Goal: Task Accomplishment & Management: Manage account settings

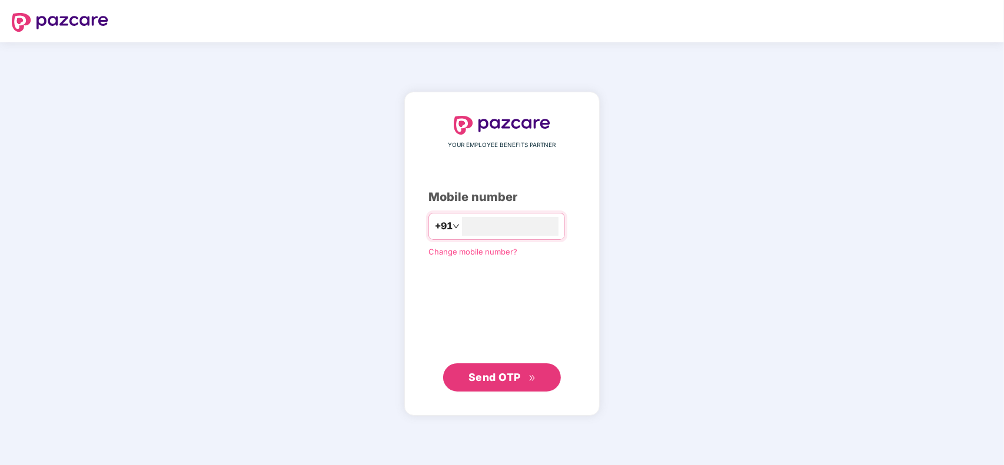
type input "**********"
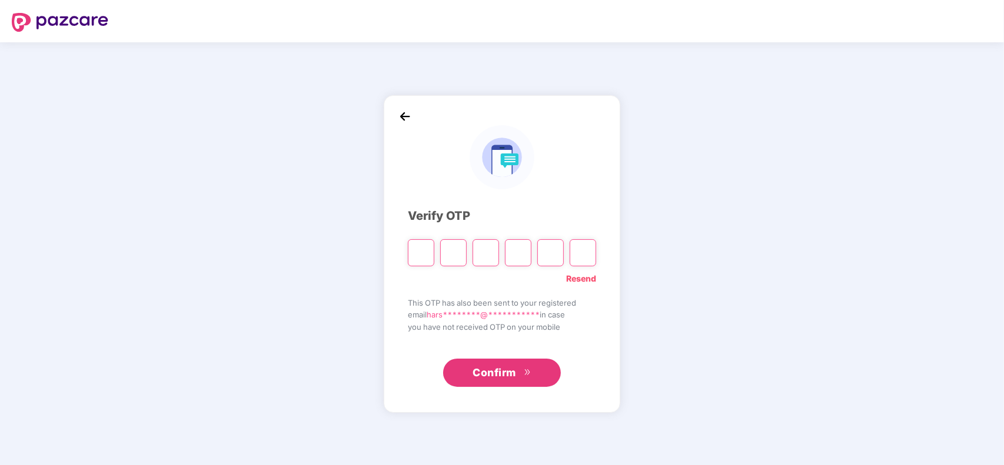
type input "*"
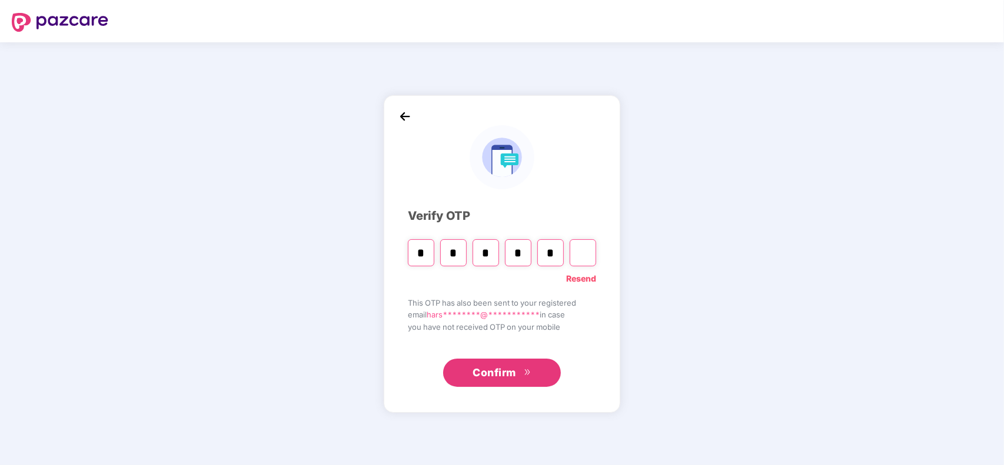
type input "*"
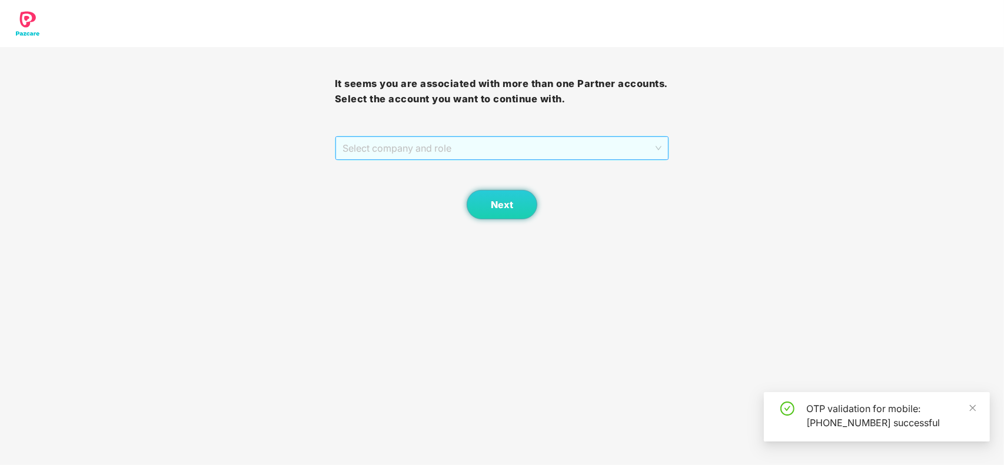
click at [403, 148] on span "Select company and role" at bounding box center [502, 148] width 320 height 22
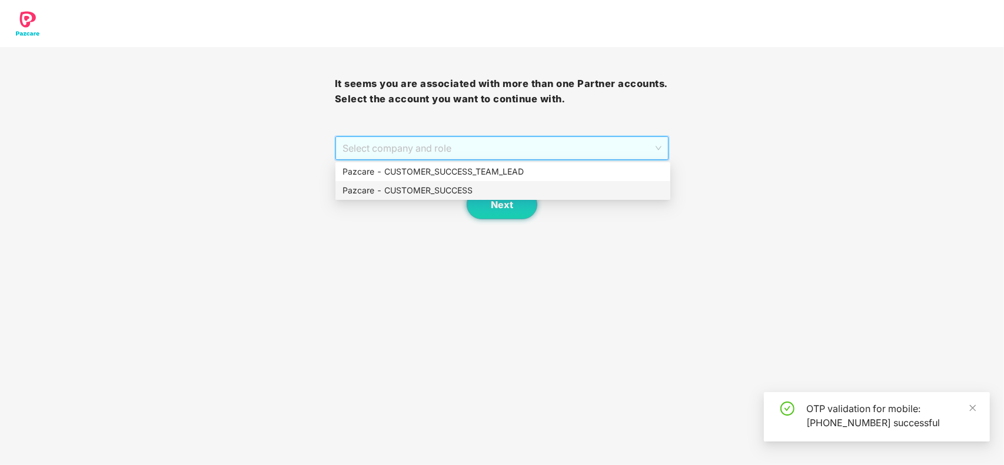
click at [388, 187] on div "Pazcare - CUSTOMER_SUCCESS" at bounding box center [502, 190] width 321 height 13
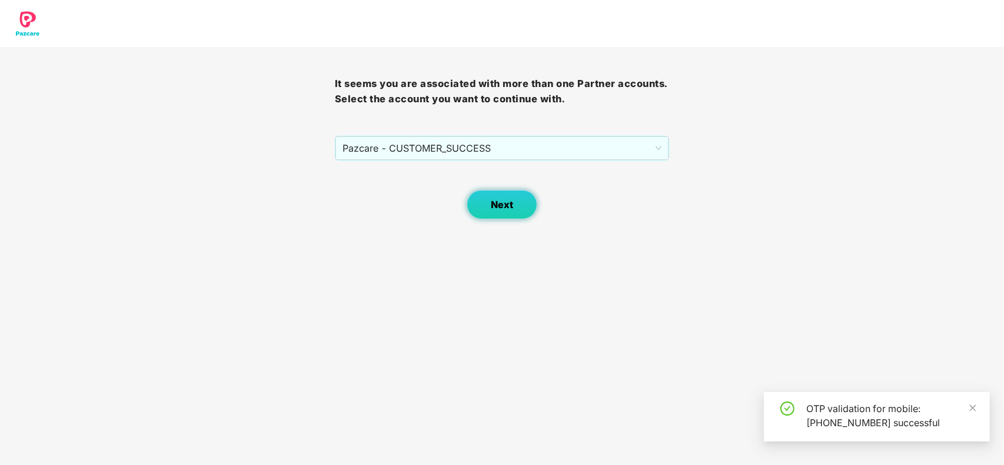
click at [509, 202] on span "Next" at bounding box center [502, 204] width 22 height 11
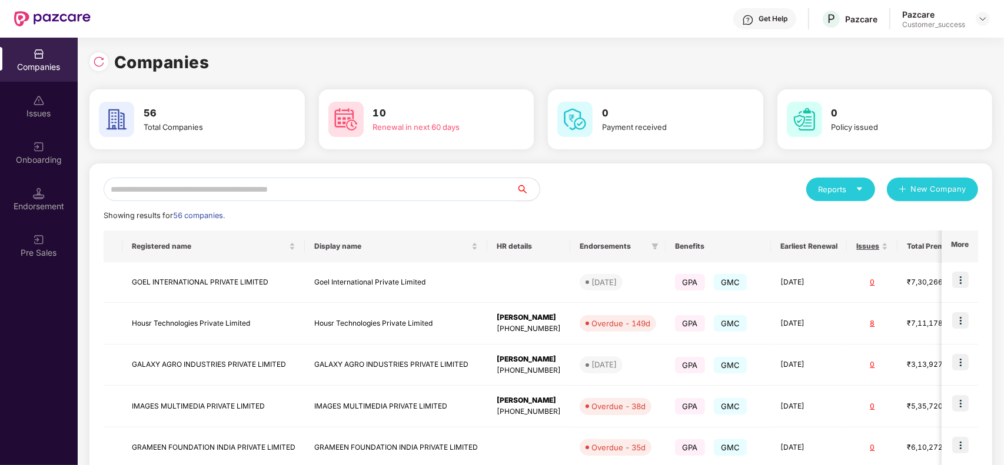
click at [232, 197] on input "text" at bounding box center [310, 190] width 412 height 24
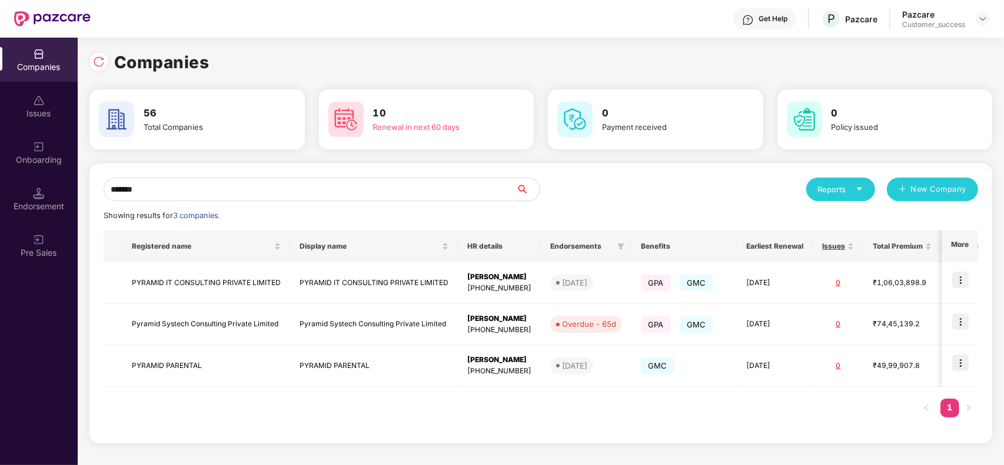
type input "*******"
click at [965, 285] on img at bounding box center [960, 280] width 16 height 16
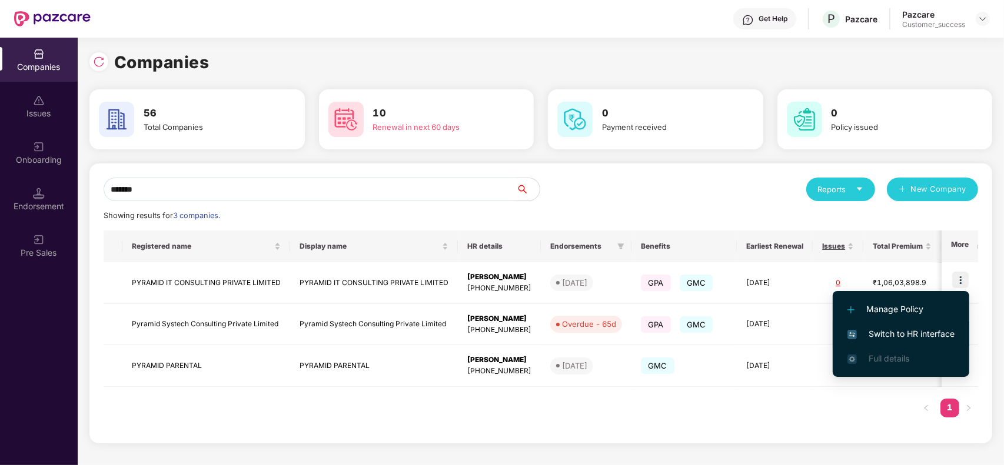
click at [939, 338] on span "Switch to HR interface" at bounding box center [900, 334] width 107 height 13
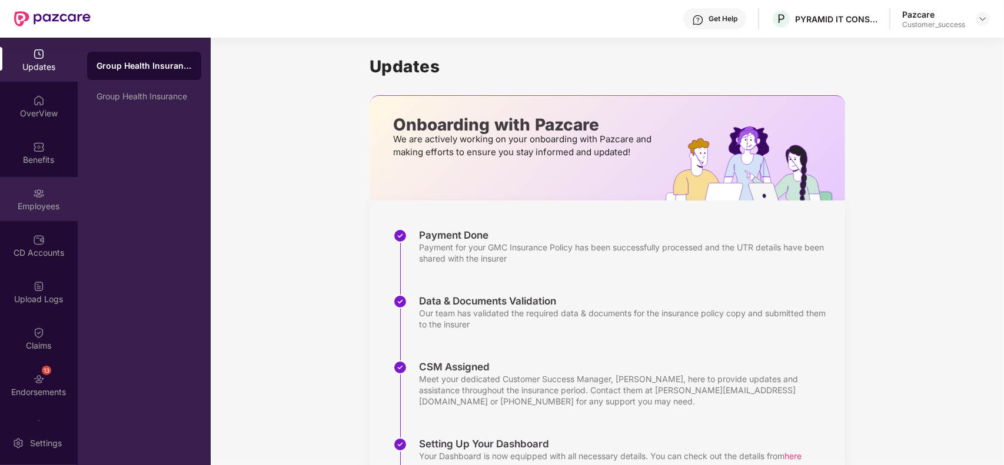
click at [36, 184] on div "Employees" at bounding box center [39, 199] width 78 height 44
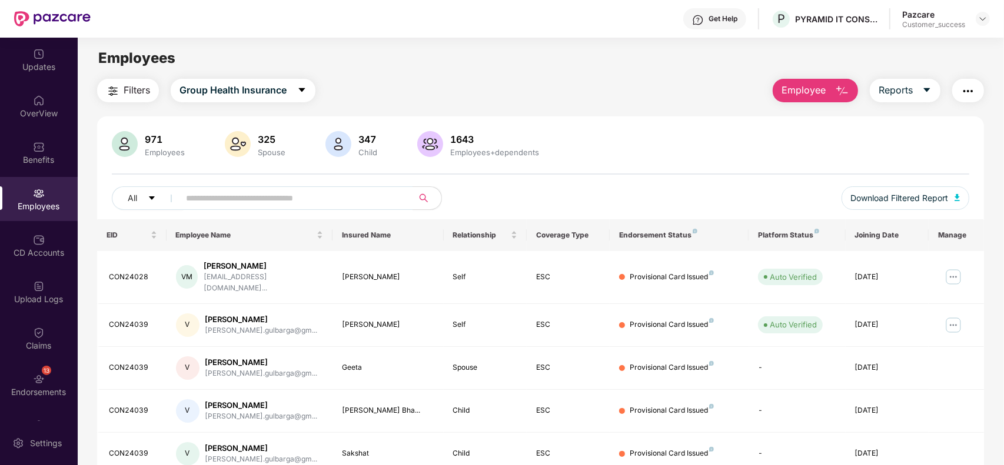
click at [830, 93] on button "Employee" at bounding box center [815, 91] width 85 height 24
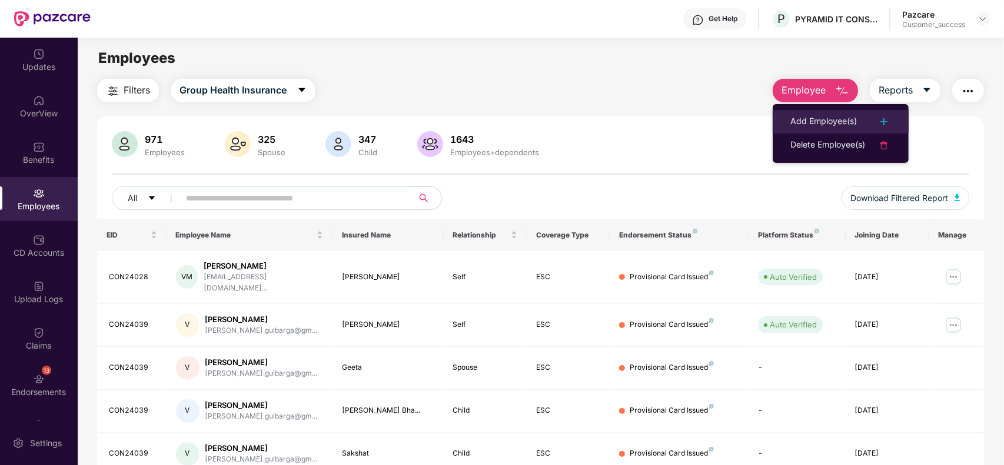
click at [818, 110] on li "Add Employee(s)" at bounding box center [841, 122] width 136 height 24
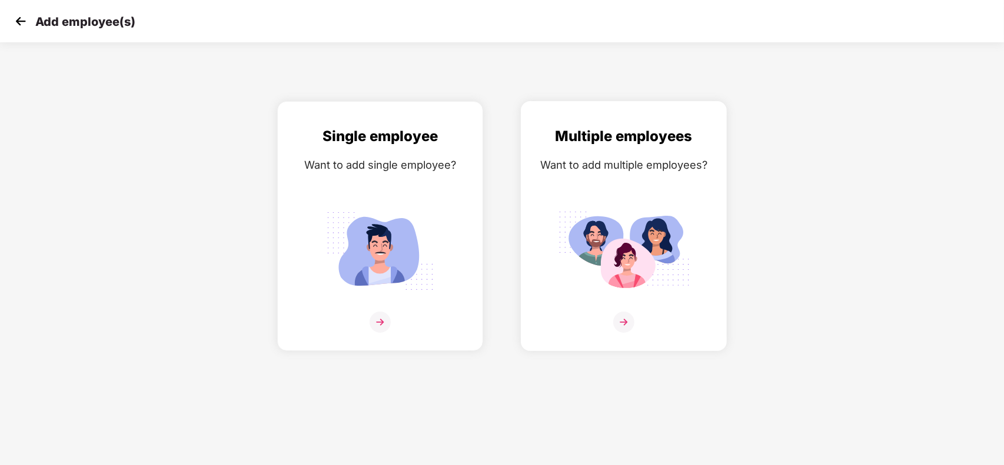
click at [692, 161] on div "Want to add multiple employees?" at bounding box center [623, 165] width 181 height 17
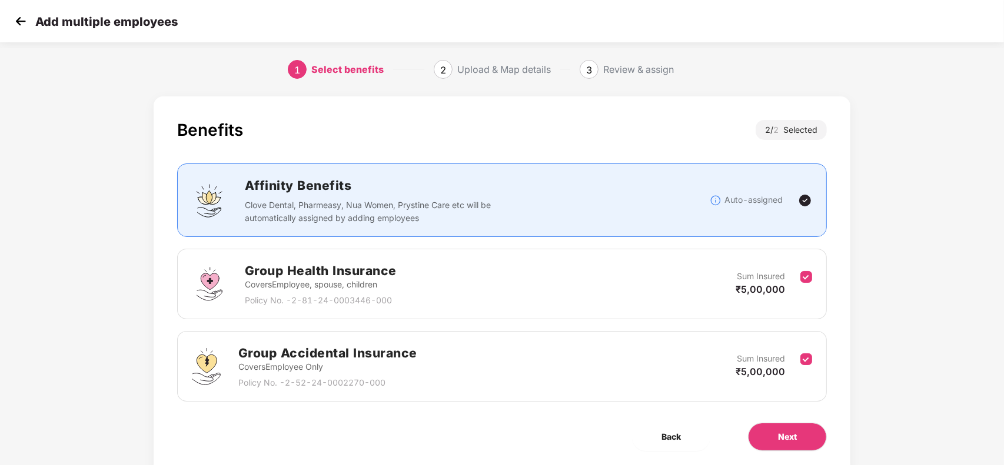
click at [813, 358] on div "Group Accidental Insurance Covers Employee Only Policy No. - 2-52-24-0002270-00…" at bounding box center [502, 366] width 650 height 71
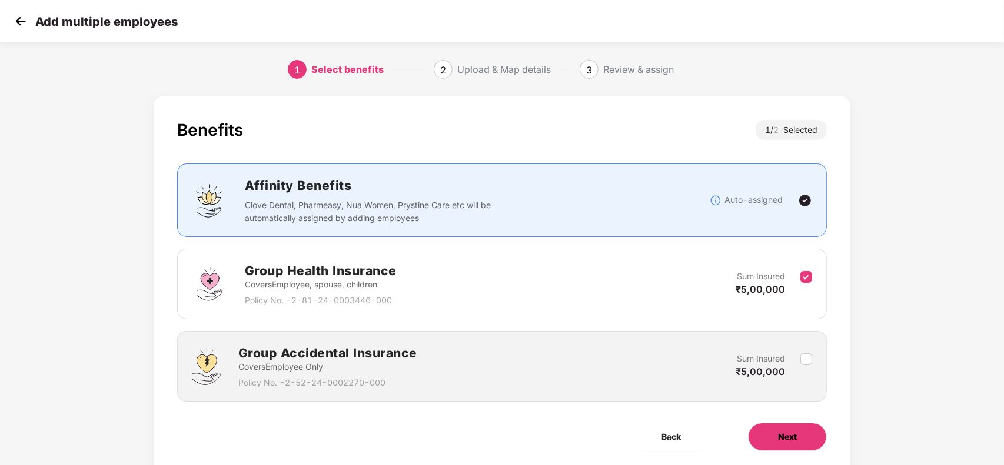
click at [800, 430] on button "Next" at bounding box center [787, 437] width 79 height 28
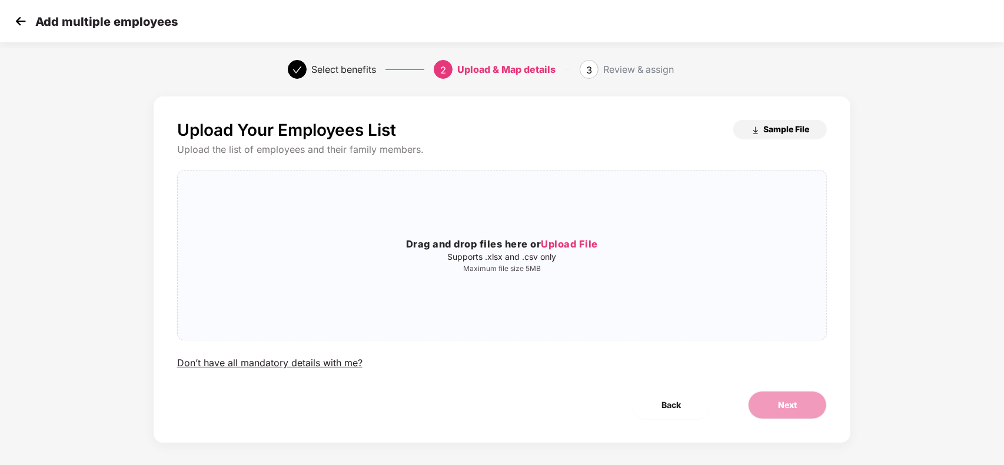
click at [763, 125] on span "Sample File" at bounding box center [786, 129] width 46 height 11
click at [541, 289] on div "Drag and drop files here or Upload File Supports .xlsx and .csv only Maximum fi…" at bounding box center [502, 255] width 649 height 151
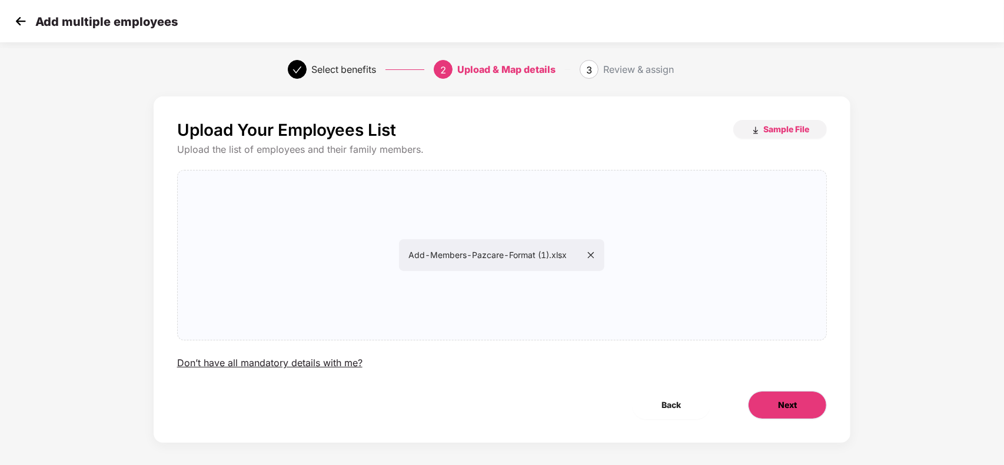
click at [784, 392] on button "Next" at bounding box center [787, 405] width 79 height 28
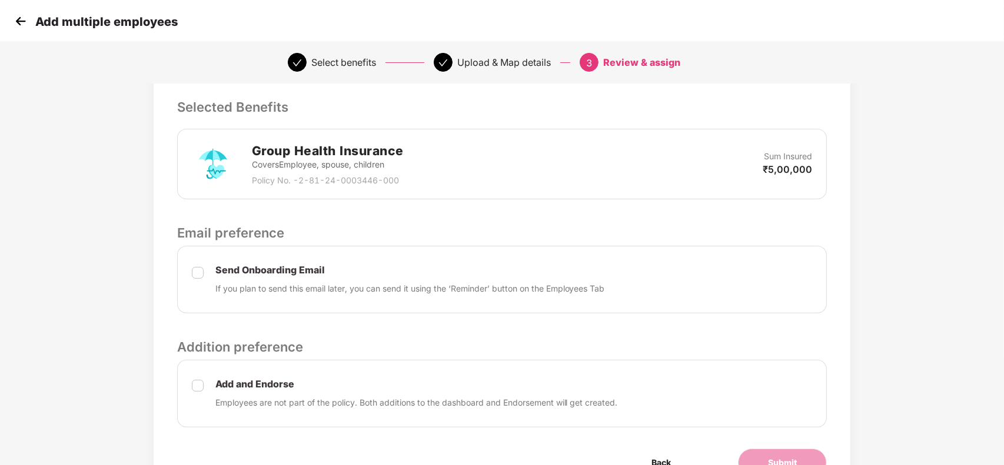
scroll to position [306, 0]
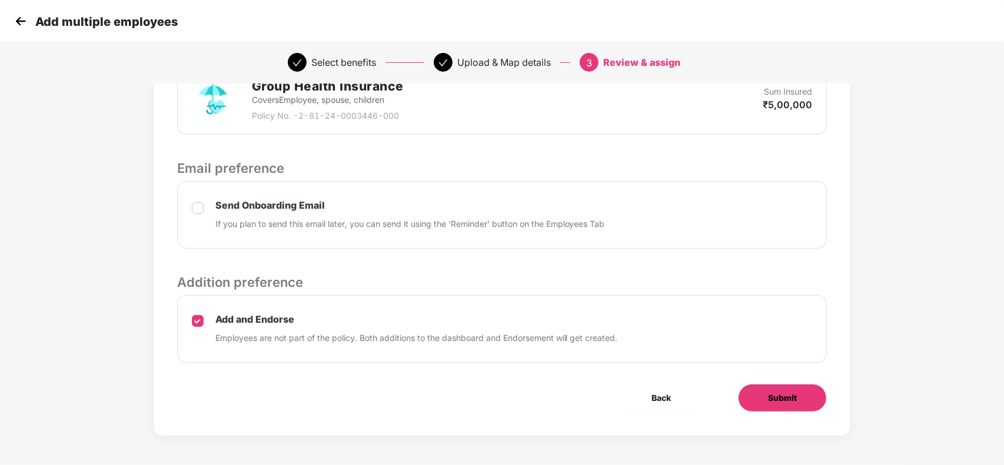
click at [770, 395] on span "Submit" at bounding box center [782, 398] width 29 height 13
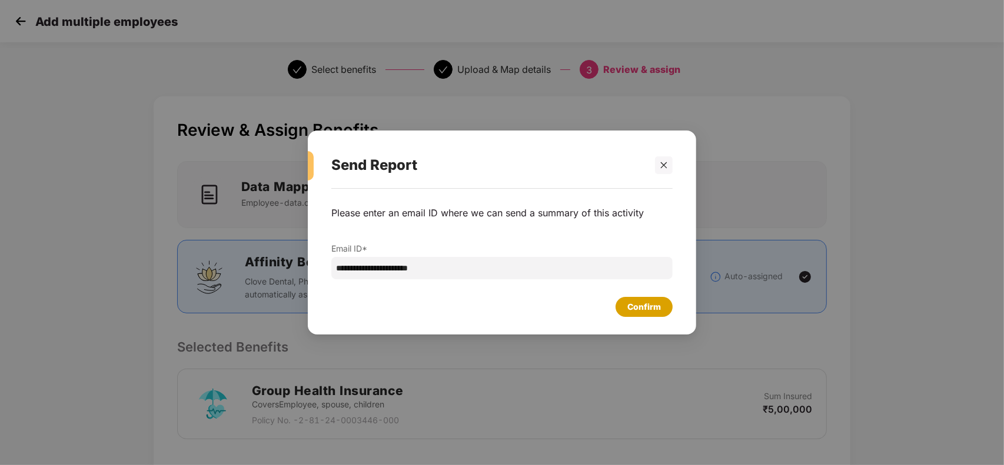
click at [634, 307] on div "Confirm" at bounding box center [644, 307] width 34 height 13
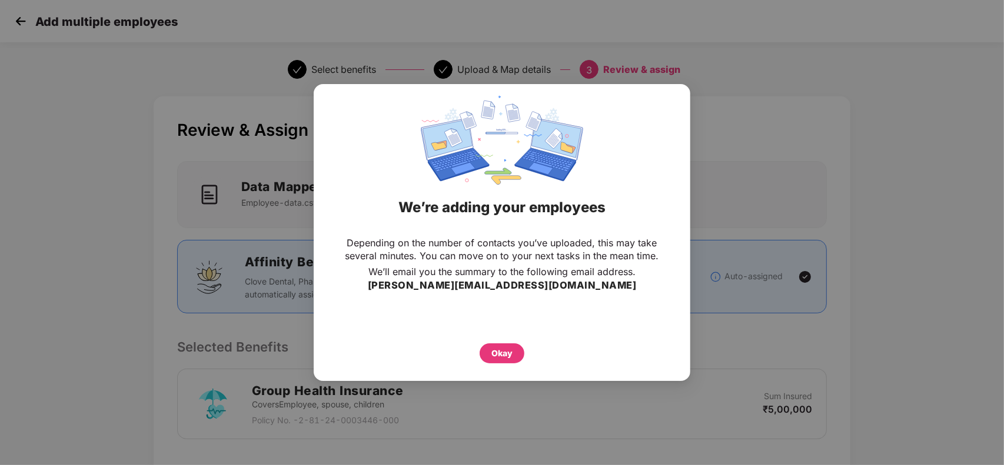
click at [478, 357] on div "Okay" at bounding box center [502, 351] width 330 height 26
click at [495, 352] on div "Okay" at bounding box center [501, 353] width 21 height 13
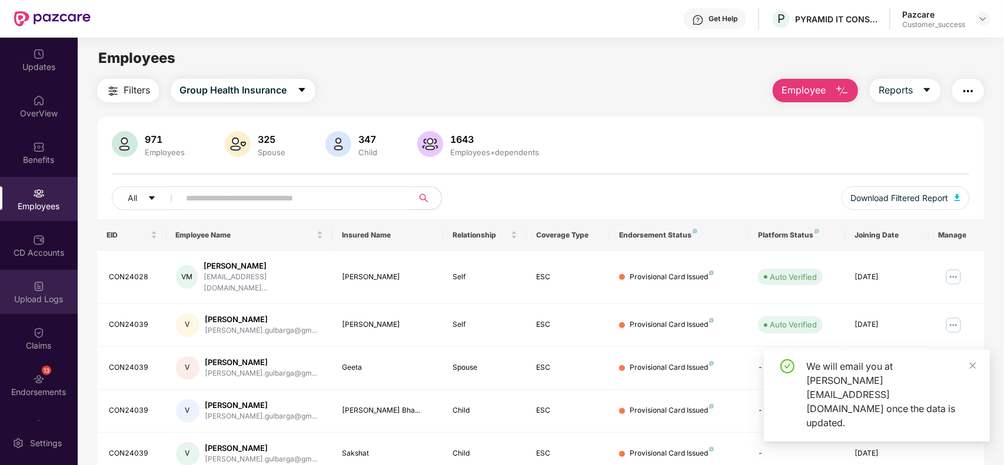
click at [56, 304] on div "Upload Logs" at bounding box center [39, 300] width 78 height 12
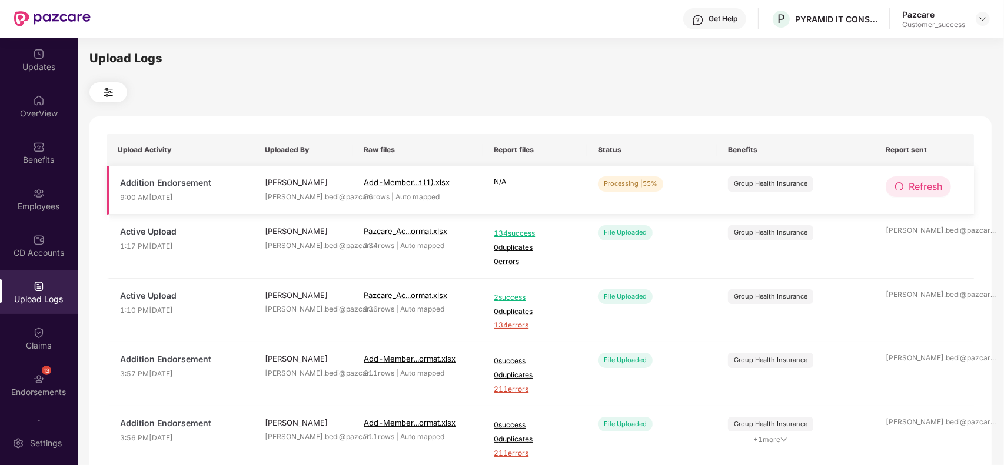
click at [906, 184] on button "Refresh" at bounding box center [918, 187] width 65 height 21
click at [906, 184] on button "Refresh" at bounding box center [919, 187] width 66 height 21
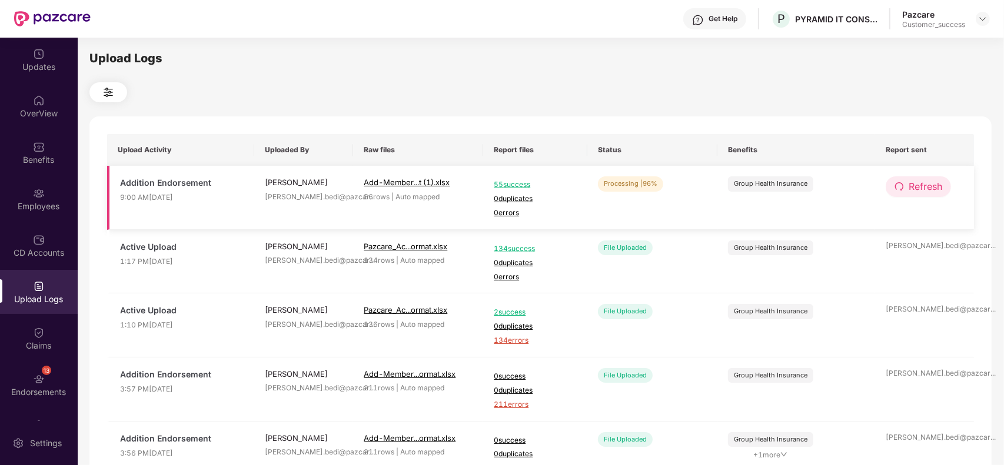
click at [901, 187] on icon "redo" at bounding box center [898, 186] width 9 height 9
click at [506, 215] on span "1 errors" at bounding box center [535, 213] width 83 height 11
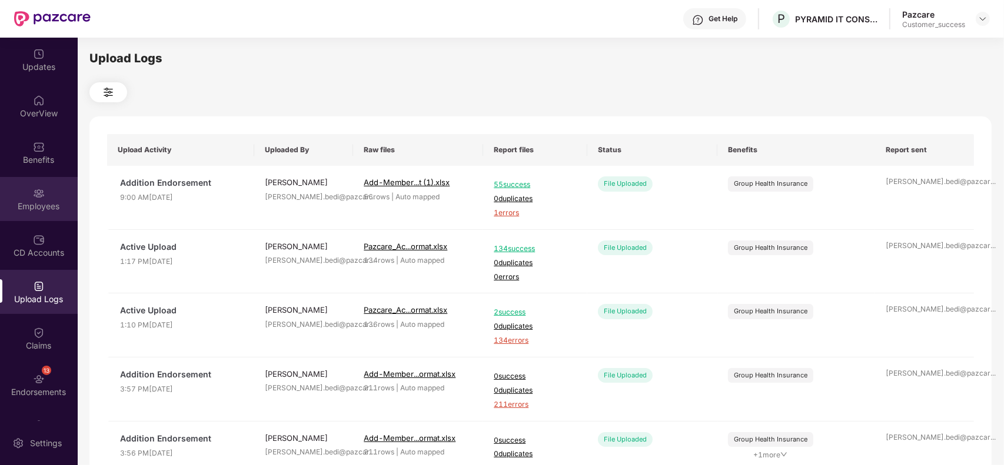
click at [27, 189] on div "Employees" at bounding box center [39, 199] width 78 height 44
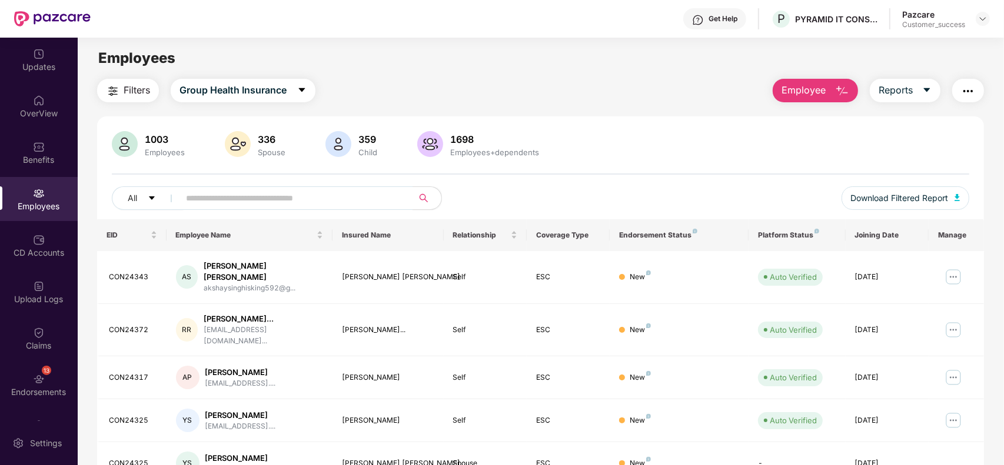
click at [816, 97] on span "Employee" at bounding box center [803, 90] width 44 height 15
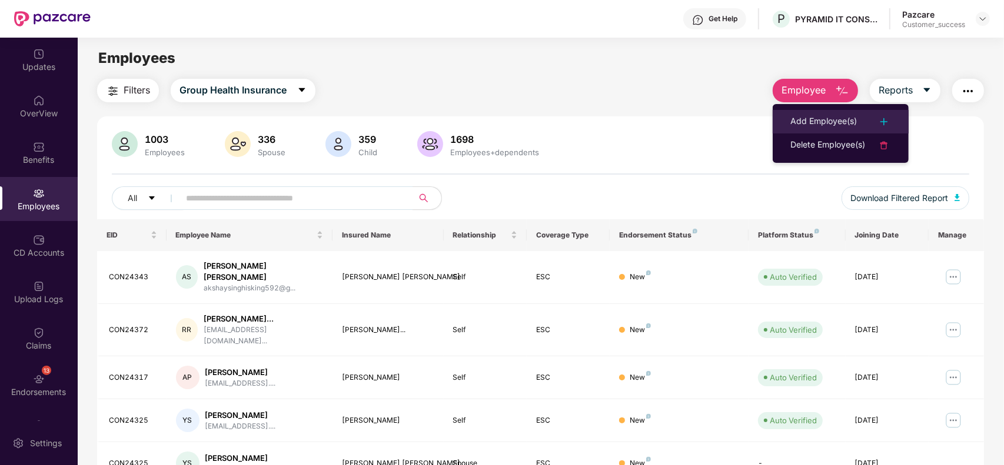
click at [810, 112] on li "Add Employee(s)" at bounding box center [841, 122] width 136 height 24
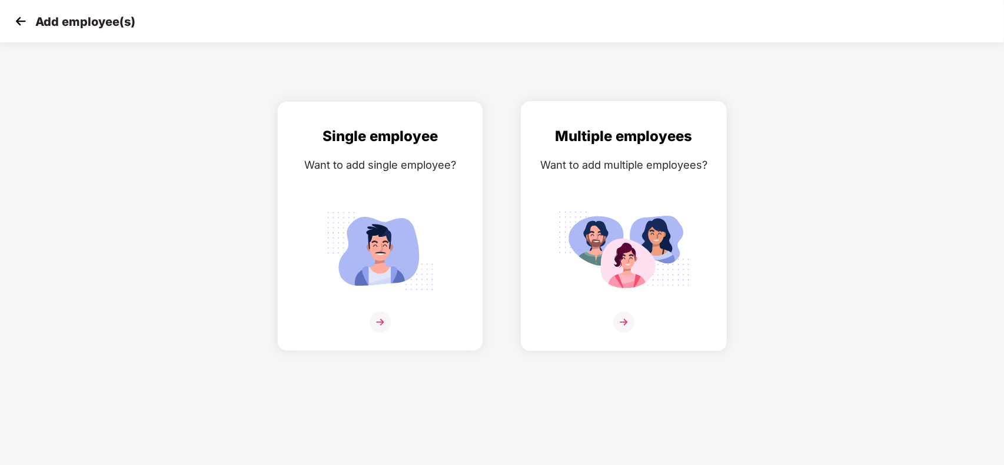
click at [610, 190] on div "Multiple employees Want to add multiple employees?" at bounding box center [623, 236] width 181 height 222
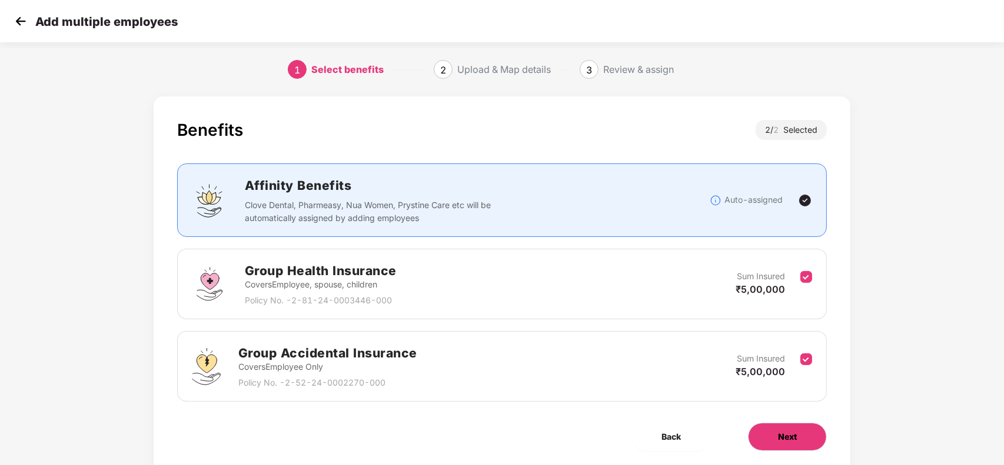
click at [804, 428] on button "Next" at bounding box center [787, 437] width 79 height 28
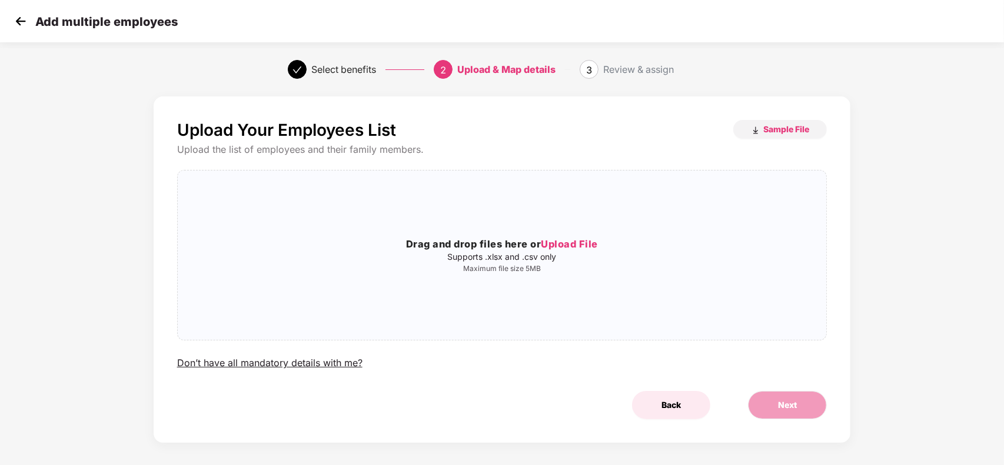
click at [675, 411] on span "Back" at bounding box center [670, 405] width 19 height 13
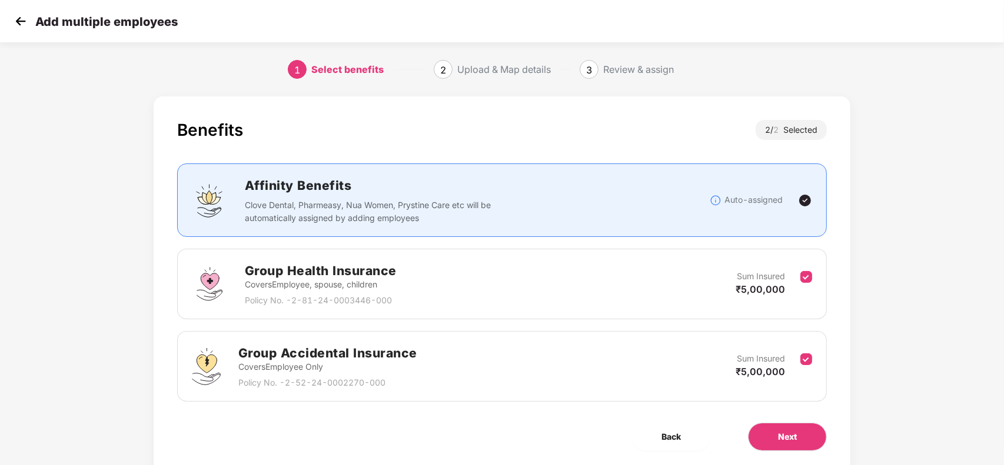
click at [797, 359] on div "Sum Insured ₹5,00,000" at bounding box center [768, 366] width 65 height 29
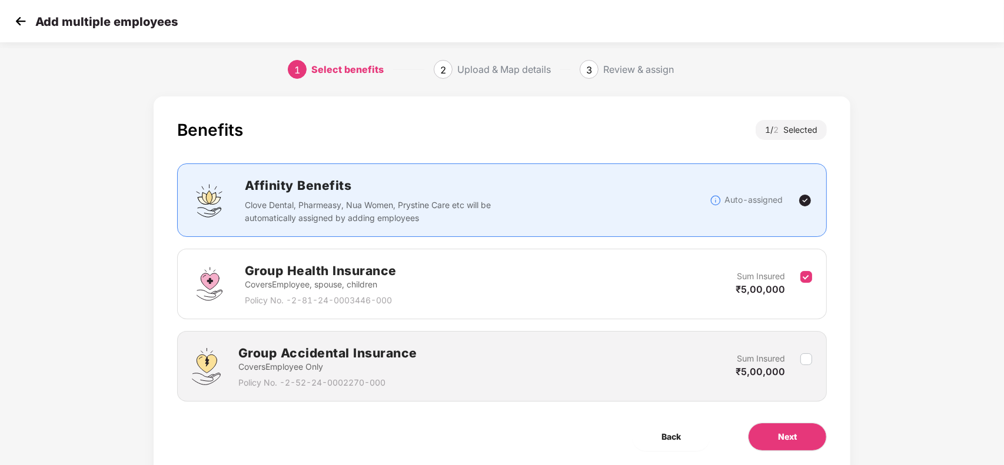
click at [794, 422] on div "Benefits 1 / 2 Selected Affinity Benefits Clove Dental, Pharmeasy, Nua Women, P…" at bounding box center [502, 285] width 697 height 378
click at [786, 435] on span "Next" at bounding box center [787, 437] width 19 height 13
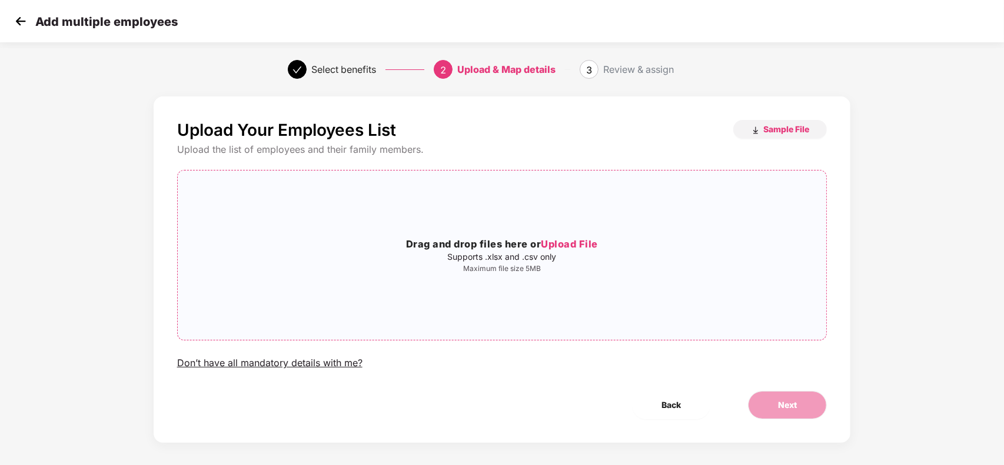
click at [549, 277] on div "Drag and drop files here or Upload File Supports .xlsx and .csv only Maximum fi…" at bounding box center [502, 255] width 649 height 151
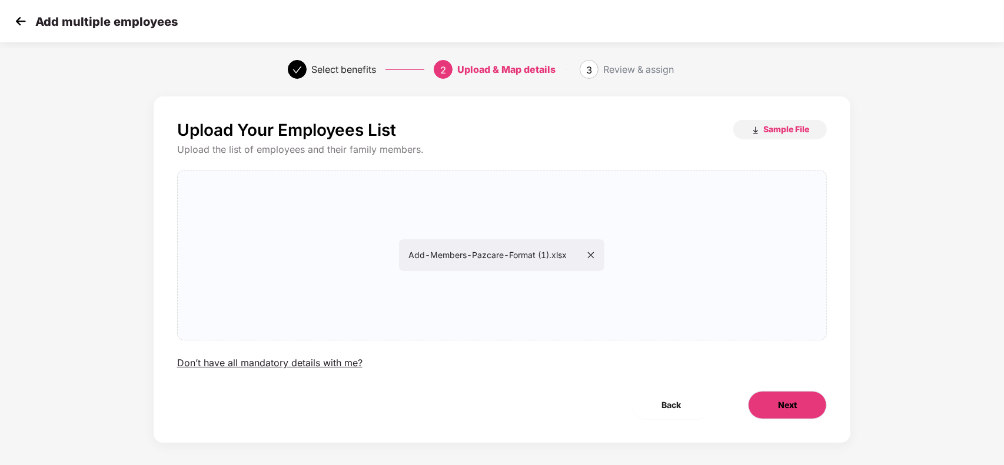
click at [798, 414] on button "Next" at bounding box center [787, 405] width 79 height 28
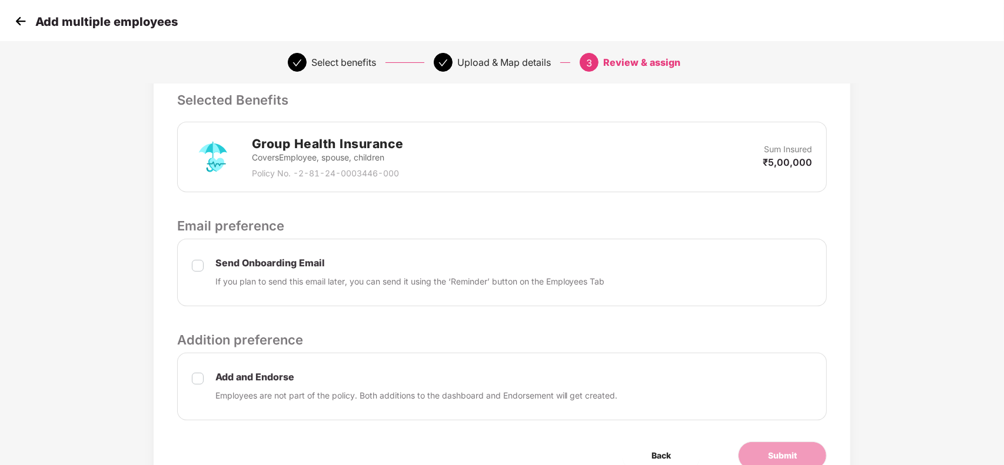
scroll to position [306, 0]
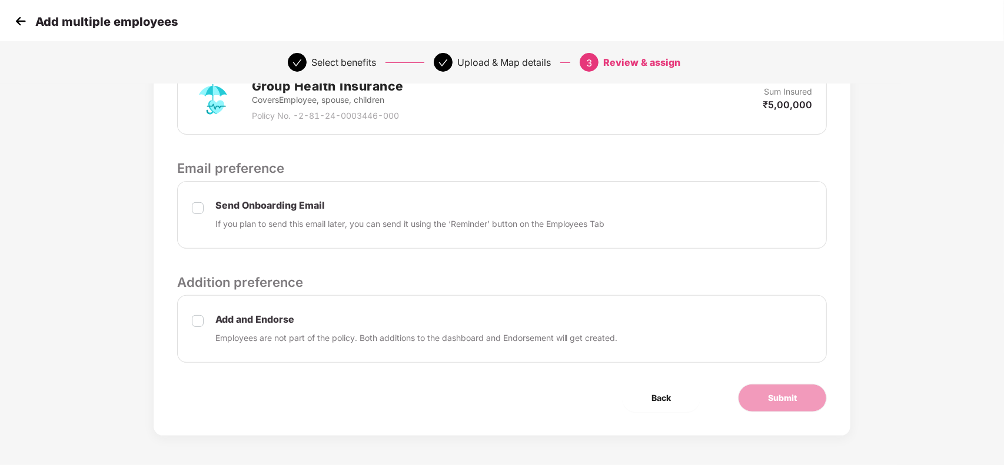
click at [207, 321] on div "Add and Endorse Employees are not part of the policy. Both additions to the das…" at bounding box center [502, 329] width 650 height 68
click at [801, 392] on button "Submit" at bounding box center [782, 398] width 89 height 28
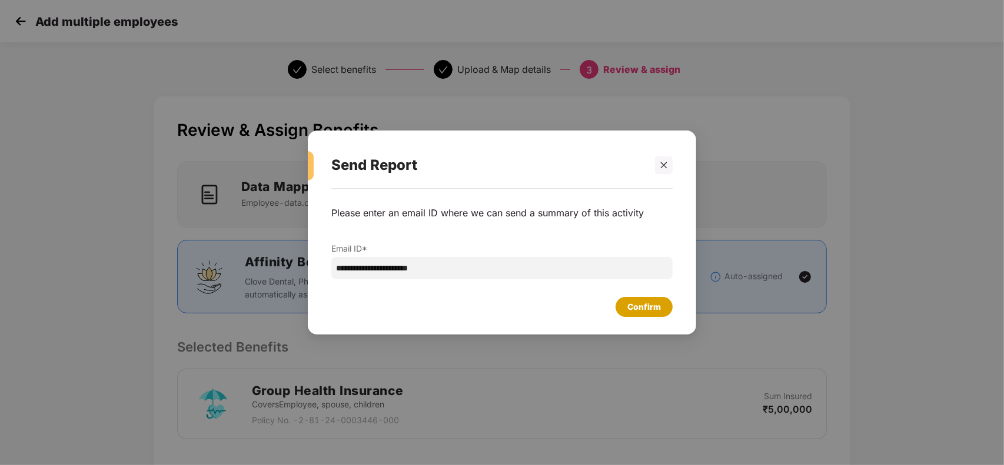
click at [640, 315] on div "Confirm" at bounding box center [643, 307] width 57 height 20
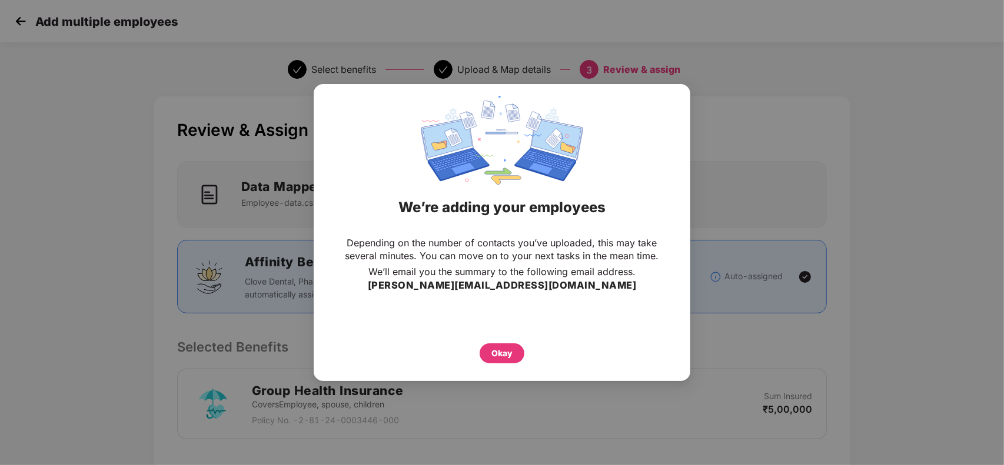
click at [502, 367] on div "Depending on the number of contacts you’ve uploaded, this may take several minu…" at bounding box center [502, 300] width 377 height 139
click at [509, 354] on div "Okay" at bounding box center [501, 353] width 21 height 13
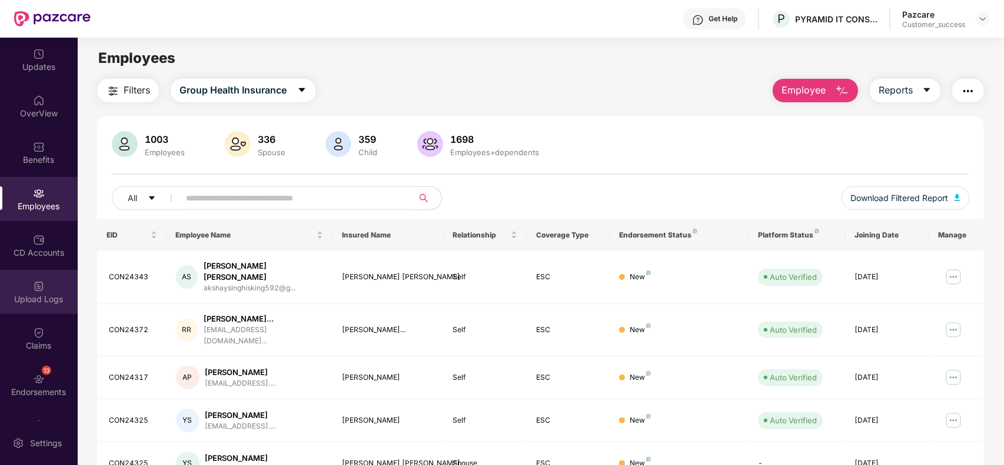
click at [35, 298] on div "Upload Logs" at bounding box center [39, 300] width 78 height 12
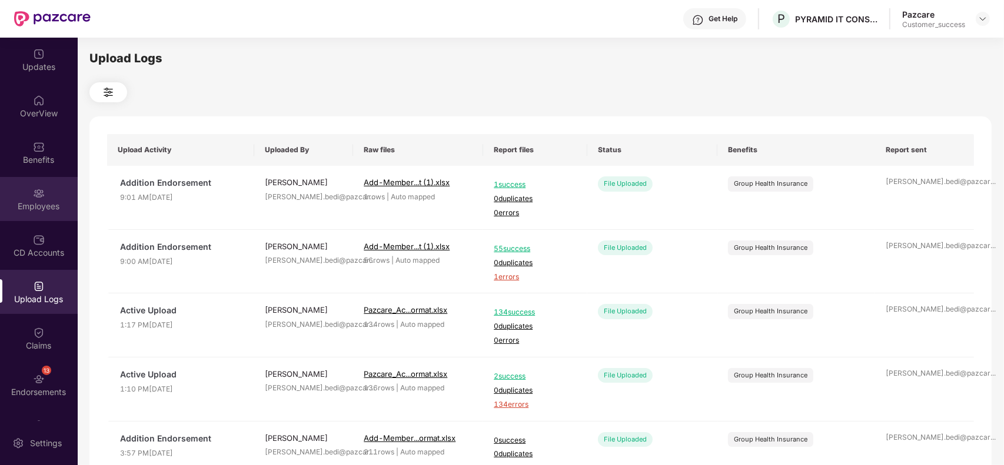
click at [32, 201] on div "Employees" at bounding box center [39, 207] width 78 height 12
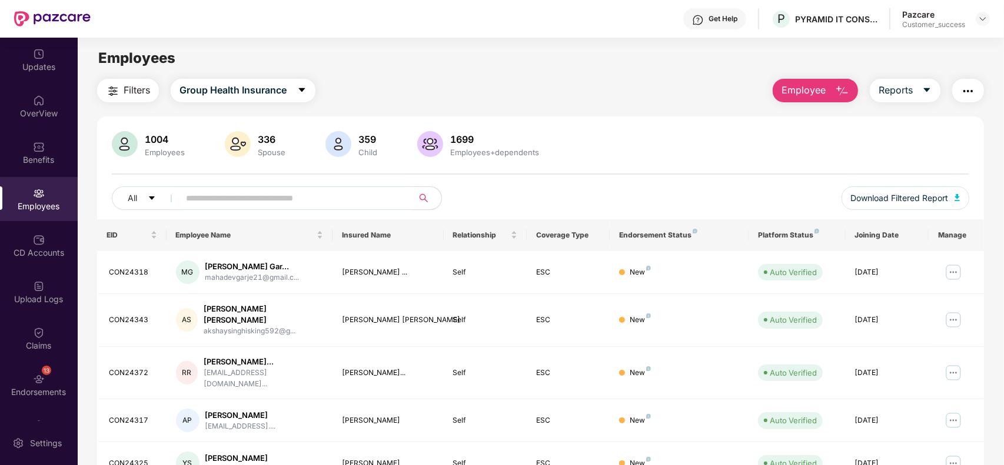
click at [831, 89] on button "Employee" at bounding box center [815, 91] width 85 height 24
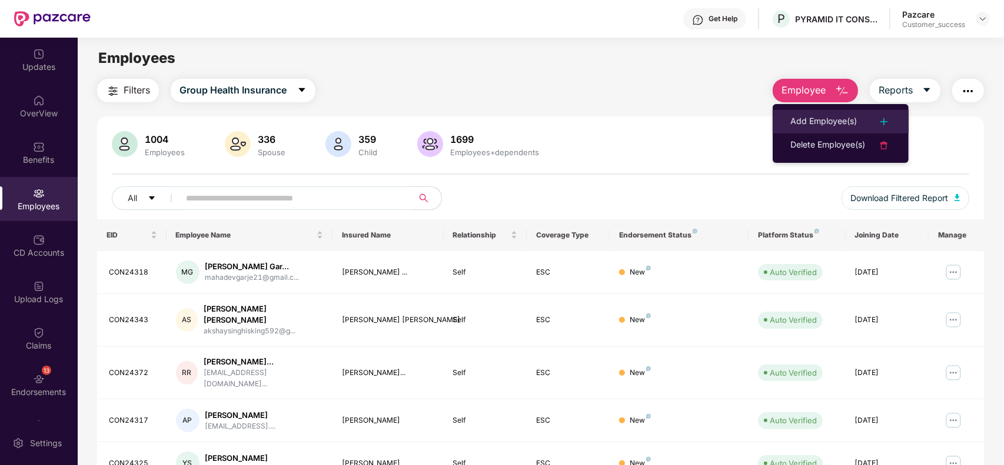
click at [814, 122] on div "Add Employee(s)" at bounding box center [823, 122] width 66 height 14
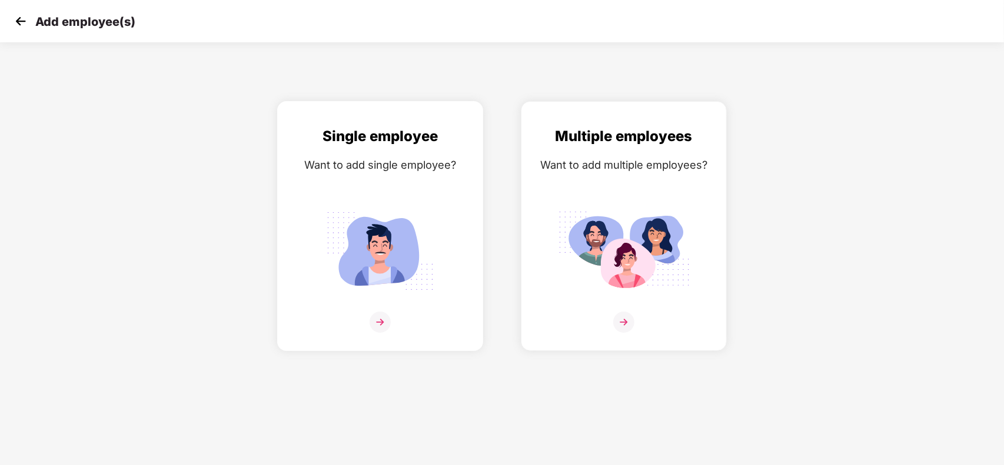
click at [419, 219] on img at bounding box center [380, 251] width 132 height 92
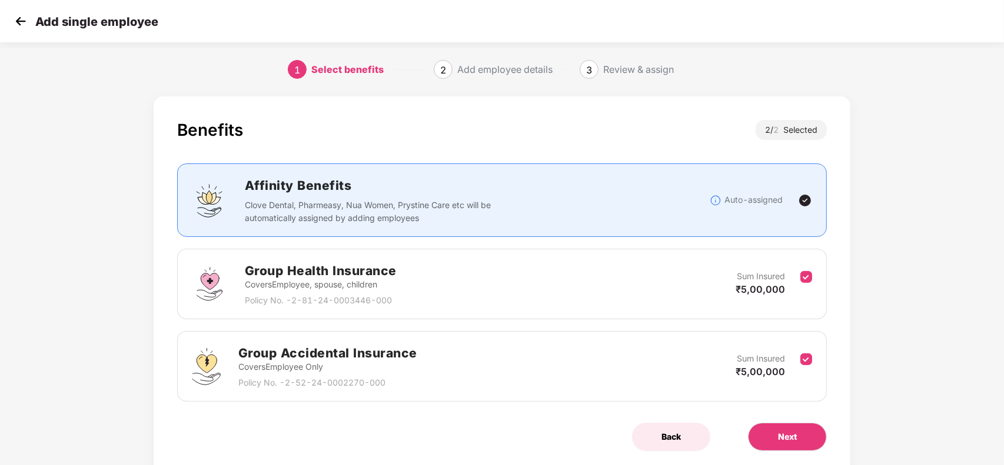
click at [675, 446] on button "Back" at bounding box center [671, 437] width 78 height 28
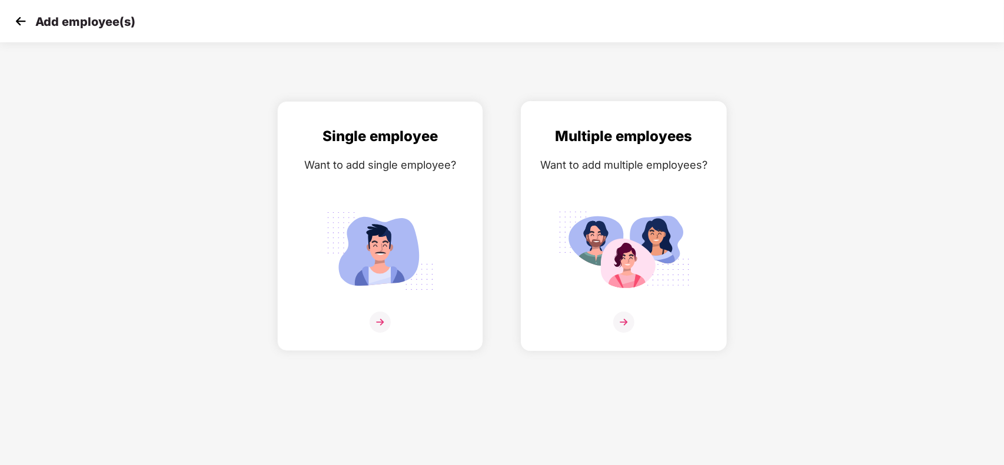
click at [677, 311] on div "Multiple employees Want to add multiple employees?" at bounding box center [623, 236] width 181 height 222
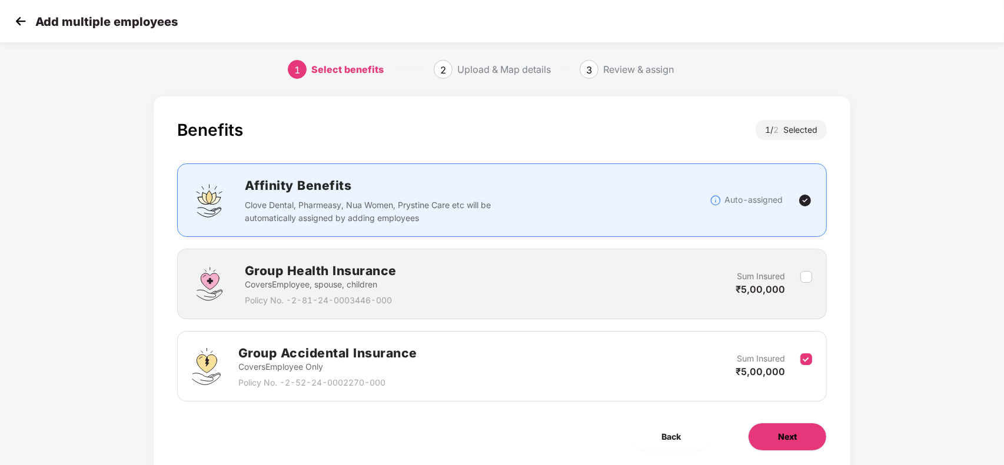
click at [813, 445] on button "Next" at bounding box center [787, 437] width 79 height 28
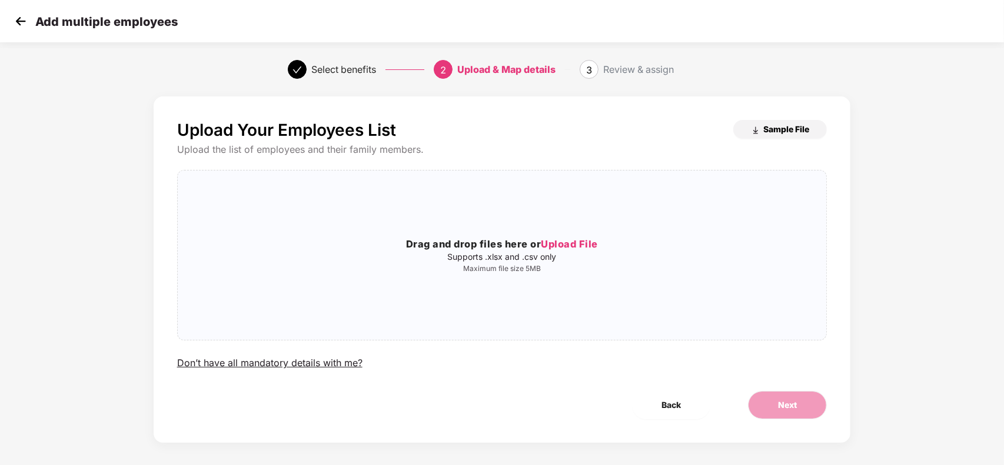
click at [790, 127] on span "Sample File" at bounding box center [786, 129] width 46 height 11
click at [555, 257] on p "Supports .xlsx and .csv only" at bounding box center [502, 256] width 649 height 9
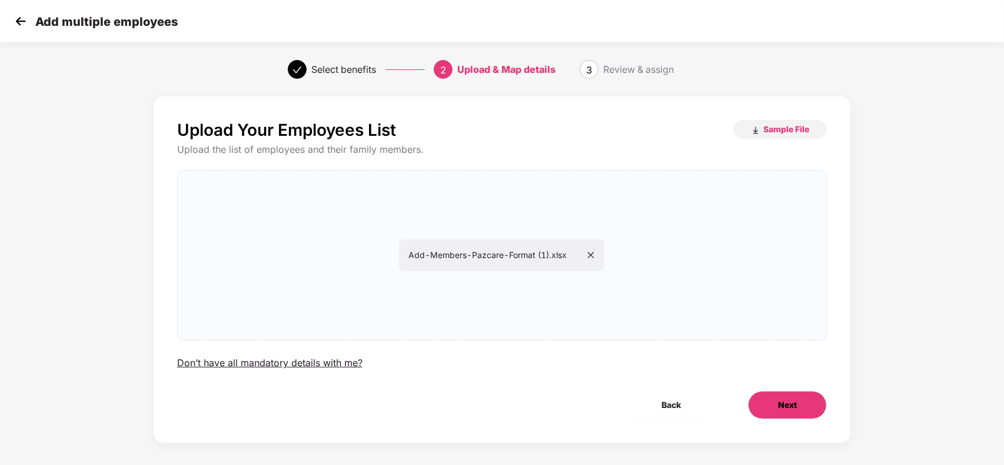
click at [790, 395] on button "Next" at bounding box center [787, 405] width 79 height 28
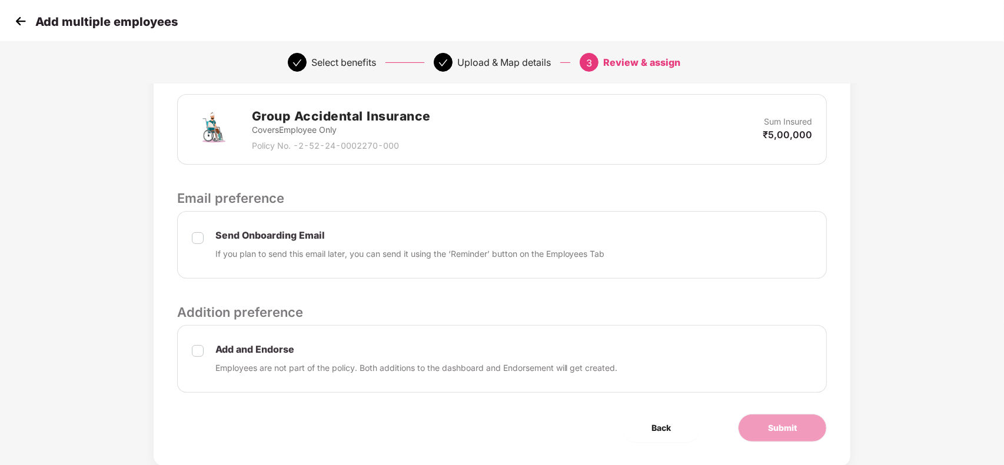
scroll to position [306, 0]
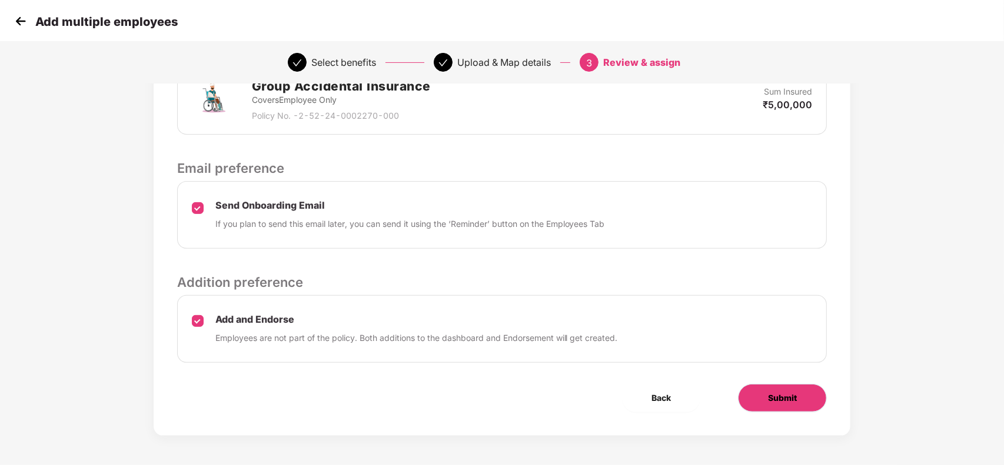
click at [780, 390] on button "Submit" at bounding box center [782, 398] width 89 height 28
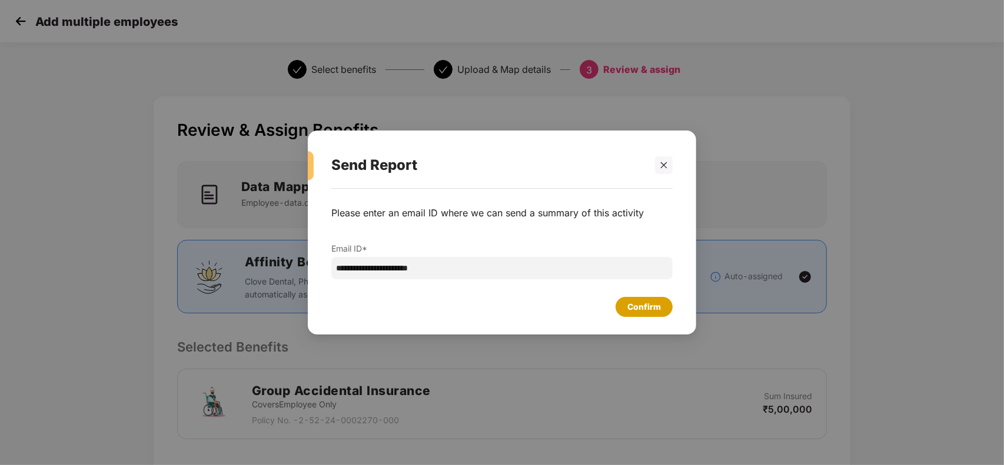
click at [644, 310] on div "Confirm" at bounding box center [644, 307] width 34 height 13
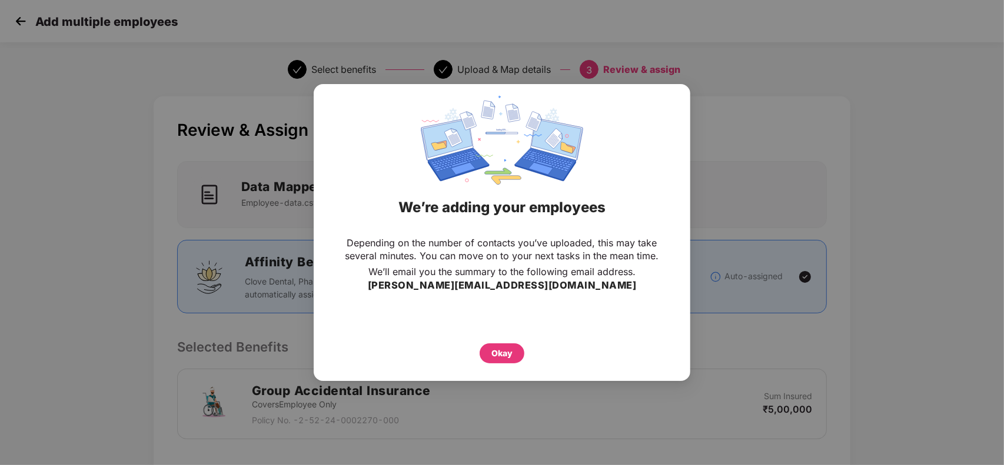
click at [498, 364] on div "Depending on the number of contacts you’ve uploaded, this may take several minu…" at bounding box center [502, 300] width 377 height 139
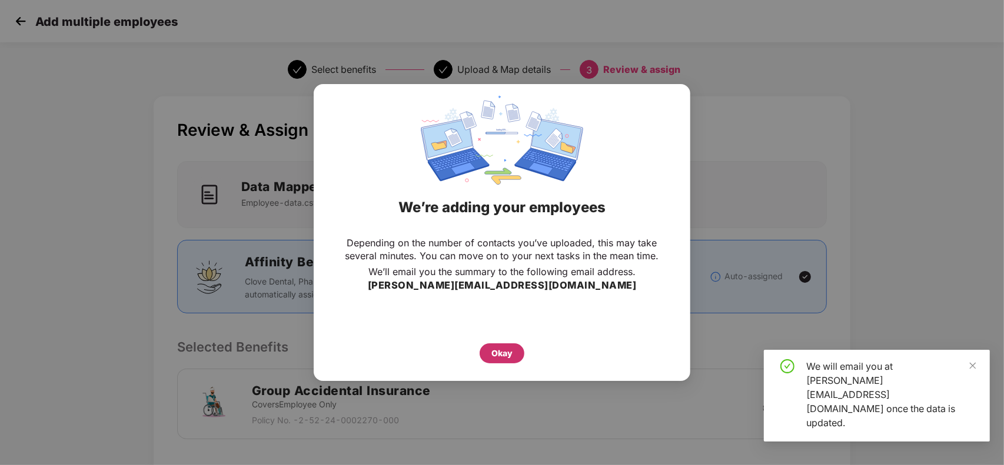
click at [504, 351] on div "Okay" at bounding box center [501, 353] width 21 height 13
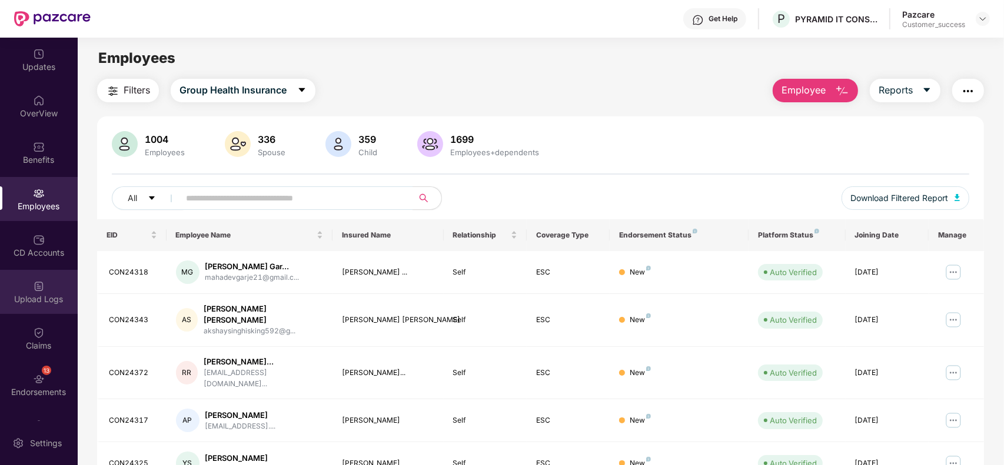
click at [42, 294] on div "Upload Logs" at bounding box center [39, 300] width 78 height 12
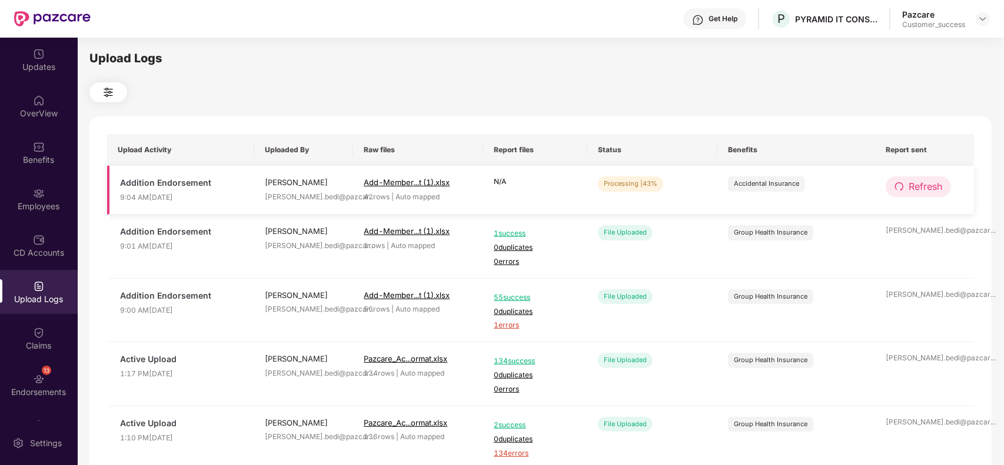
click at [922, 181] on span "Refresh" at bounding box center [926, 186] width 34 height 15
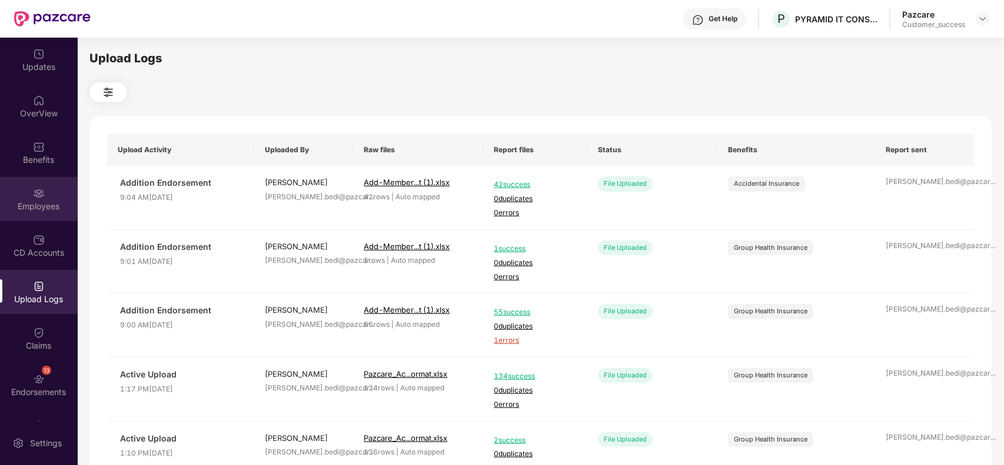
click at [28, 187] on div "Employees" at bounding box center [39, 199] width 78 height 44
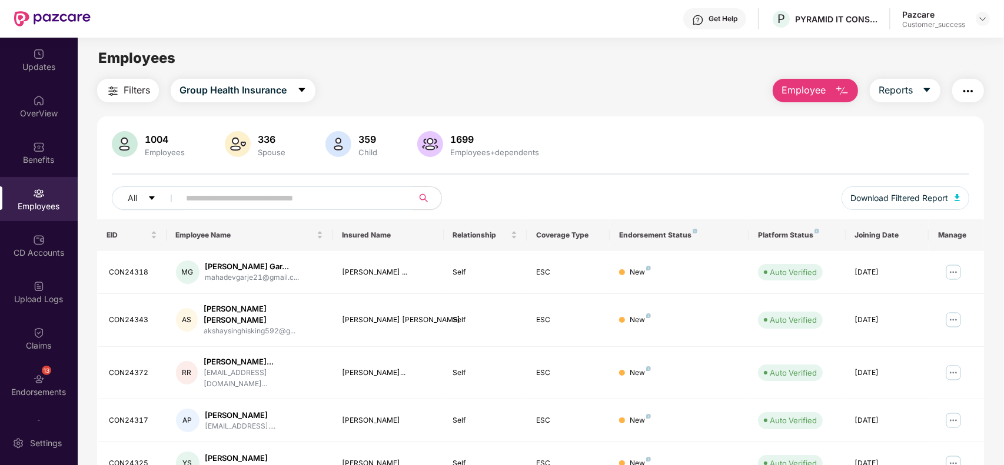
click at [809, 101] on button "Employee" at bounding box center [815, 91] width 85 height 24
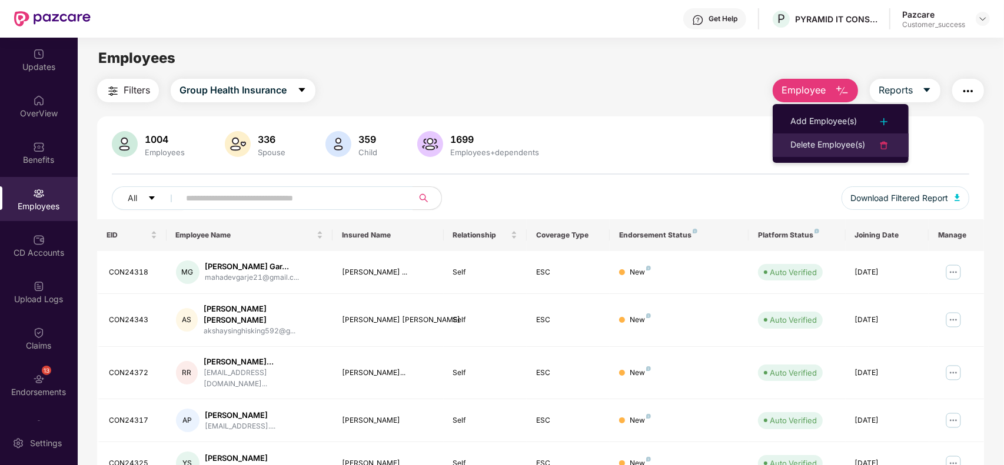
click at [801, 145] on div "Delete Employee(s)" at bounding box center [827, 145] width 75 height 14
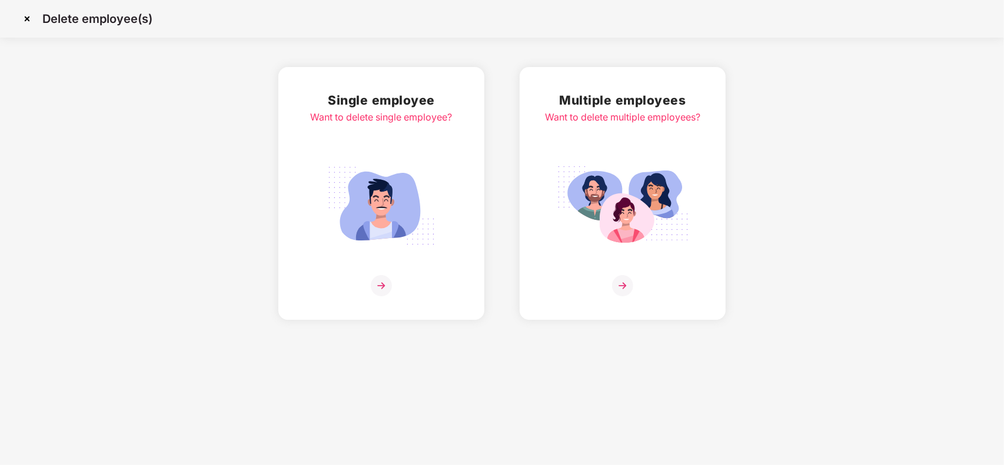
click at [634, 178] on img at bounding box center [623, 206] width 132 height 92
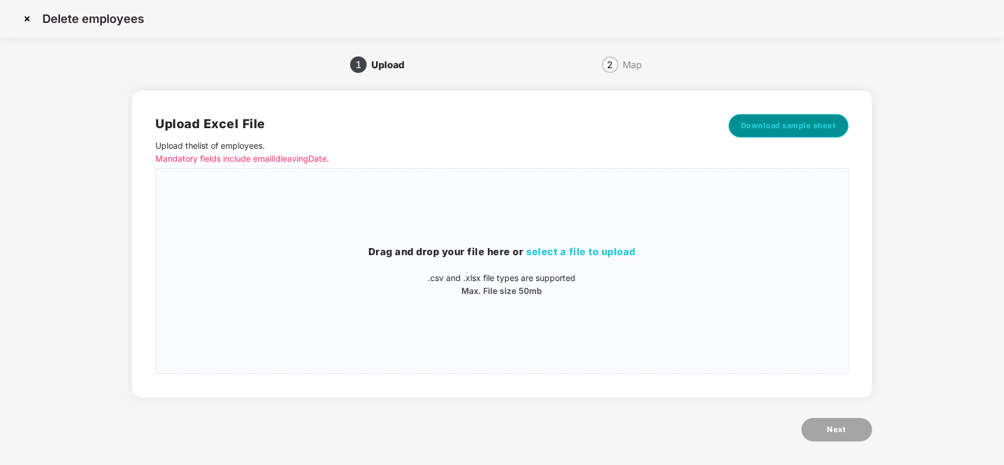
click at [803, 131] on span "Download sample sheet" at bounding box center [788, 126] width 95 height 12
click at [545, 222] on div "Drag and drop your file here or select a file to upload .csv and .xlsx file typ…" at bounding box center [501, 271] width 691 height 186
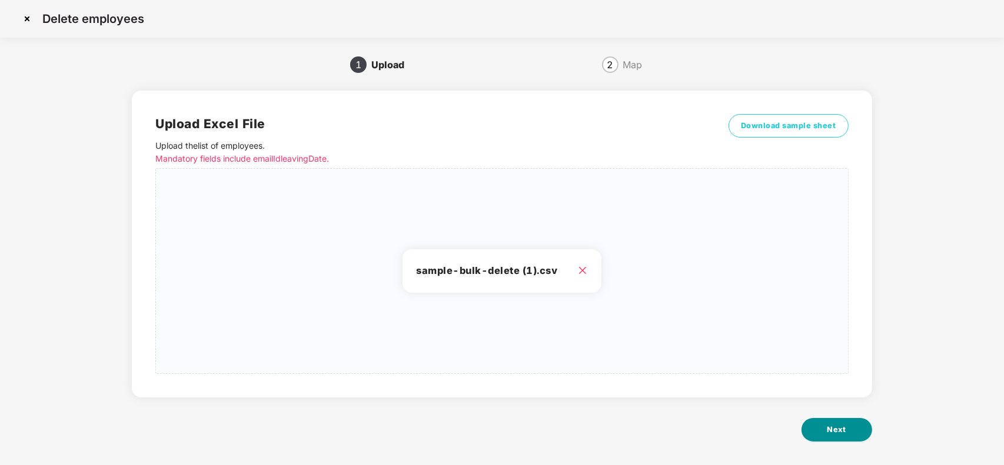
click at [820, 427] on button "Next" at bounding box center [836, 430] width 71 height 24
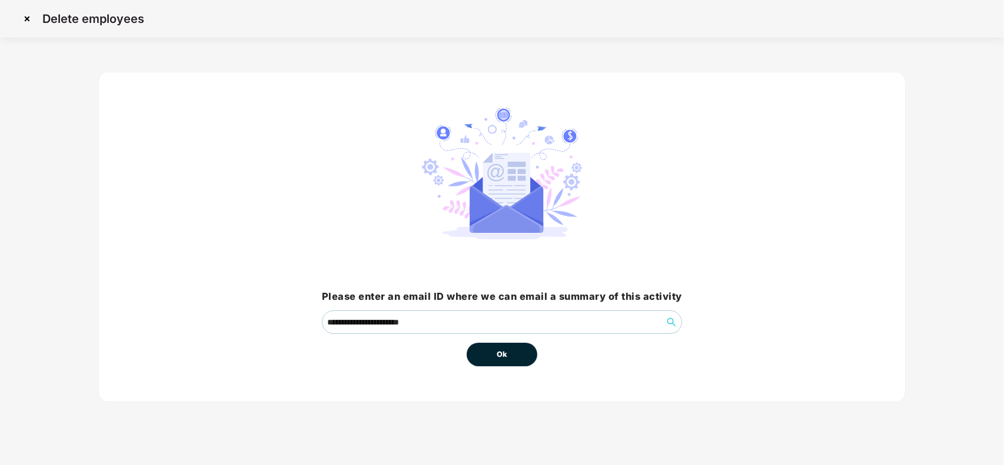
click at [519, 358] on button "Ok" at bounding box center [502, 355] width 71 height 24
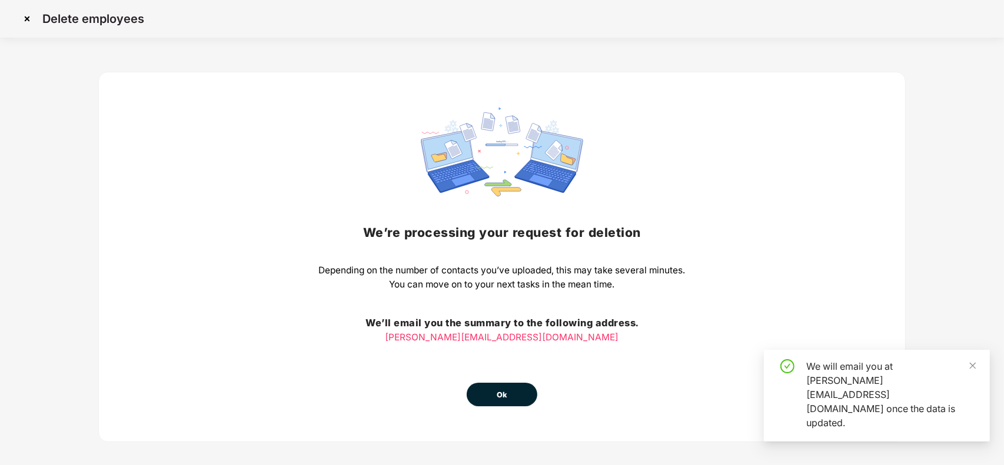
click at [501, 401] on button "Ok" at bounding box center [502, 395] width 71 height 24
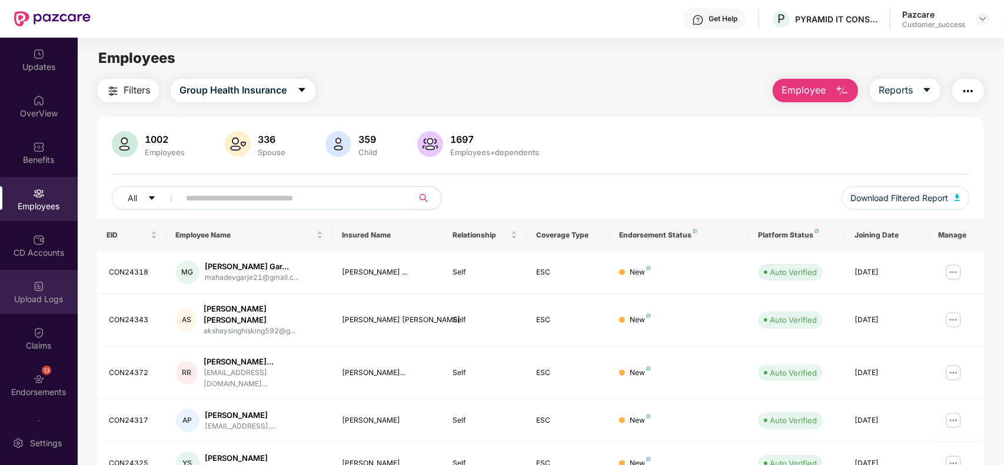
click at [33, 285] on img at bounding box center [39, 287] width 12 height 12
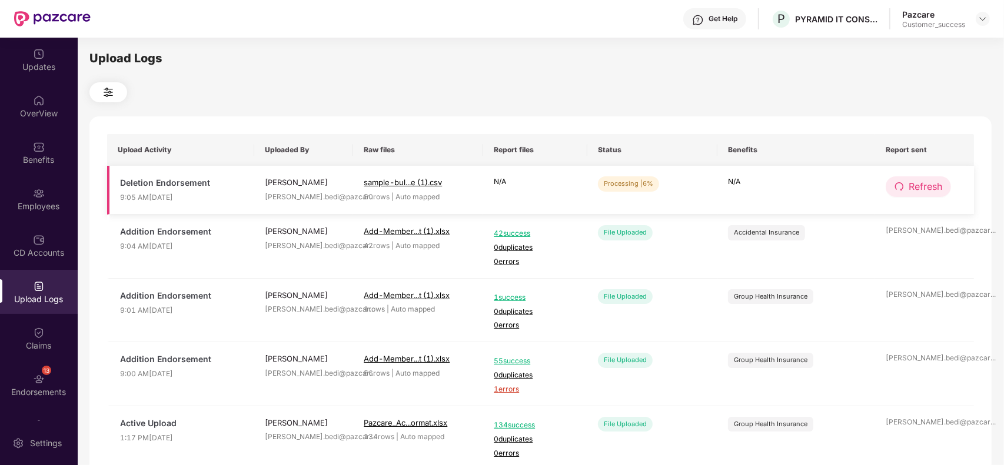
click at [903, 183] on icon "redo" at bounding box center [898, 186] width 9 height 9
click at [903, 183] on icon "redo" at bounding box center [899, 186] width 9 height 9
click at [903, 183] on icon "redo" at bounding box center [898, 186] width 9 height 9
click at [901, 182] on icon "redo" at bounding box center [898, 186] width 9 height 9
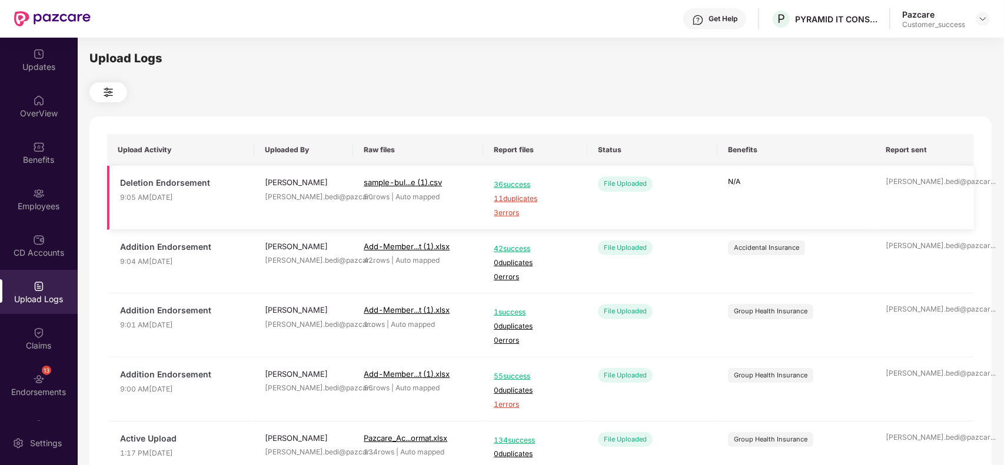
click at [510, 197] on span "11 duplicates" at bounding box center [535, 199] width 83 height 11
click at [502, 210] on span "3 errors" at bounding box center [535, 213] width 83 height 11
click at [33, 168] on div "Benefits" at bounding box center [39, 153] width 78 height 44
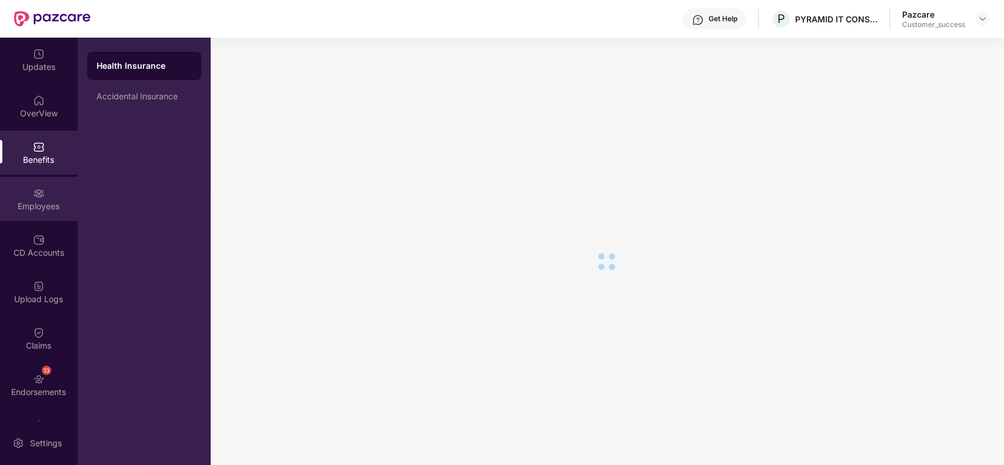
click at [36, 197] on img at bounding box center [39, 194] width 12 height 12
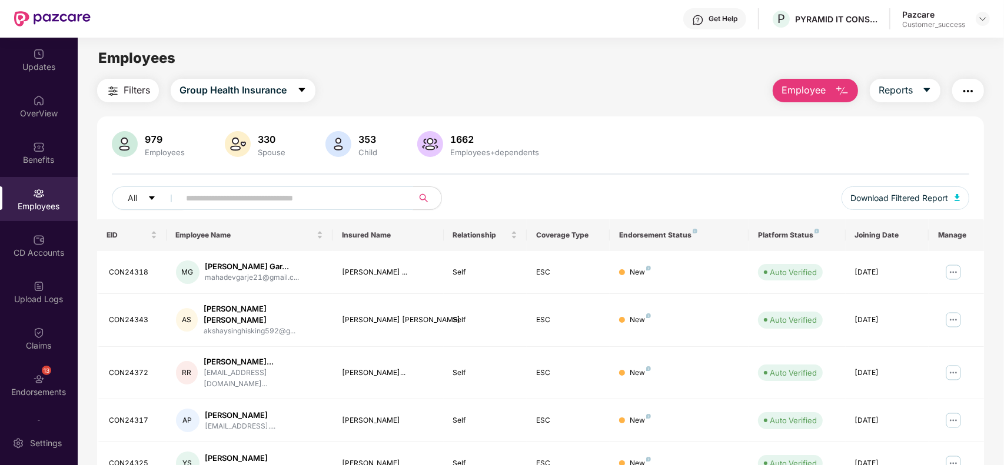
click at [281, 198] on input "text" at bounding box center [291, 198] width 211 height 18
paste input "**********"
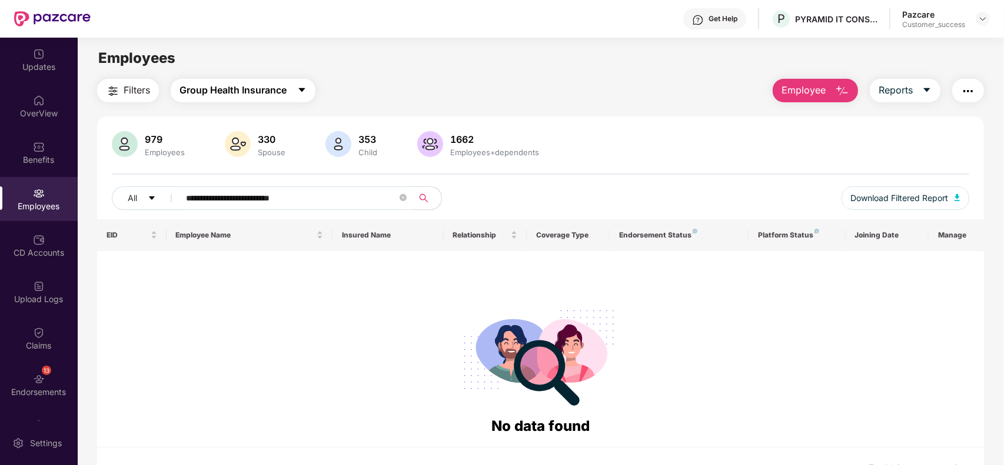
click at [282, 85] on span "Group Health Insurance" at bounding box center [232, 90] width 107 height 15
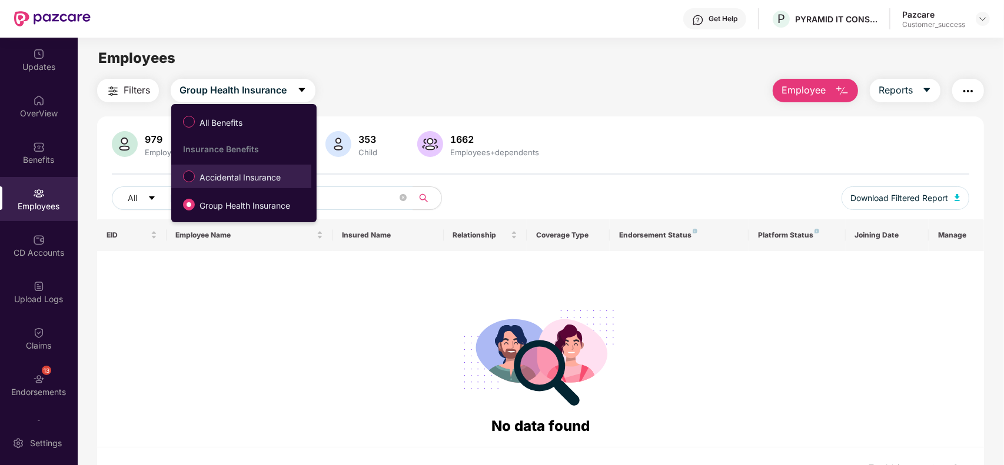
click at [238, 174] on span "Accidental Insurance" at bounding box center [240, 177] width 91 height 13
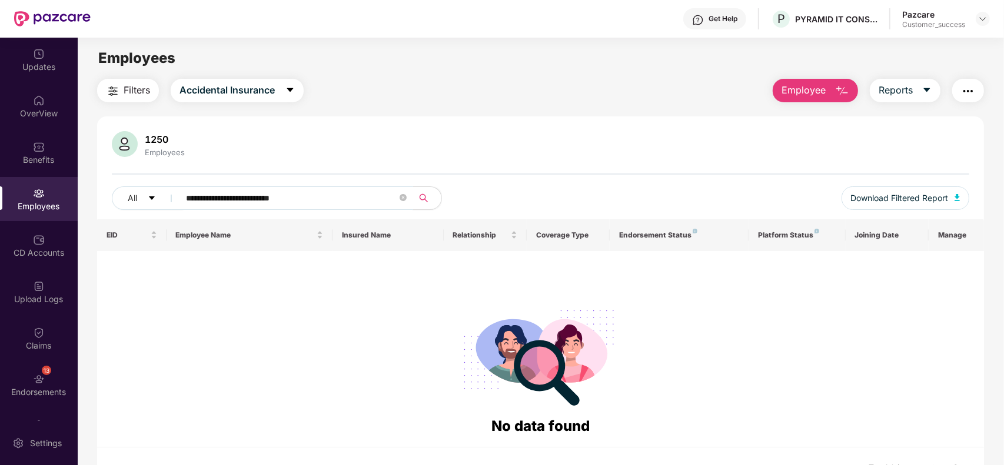
click at [330, 196] on input "**********" at bounding box center [291, 198] width 211 height 18
type input "*"
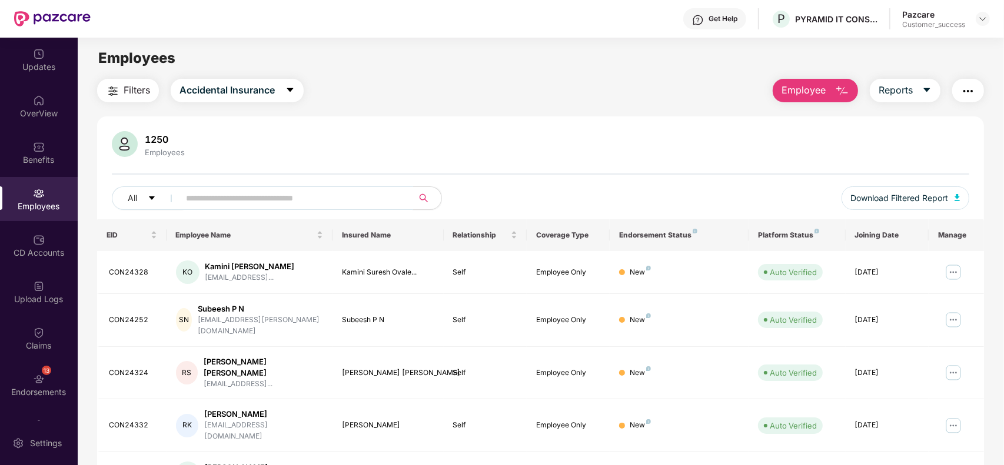
paste input "**********"
click at [231, 198] on input "**********" at bounding box center [291, 198] width 211 height 18
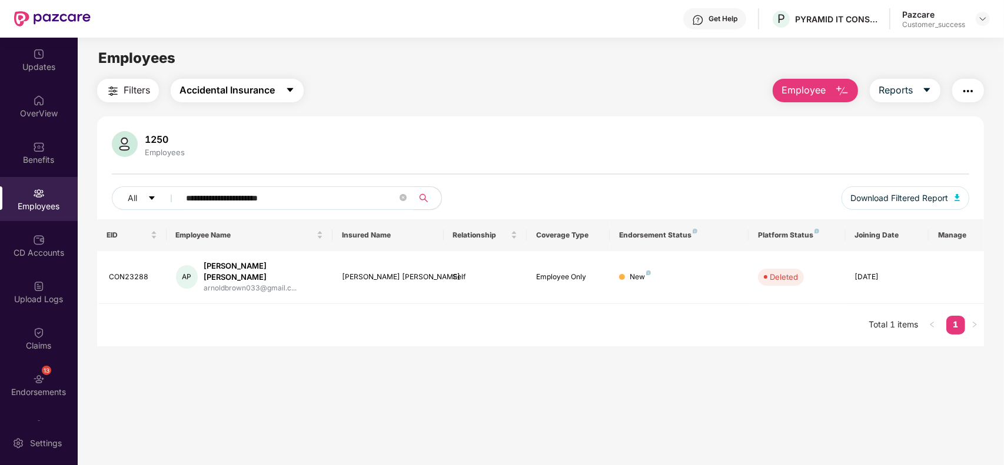
type input "**********"
click at [212, 91] on span "Accidental Insurance" at bounding box center [226, 90] width 95 height 15
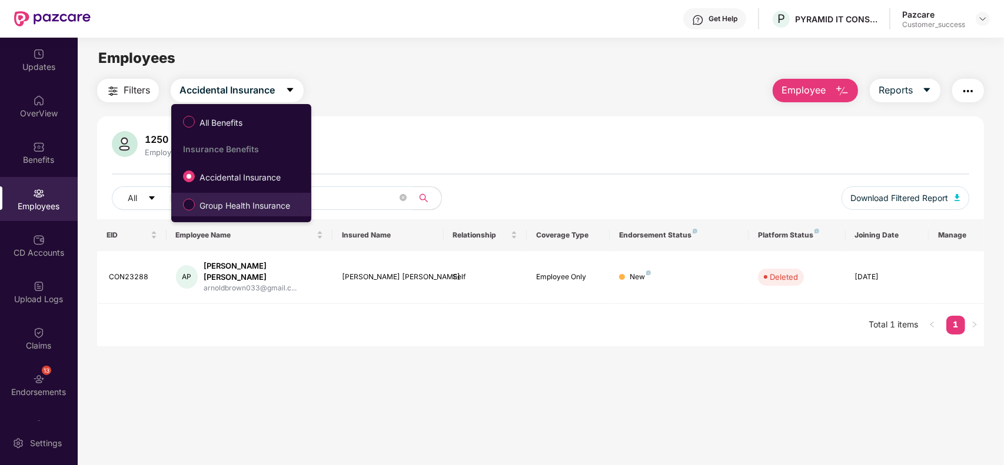
click at [218, 202] on span "Group Health Insurance" at bounding box center [245, 205] width 100 height 13
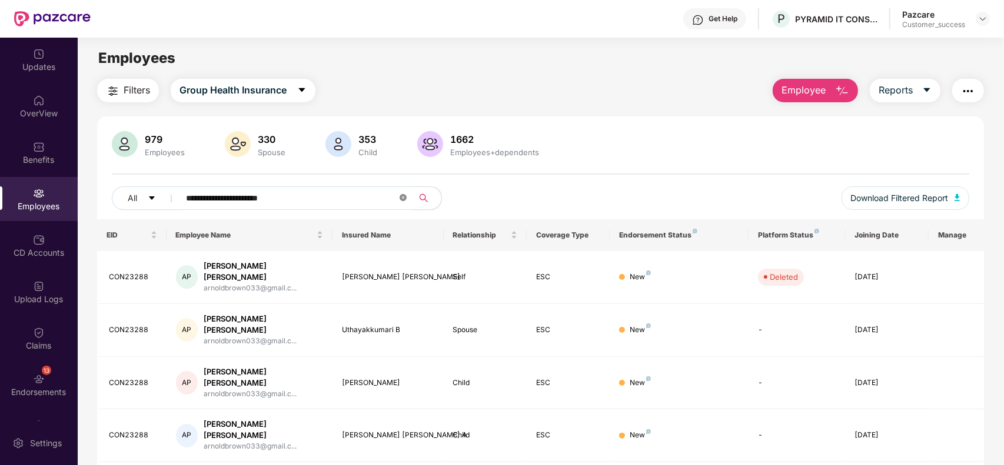
click at [404, 198] on icon "close-circle" at bounding box center [403, 197] width 7 height 7
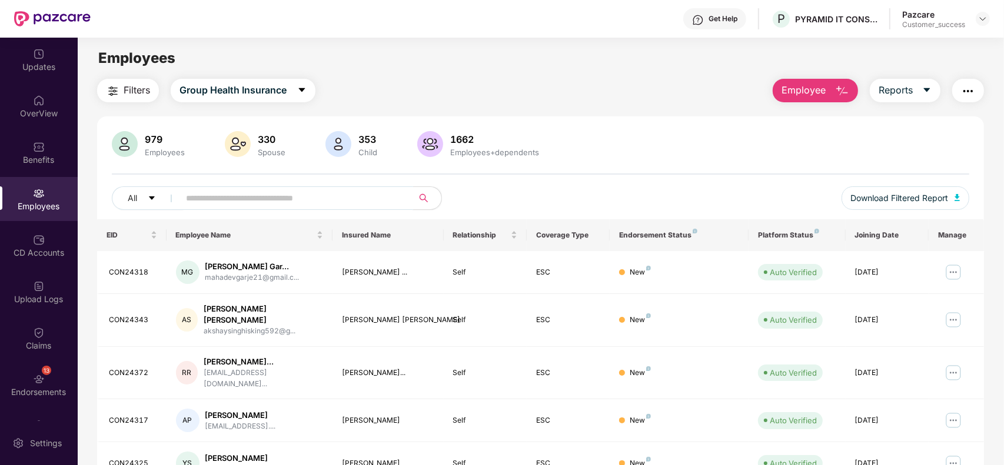
paste input "********"
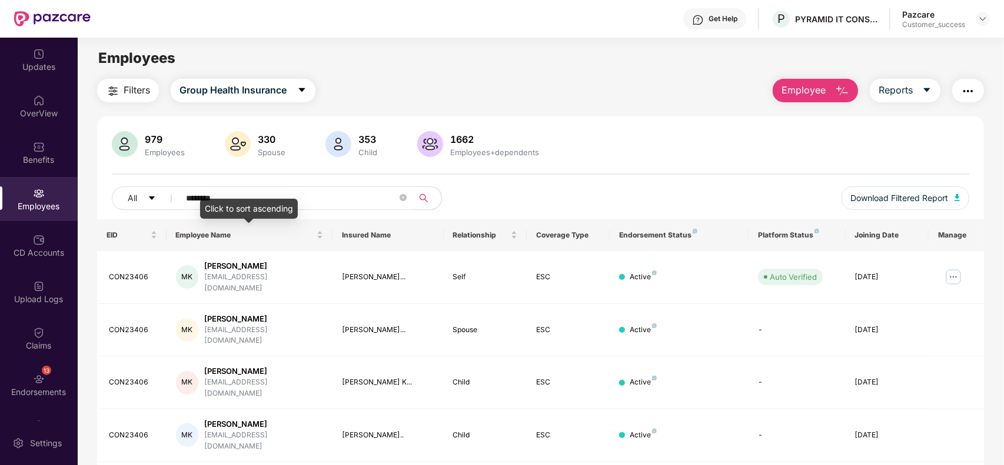
paste input "text"
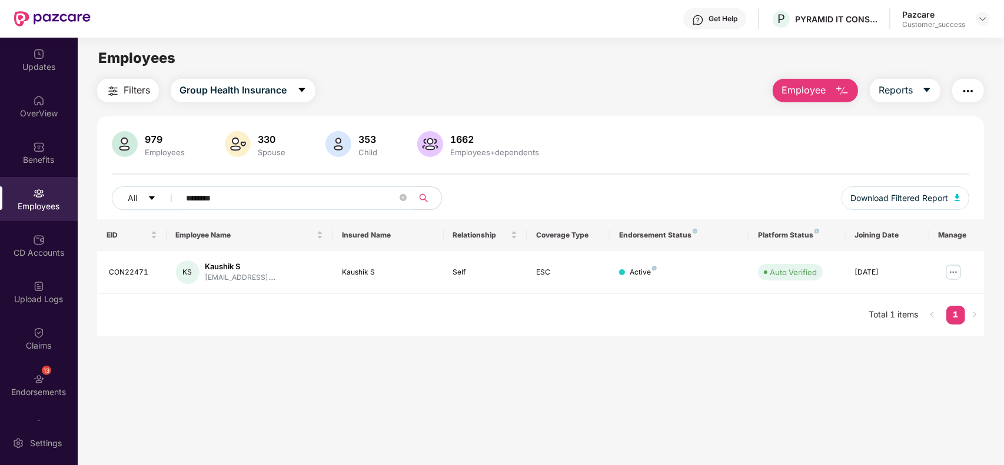
paste input "**********"
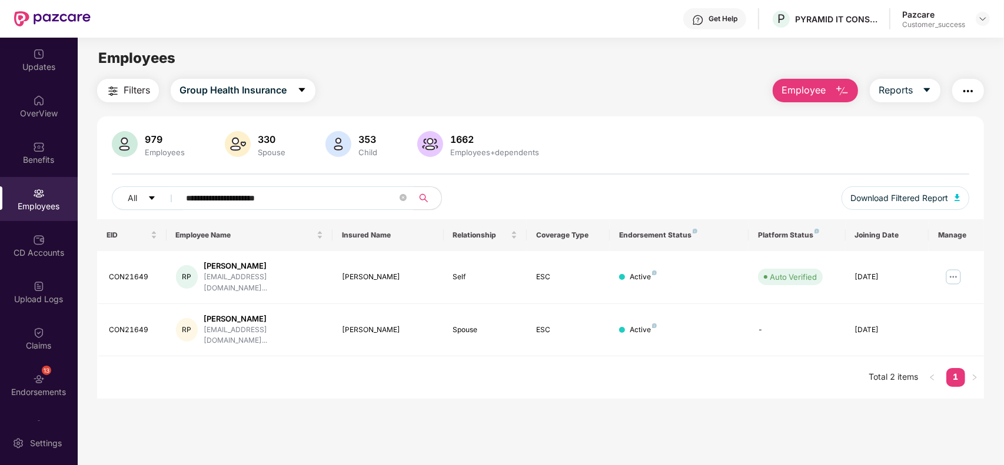
type input "**********"
click at [401, 198] on icon "close-circle" at bounding box center [403, 197] width 7 height 7
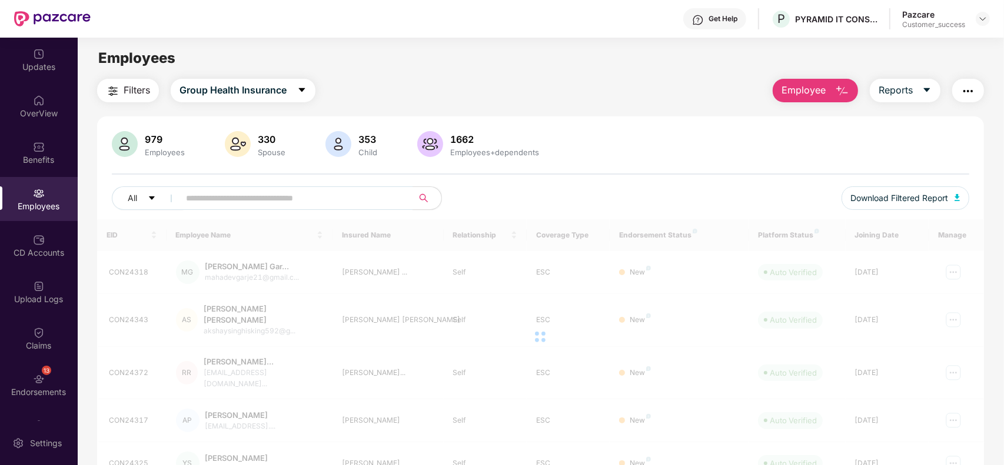
click at [830, 86] on button "Employee" at bounding box center [815, 91] width 85 height 24
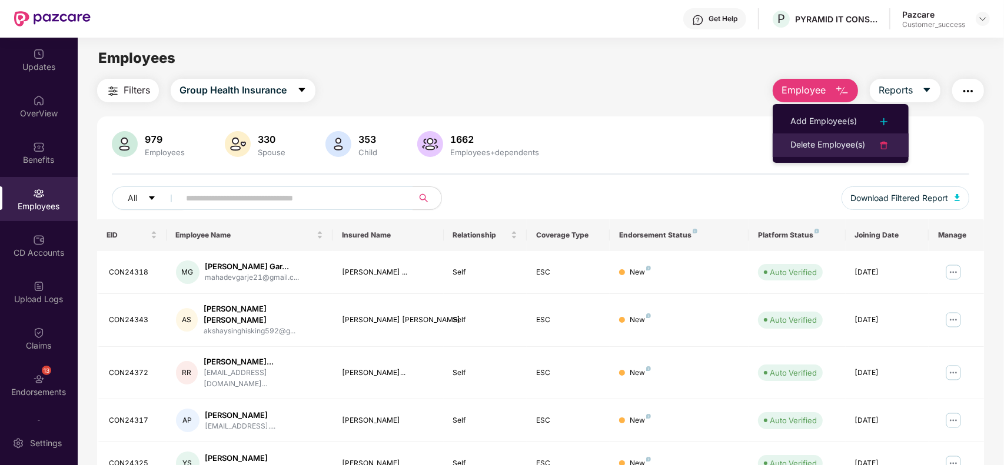
click at [801, 148] on div "Delete Employee(s)" at bounding box center [827, 145] width 75 height 14
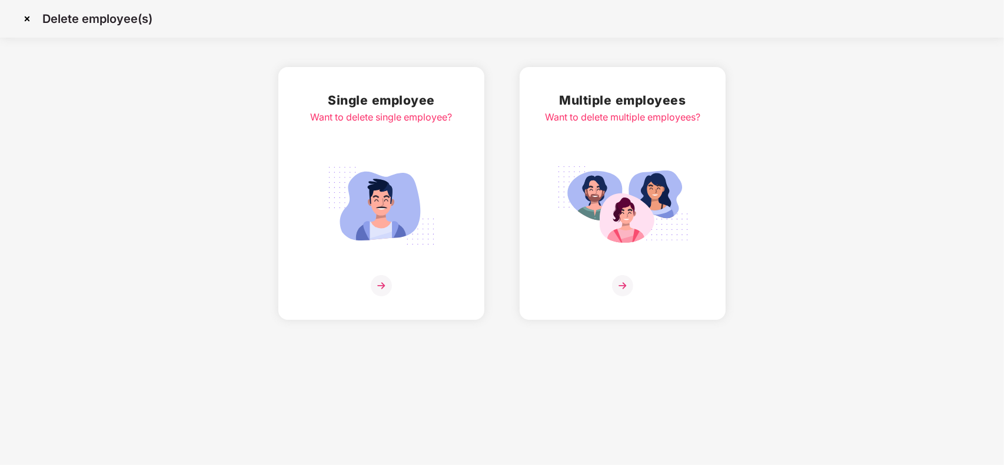
click at [675, 202] on img at bounding box center [623, 206] width 132 height 92
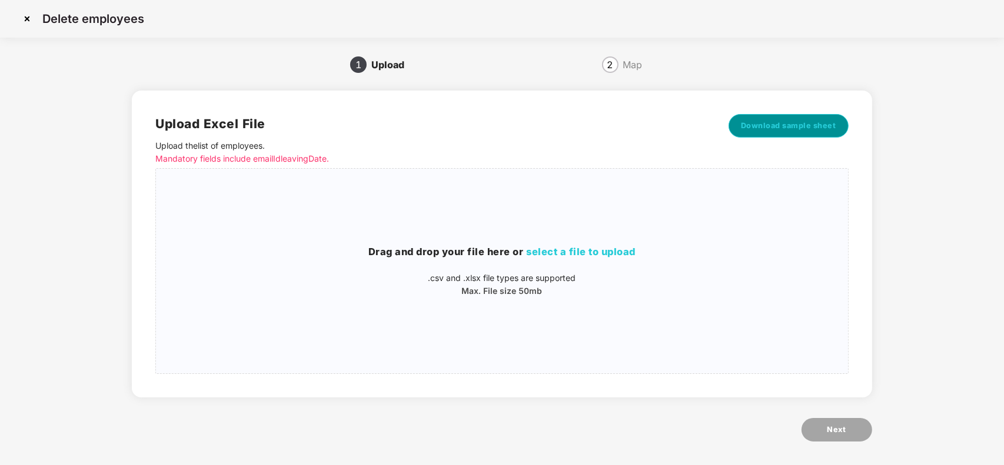
click at [759, 134] on button "Download sample sheet" at bounding box center [788, 126] width 120 height 24
click at [615, 305] on div "Drag and drop your file here or select a file to upload .csv and .xlsx file typ…" at bounding box center [501, 271] width 691 height 186
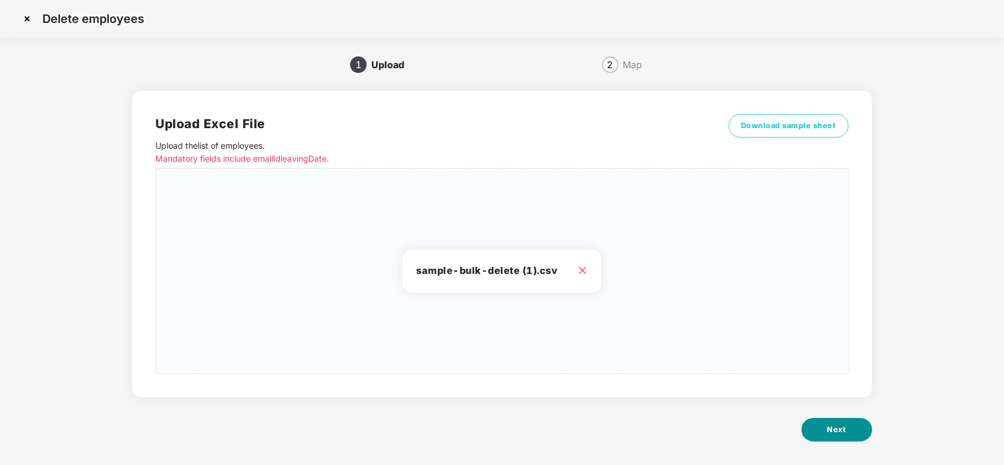
click at [824, 425] on button "Next" at bounding box center [836, 430] width 71 height 24
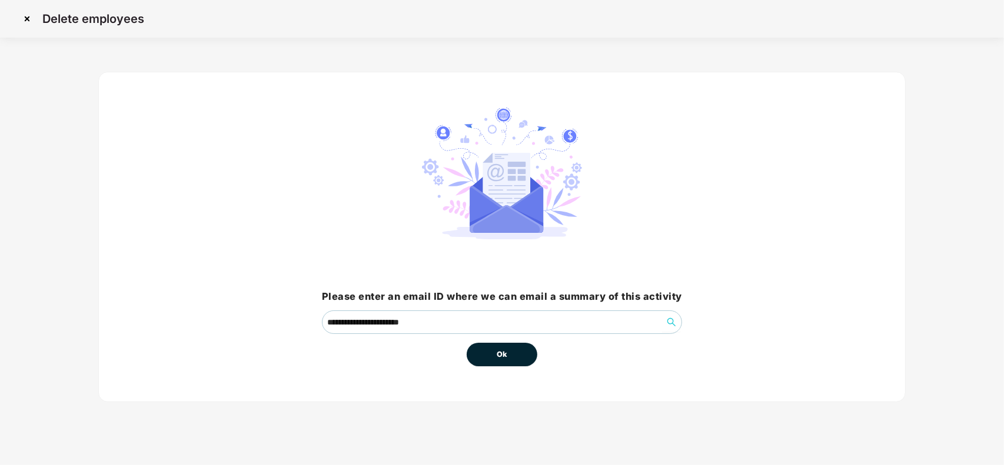
click at [490, 363] on button "Ok" at bounding box center [502, 355] width 71 height 24
click at [505, 355] on span "Ok" at bounding box center [502, 355] width 11 height 12
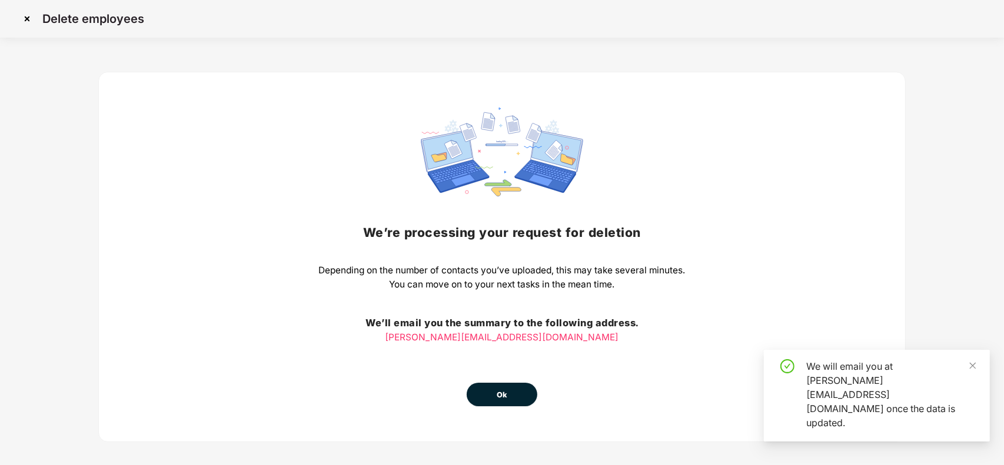
click at [489, 386] on button "Ok" at bounding box center [502, 395] width 71 height 24
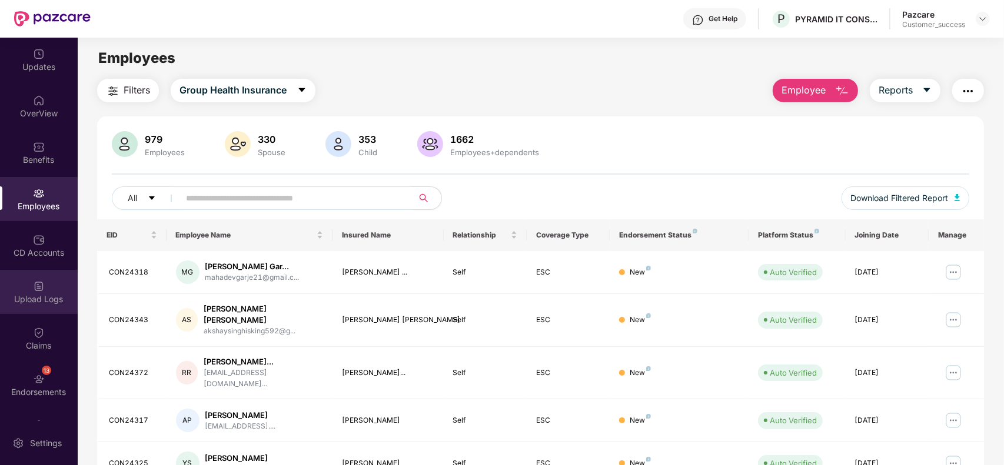
click at [33, 281] on img at bounding box center [39, 287] width 12 height 12
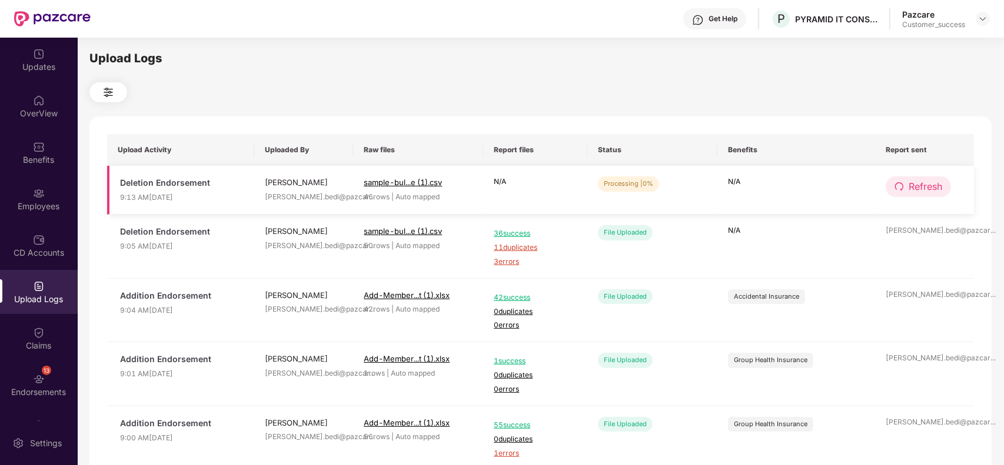
click at [899, 195] on button "Refresh" at bounding box center [918, 187] width 65 height 21
click at [899, 195] on button "Refresh" at bounding box center [919, 187] width 66 height 21
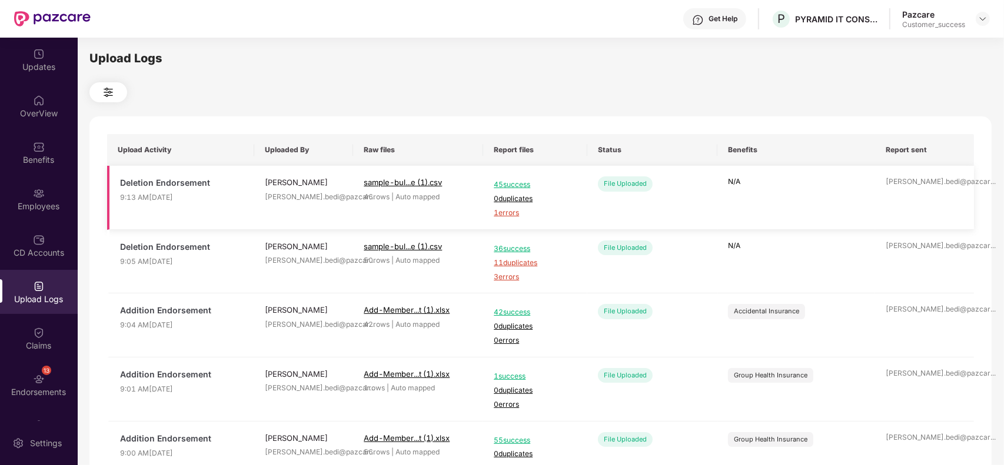
click at [514, 213] on span "1 errors" at bounding box center [535, 213] width 83 height 11
click at [15, 195] on div "Employees" at bounding box center [39, 199] width 78 height 44
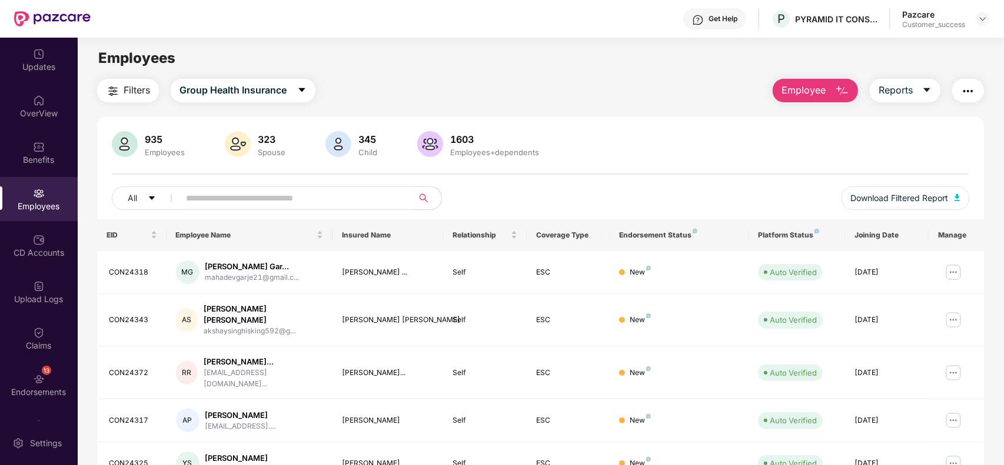
click at [247, 190] on input "text" at bounding box center [291, 198] width 211 height 18
paste input "**********"
type input "**********"
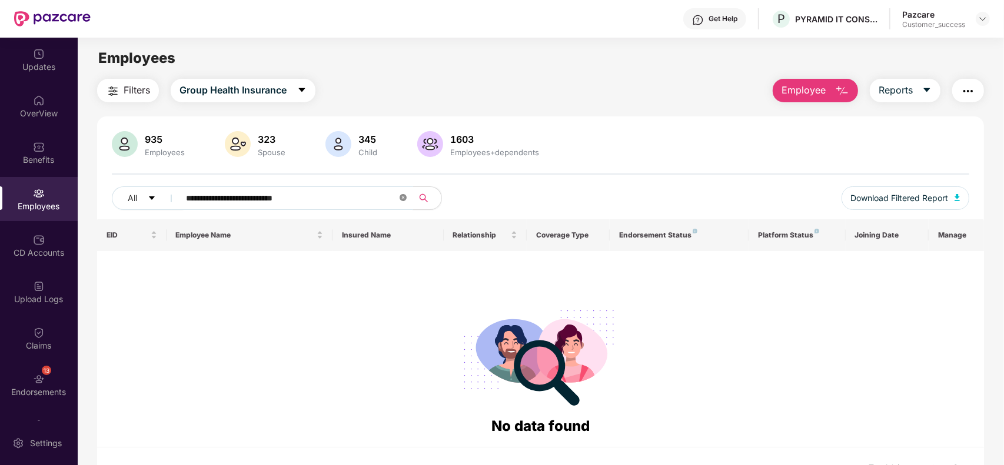
click at [404, 195] on icon "close-circle" at bounding box center [403, 197] width 7 height 7
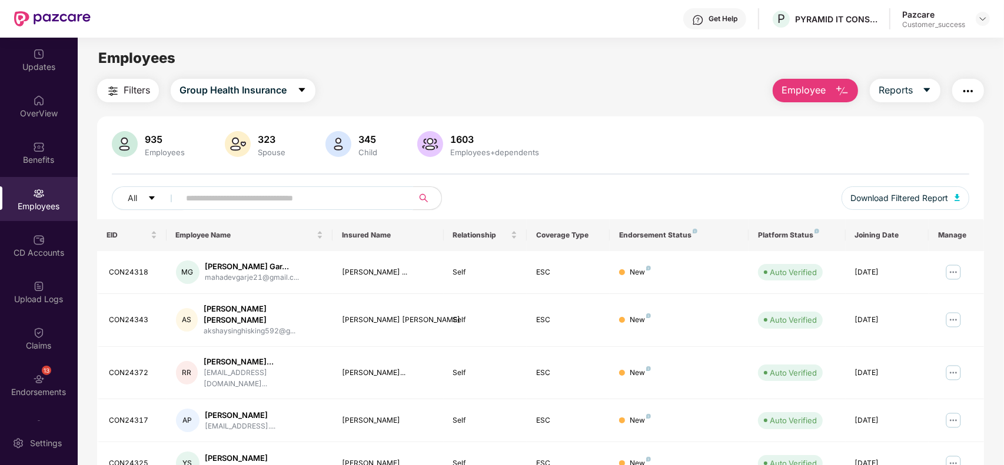
paste input "**********"
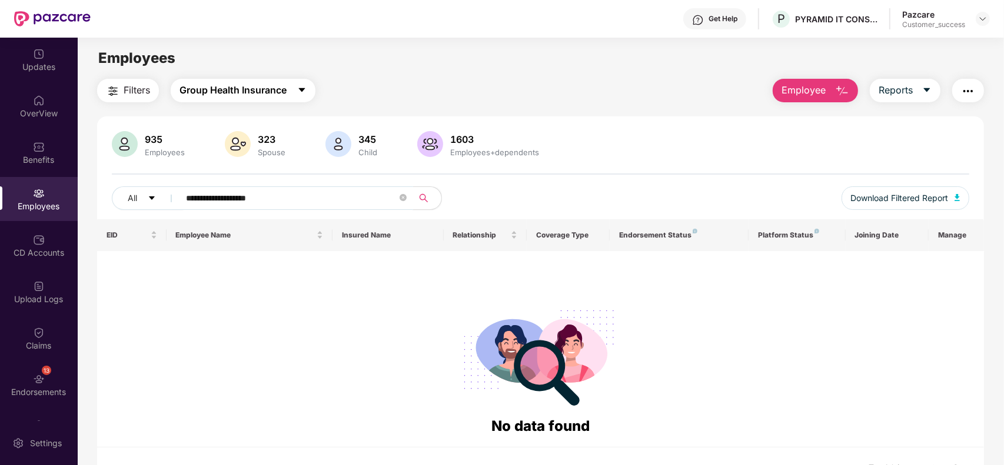
type input "**********"
click at [274, 88] on span "Group Health Insurance" at bounding box center [232, 90] width 107 height 15
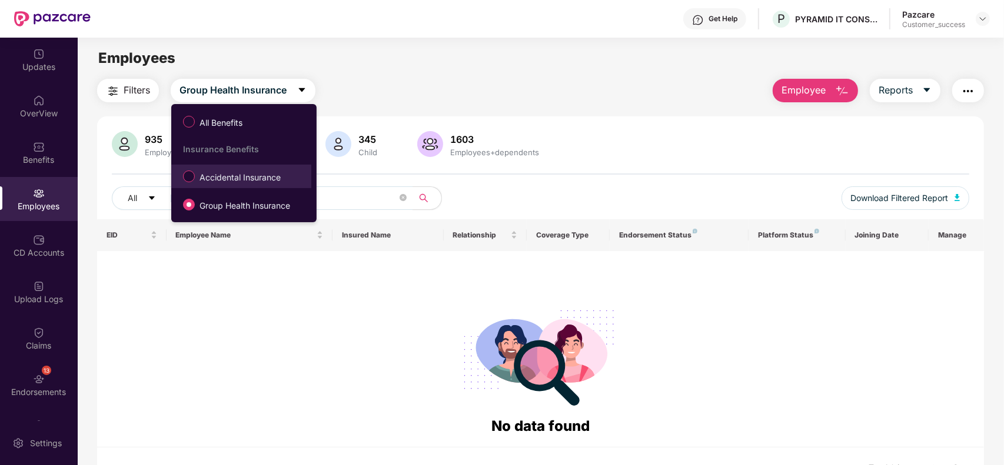
click at [244, 177] on span "Accidental Insurance" at bounding box center [240, 177] width 91 height 13
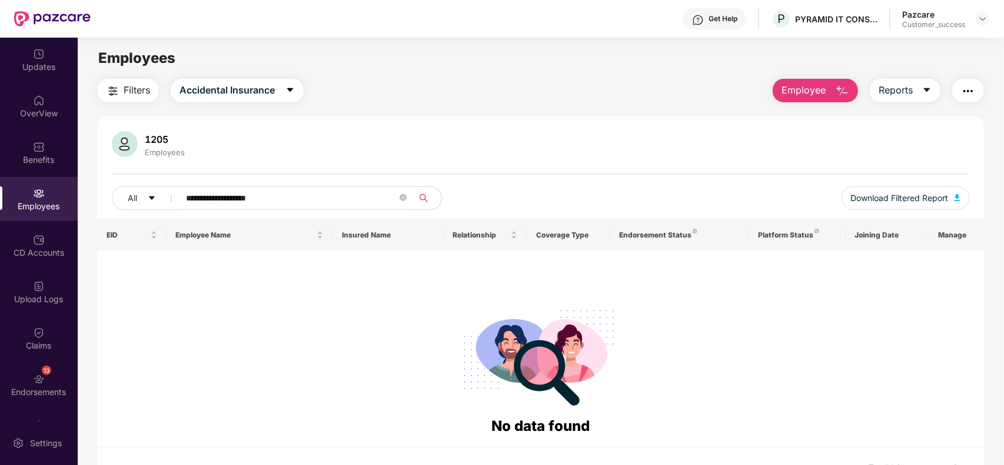
click at [279, 198] on input "**********" at bounding box center [291, 198] width 211 height 18
paste input "text"
click at [403, 195] on icon "close-circle" at bounding box center [403, 197] width 7 height 7
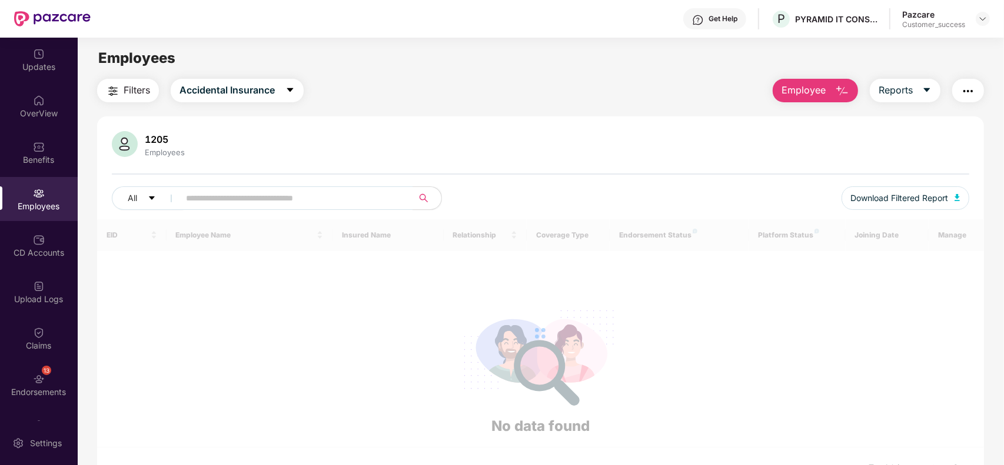
click at [818, 96] on span "Employee" at bounding box center [803, 90] width 44 height 15
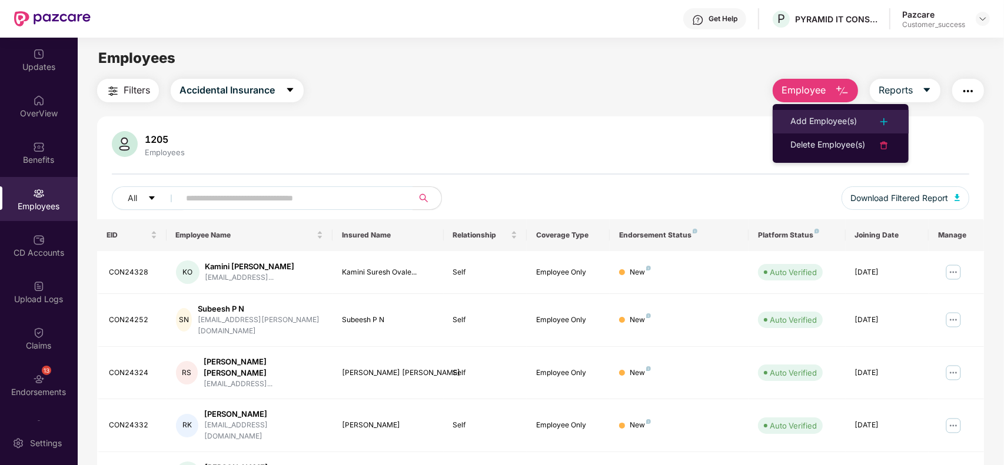
click at [821, 124] on div "Add Employee(s)" at bounding box center [823, 122] width 66 height 14
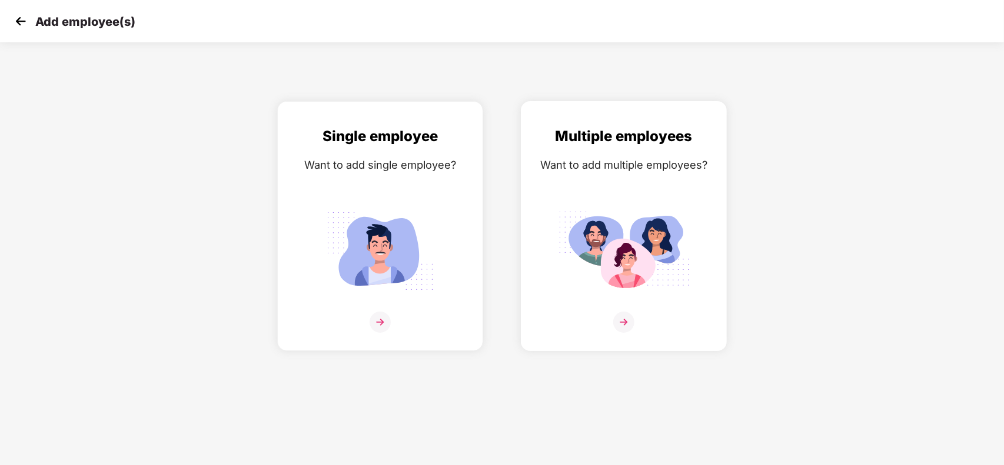
click at [619, 182] on div "Multiple employees Want to add multiple employees?" at bounding box center [623, 236] width 181 height 222
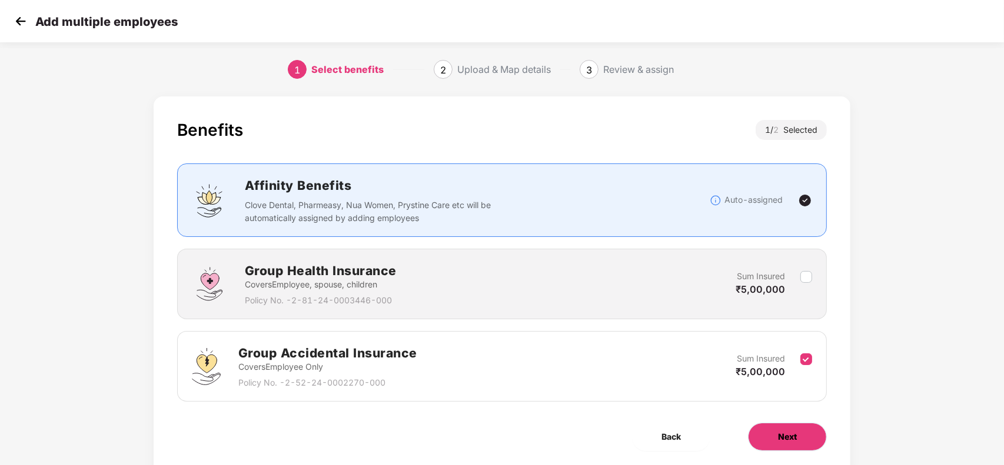
click at [786, 427] on button "Next" at bounding box center [787, 437] width 79 height 28
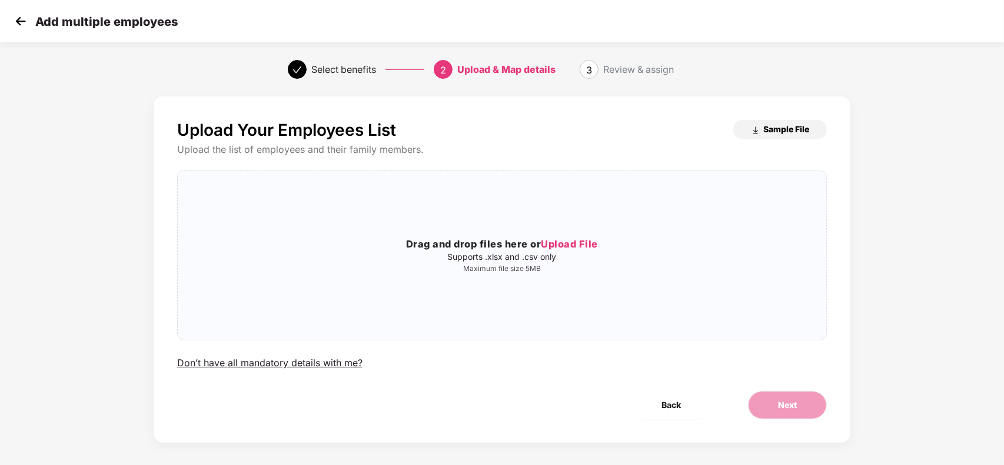
click at [751, 126] on img "button" at bounding box center [755, 130] width 9 height 9
click at [498, 221] on div "Drag and drop files here or Upload File Supports .xlsx and .csv only Maximum fi…" at bounding box center [502, 255] width 649 height 151
click at [666, 408] on span "Back" at bounding box center [670, 405] width 19 height 13
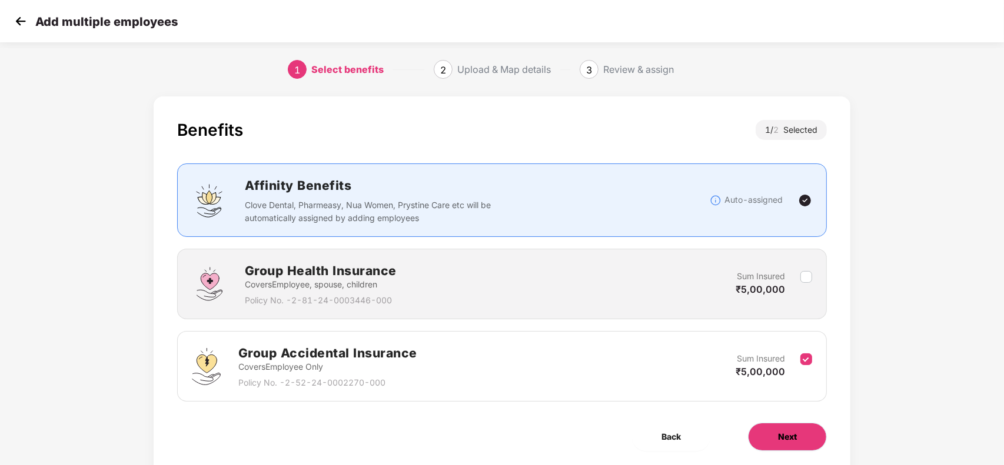
click at [769, 430] on button "Next" at bounding box center [787, 437] width 79 height 28
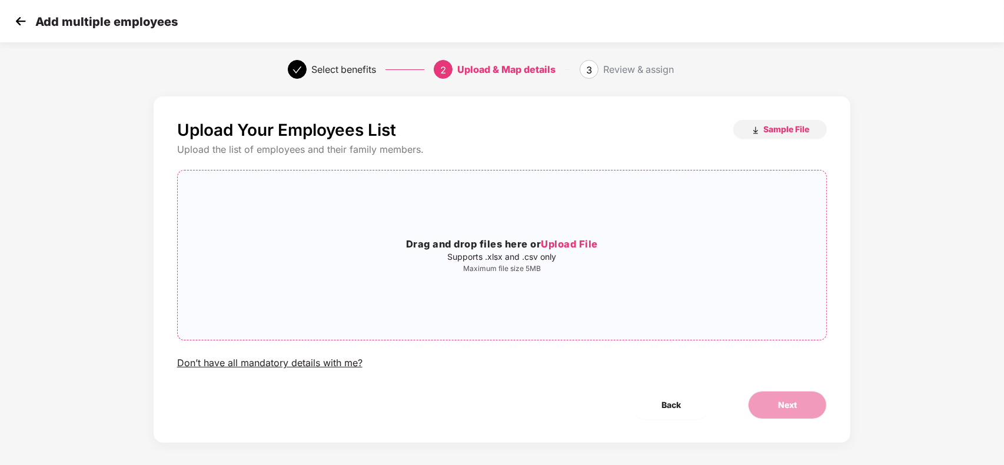
click at [562, 268] on p "Maximum file size 5MB" at bounding box center [502, 268] width 649 height 9
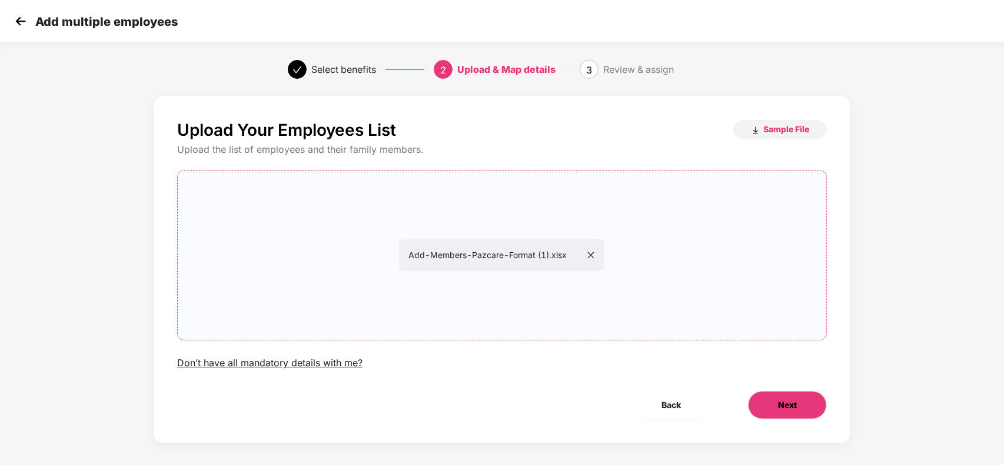
click at [780, 391] on button "Next" at bounding box center [787, 405] width 79 height 28
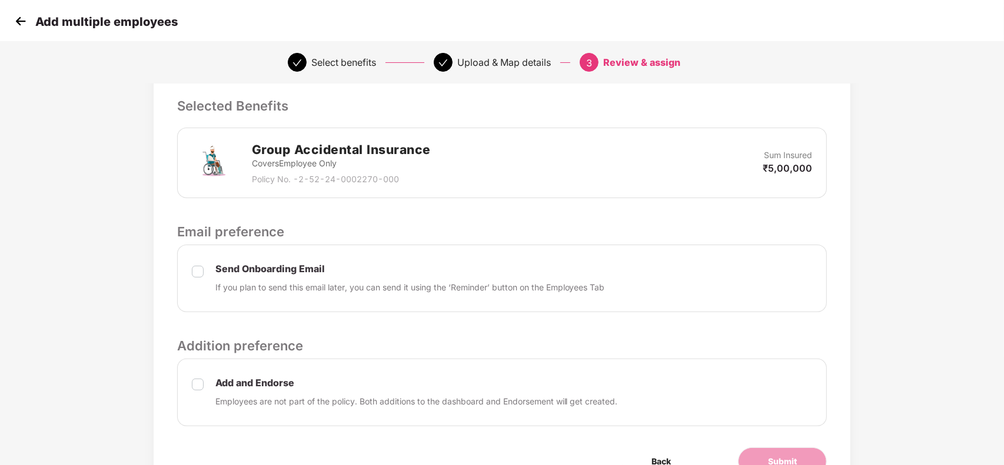
scroll to position [306, 0]
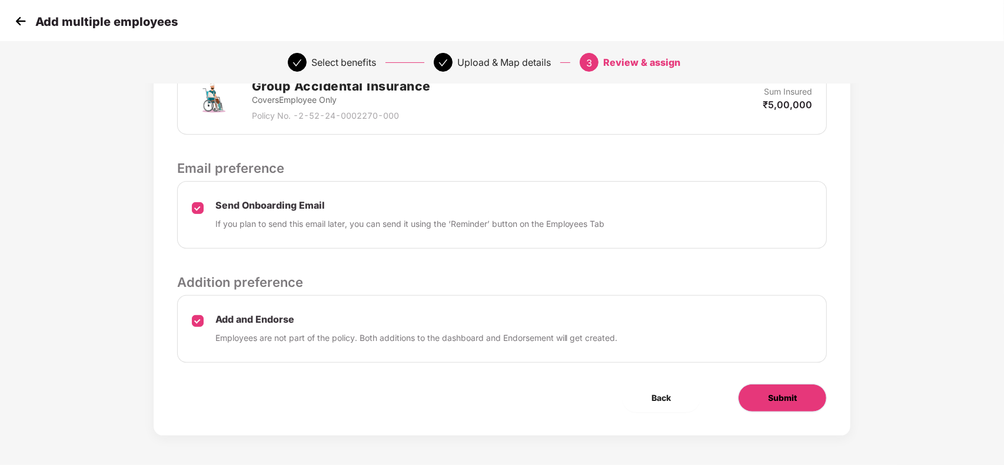
click at [780, 395] on span "Submit" at bounding box center [782, 398] width 29 height 13
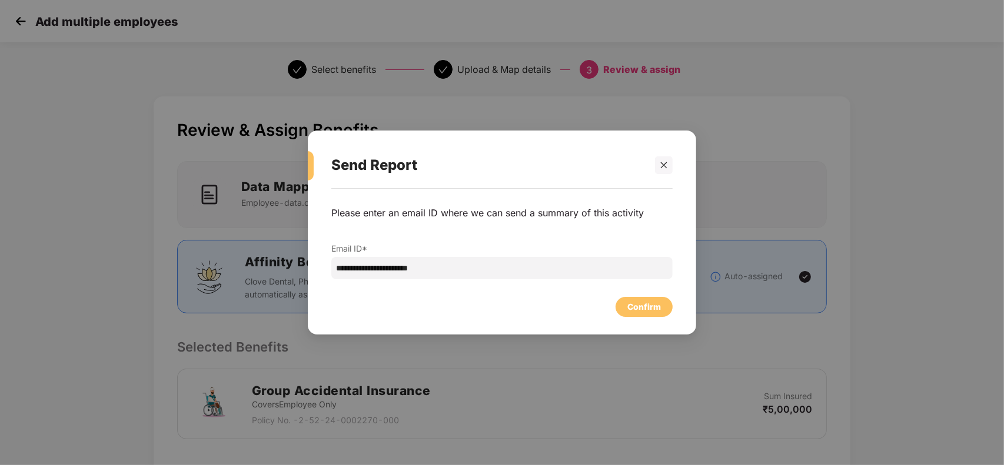
click at [628, 295] on div "Confirm" at bounding box center [501, 304] width 341 height 26
click at [633, 305] on div "Confirm" at bounding box center [644, 307] width 34 height 13
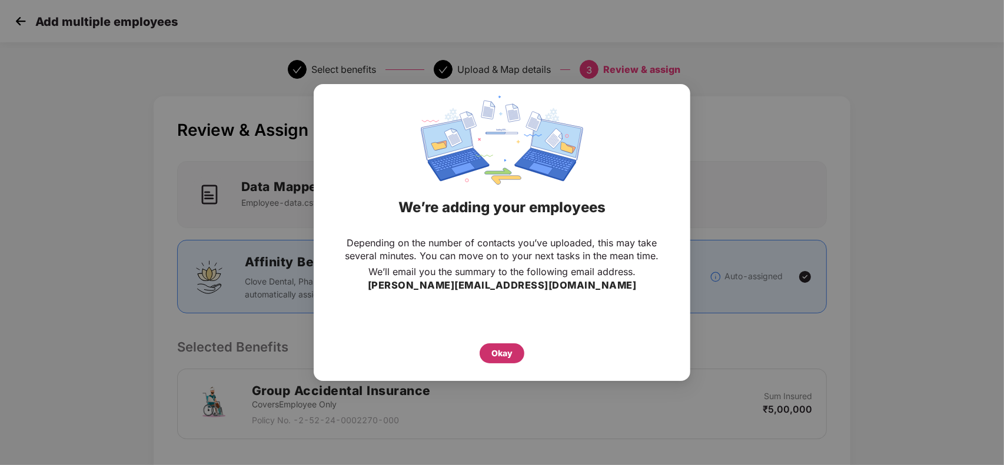
click at [492, 351] on div "Okay" at bounding box center [501, 353] width 21 height 13
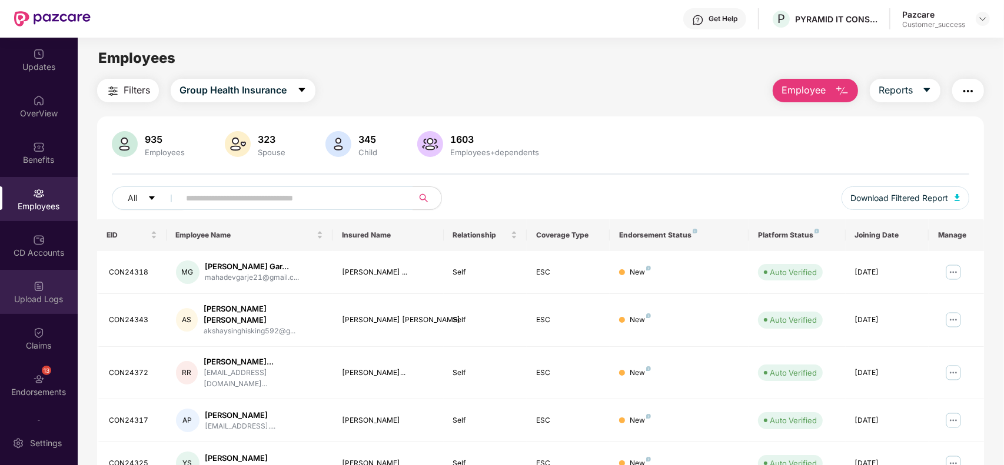
click at [41, 310] on div "Upload Logs" at bounding box center [39, 292] width 78 height 44
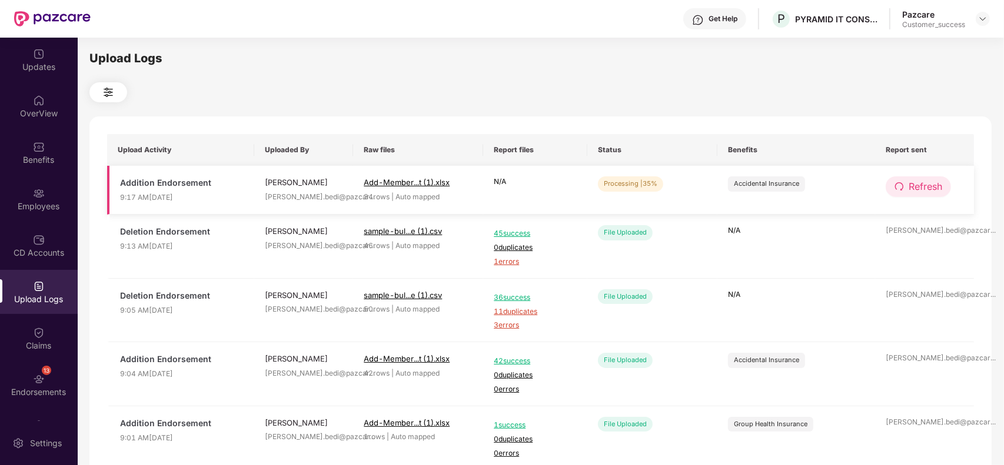
click at [917, 188] on span "Refresh" at bounding box center [926, 186] width 34 height 15
click at [900, 180] on button "Refresh" at bounding box center [918, 187] width 65 height 21
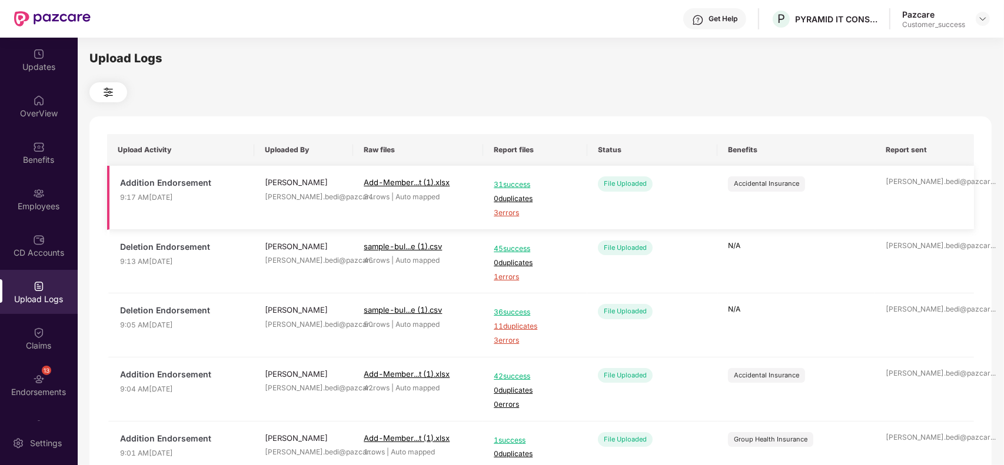
click at [510, 215] on span "3 errors" at bounding box center [535, 213] width 83 height 11
click at [49, 204] on div "Employees" at bounding box center [39, 207] width 78 height 12
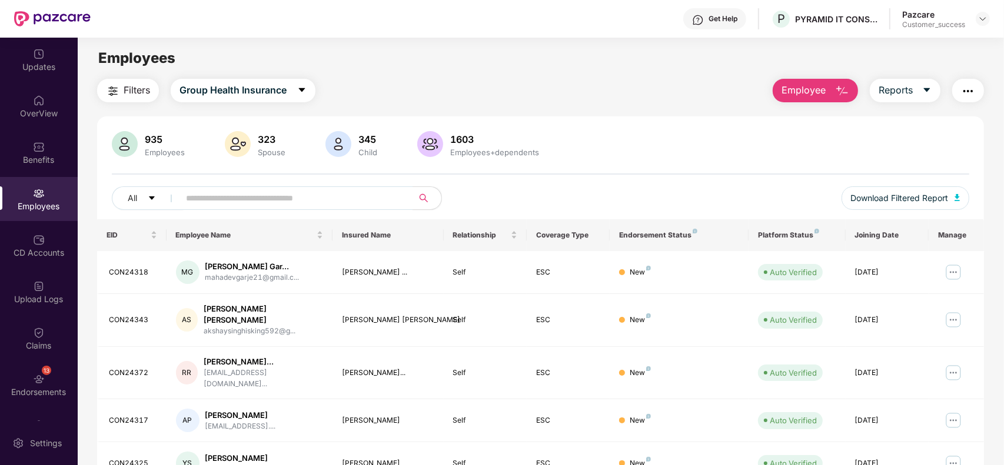
click at [817, 95] on span "Employee" at bounding box center [803, 90] width 44 height 15
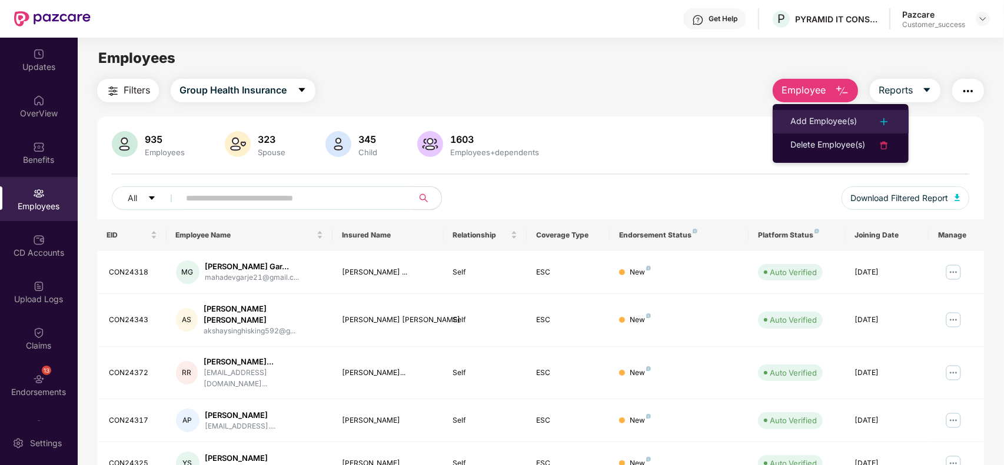
click at [804, 115] on div "Add Employee(s)" at bounding box center [823, 122] width 66 height 14
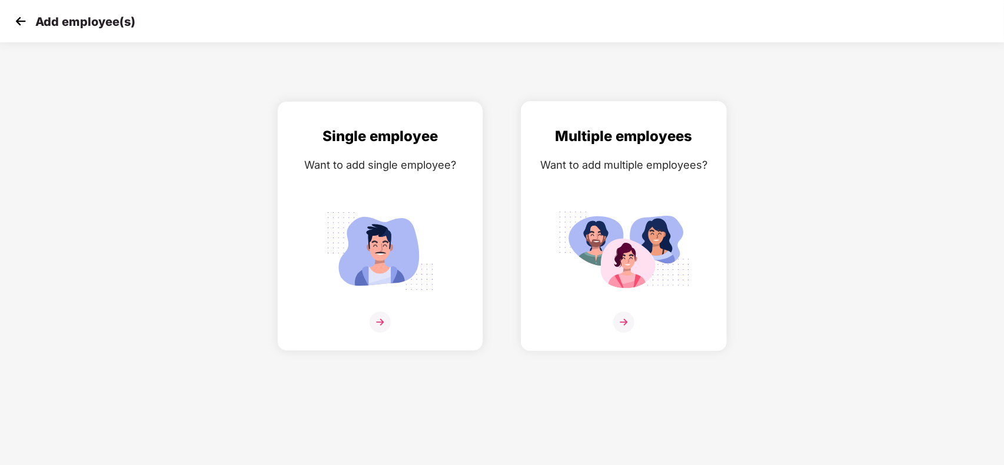
click at [610, 197] on div "Multiple employees Want to add multiple employees?" at bounding box center [623, 236] width 181 height 222
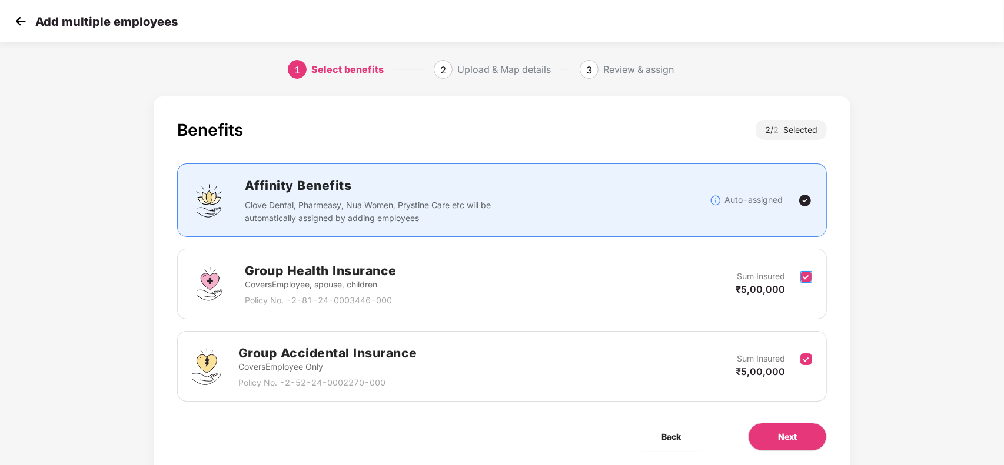
click at [807, 289] on label at bounding box center [806, 284] width 12 height 29
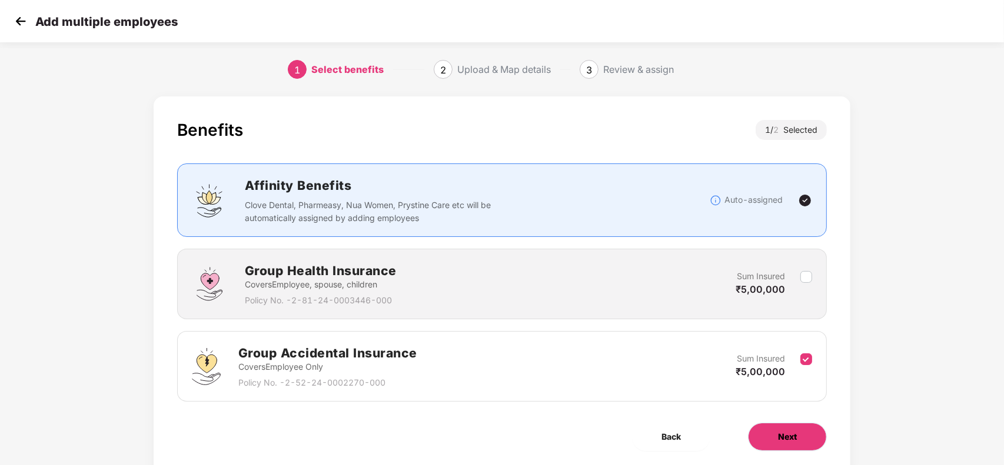
click at [793, 437] on span "Next" at bounding box center [787, 437] width 19 height 13
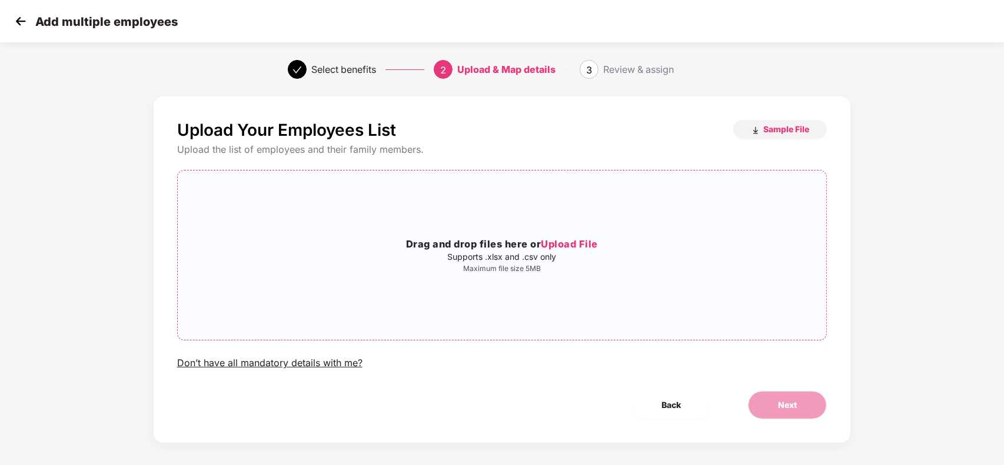
click at [570, 310] on div "Drag and drop files here or Upload File Supports .xlsx and .csv only Maximum fi…" at bounding box center [502, 255] width 649 height 151
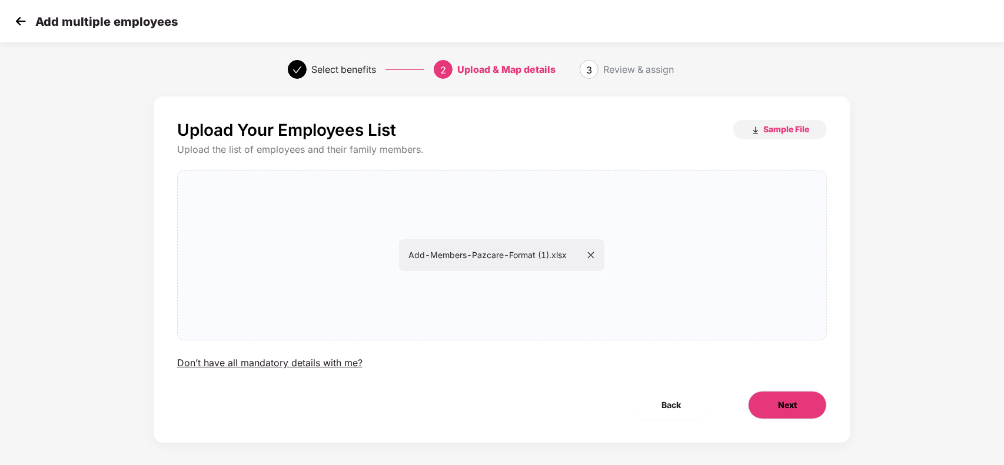
click at [784, 406] on span "Next" at bounding box center [787, 405] width 19 height 13
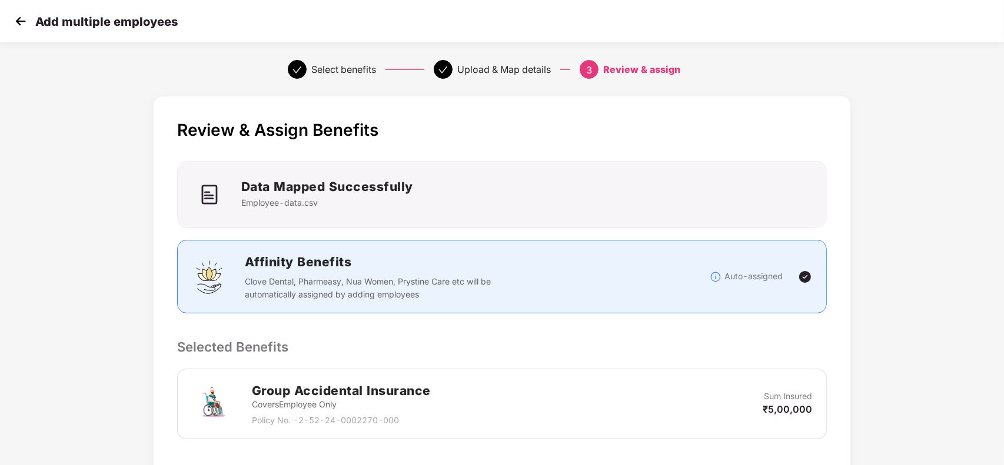
scroll to position [306, 0]
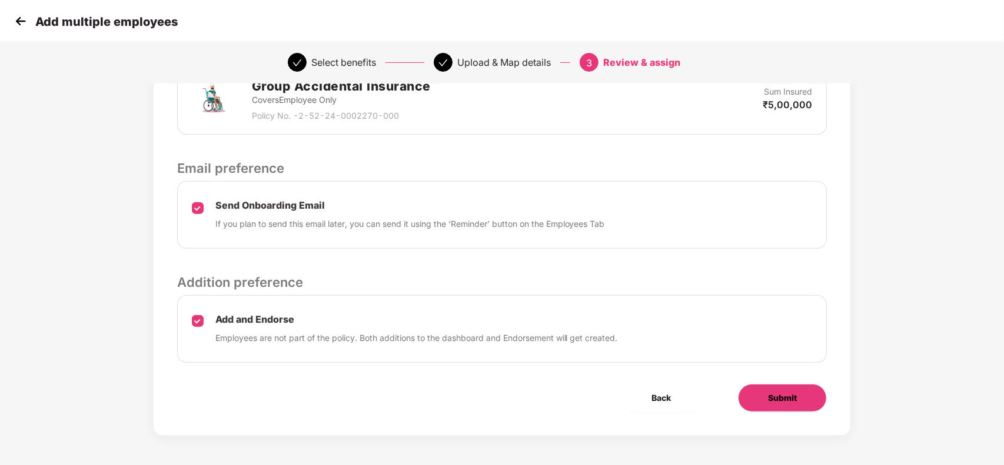
click at [774, 389] on button "Submit" at bounding box center [782, 398] width 89 height 28
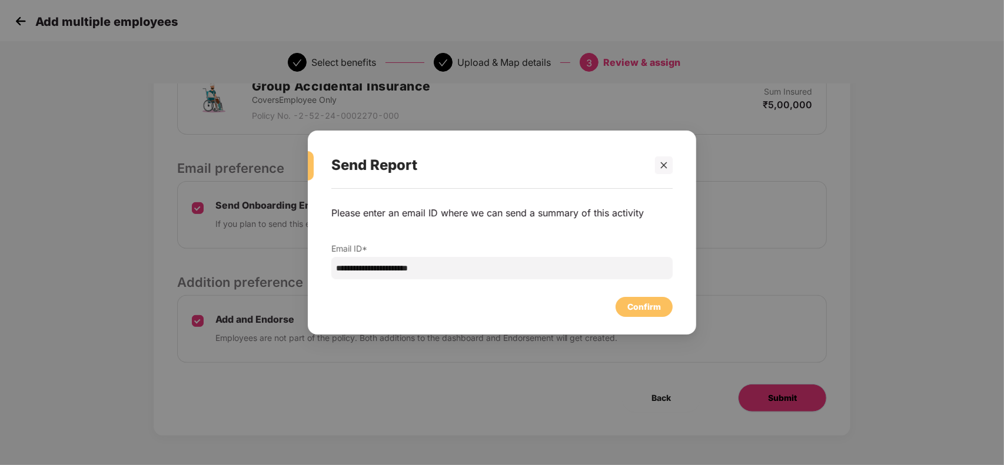
scroll to position [0, 0]
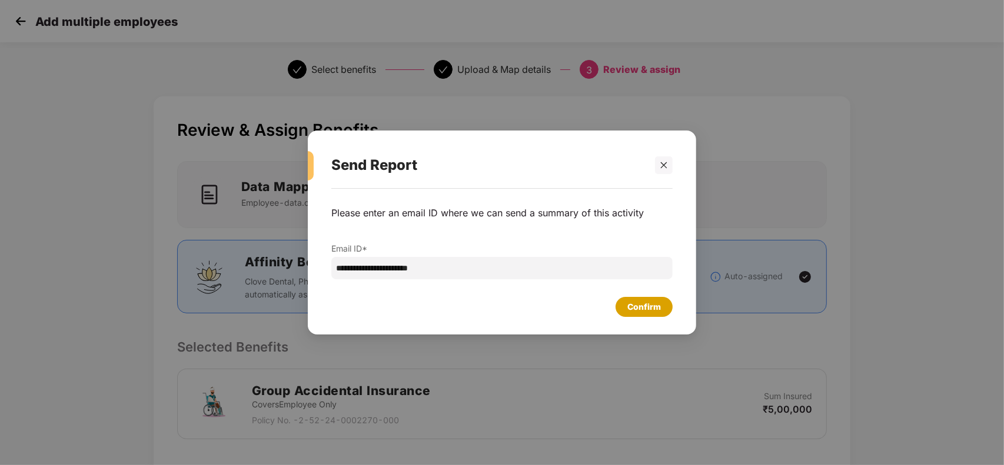
click at [647, 299] on div "Confirm" at bounding box center [643, 307] width 57 height 20
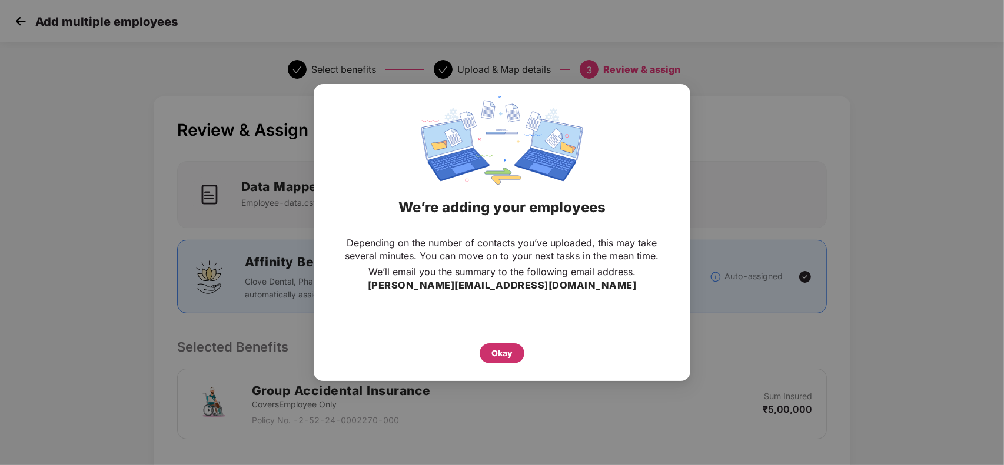
click at [499, 355] on div "Okay" at bounding box center [501, 353] width 21 height 13
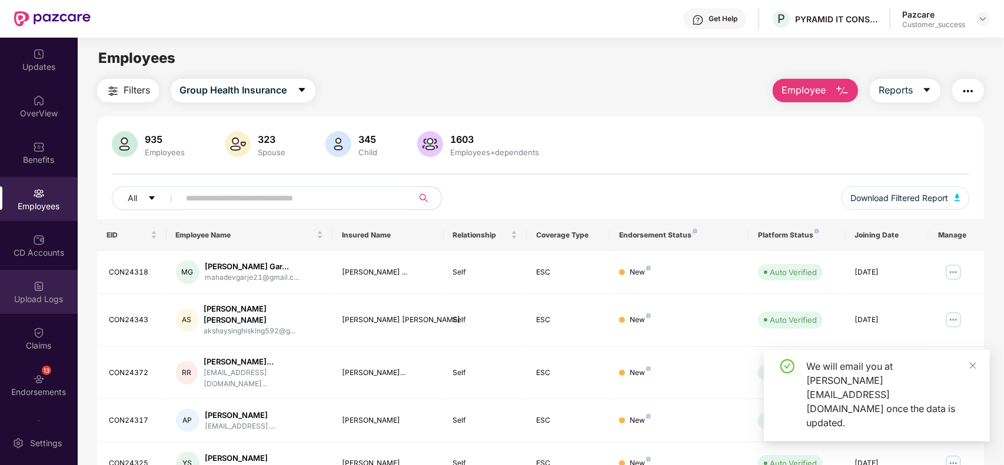
click at [30, 309] on div "Upload Logs" at bounding box center [39, 292] width 78 height 44
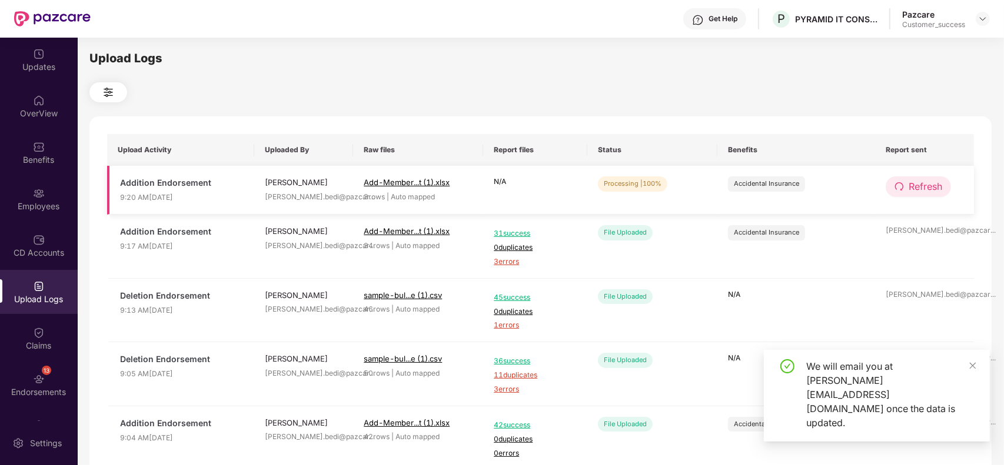
click at [919, 188] on span "Refresh" at bounding box center [926, 186] width 34 height 15
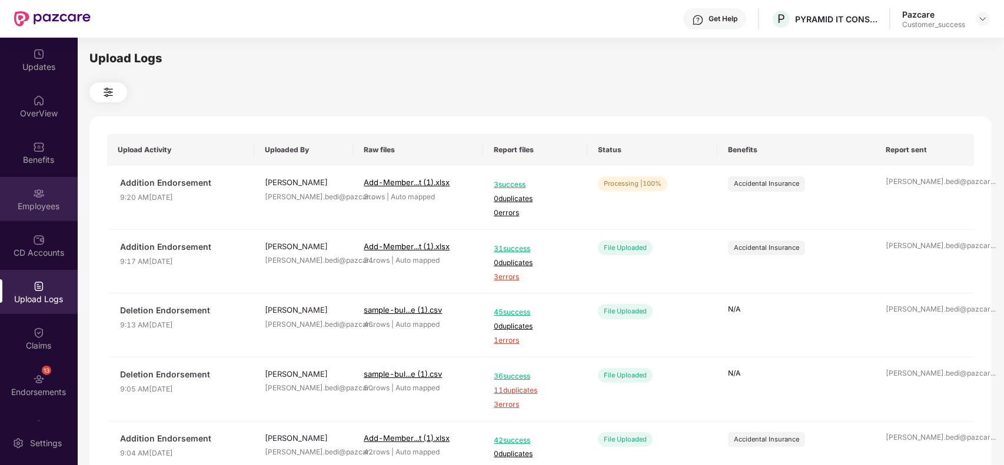
click at [58, 210] on div "Employees" at bounding box center [39, 207] width 78 height 12
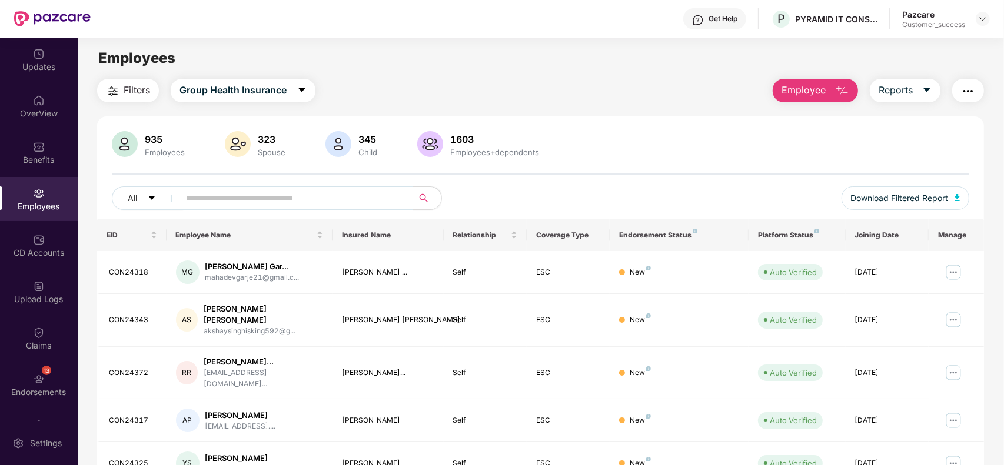
click at [110, 84] on img "button" at bounding box center [113, 91] width 14 height 14
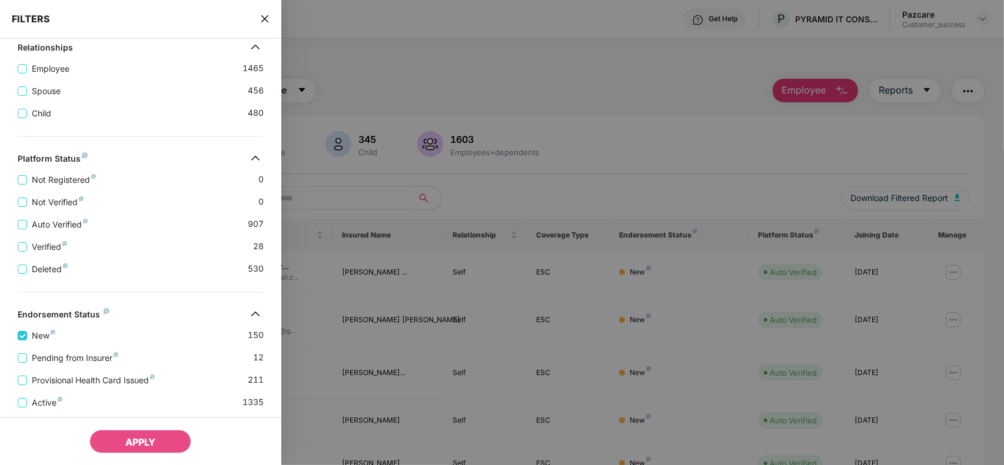
scroll to position [272, 0]
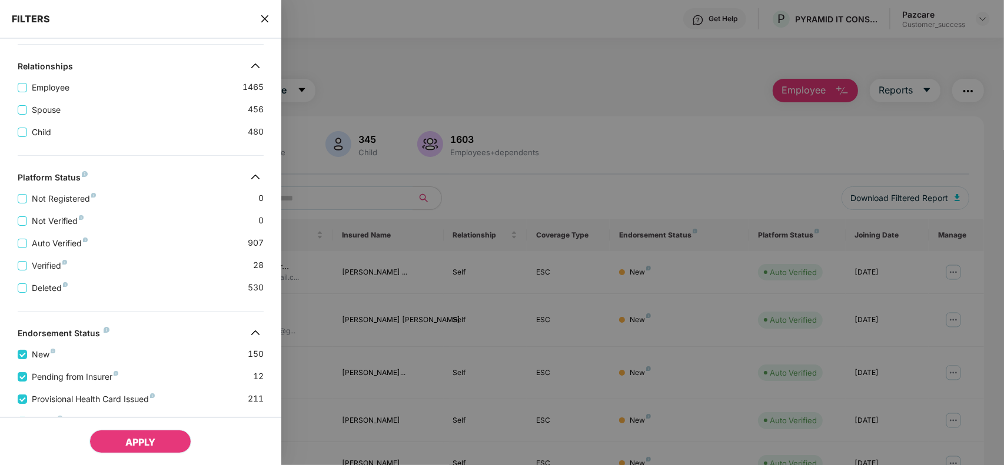
click at [118, 434] on button "APPLY" at bounding box center [140, 442] width 102 height 24
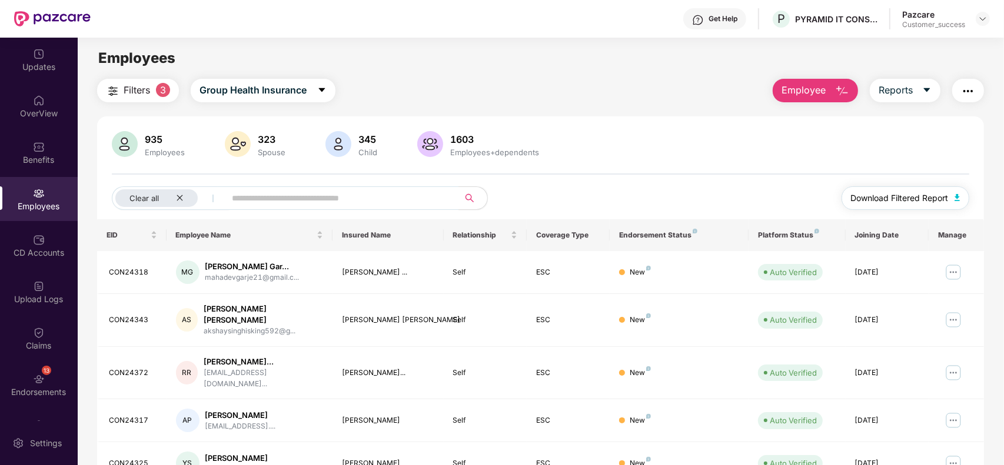
click at [944, 194] on span "Download Filtered Report" at bounding box center [900, 198] width 98 height 13
click at [955, 204] on button "Download Filtered Report" at bounding box center [905, 199] width 128 height 24
click at [981, 22] on img at bounding box center [982, 18] width 9 height 9
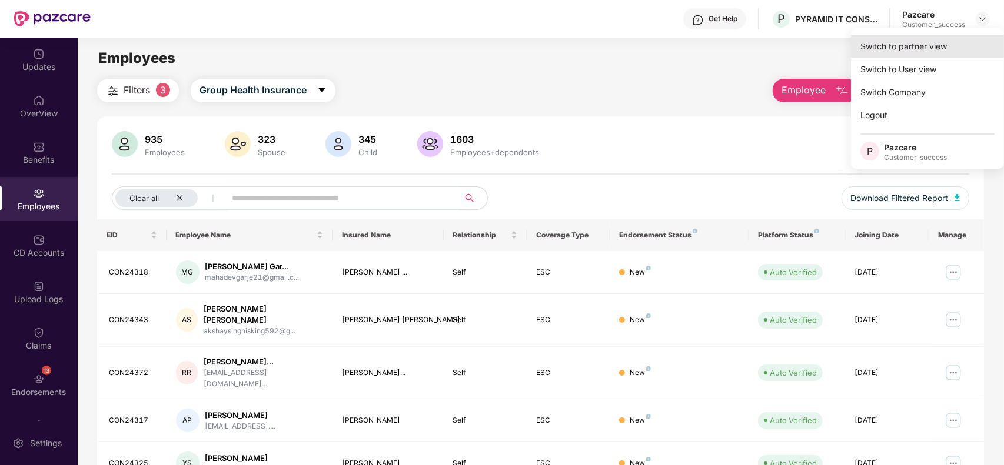
click at [940, 39] on div "Switch to partner view" at bounding box center [927, 46] width 153 height 23
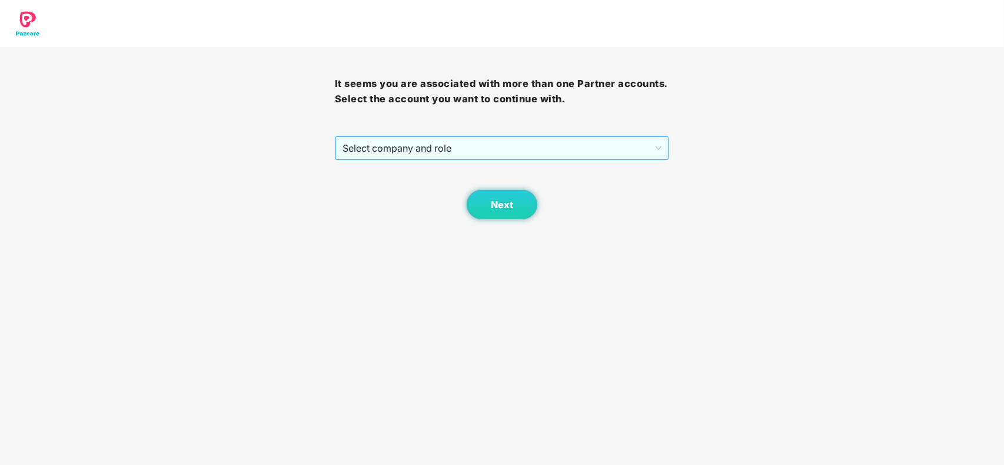
click at [580, 138] on span "Select company and role" at bounding box center [502, 148] width 320 height 22
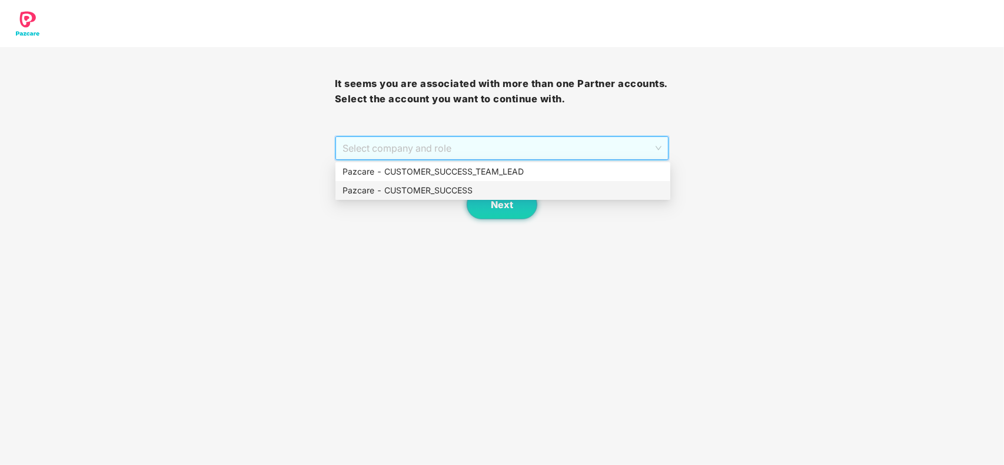
click at [445, 182] on div "Pazcare - CUSTOMER_SUCCESS" at bounding box center [502, 190] width 335 height 19
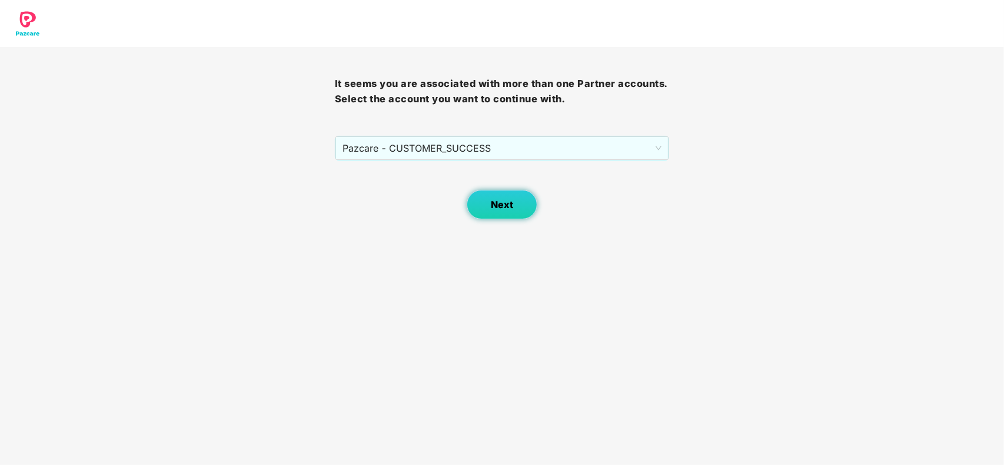
click at [486, 203] on button "Next" at bounding box center [502, 204] width 71 height 29
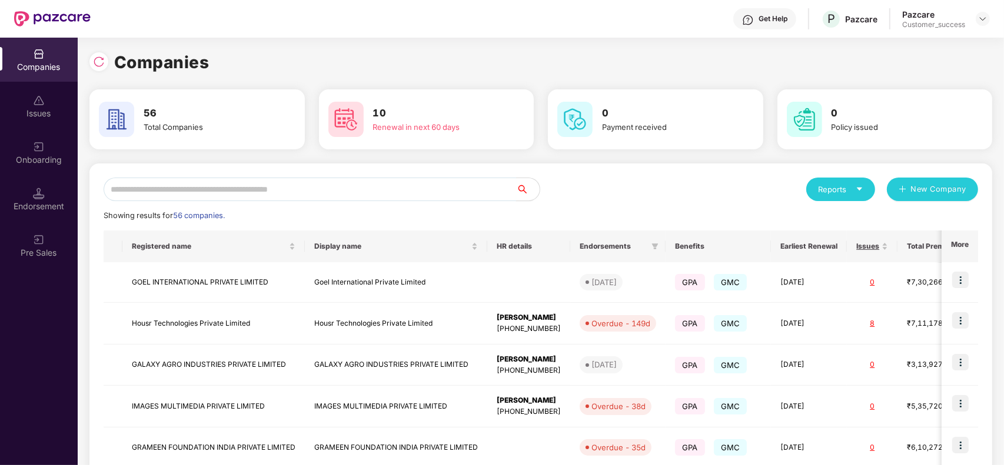
click at [274, 191] on input "text" at bounding box center [310, 190] width 412 height 24
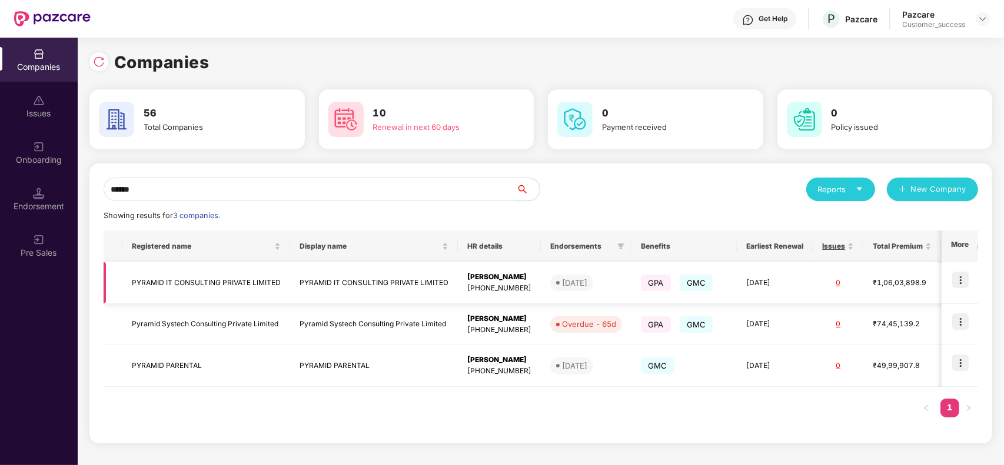
type input "******"
click at [365, 271] on td "PYRAMID IT CONSULTING PRIVATE LIMITED" at bounding box center [374, 283] width 168 height 42
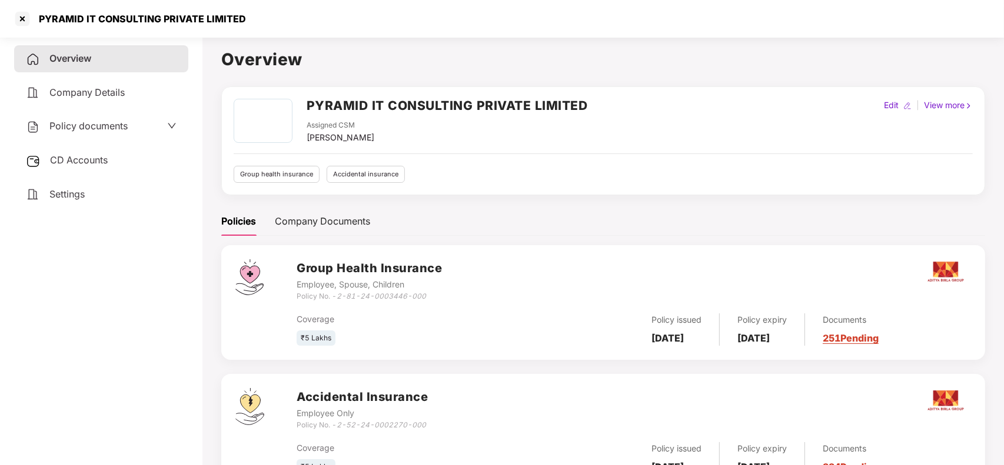
click at [65, 154] on span "CD Accounts" at bounding box center [79, 160] width 58 height 12
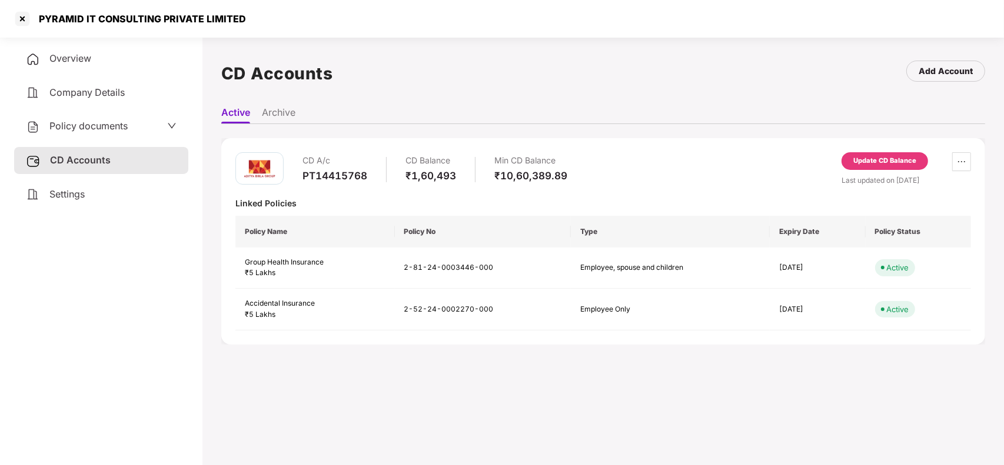
click at [866, 165] on div "Update CD Balance" at bounding box center [884, 161] width 63 height 11
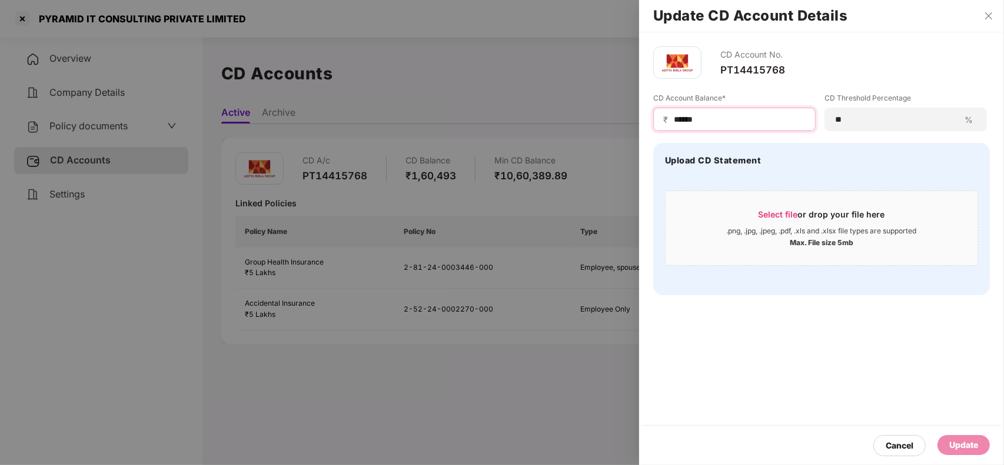
click at [675, 118] on input "******" at bounding box center [739, 120] width 133 height 12
type input "******"
click at [975, 445] on div "Update" at bounding box center [963, 445] width 29 height 13
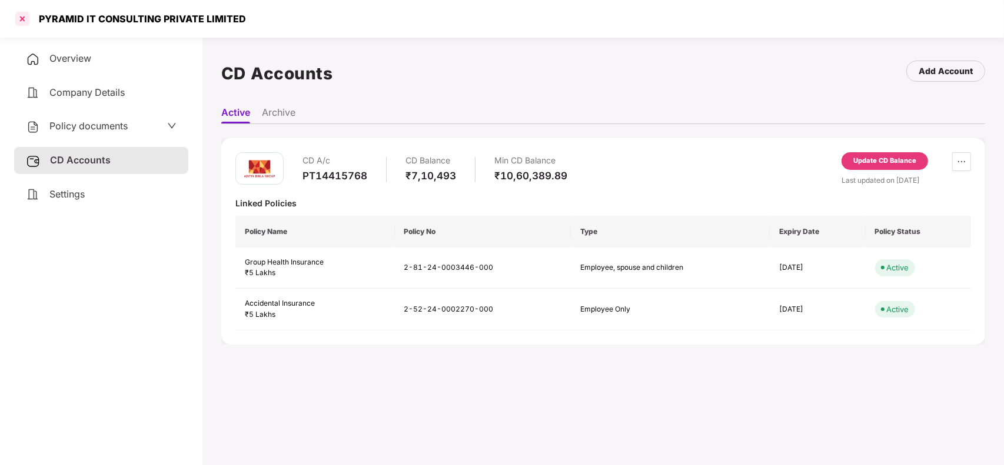
click at [26, 21] on div at bounding box center [22, 18] width 19 height 19
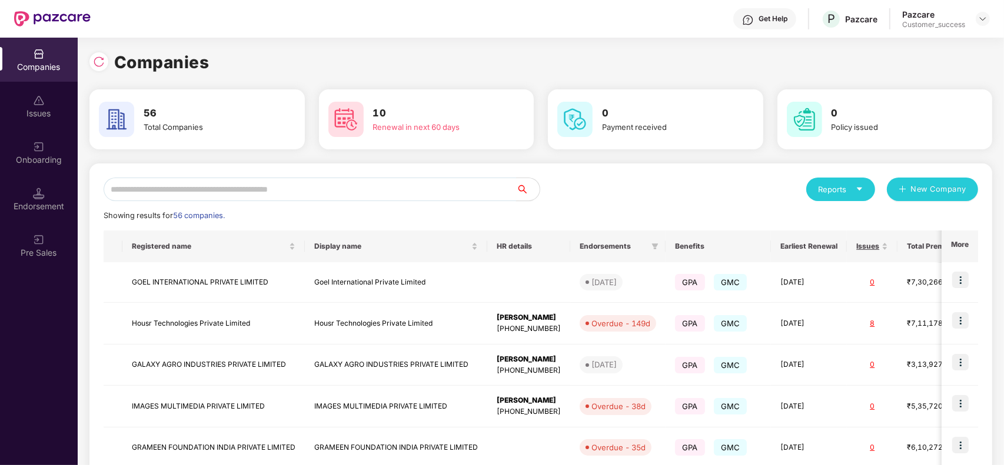
click at [189, 196] on input "text" at bounding box center [310, 190] width 412 height 24
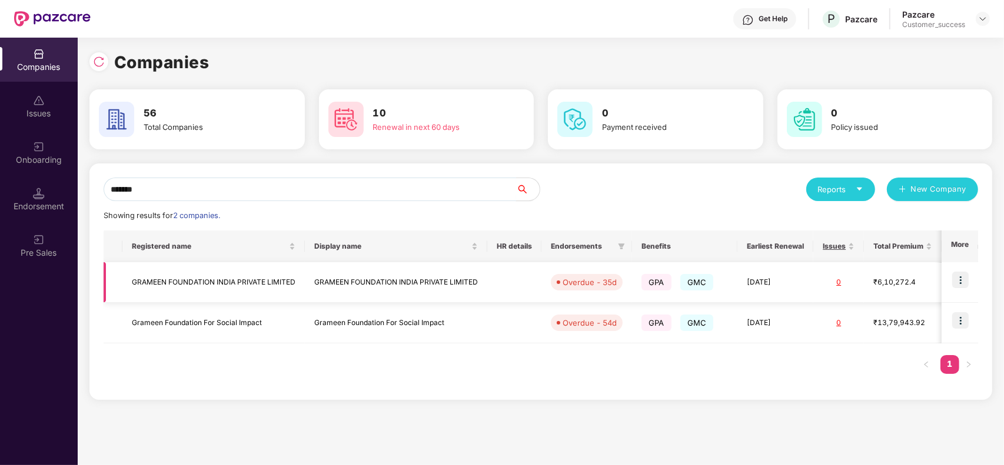
type input "*******"
click at [236, 289] on td "GRAMEEN FOUNDATION INDIA PRIVATE LIMITED" at bounding box center [213, 282] width 182 height 41
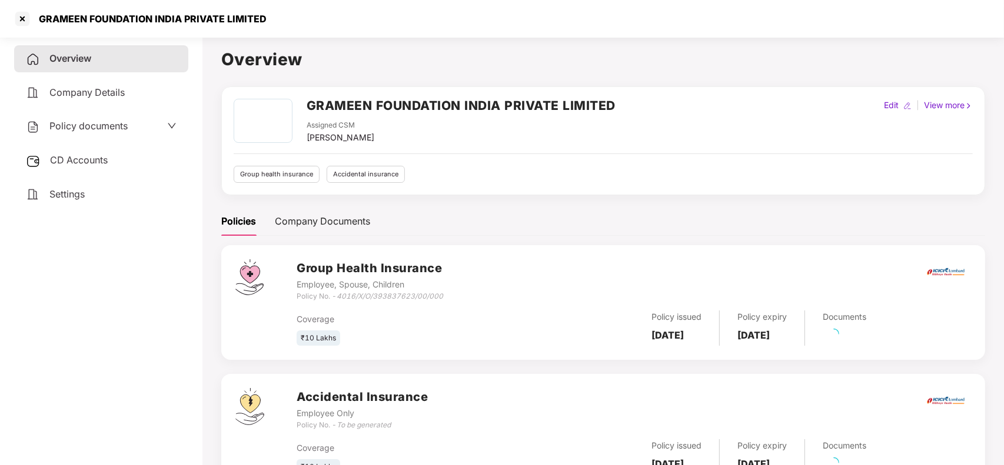
scroll to position [52, 0]
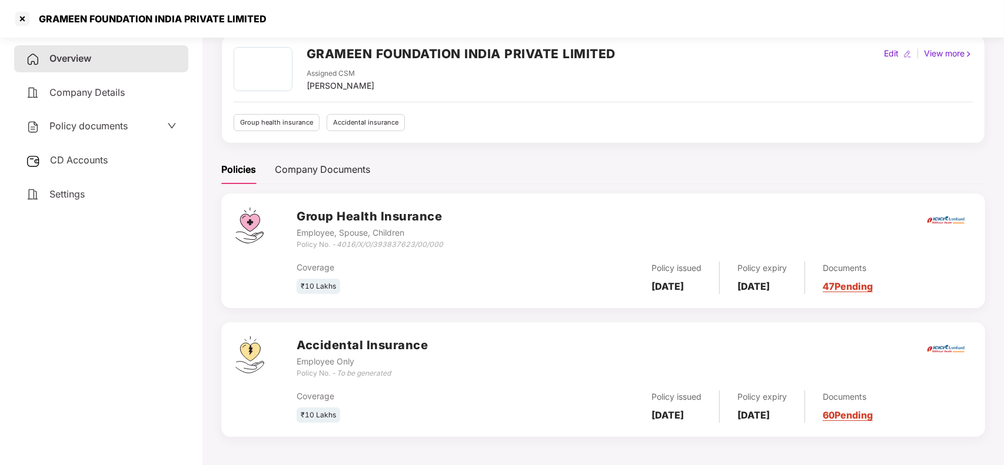
click at [873, 280] on div "Documents 47 Pending" at bounding box center [839, 278] width 68 height 32
click at [873, 289] on link "47 Pending" at bounding box center [848, 287] width 50 height 12
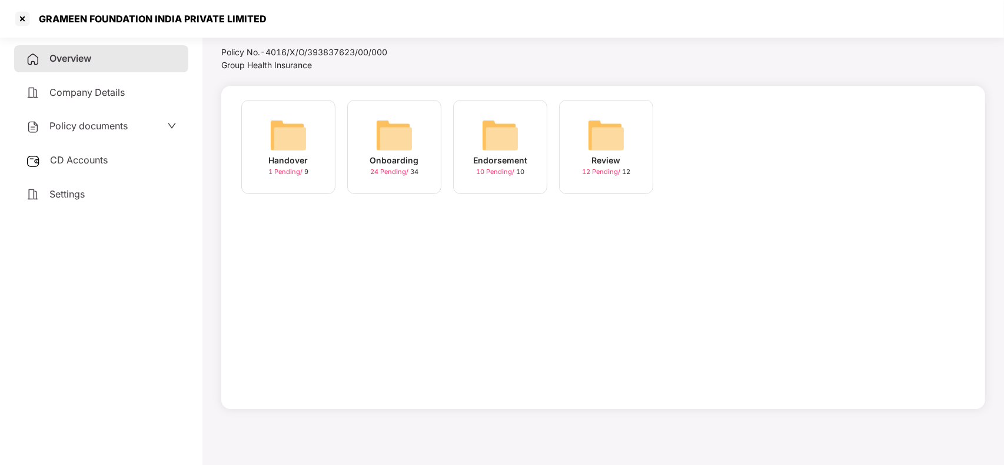
click at [392, 134] on img at bounding box center [394, 136] width 38 height 38
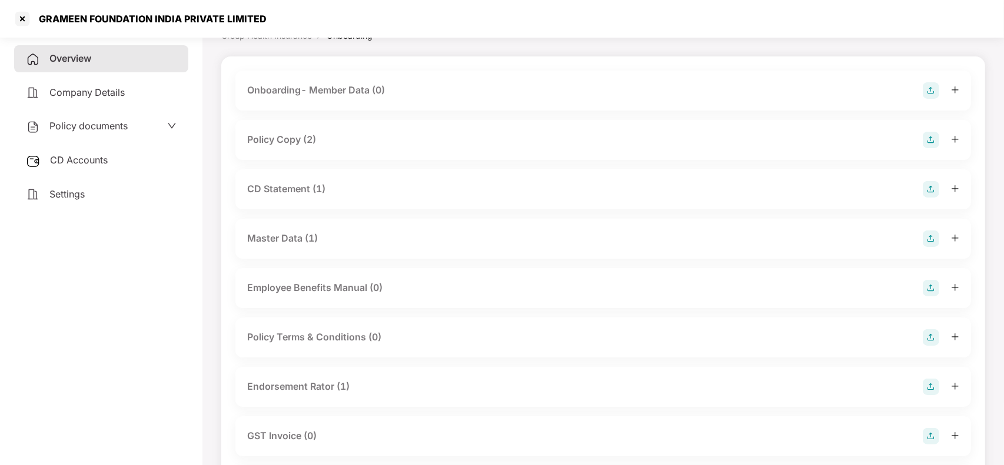
scroll to position [66, 0]
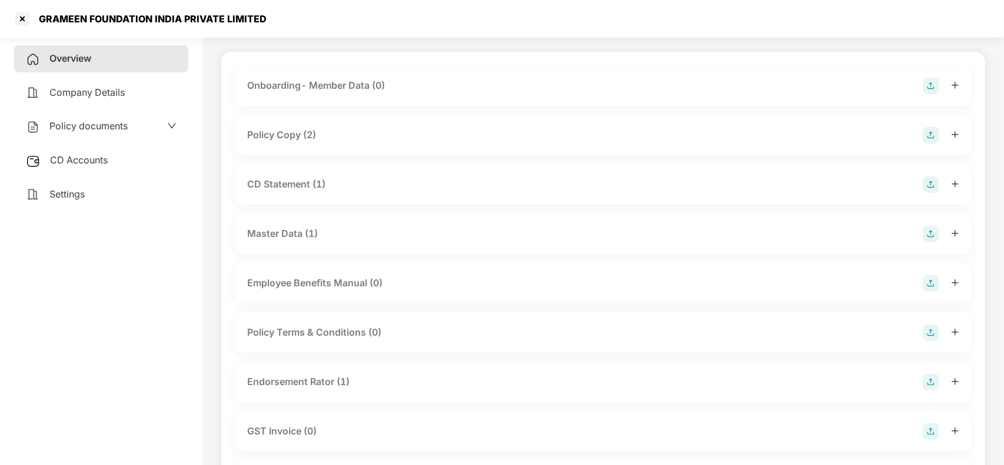
click at [285, 216] on div "Master Data (1)" at bounding box center [603, 234] width 736 height 40
click at [281, 229] on div "Master Data (1)" at bounding box center [282, 234] width 71 height 15
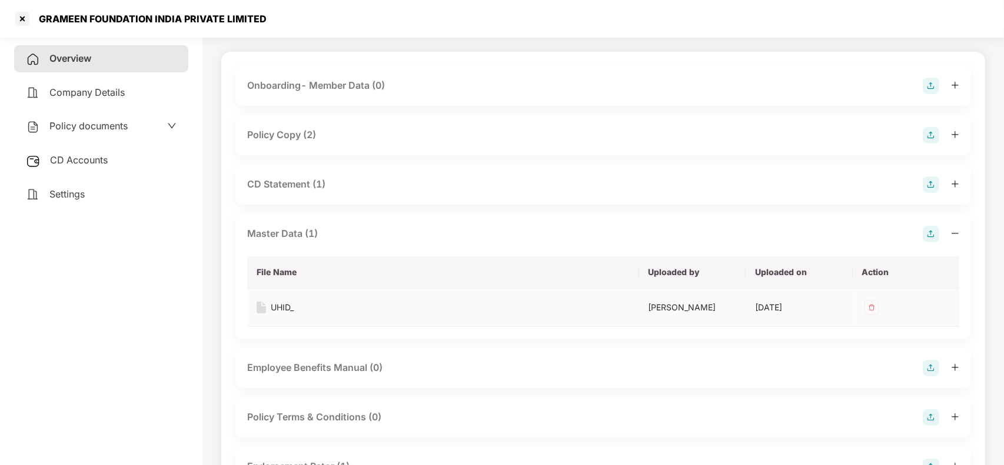
click at [278, 307] on div "UHID_" at bounding box center [282, 307] width 23 height 13
click at [21, 21] on div at bounding box center [22, 18] width 19 height 19
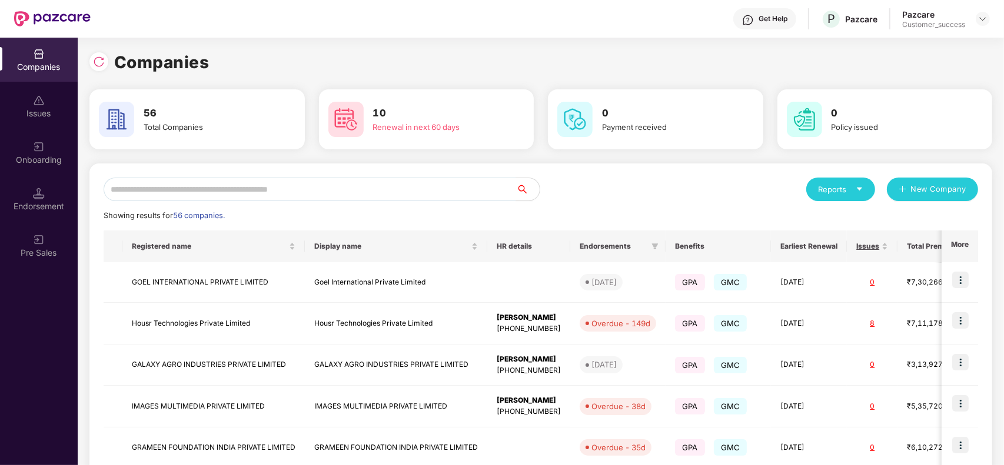
scroll to position [0, 0]
click at [274, 190] on input "text" at bounding box center [310, 190] width 412 height 24
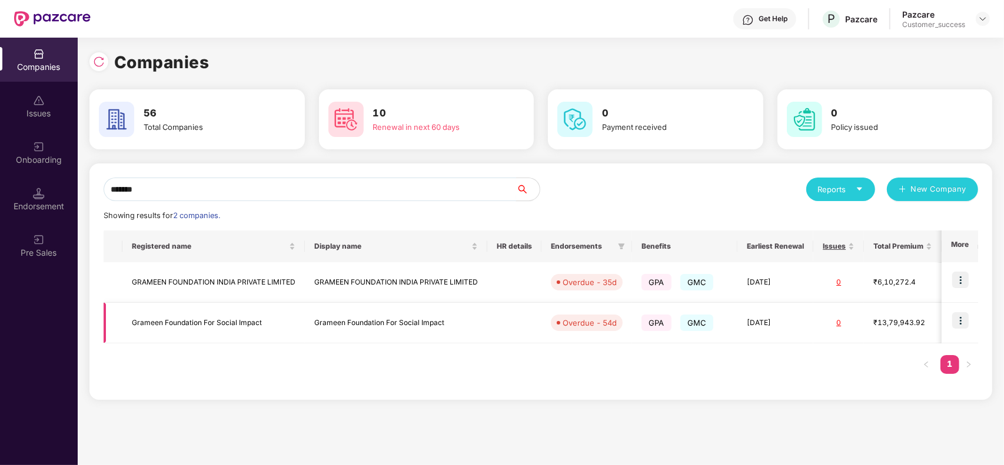
type input "*******"
click at [347, 317] on td "Grameen Foundation For Social Impact" at bounding box center [396, 323] width 182 height 41
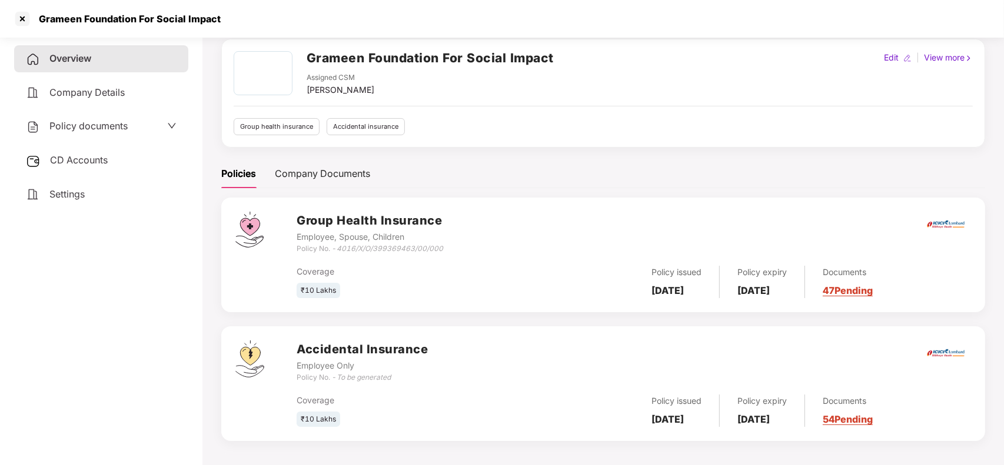
click at [873, 296] on link "47 Pending" at bounding box center [848, 291] width 50 height 12
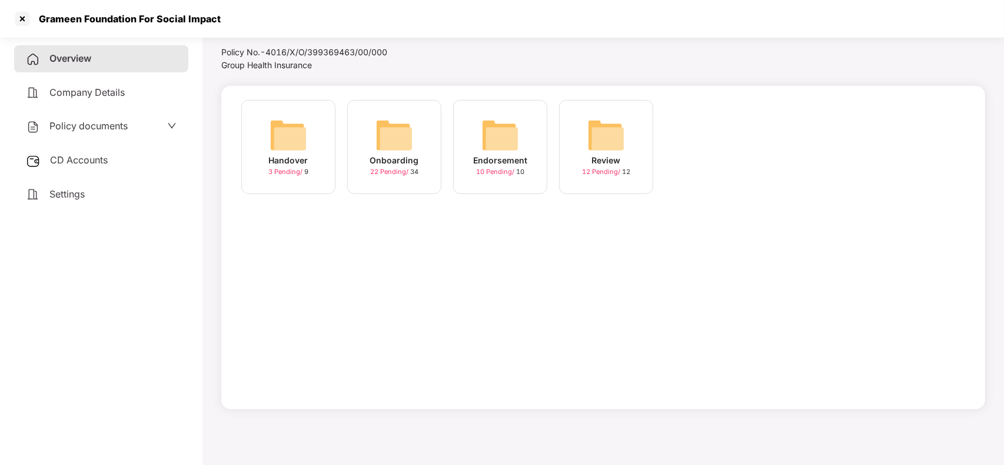
click at [386, 133] on img at bounding box center [394, 136] width 38 height 38
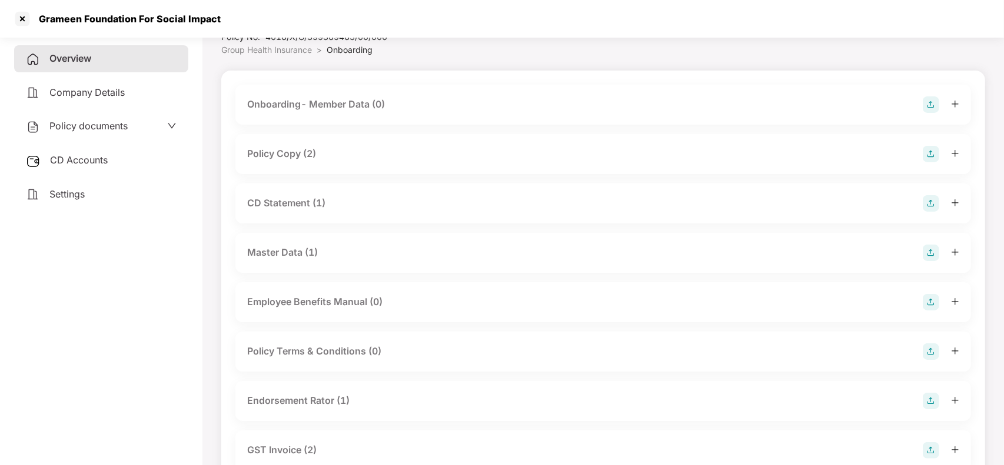
click at [304, 160] on div "Policy Copy (2)" at bounding box center [281, 154] width 69 height 15
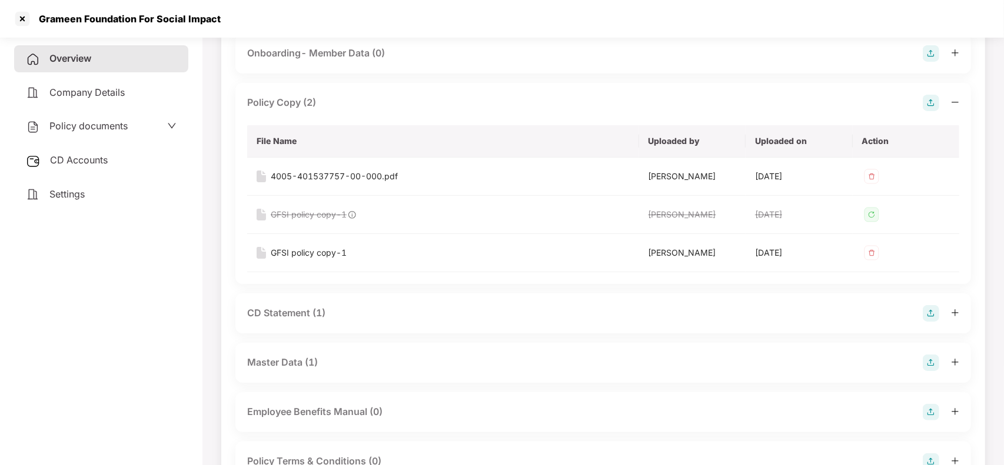
scroll to position [100, 0]
click at [318, 365] on div "Master Data (1)" at bounding box center [603, 362] width 712 height 16
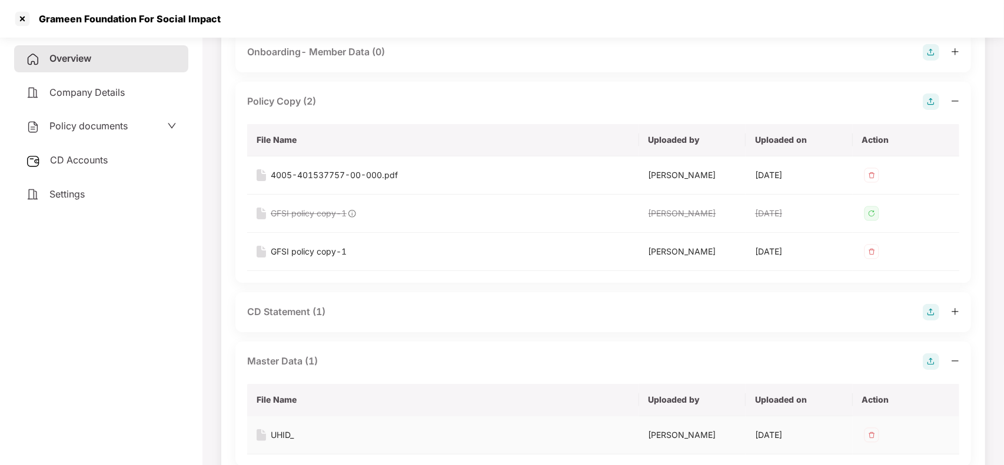
click at [278, 439] on div "UHID_" at bounding box center [282, 435] width 23 height 13
click at [22, 14] on div at bounding box center [22, 18] width 19 height 19
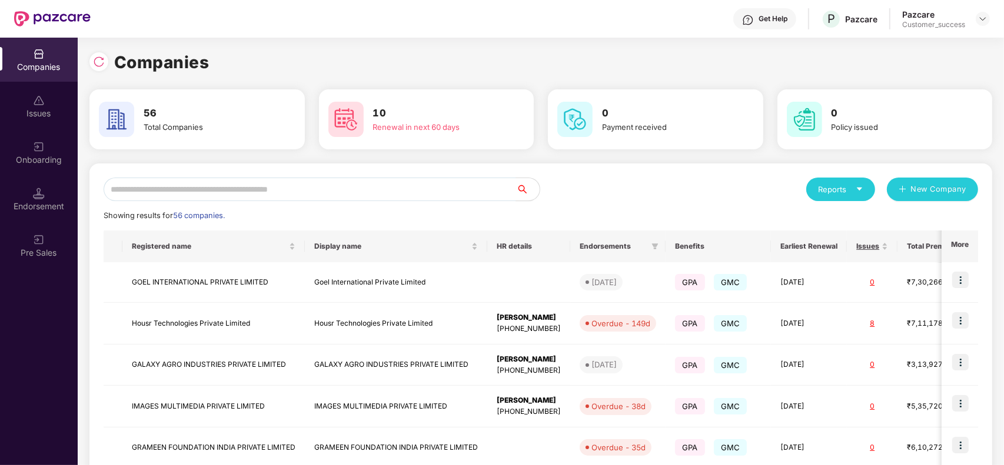
scroll to position [0, 0]
click at [287, 184] on input "text" at bounding box center [310, 190] width 412 height 24
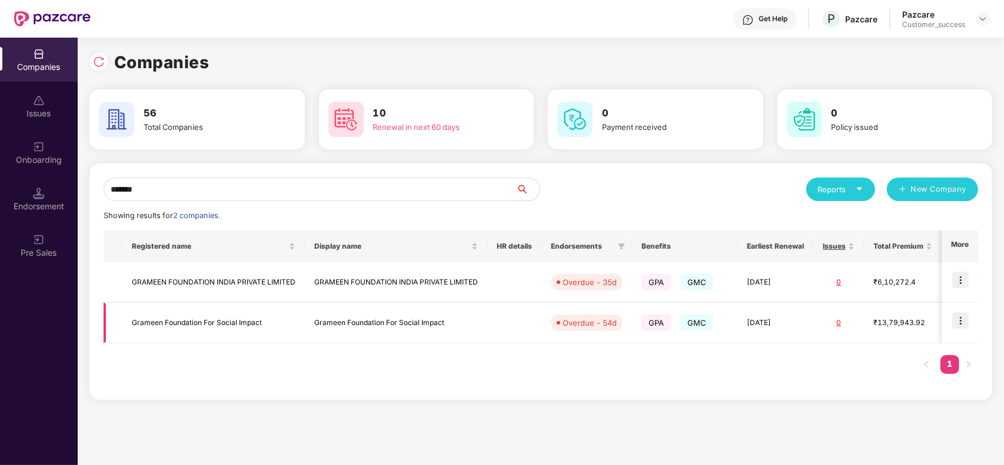
type input "*******"
click at [963, 318] on img at bounding box center [960, 320] width 16 height 16
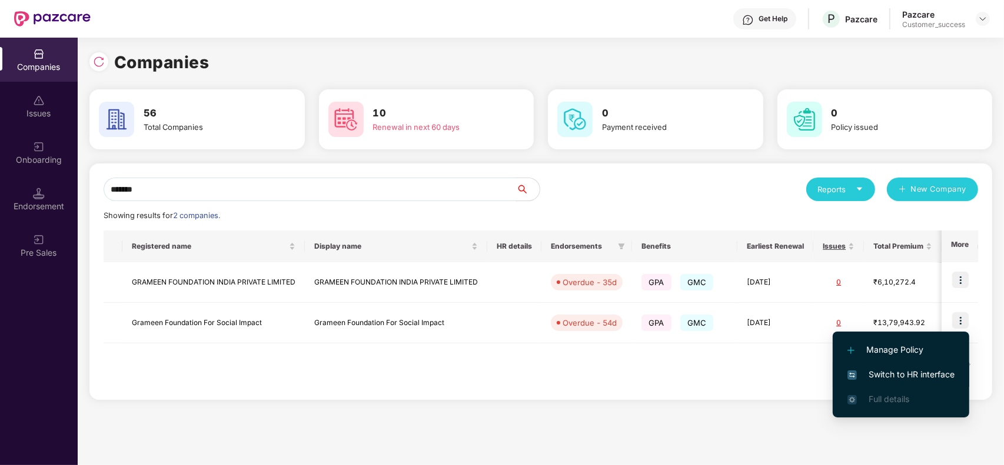
click at [895, 370] on span "Switch to HR interface" at bounding box center [900, 374] width 107 height 13
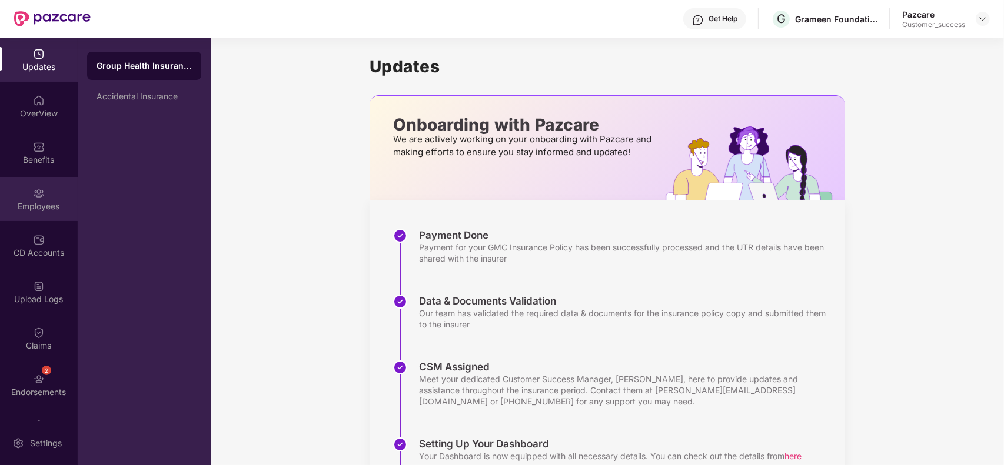
click at [49, 184] on div "Employees" at bounding box center [39, 199] width 78 height 44
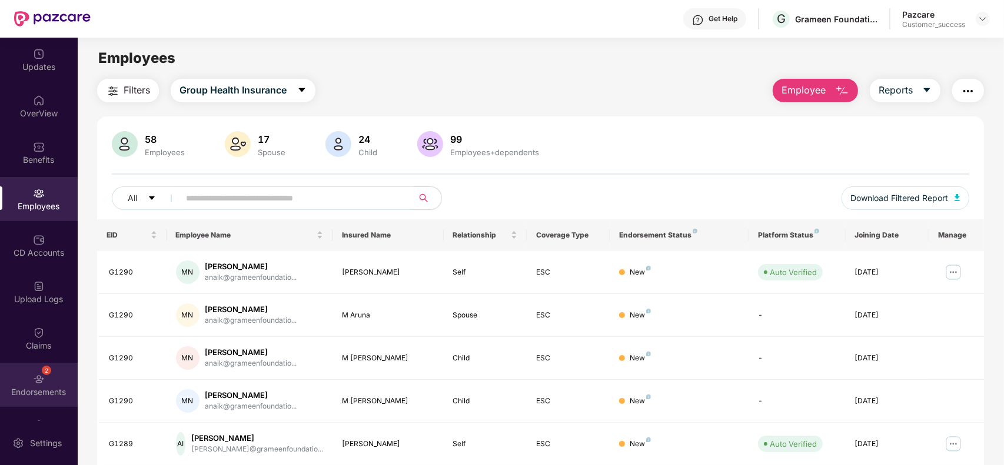
click at [24, 374] on div "2 Endorsements" at bounding box center [39, 385] width 78 height 44
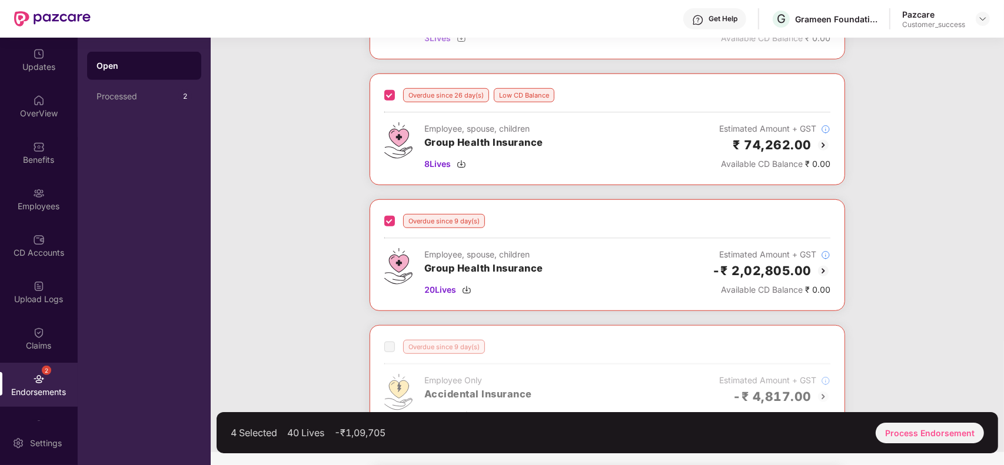
scroll to position [855, 0]
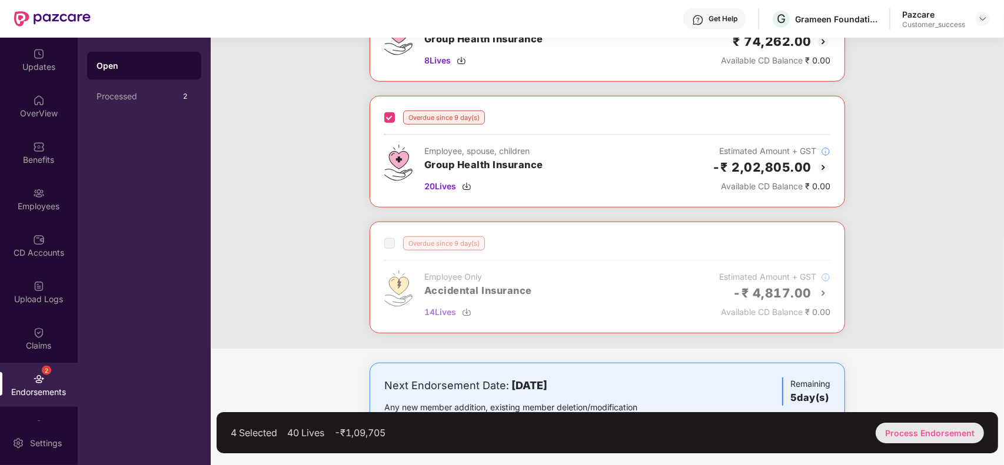
click at [912, 432] on div "Process Endorsement" at bounding box center [930, 433] width 108 height 21
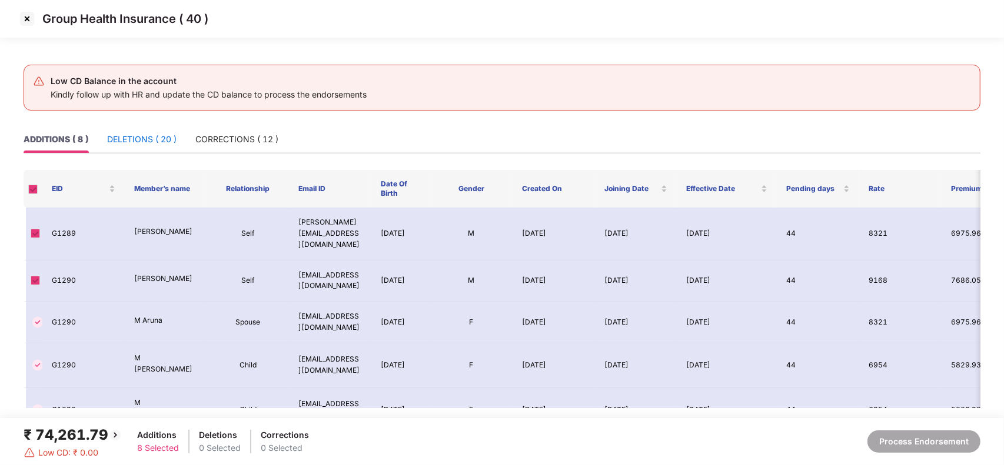
click at [134, 140] on div "DELETIONS ( 20 )" at bounding box center [141, 139] width 69 height 13
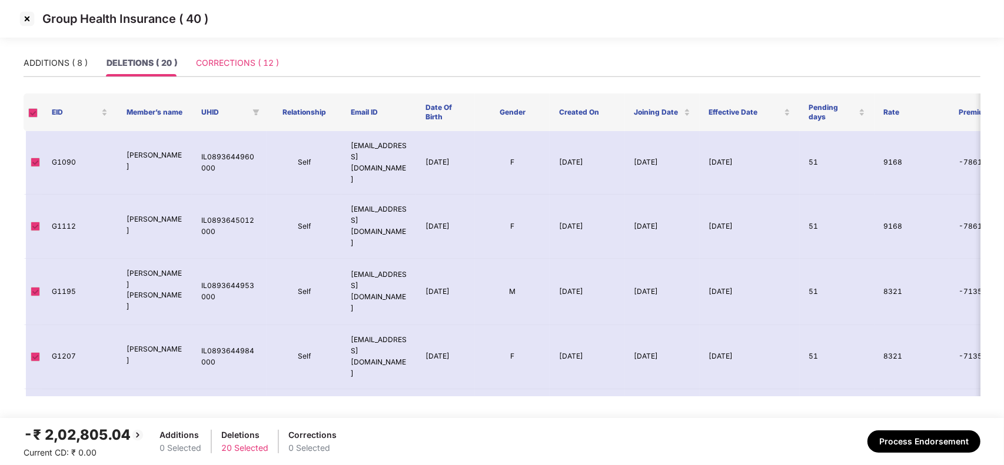
click at [259, 69] on div "CORRECTIONS ( 12 )" at bounding box center [237, 62] width 83 height 27
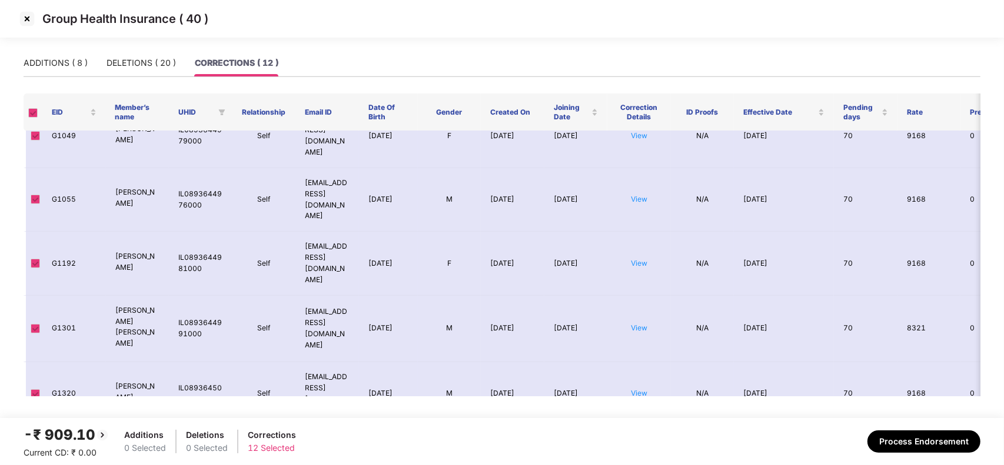
scroll to position [0, 0]
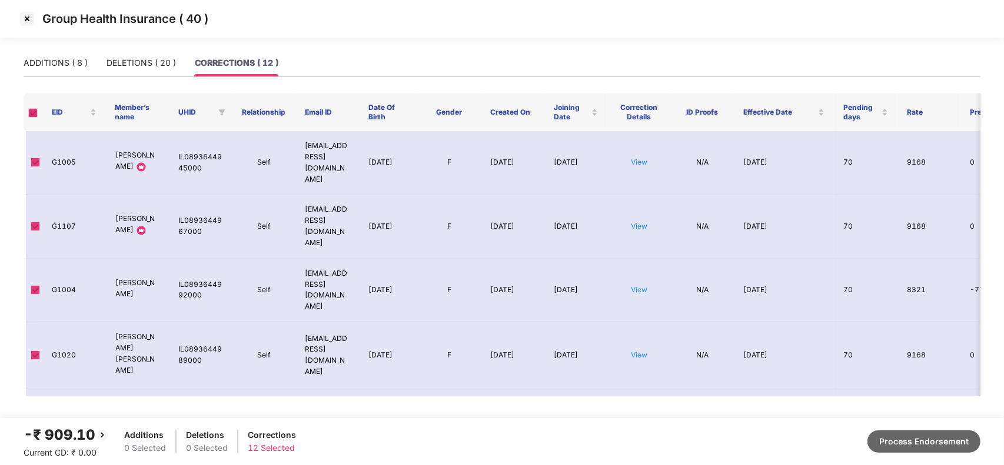
click at [914, 440] on button "Process Endorsement" at bounding box center [923, 442] width 113 height 22
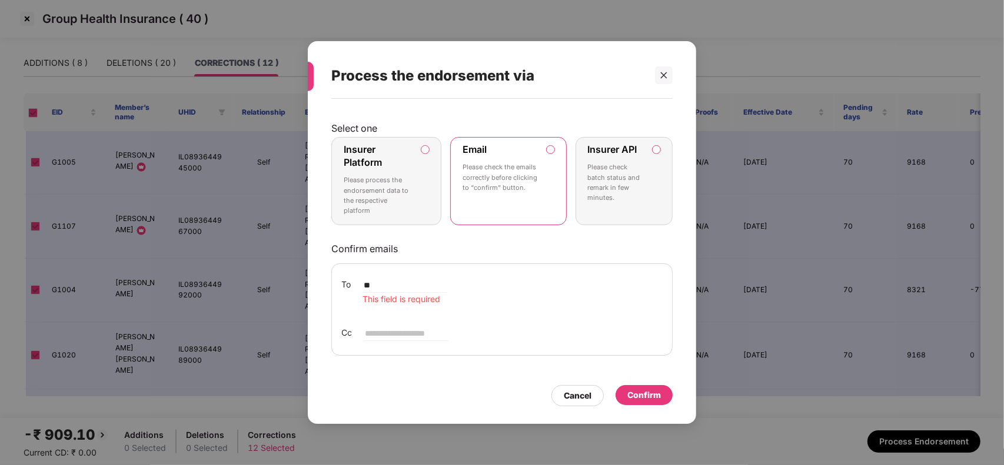
type input "**********"
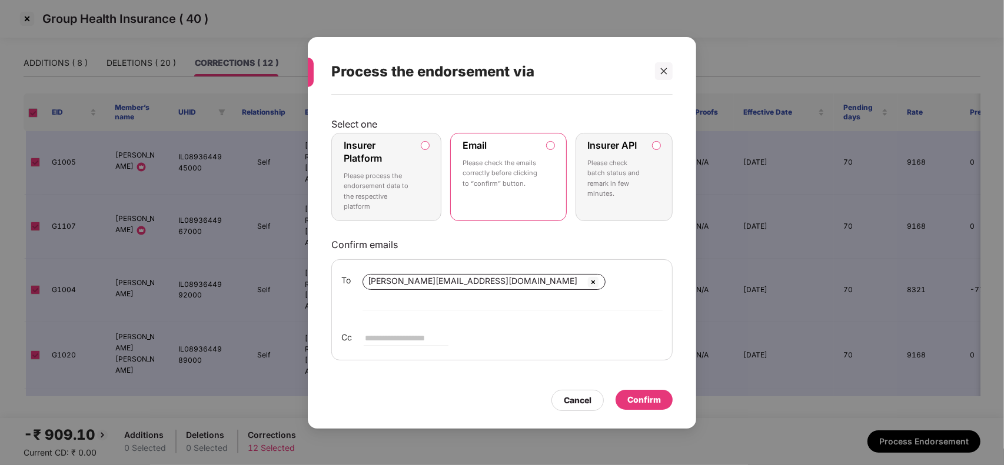
click at [660, 398] on div "Confirm" at bounding box center [644, 400] width 34 height 13
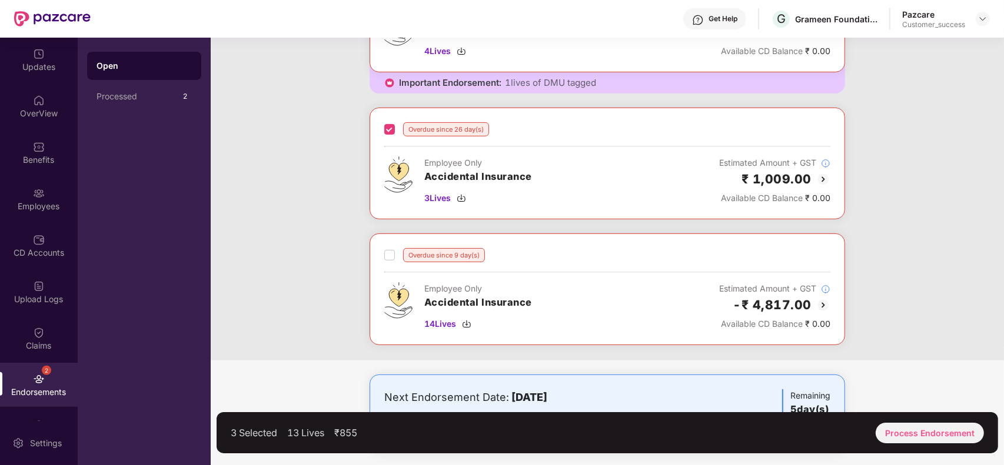
scroll to position [289, 0]
click at [945, 436] on div "Process Endorsement" at bounding box center [930, 433] width 108 height 21
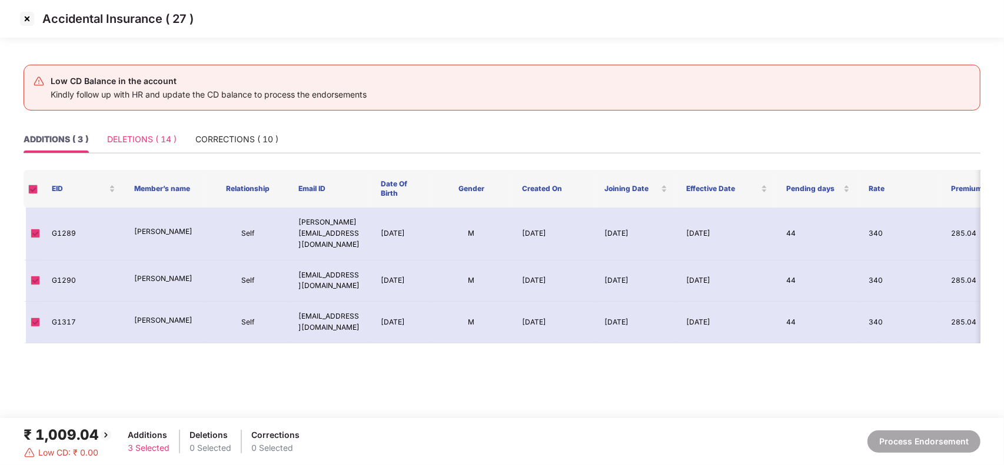
click at [159, 152] on div "DELETIONS ( 14 )" at bounding box center [141, 139] width 69 height 27
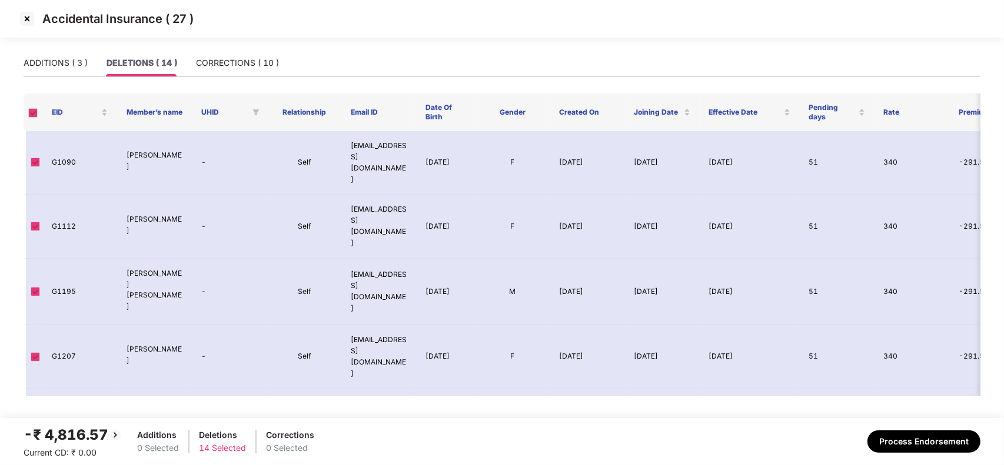
click at [920, 454] on div "-₹ 4,816.57 Current CD: ₹ 0.00 Additions 0 Selected Deletions 14 Selected Corre…" at bounding box center [502, 441] width 957 height 35
click at [927, 450] on button "Process Endorsement" at bounding box center [923, 442] width 113 height 22
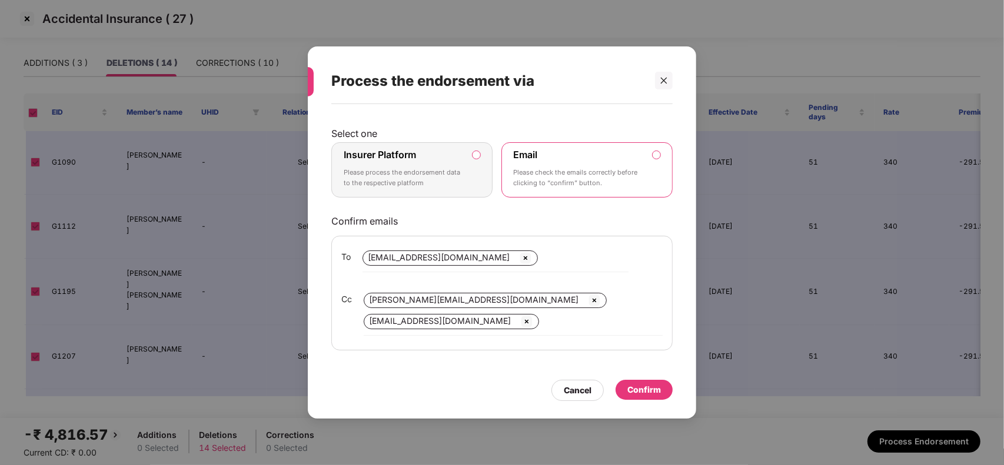
click at [522, 259] on img at bounding box center [525, 258] width 14 height 14
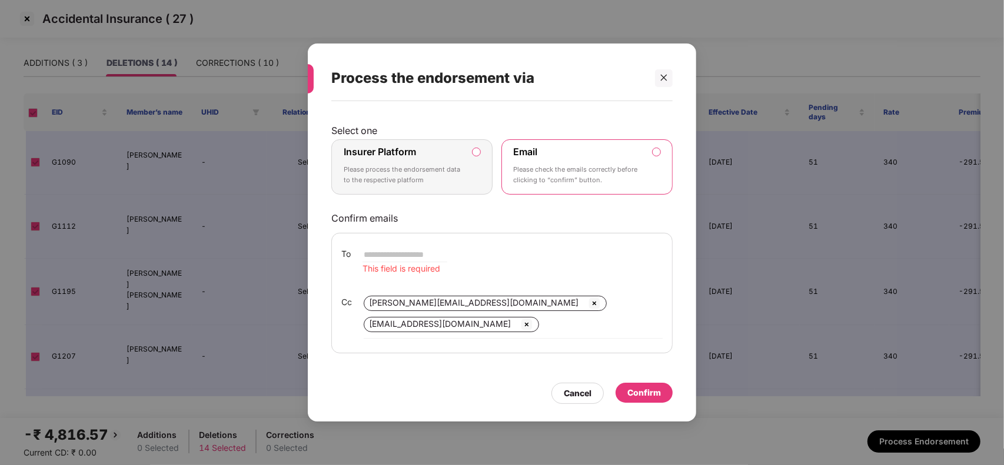
click at [587, 298] on img at bounding box center [594, 304] width 14 height 14
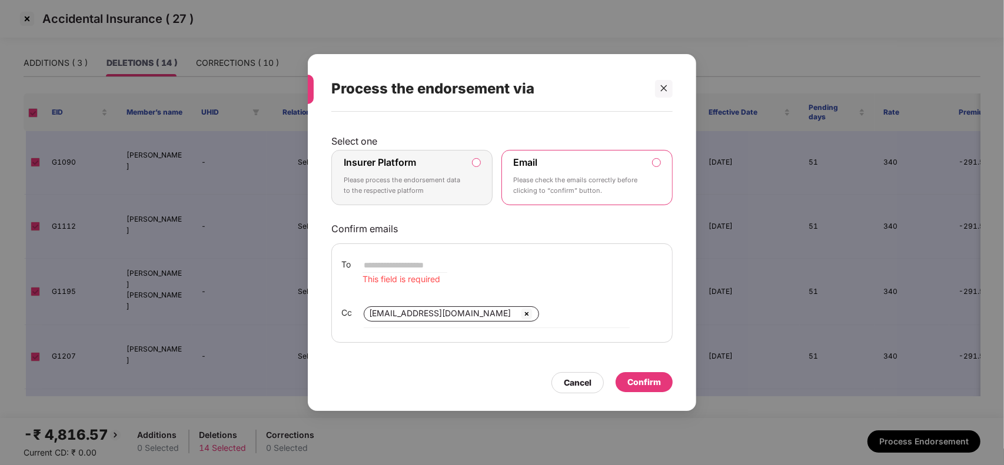
click at [534, 313] on img at bounding box center [527, 314] width 14 height 14
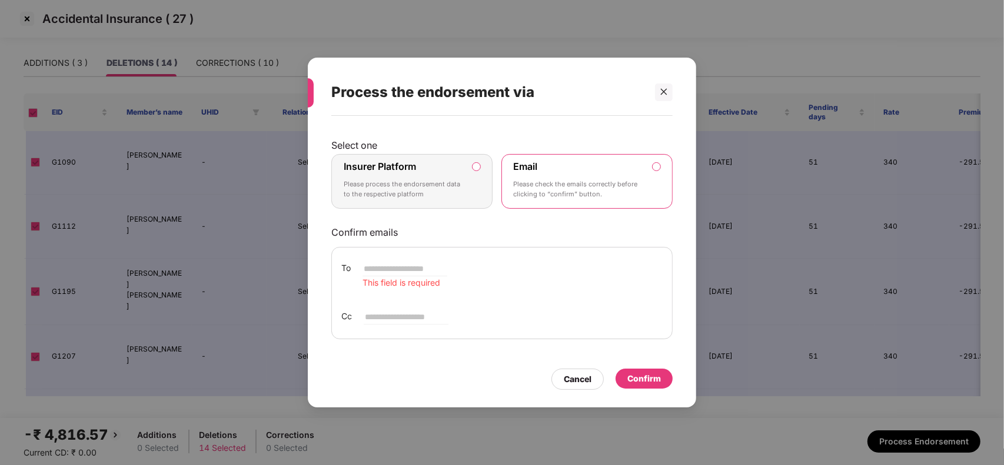
click at [428, 268] on input "email" at bounding box center [404, 269] width 85 height 14
type input "**********"
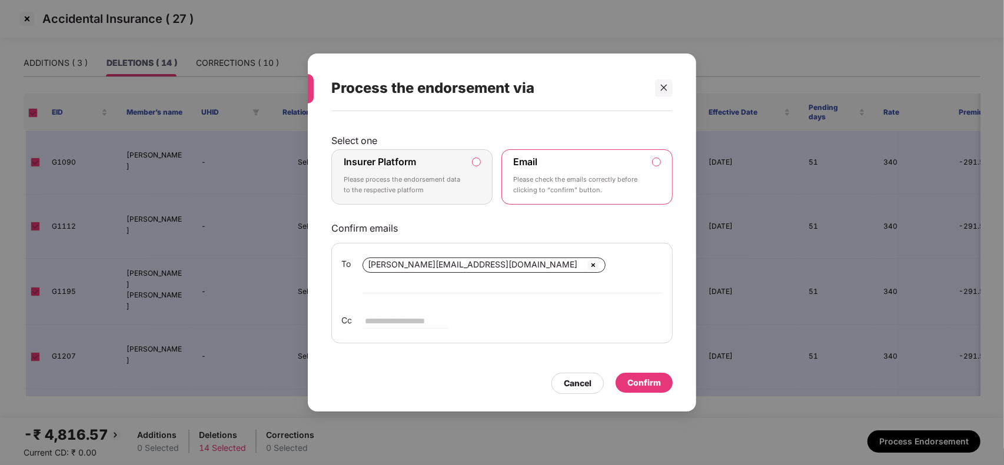
click at [657, 381] on div "Confirm" at bounding box center [644, 383] width 34 height 13
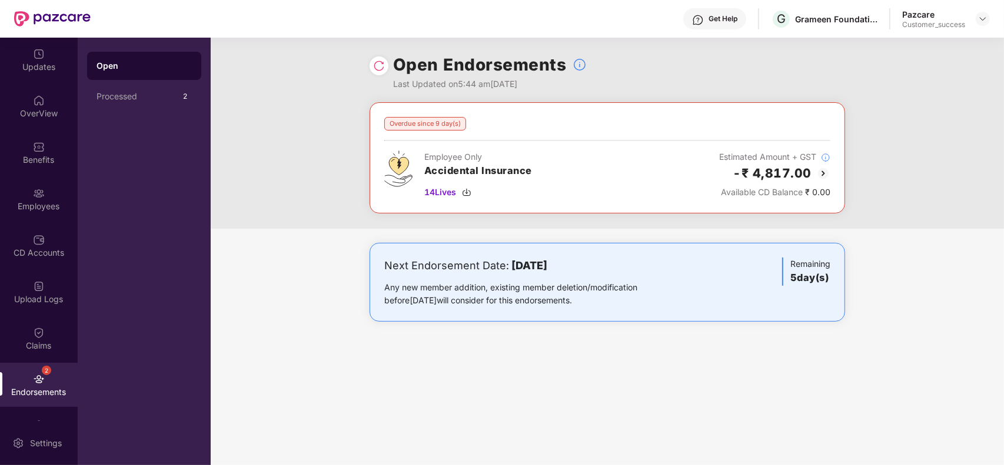
click at [375, 69] on img at bounding box center [379, 66] width 12 height 12
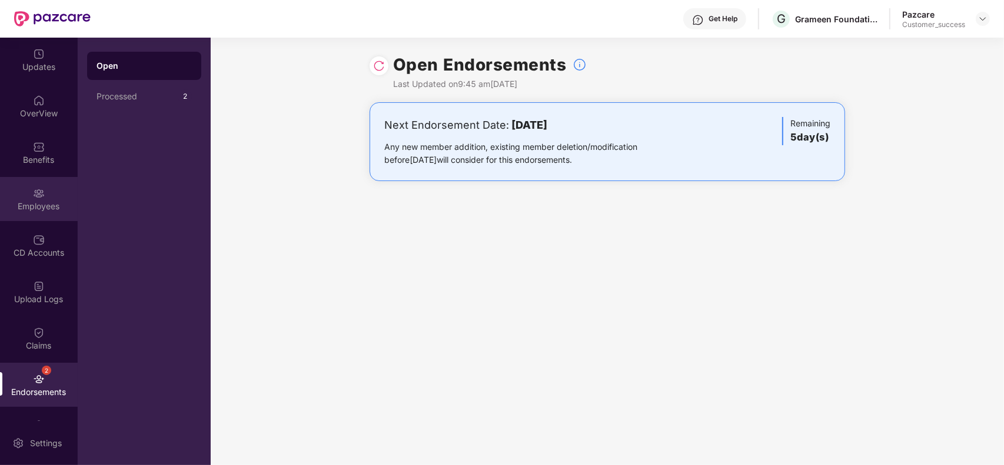
click at [28, 198] on div "Employees" at bounding box center [39, 199] width 78 height 44
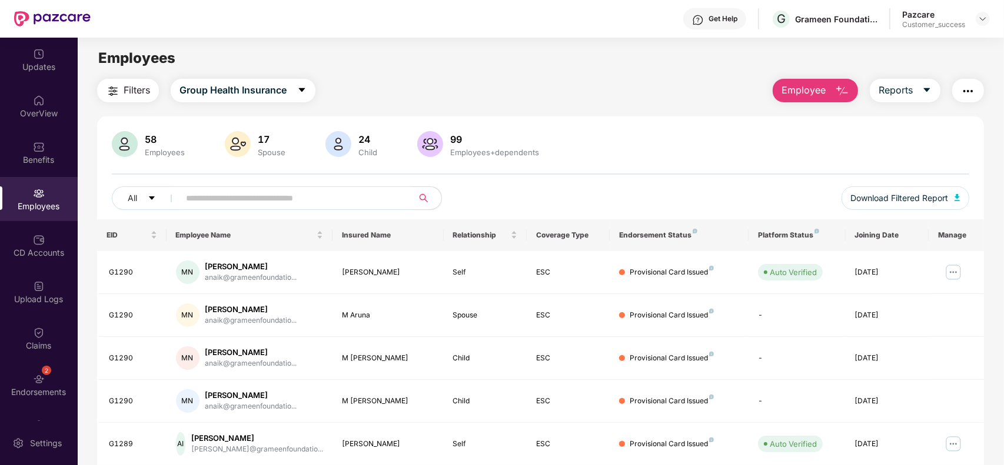
click at [121, 90] on button "Filters" at bounding box center [128, 91] width 62 height 24
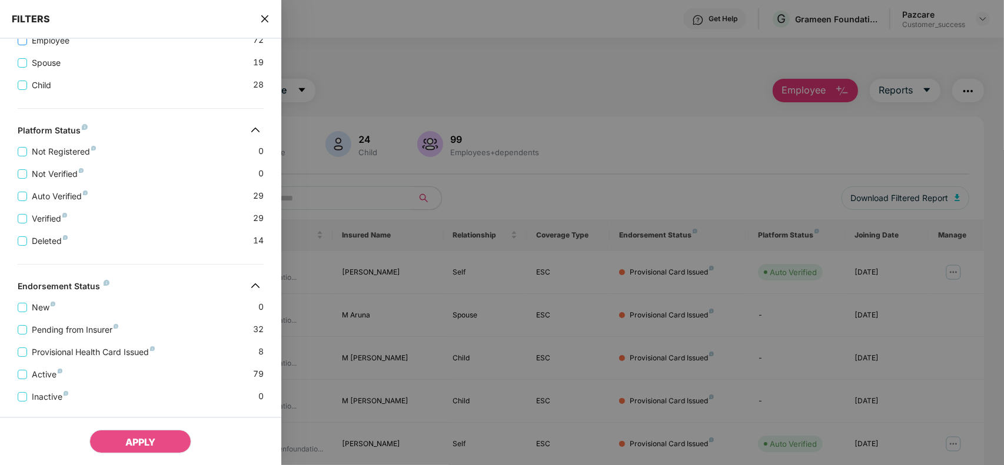
scroll to position [277, 0]
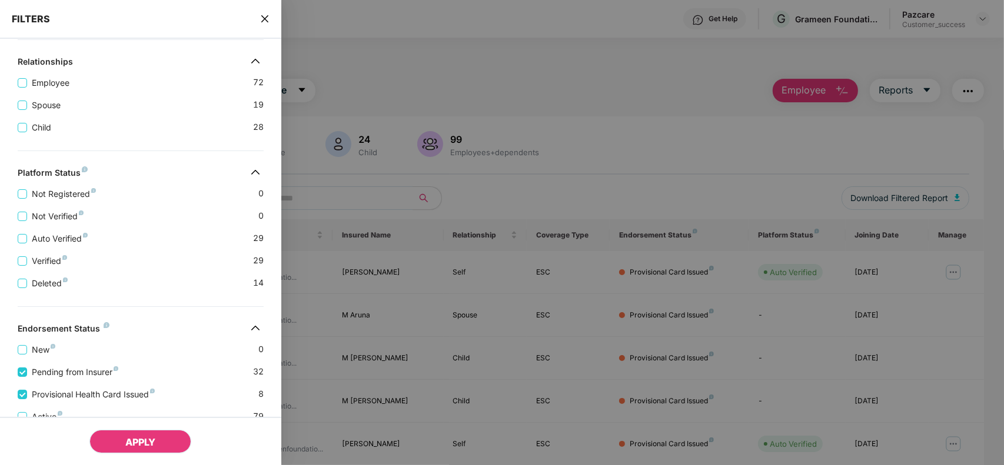
click at [128, 434] on button "APPLY" at bounding box center [140, 442] width 102 height 24
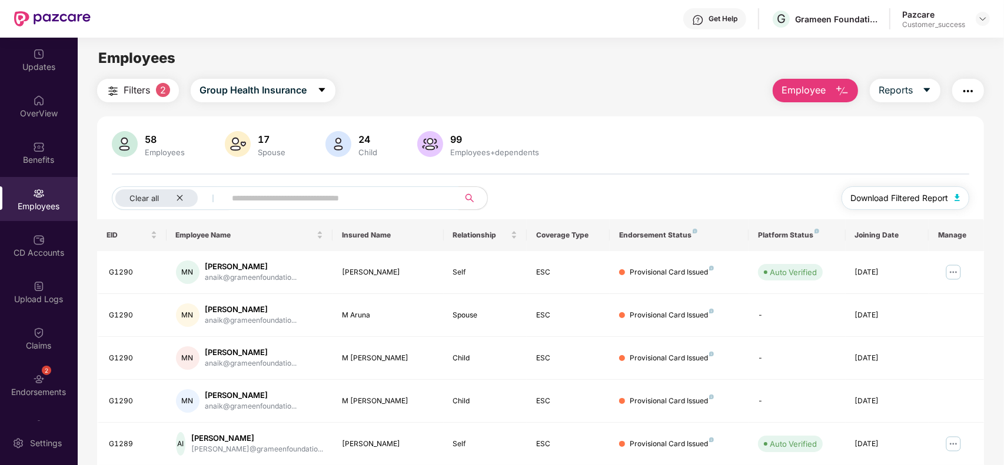
click at [954, 195] on img "button" at bounding box center [957, 197] width 6 height 7
click at [595, 101] on div "Filters 2 Group Health Insurance Employee Reports" at bounding box center [540, 91] width 887 height 24
click at [812, 92] on span "Employee" at bounding box center [803, 90] width 44 height 15
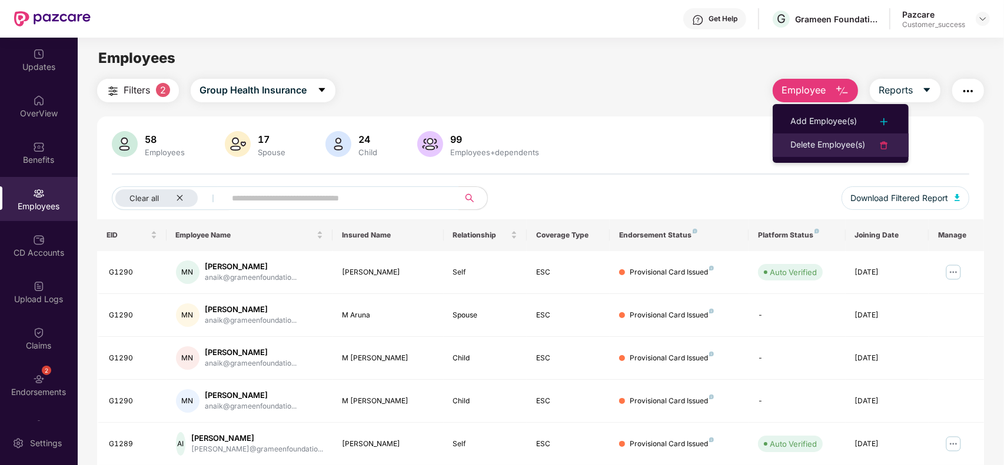
click at [801, 137] on li "Delete Employee(s)" at bounding box center [841, 146] width 136 height 24
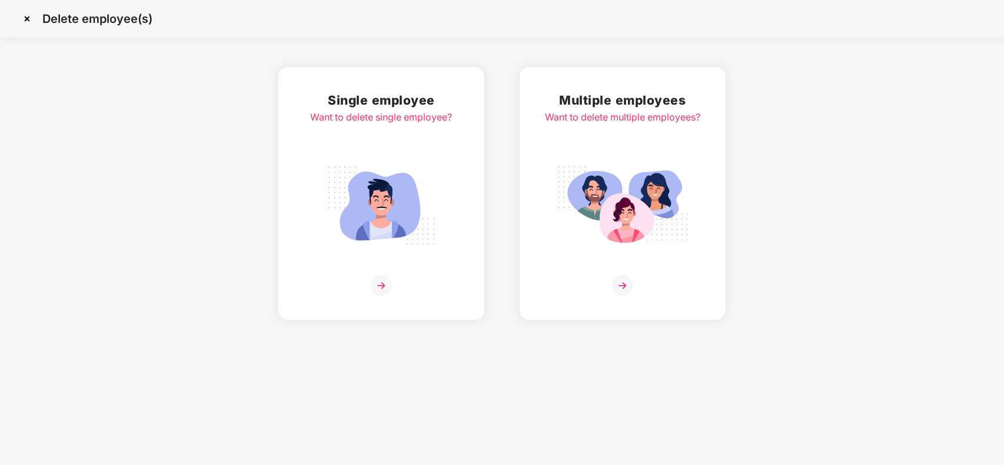
click at [637, 145] on div "Multiple employees Want to delete multiple employees?" at bounding box center [622, 194] width 155 height 206
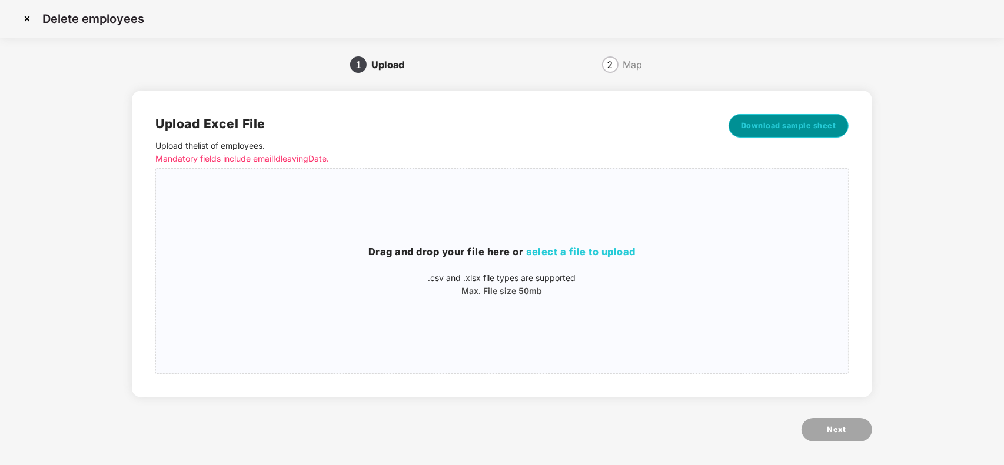
click at [748, 120] on span "Download sample sheet" at bounding box center [788, 126] width 95 height 12
click at [330, 242] on div "Drag and drop your file here or select a file to upload .csv and .xlsx file typ…" at bounding box center [501, 271] width 691 height 186
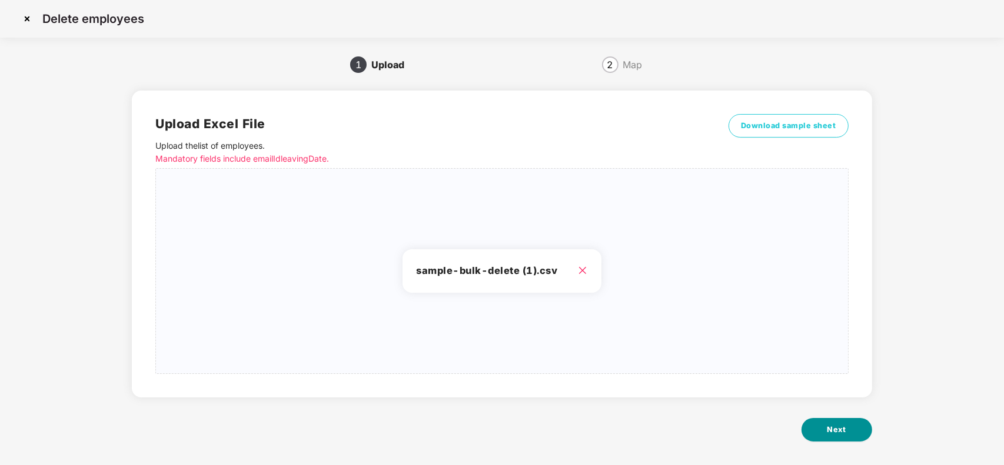
click at [850, 432] on button "Next" at bounding box center [836, 430] width 71 height 24
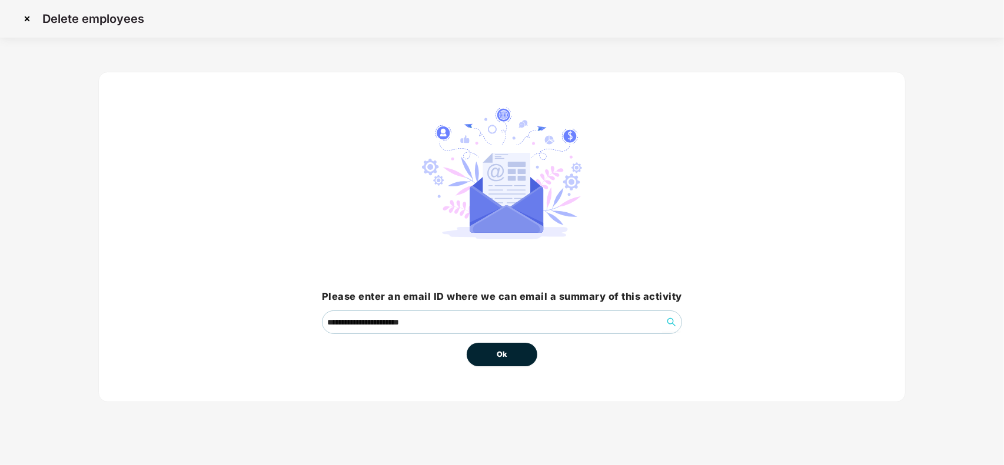
click at [489, 357] on button "Ok" at bounding box center [502, 355] width 71 height 24
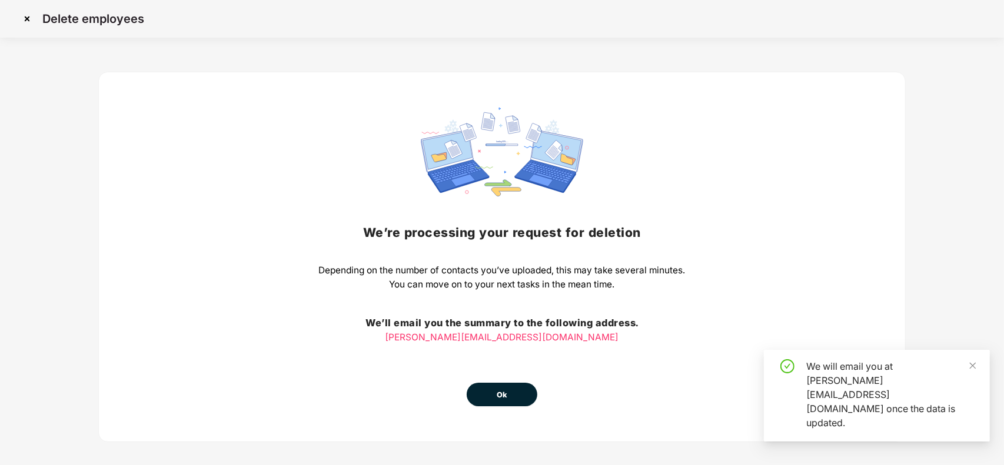
click at [497, 398] on span "Ok" at bounding box center [502, 396] width 11 height 12
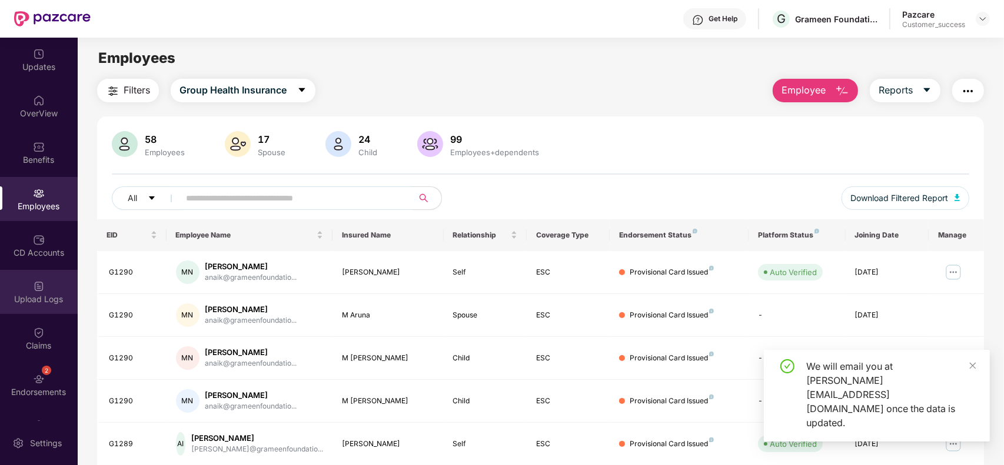
click at [29, 292] on div "Upload Logs" at bounding box center [39, 292] width 78 height 44
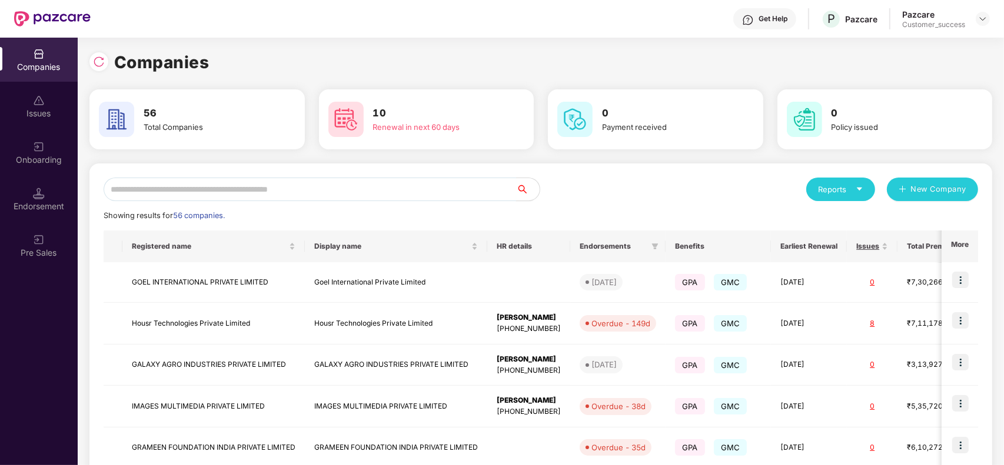
click at [353, 191] on input "text" at bounding box center [310, 190] width 412 height 24
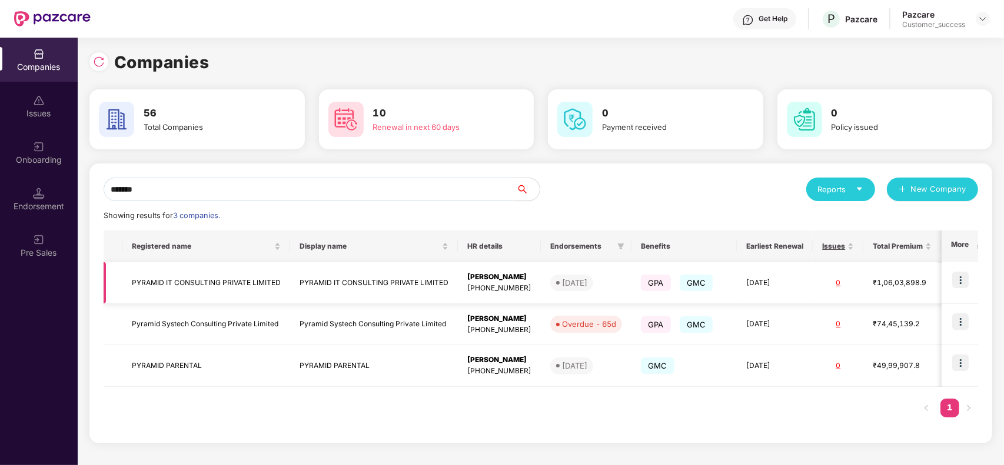
type input "*******"
click at [960, 278] on img at bounding box center [960, 280] width 16 height 16
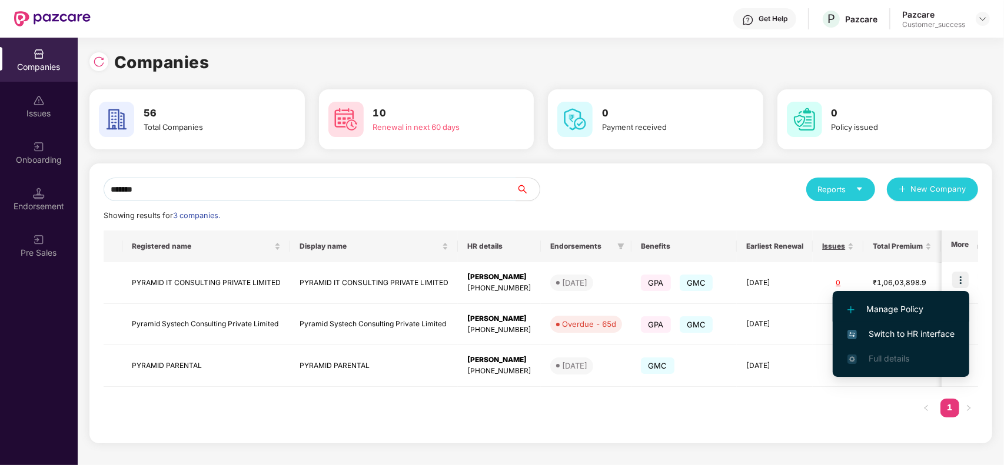
click at [903, 306] on span "Manage Policy" at bounding box center [900, 309] width 107 height 13
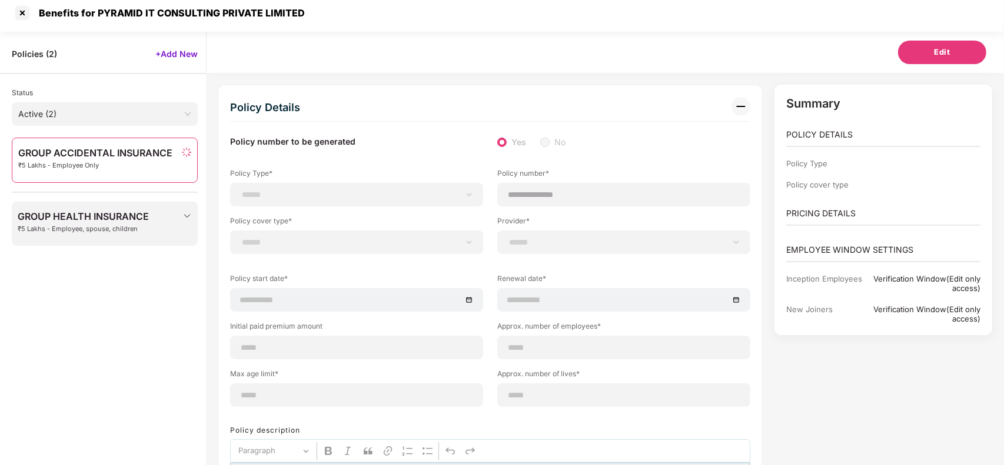
scroll to position [37, 0]
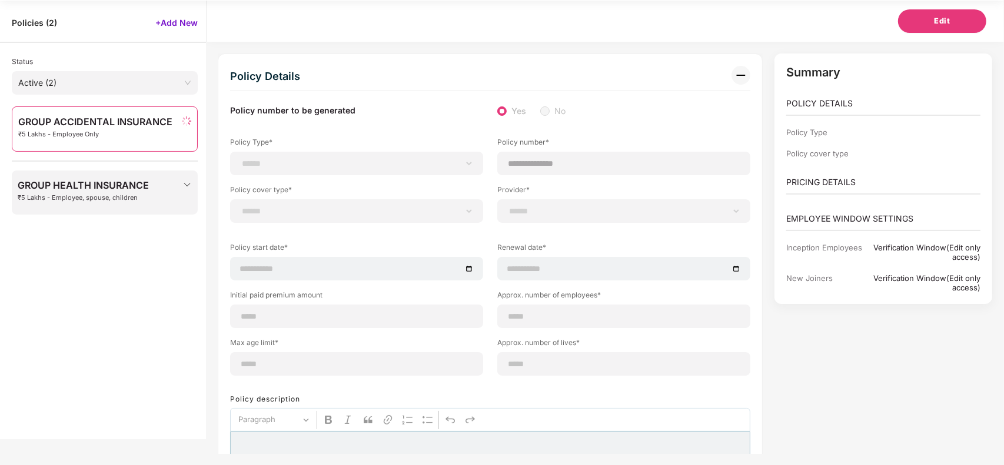
select select "**********"
type input "**********"
select select "**********"
type input "**********"
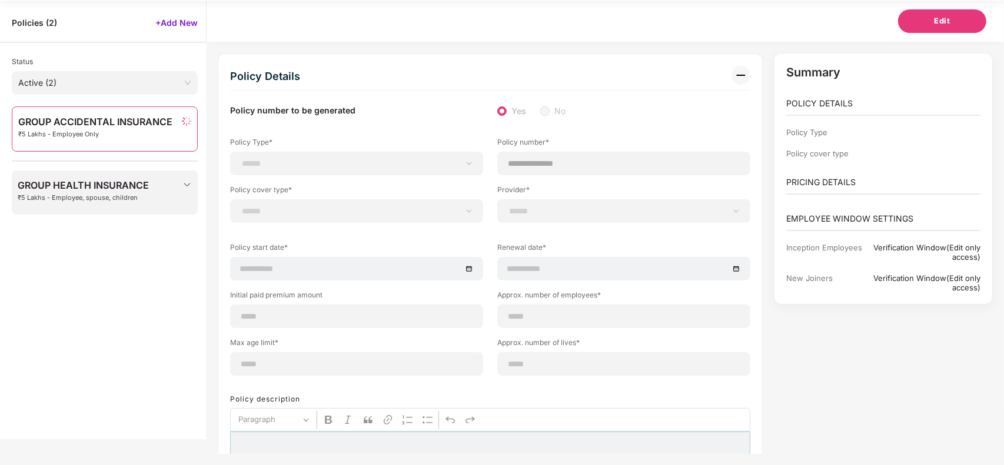
type input "****"
type input "**"
type input "*"
type input "**"
select select "*****"
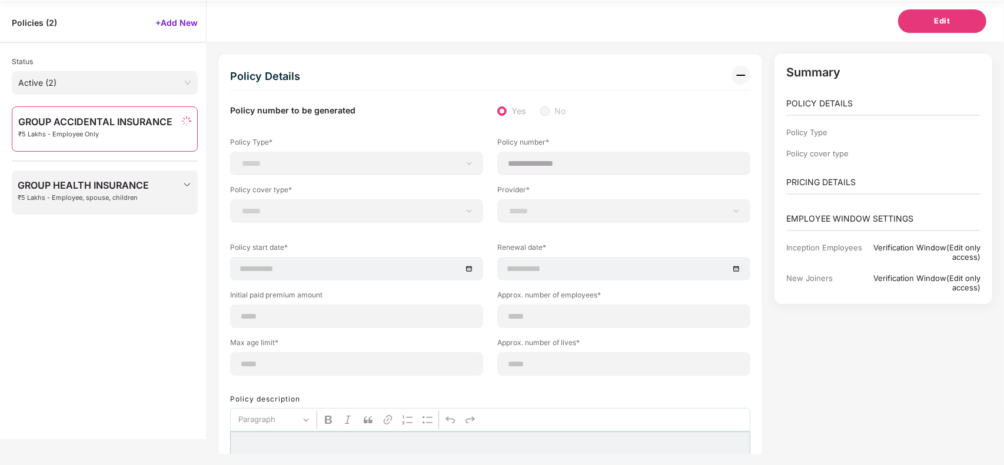
type input "******"
type input "**********"
select select "******"
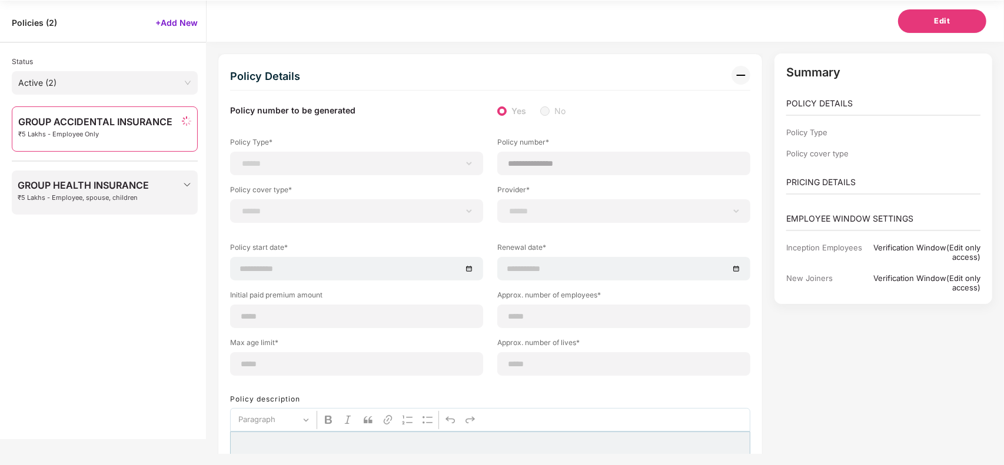
type input "******"
select select "********"
select select "*"
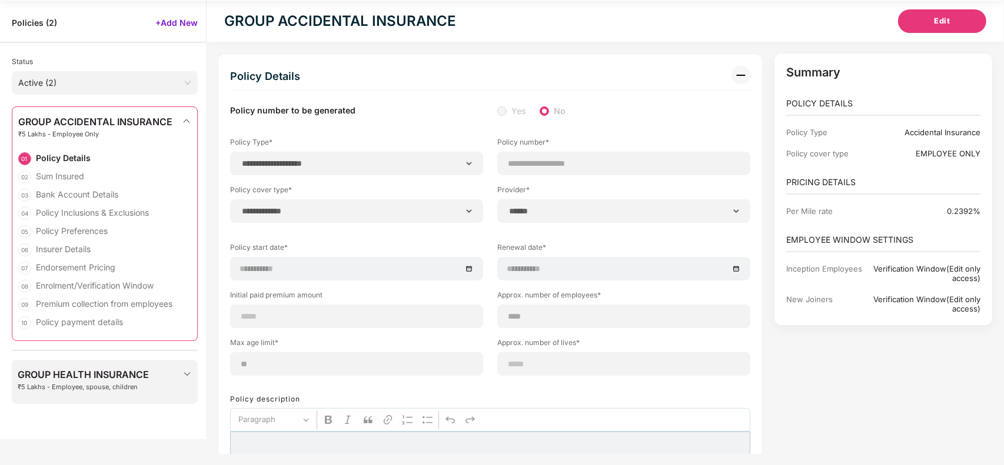
select select "******"
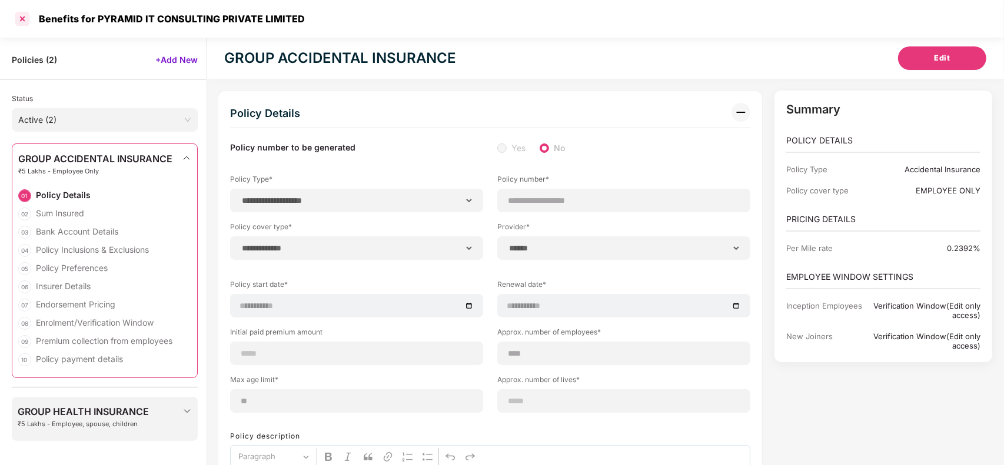
click at [21, 22] on div at bounding box center [22, 18] width 19 height 19
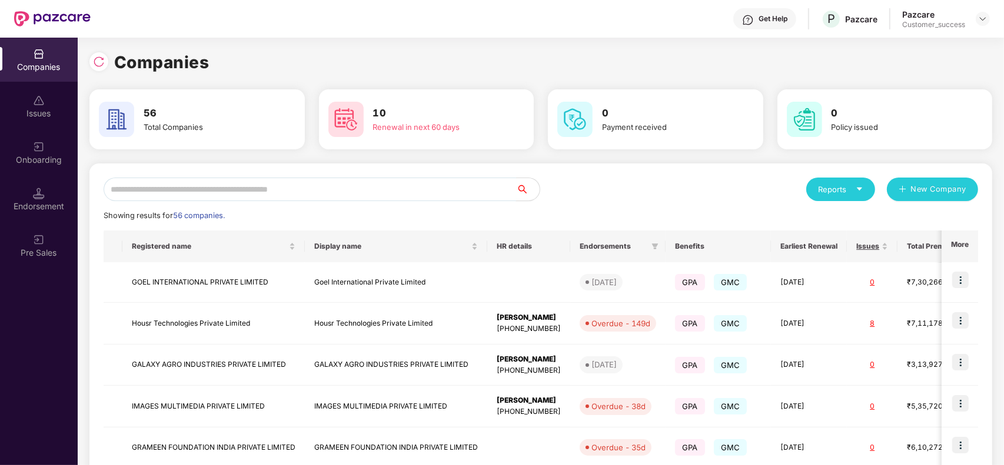
click at [240, 192] on input "text" at bounding box center [310, 190] width 412 height 24
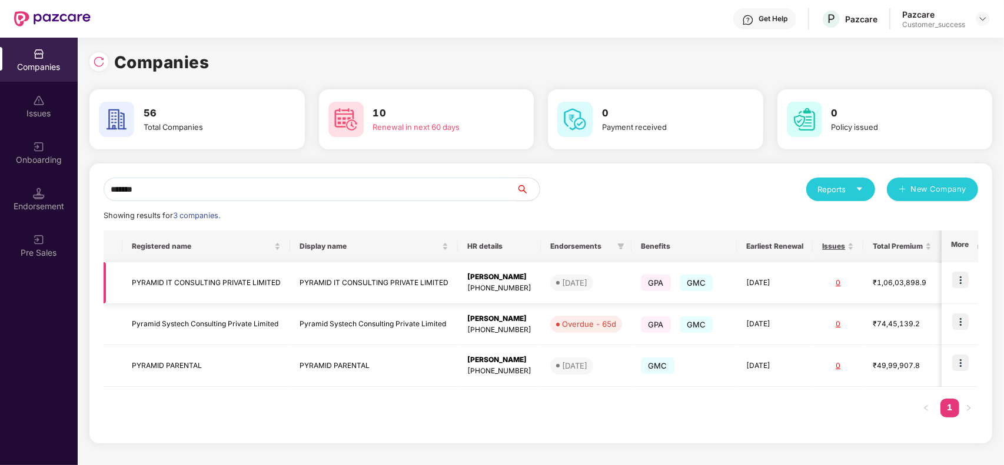
type input "*******"
click at [349, 284] on td "PYRAMID IT CONSULTING PRIVATE LIMITED" at bounding box center [374, 283] width 168 height 42
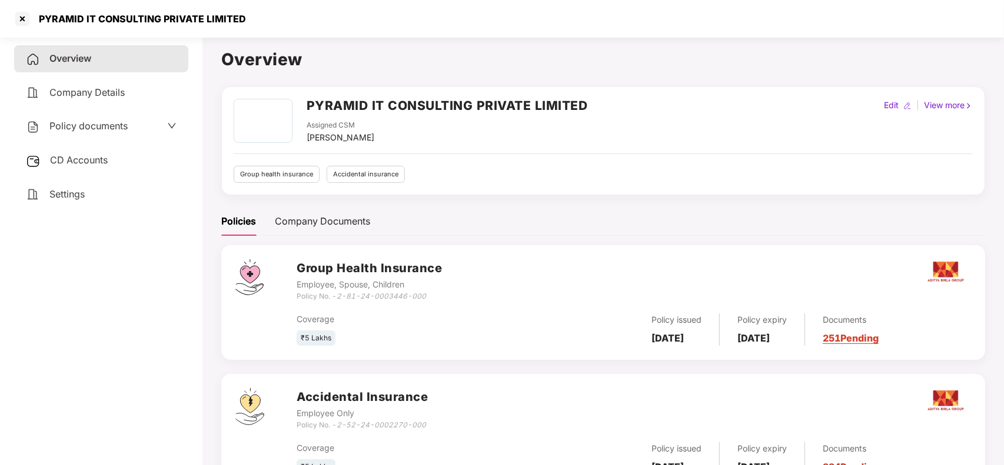
click at [951, 107] on div "View more" at bounding box center [948, 105] width 54 height 13
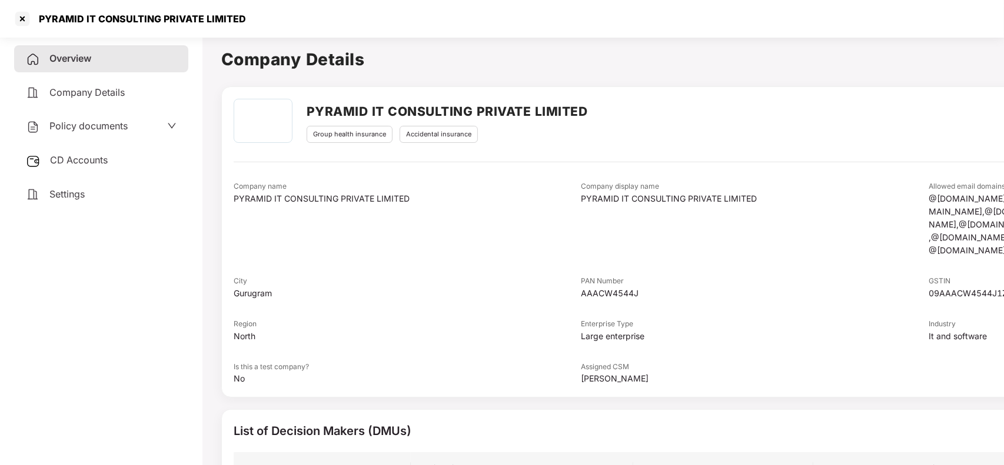
scroll to position [0, 178]
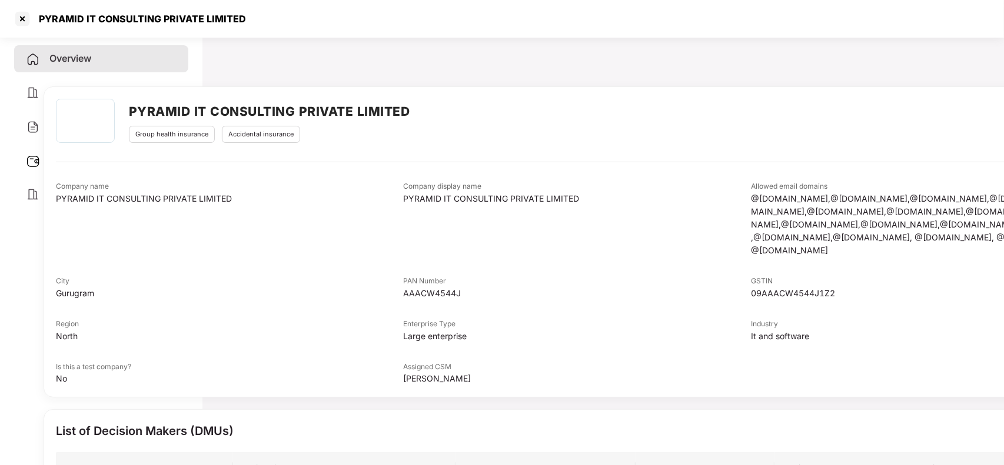
select select "*****"
select select "**********"
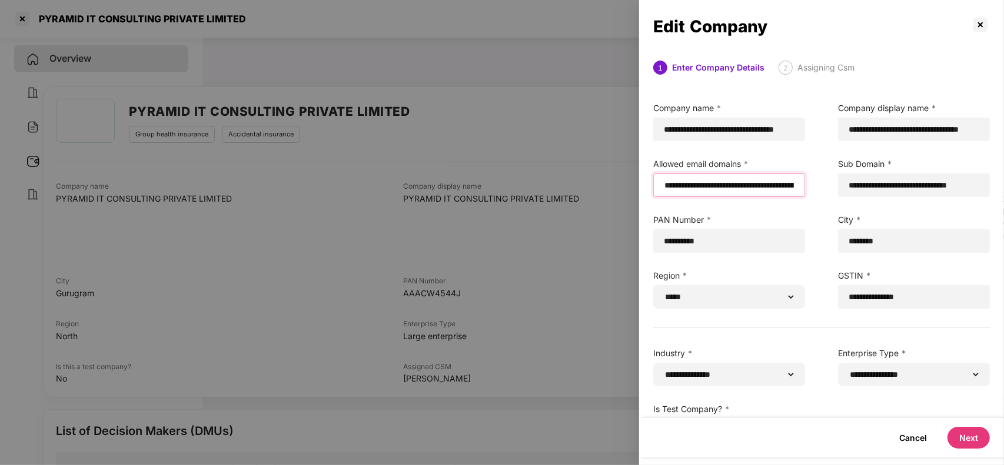
click at [663, 188] on input "**********" at bounding box center [729, 185] width 132 height 12
paste input "********"
paste input "**********"
click at [663, 191] on input "**********" at bounding box center [729, 185] width 132 height 12
paste input "**********"
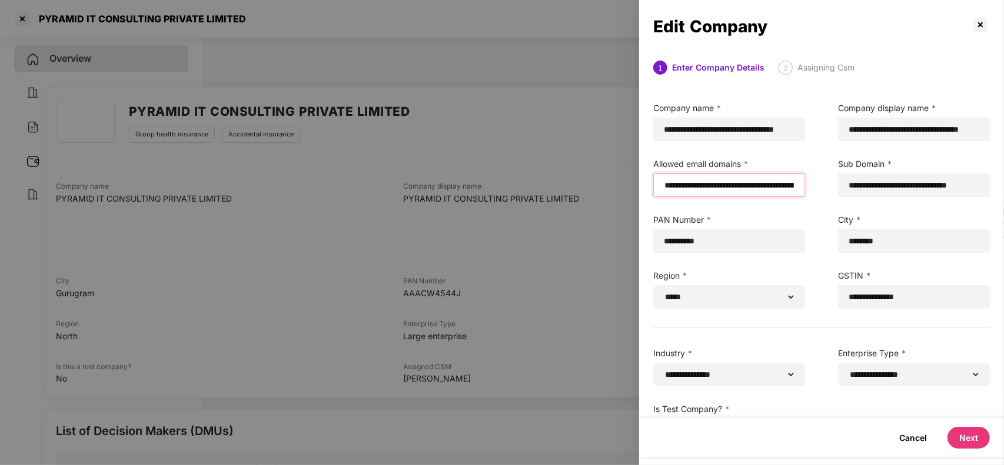
type input "**********"
click at [974, 440] on button "Next" at bounding box center [968, 438] width 42 height 22
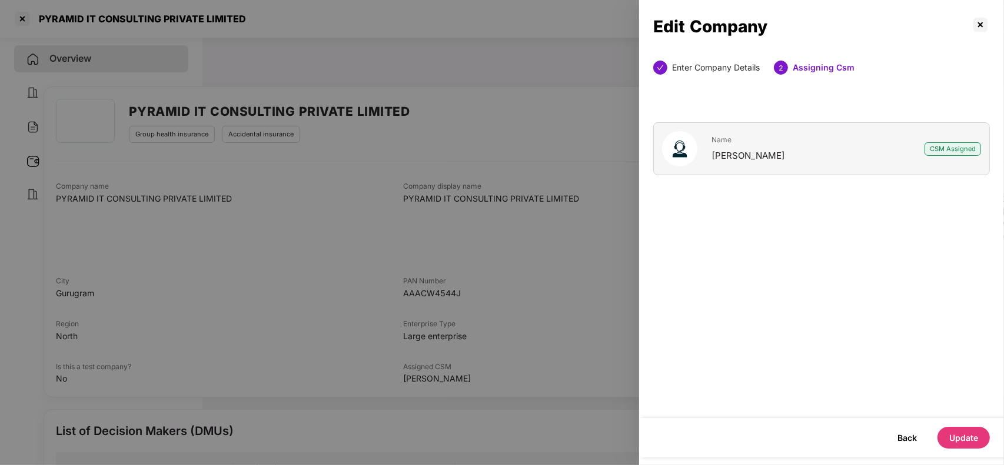
click at [974, 440] on button "Update" at bounding box center [963, 438] width 52 height 22
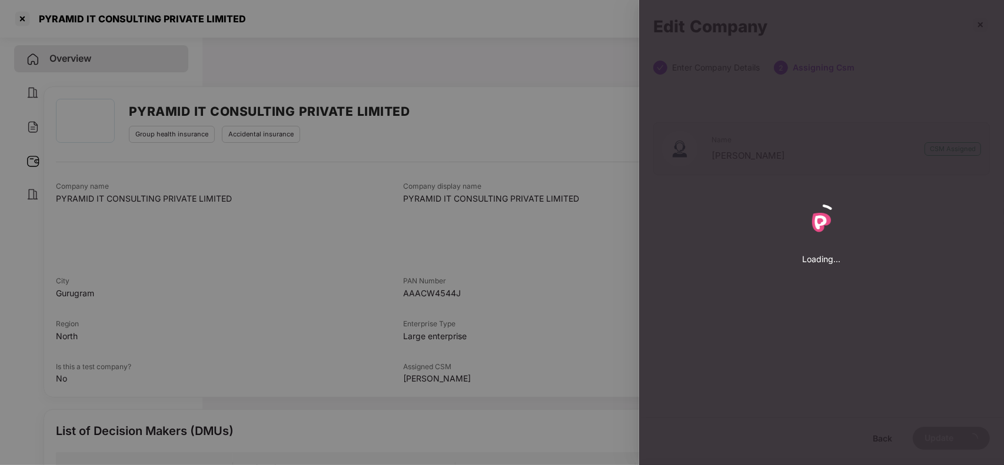
select select "*****"
select select "**********"
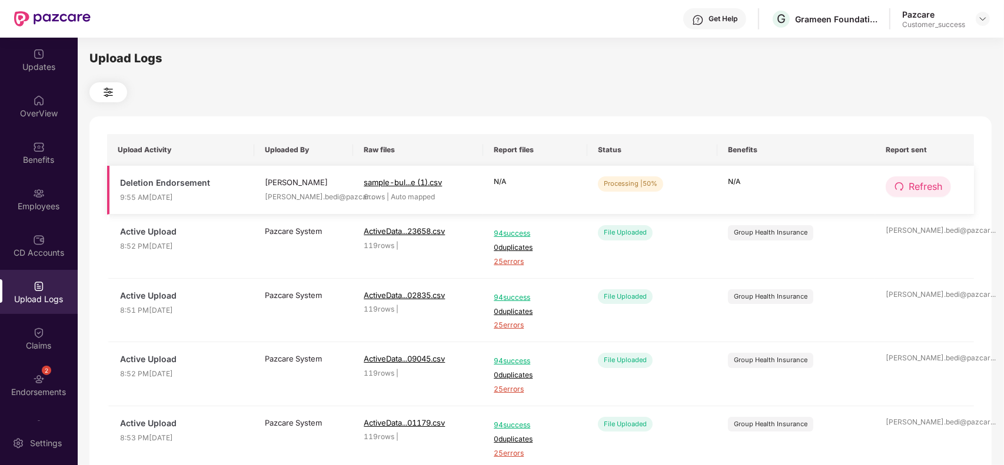
click at [906, 183] on button "Refresh" at bounding box center [918, 187] width 65 height 21
click at [906, 183] on button "Refresh" at bounding box center [919, 187] width 66 height 21
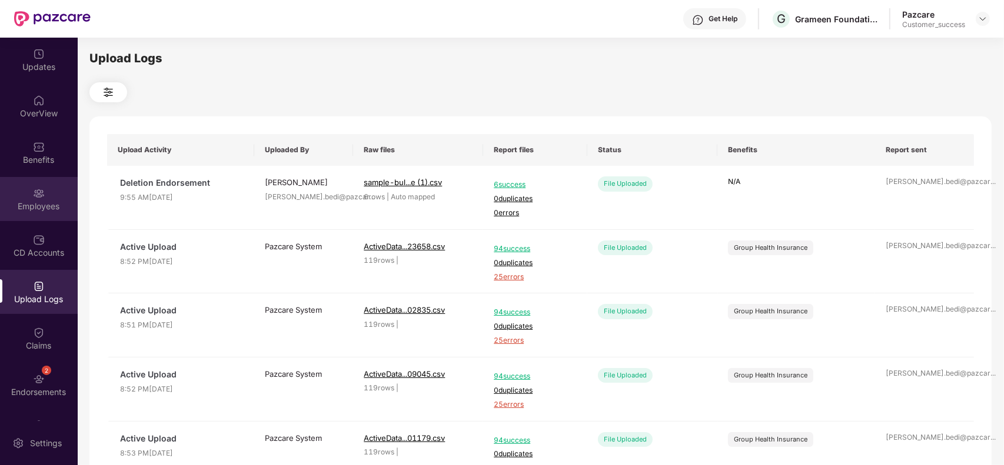
click at [37, 208] on div "Employees" at bounding box center [39, 207] width 78 height 12
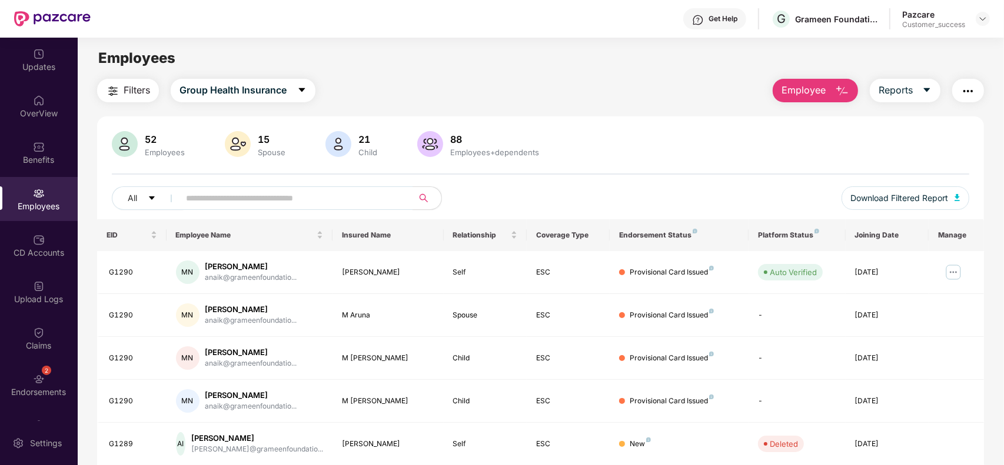
click at [121, 88] on button "Filters" at bounding box center [128, 91] width 62 height 24
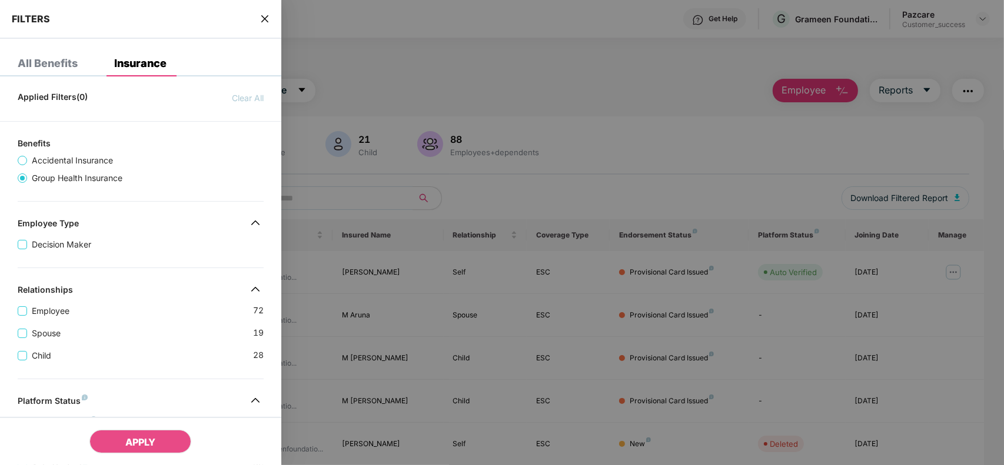
scroll to position [264, 0]
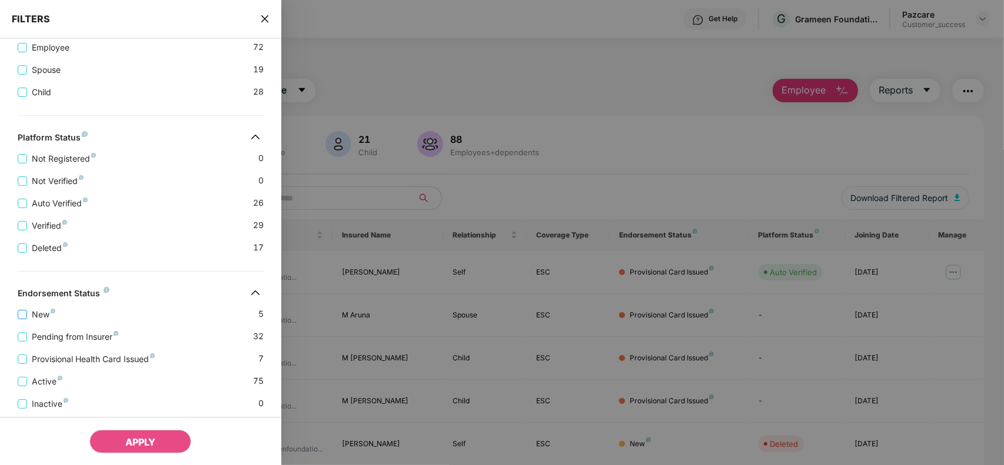
click at [34, 321] on span "New" at bounding box center [43, 314] width 33 height 13
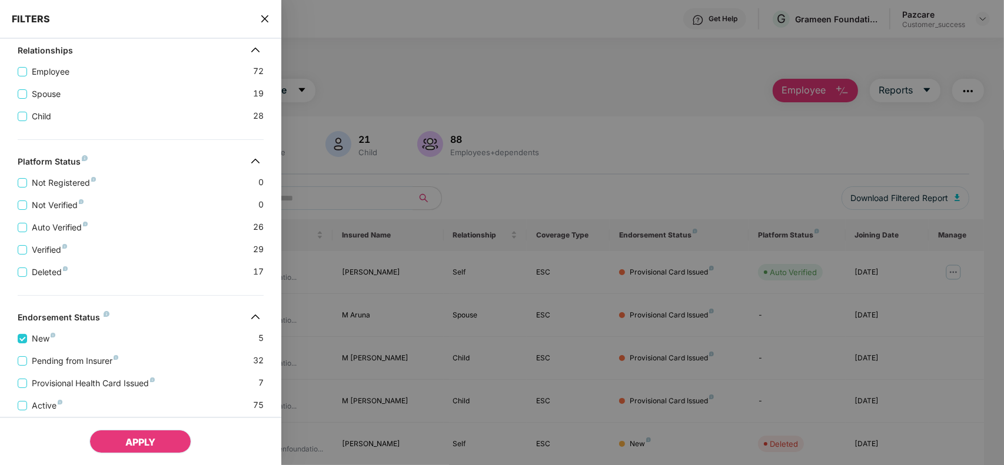
click at [130, 439] on span "APPLY" at bounding box center [140, 443] width 30 height 12
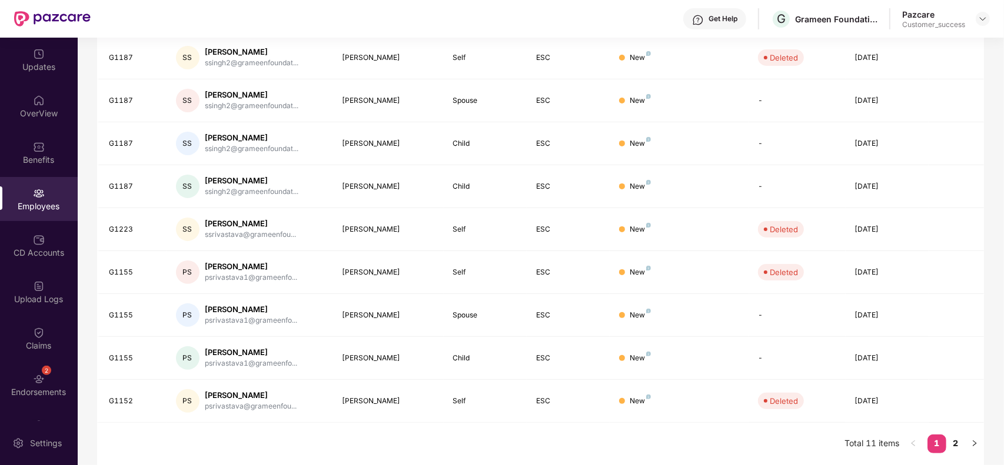
scroll to position [0, 0]
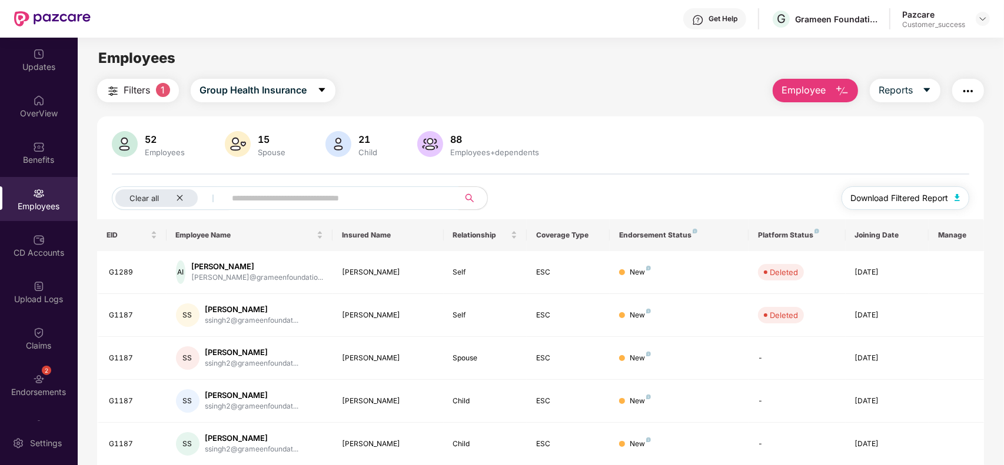
click at [955, 195] on img "button" at bounding box center [957, 197] width 6 height 7
click at [44, 145] on div "Benefits" at bounding box center [39, 153] width 78 height 44
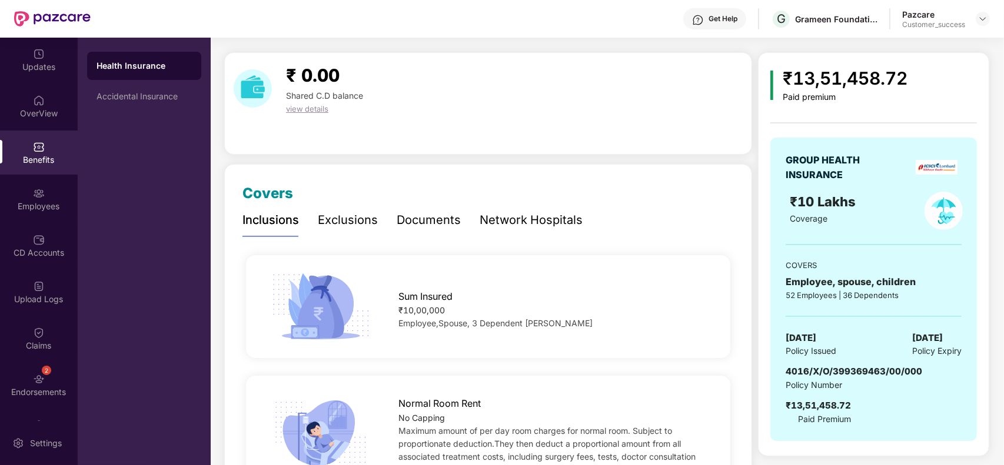
scroll to position [27, 0]
click at [37, 228] on div "CD Accounts" at bounding box center [39, 246] width 78 height 44
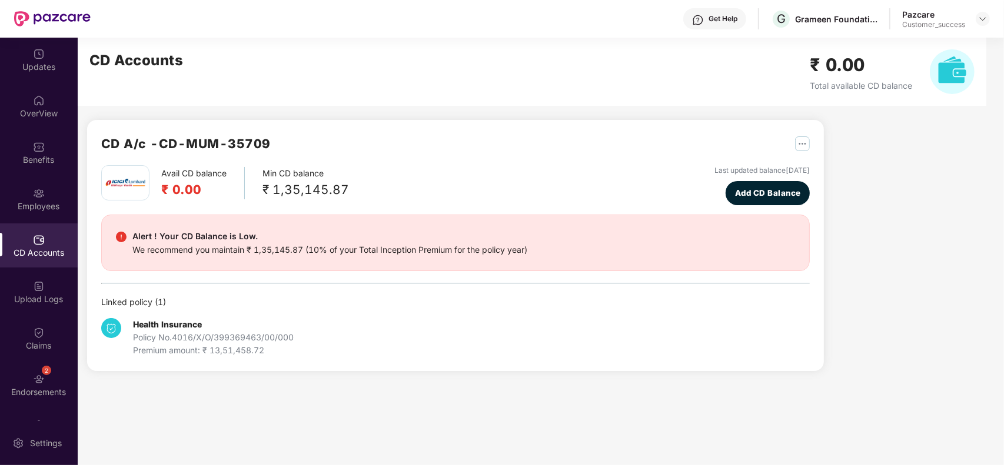
scroll to position [0, 0]
click at [41, 201] on div "Employees" at bounding box center [39, 207] width 78 height 12
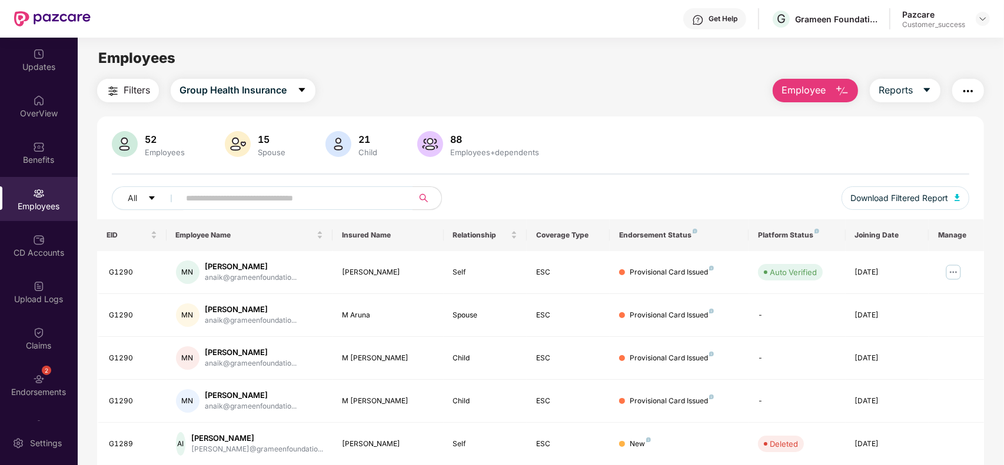
click at [115, 89] on img "button" at bounding box center [113, 91] width 14 height 14
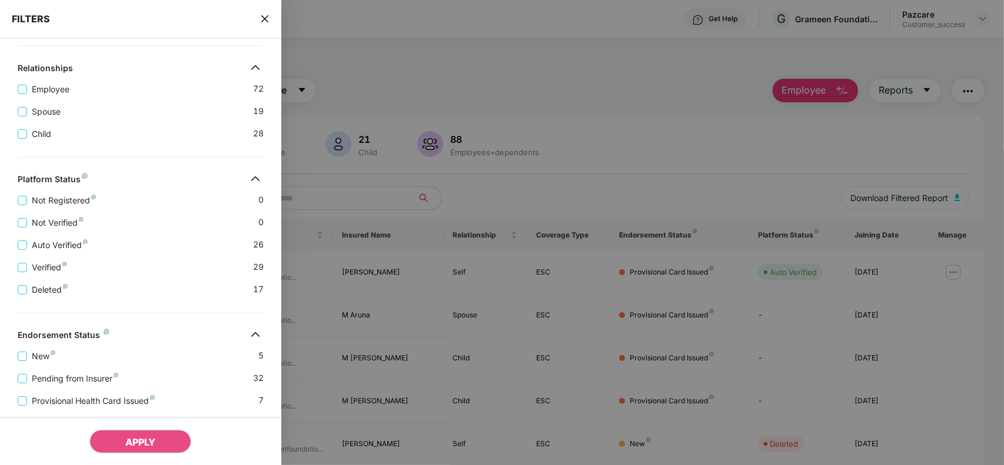
scroll to position [265, 0]
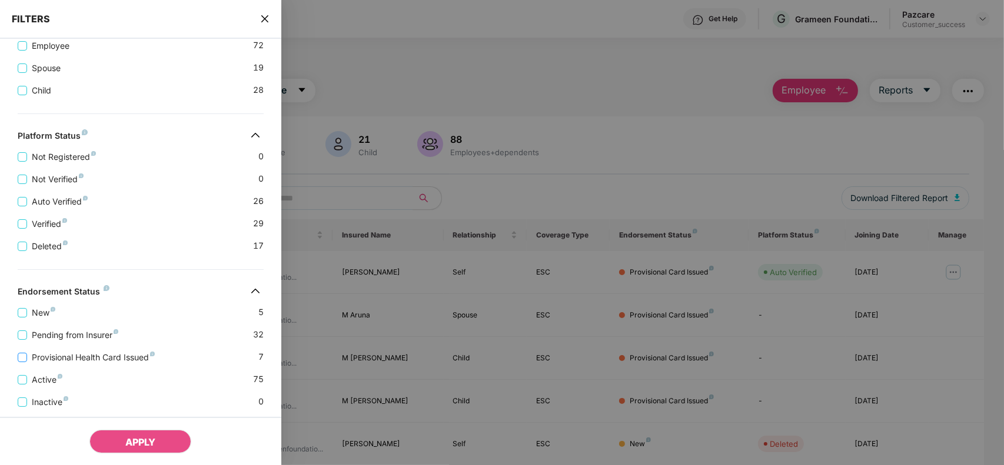
click at [95, 364] on span "Provisional Health Card Issued" at bounding box center [93, 357] width 132 height 13
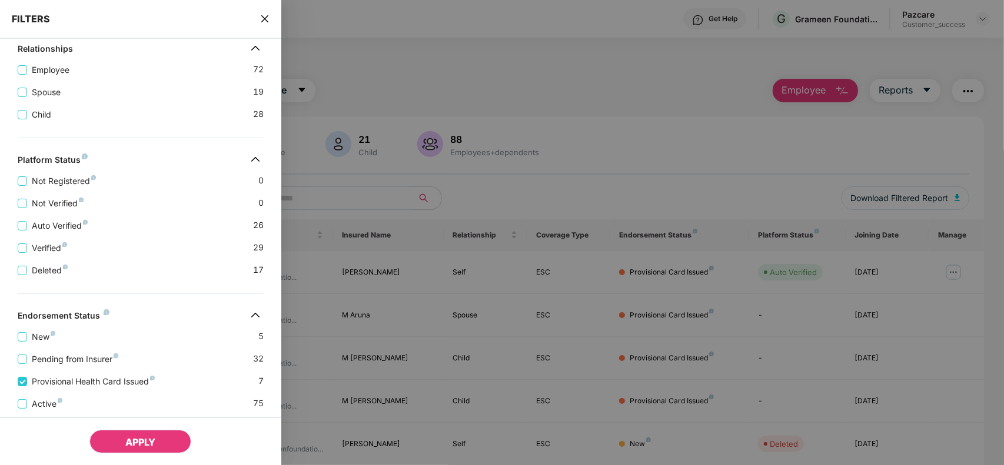
click at [127, 442] on span "APPLY" at bounding box center [140, 443] width 30 height 12
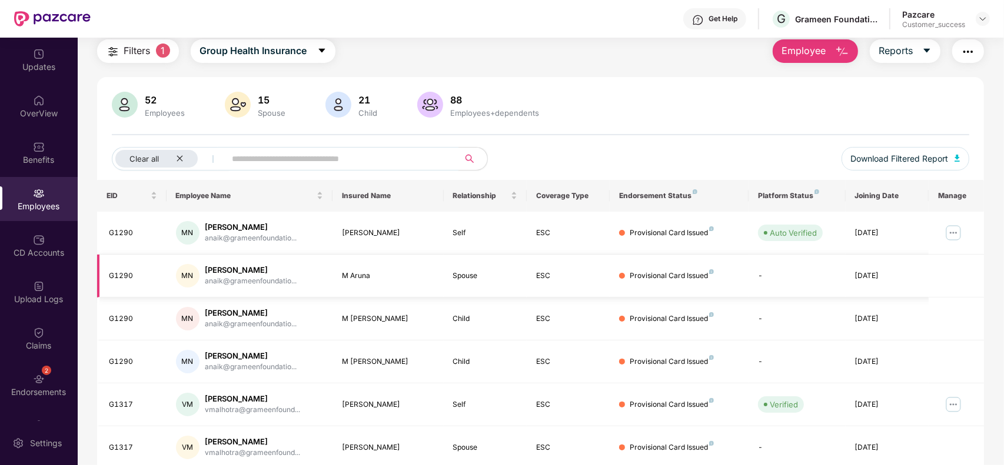
scroll to position [0, 0]
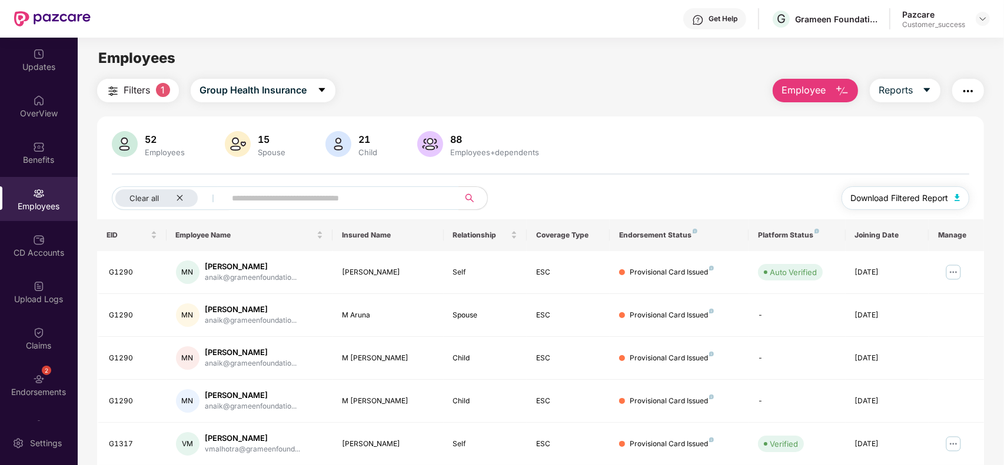
click at [858, 202] on span "Download Filtered Report" at bounding box center [900, 198] width 98 height 13
click at [963, 91] on img "button" at bounding box center [968, 91] width 14 height 14
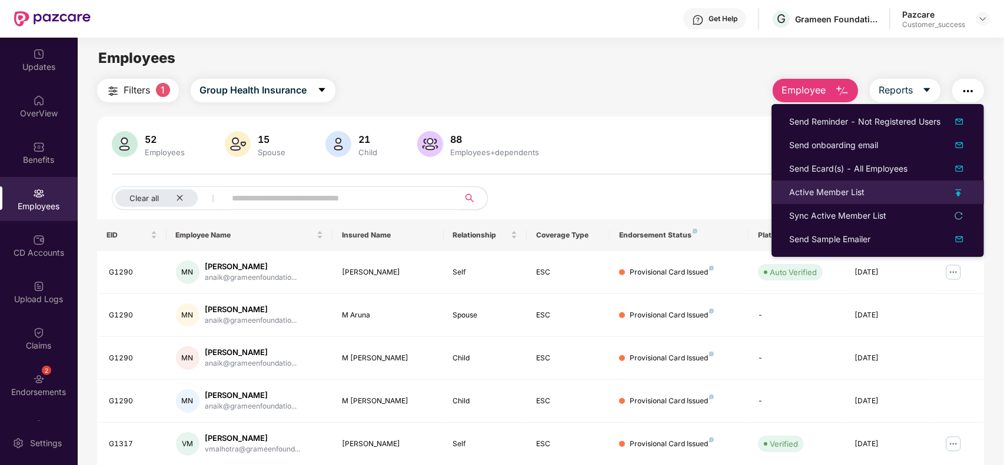
click at [821, 188] on div "Active Member List" at bounding box center [826, 192] width 75 height 13
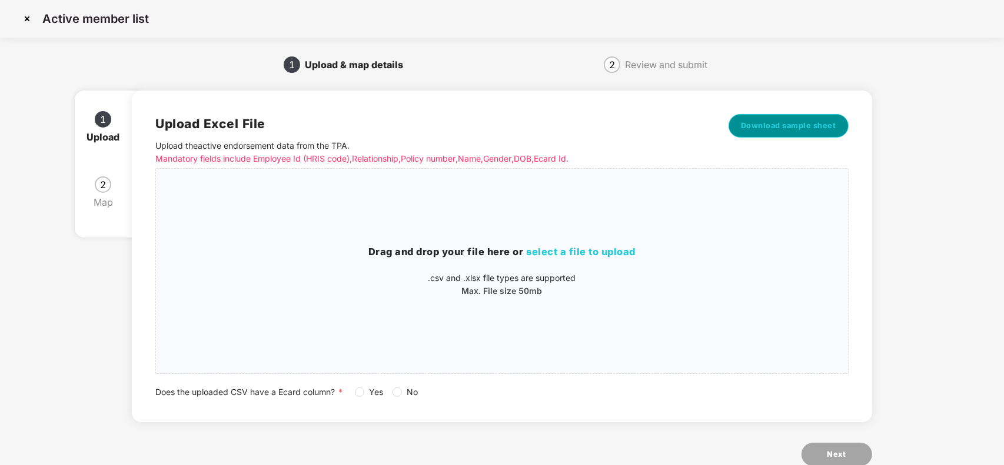
click at [777, 121] on span "Download sample sheet" at bounding box center [788, 126] width 95 height 12
click at [628, 299] on div "Drag and drop your file here or select a file to upload .csv and .xlsx file typ…" at bounding box center [501, 271] width 691 height 186
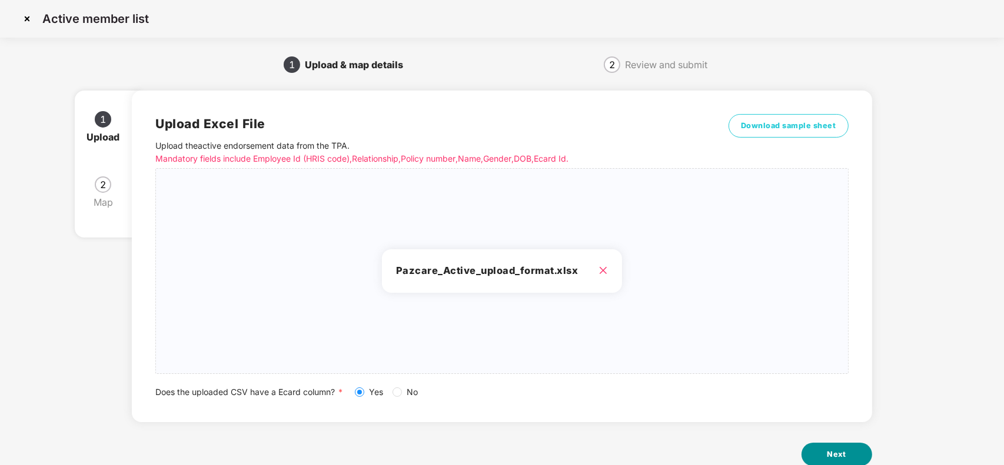
click at [840, 448] on button "Next" at bounding box center [836, 455] width 71 height 24
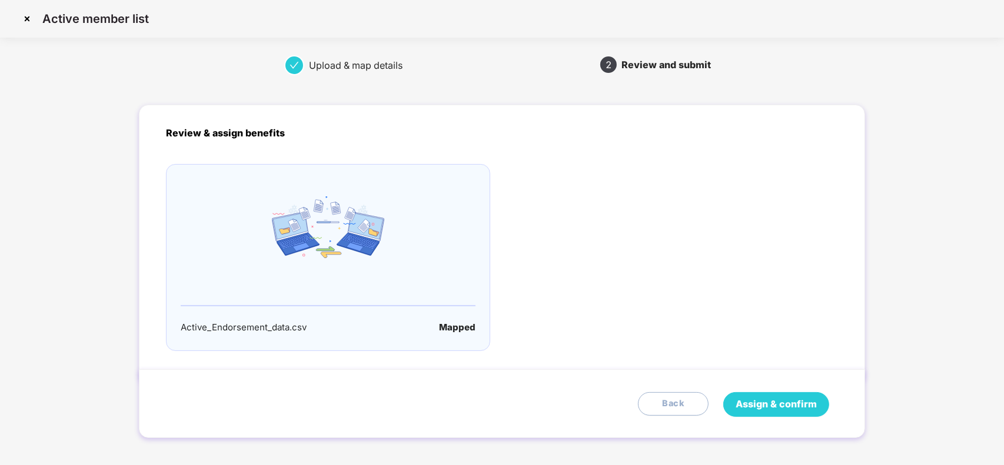
click at [777, 402] on span "Assign & confirm" at bounding box center [776, 404] width 81 height 15
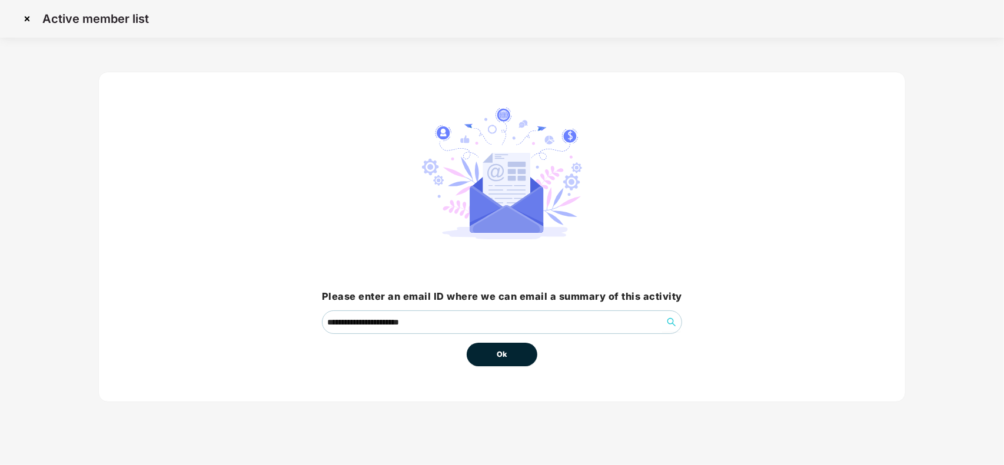
click at [494, 355] on button "Ok" at bounding box center [502, 355] width 71 height 24
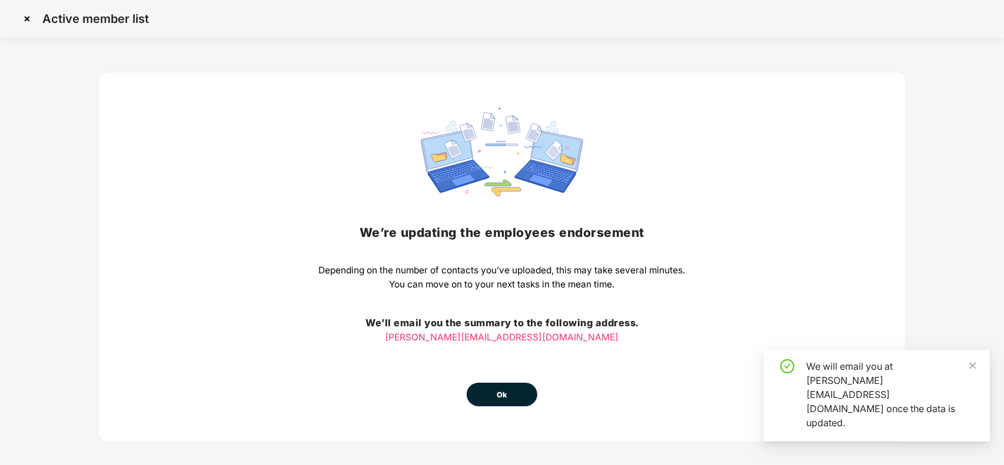
click at [507, 391] on button "Ok" at bounding box center [502, 395] width 71 height 24
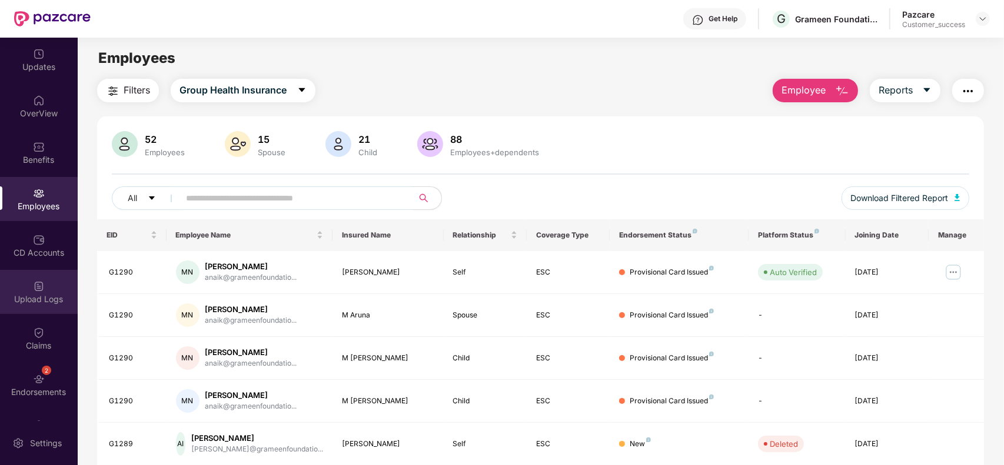
click at [32, 303] on div "Upload Logs" at bounding box center [39, 300] width 78 height 12
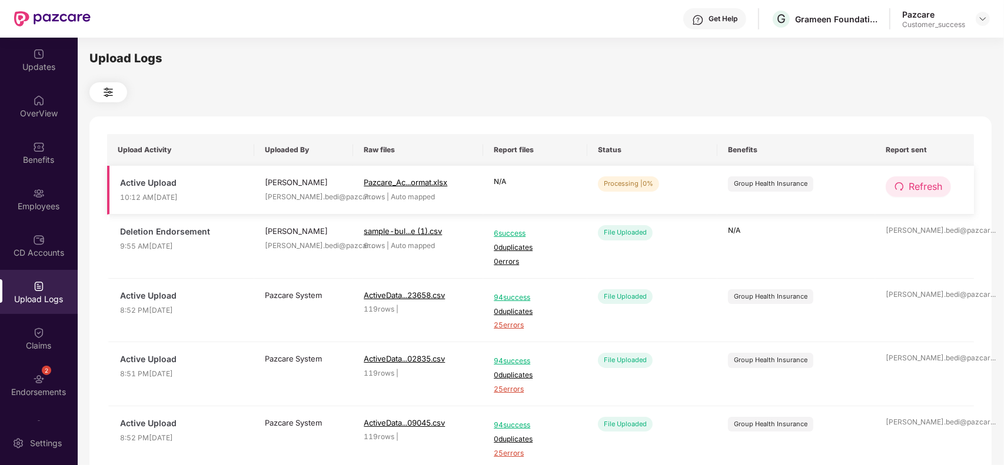
click at [920, 186] on span "Refresh" at bounding box center [926, 186] width 34 height 15
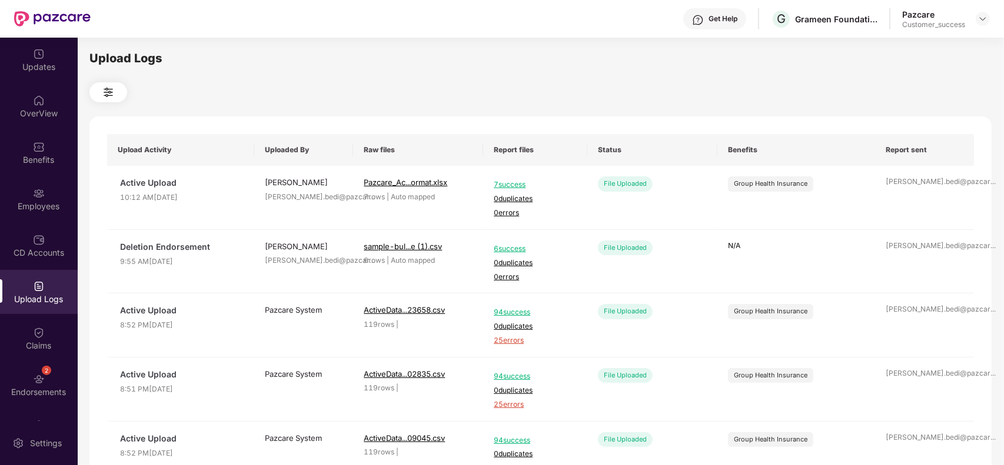
click at [976, 25] on div at bounding box center [983, 19] width 14 height 14
click at [983, 16] on img at bounding box center [982, 18] width 9 height 9
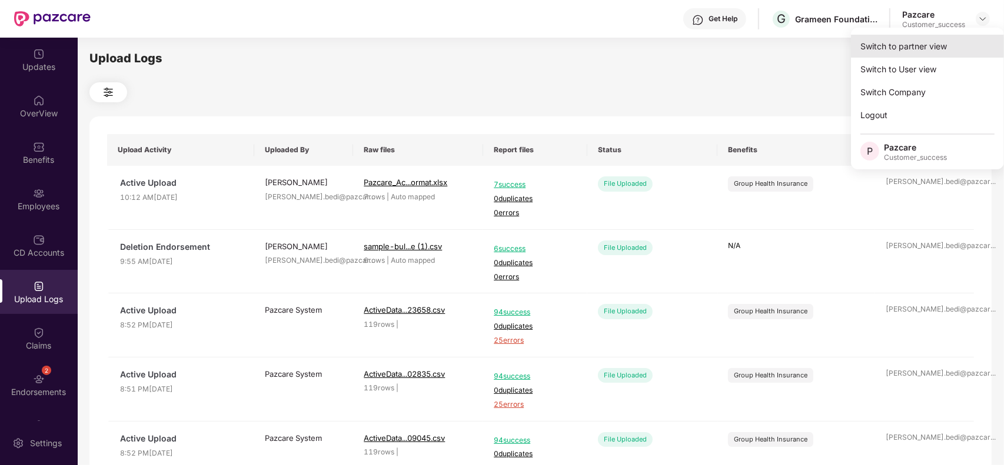
click at [943, 42] on div "Switch to partner view" at bounding box center [927, 46] width 153 height 23
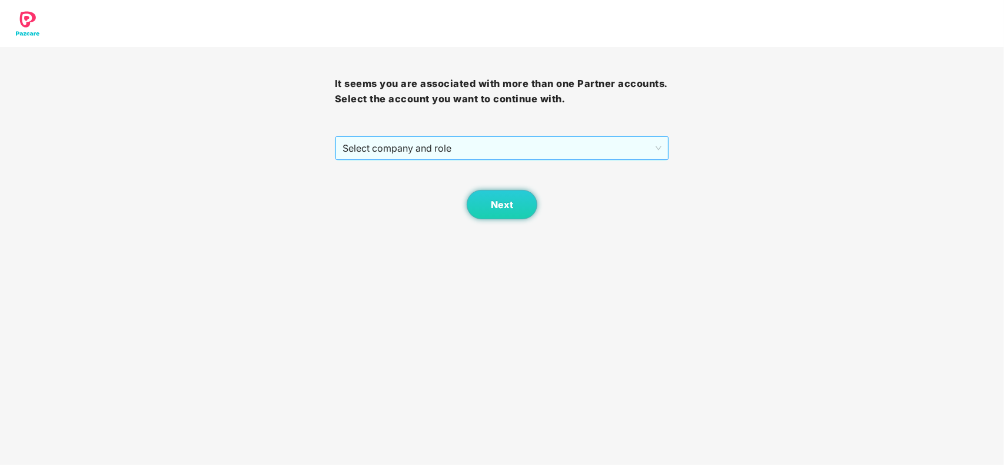
click at [564, 154] on span "Select company and role" at bounding box center [502, 148] width 320 height 22
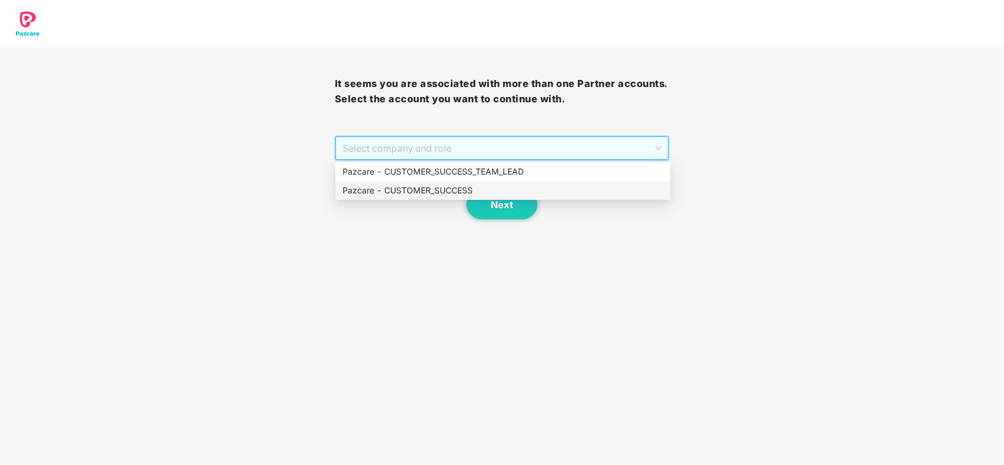
click at [450, 189] on div "Pazcare - CUSTOMER_SUCCESS" at bounding box center [502, 190] width 321 height 13
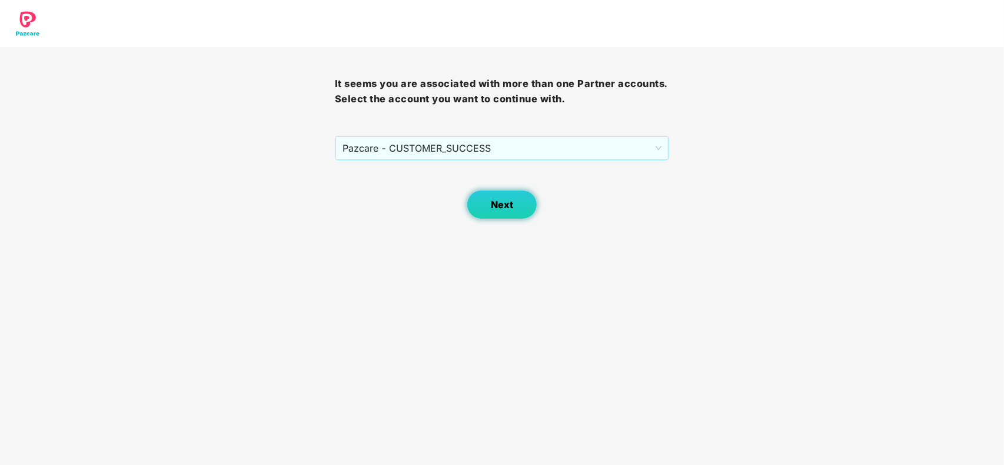
click at [496, 210] on span "Next" at bounding box center [502, 204] width 22 height 11
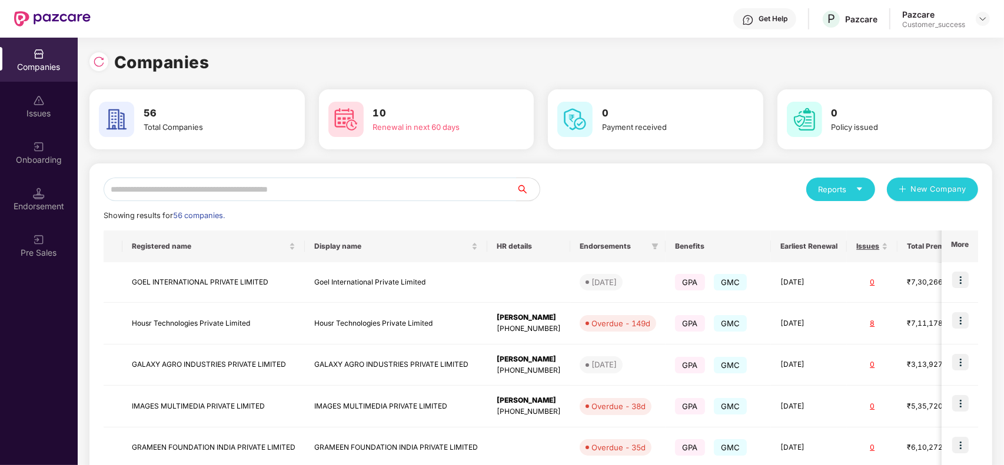
click at [353, 192] on input "text" at bounding box center [310, 190] width 412 height 24
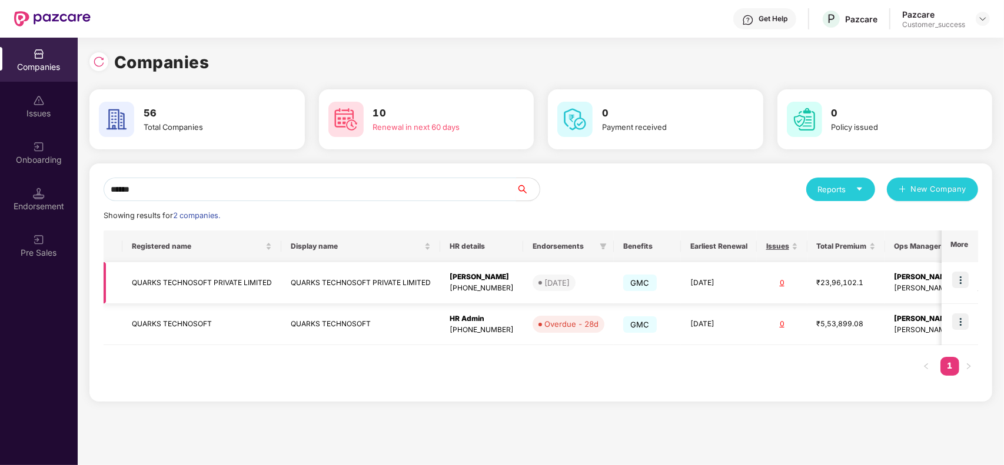
type input "******"
click at [954, 275] on img at bounding box center [960, 280] width 16 height 16
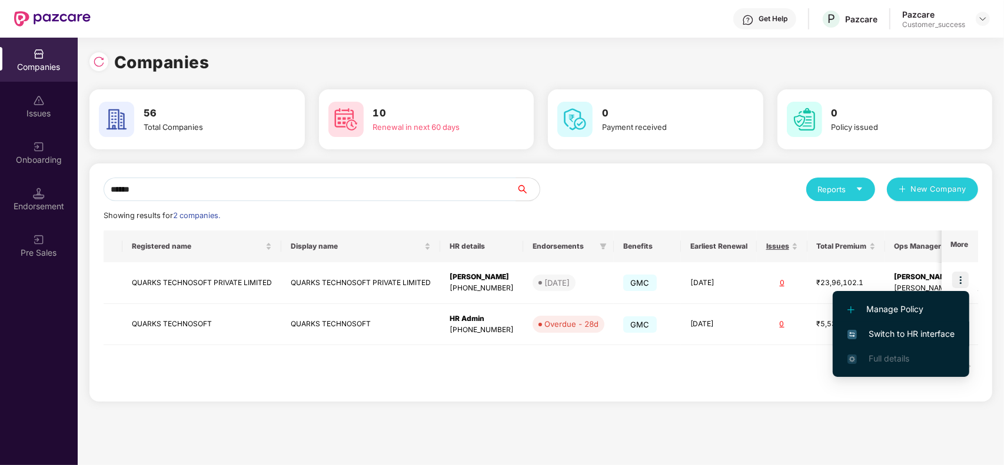
click at [889, 328] on span "Switch to HR interface" at bounding box center [900, 334] width 107 height 13
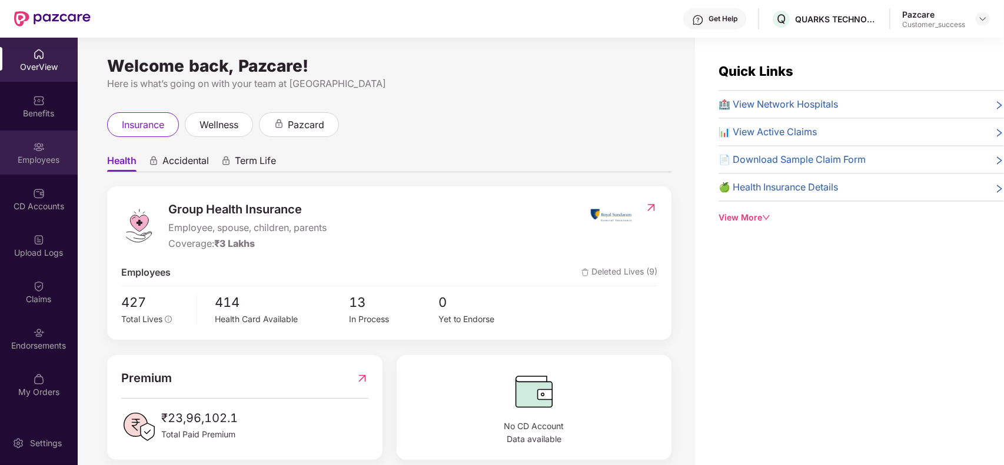
click at [45, 152] on div "Employees" at bounding box center [39, 153] width 78 height 44
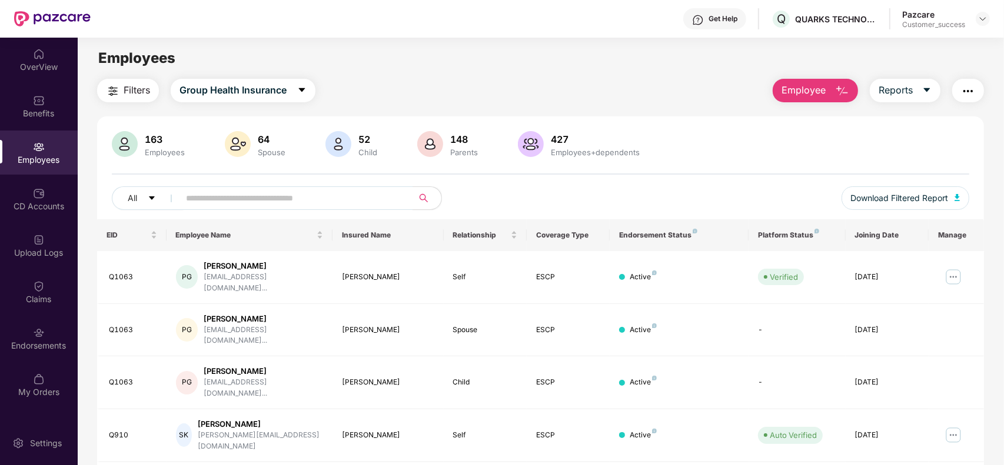
click at [837, 90] on img "button" at bounding box center [842, 91] width 14 height 14
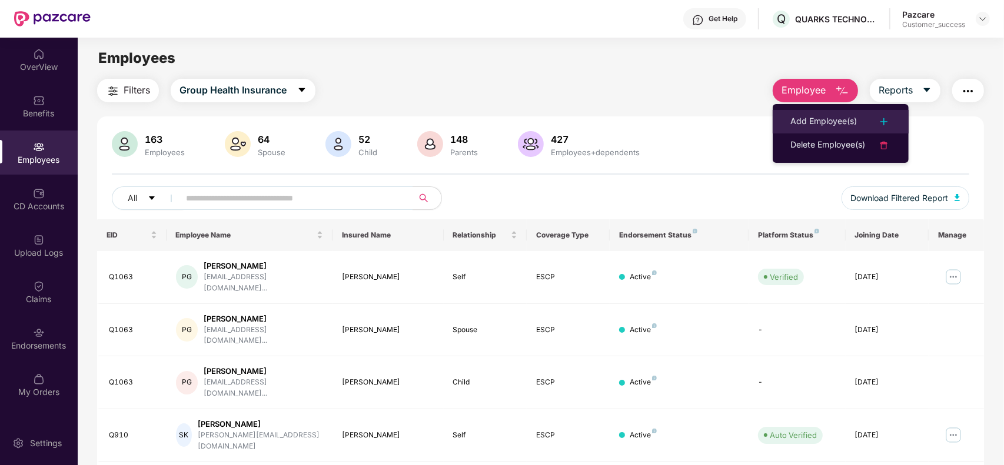
click at [810, 116] on div "Add Employee(s)" at bounding box center [823, 122] width 66 height 14
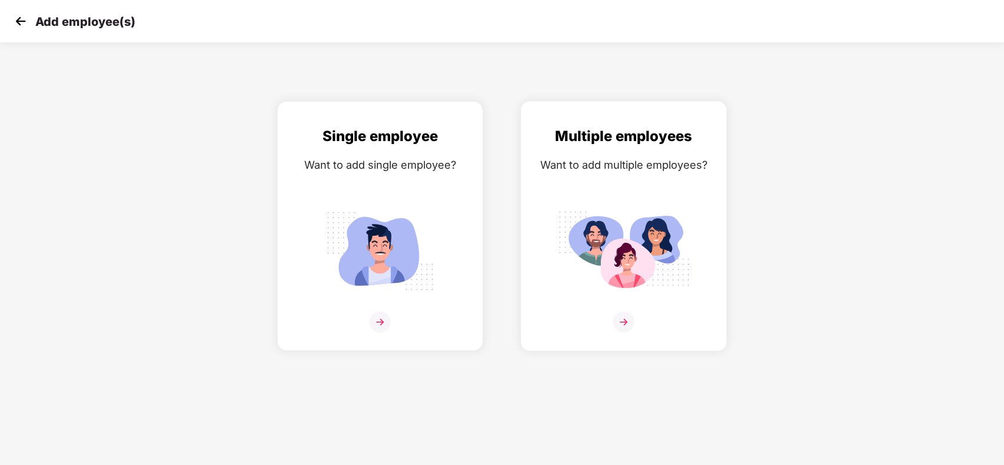
click at [598, 242] on img at bounding box center [624, 251] width 132 height 92
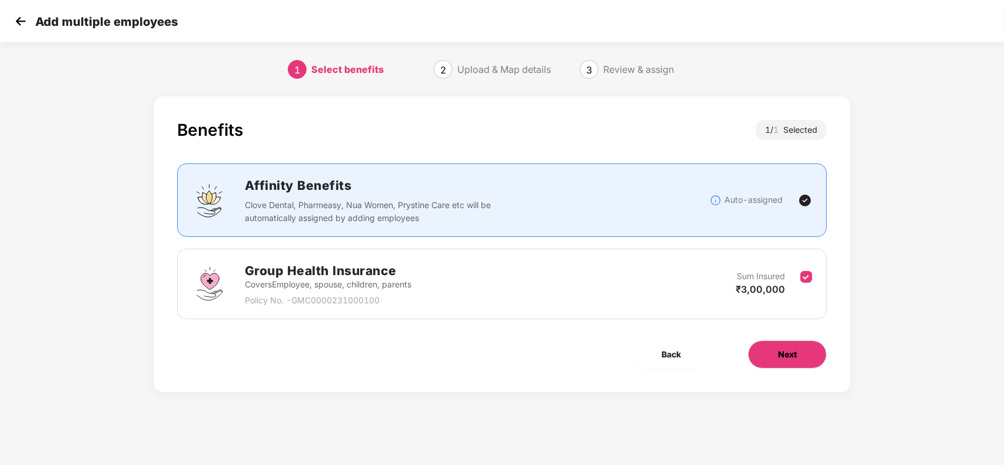
click at [781, 354] on span "Next" at bounding box center [787, 354] width 19 height 13
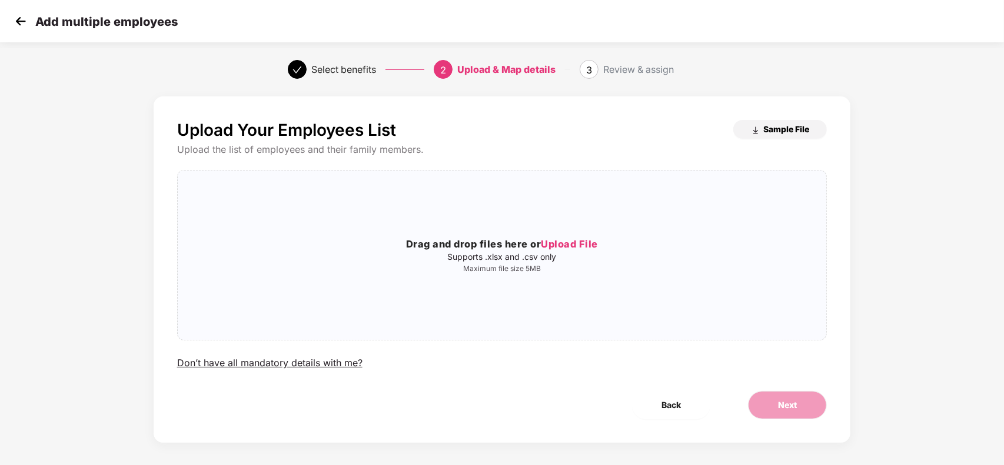
click at [753, 134] on img "button" at bounding box center [755, 130] width 9 height 9
click at [481, 244] on h3 "Drag and drop files here or Upload File" at bounding box center [502, 244] width 649 height 15
click at [536, 252] on p "Supports .xlsx and .csv only" at bounding box center [502, 256] width 649 height 9
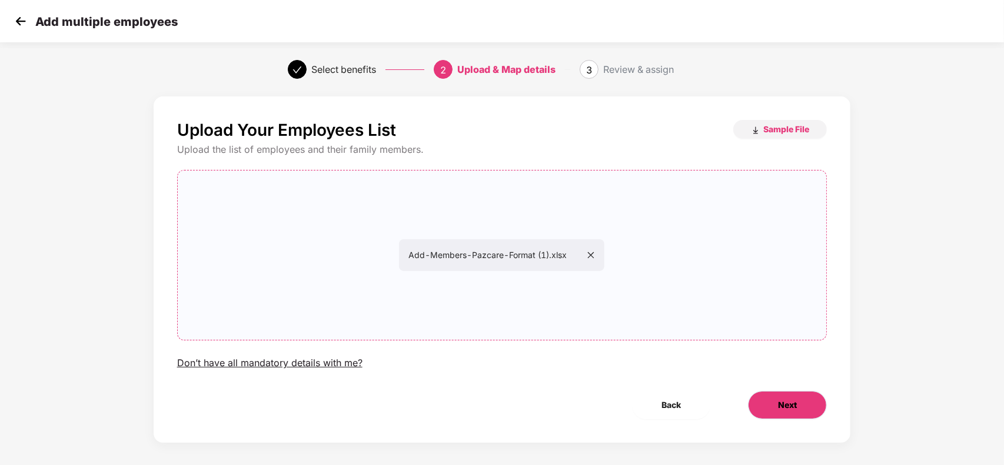
click at [771, 398] on button "Next" at bounding box center [787, 405] width 79 height 28
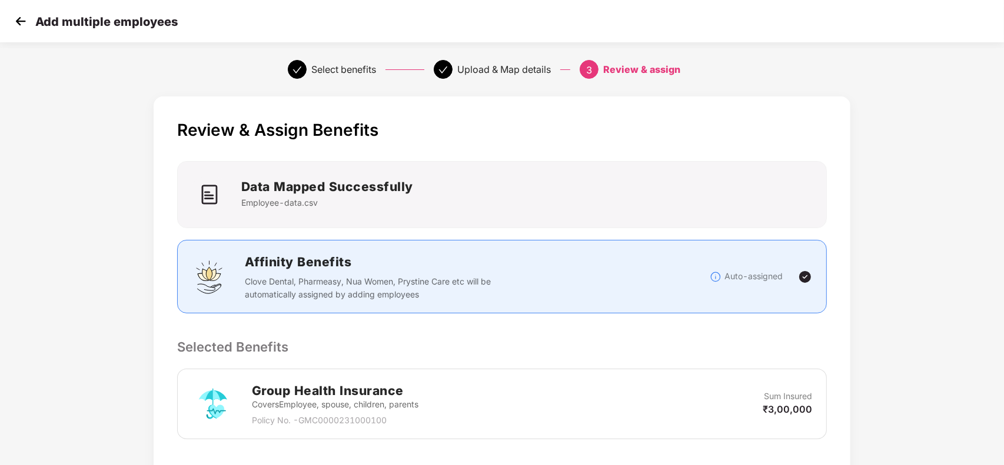
scroll to position [192, 0]
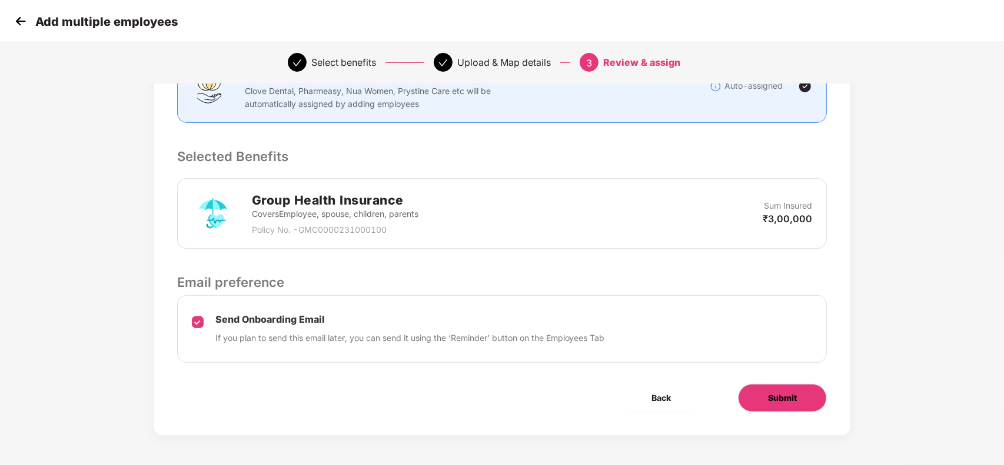
click at [787, 400] on span "Submit" at bounding box center [782, 398] width 29 height 13
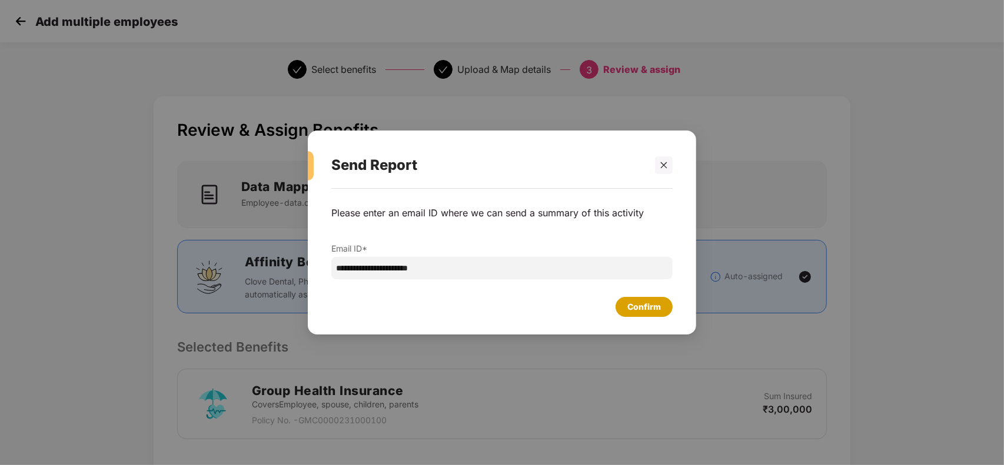
click at [641, 313] on div "Confirm" at bounding box center [644, 307] width 34 height 13
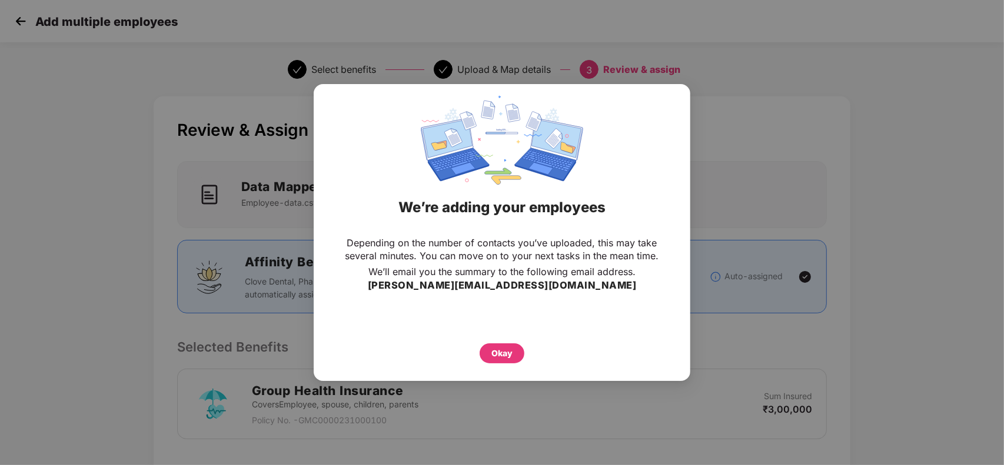
click at [491, 335] on div "Okay" at bounding box center [502, 346] width 330 height 35
click at [492, 349] on div "Okay" at bounding box center [501, 353] width 21 height 13
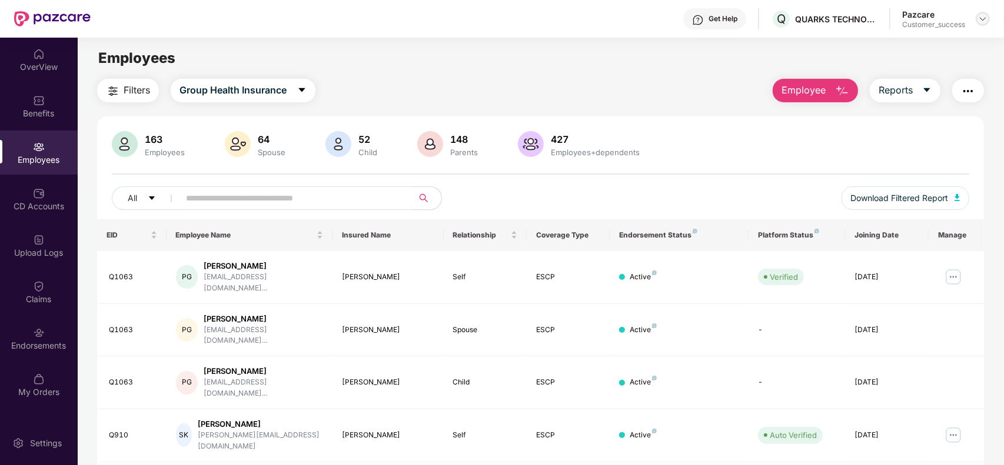
click at [984, 19] on img at bounding box center [982, 18] width 9 height 9
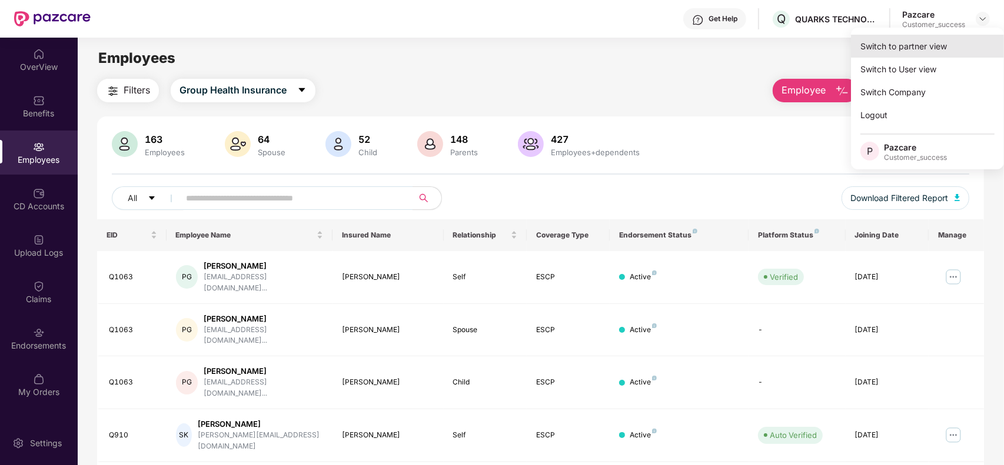
click at [937, 42] on div "Switch to partner view" at bounding box center [927, 46] width 153 height 23
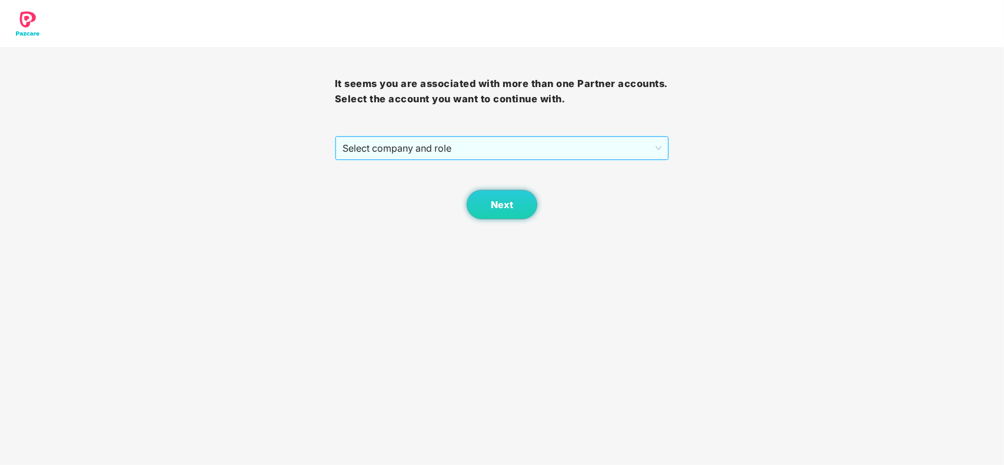
click at [545, 159] on span "Select company and role" at bounding box center [502, 148] width 320 height 22
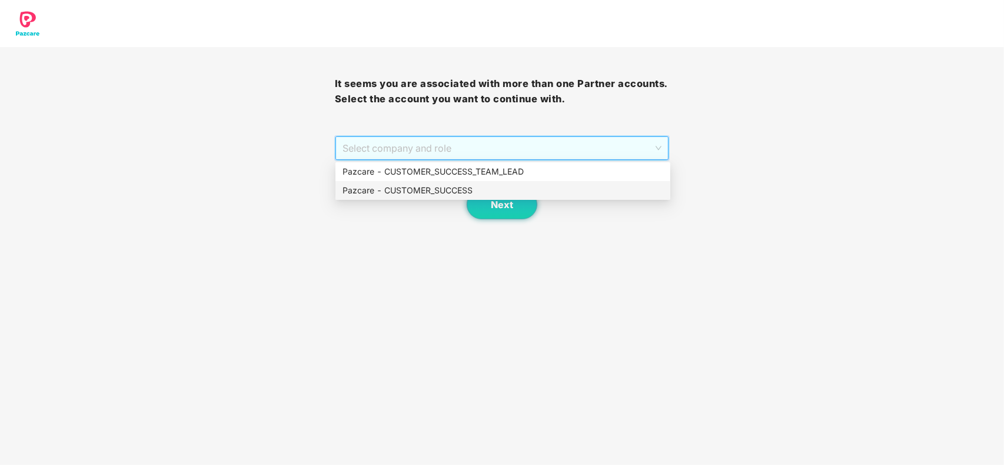
click at [454, 191] on div "Pazcare - CUSTOMER_SUCCESS" at bounding box center [502, 190] width 321 height 13
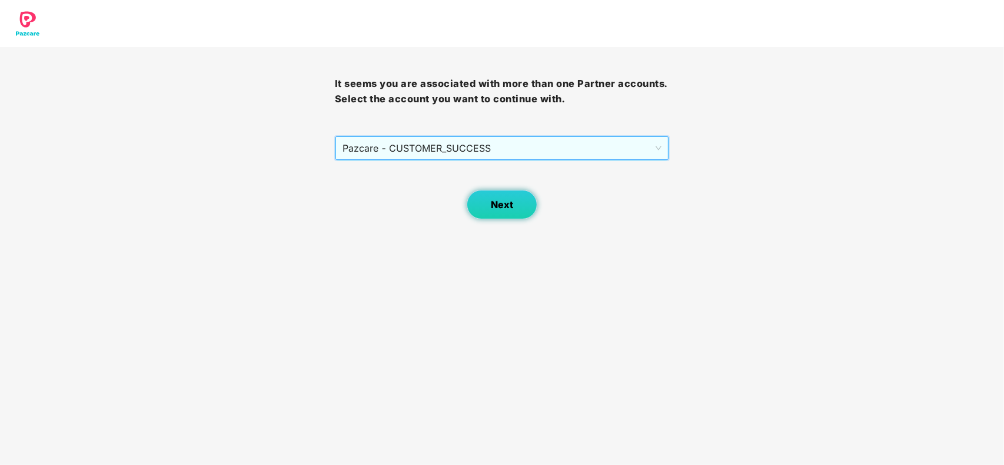
click at [491, 206] on span "Next" at bounding box center [502, 204] width 22 height 11
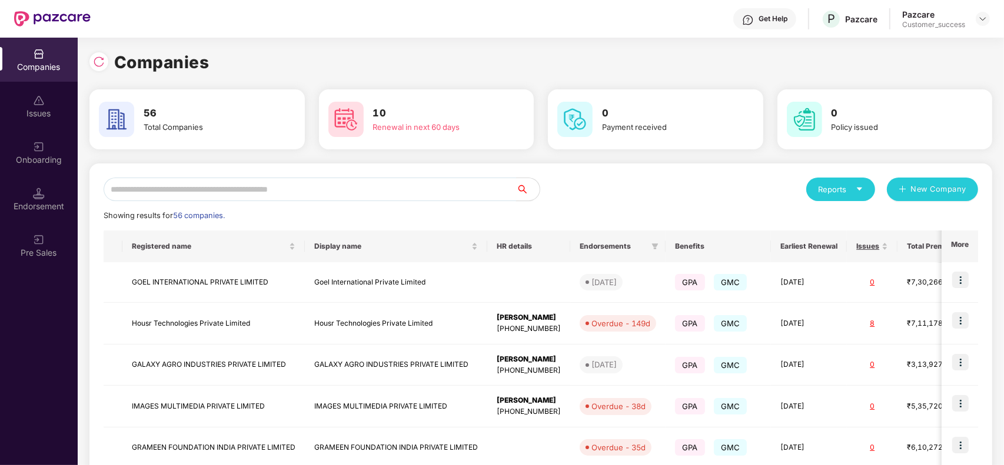
click at [410, 186] on input "text" at bounding box center [310, 190] width 412 height 24
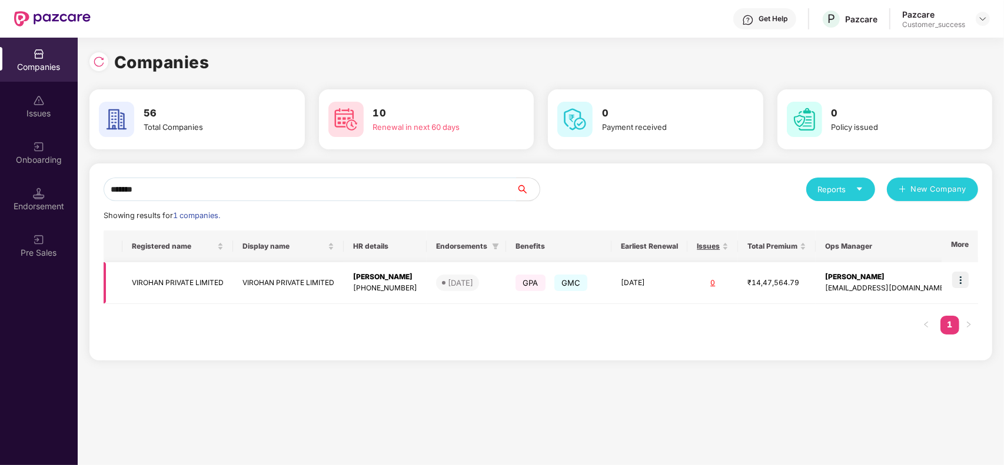
type input "*******"
click at [963, 277] on img at bounding box center [960, 280] width 16 height 16
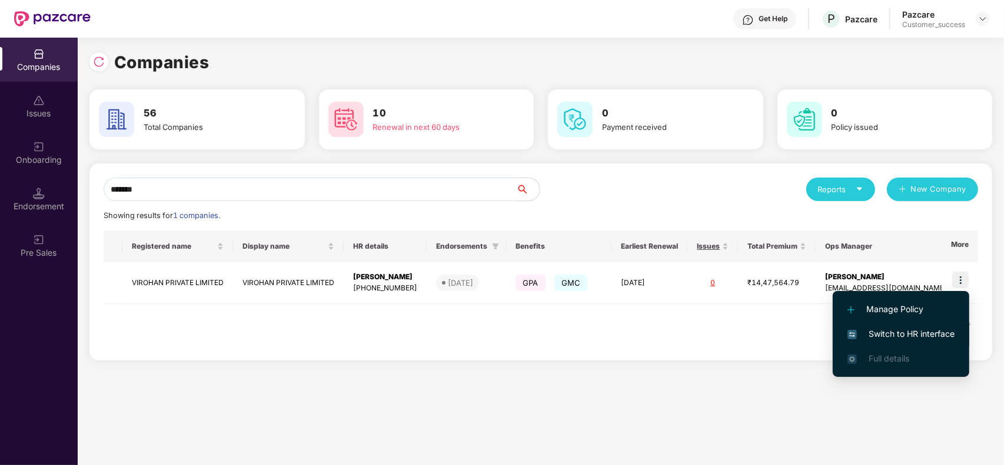
click at [880, 338] on span "Switch to HR interface" at bounding box center [900, 334] width 107 height 13
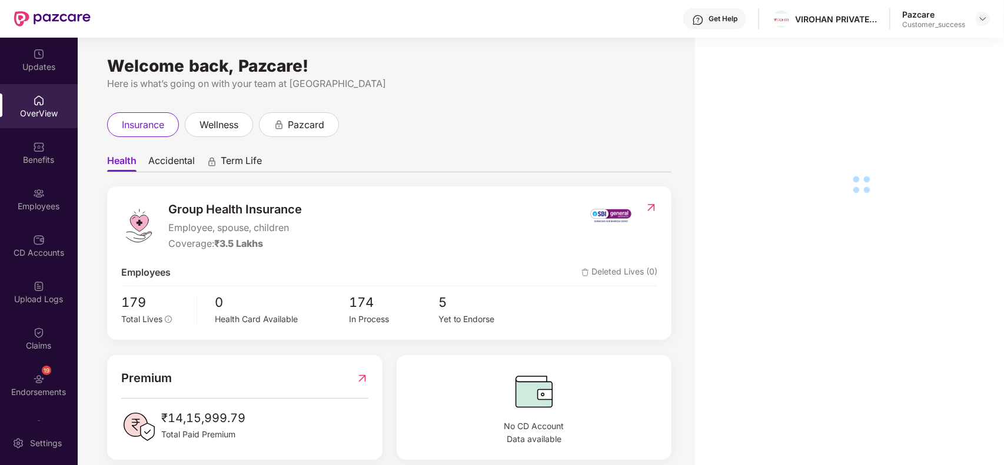
click at [33, 201] on div "Employees" at bounding box center [39, 207] width 78 height 12
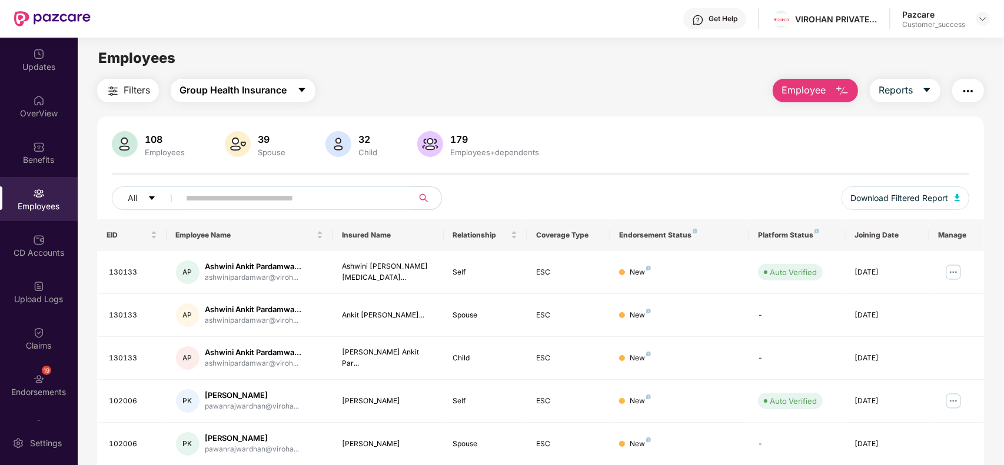
click at [261, 90] on span "Group Health Insurance" at bounding box center [232, 90] width 107 height 15
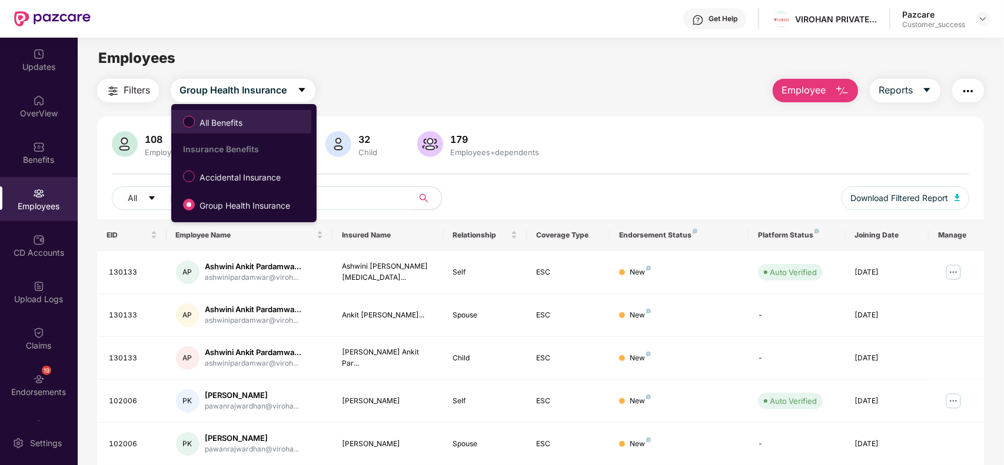
click at [257, 119] on span "All Benefits" at bounding box center [241, 122] width 128 height 20
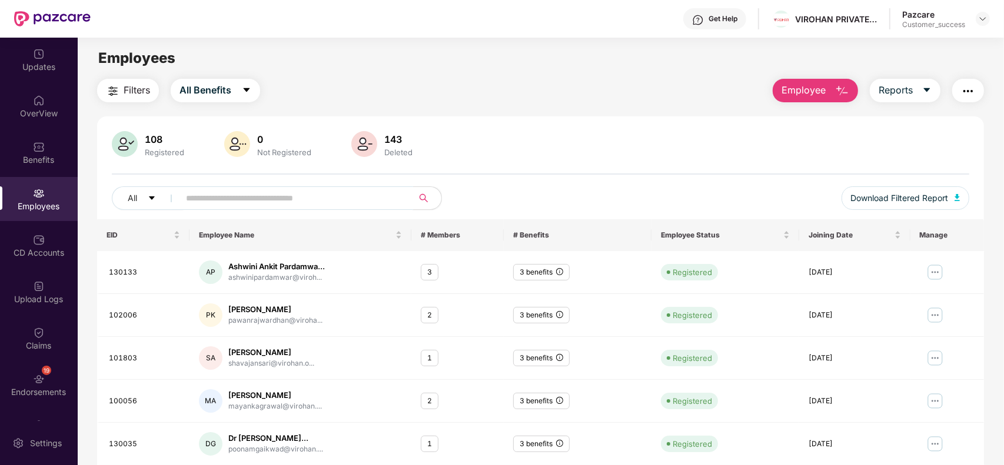
paste input "**********"
type input "**********"
click at [252, 189] on input "**********" at bounding box center [291, 198] width 211 height 18
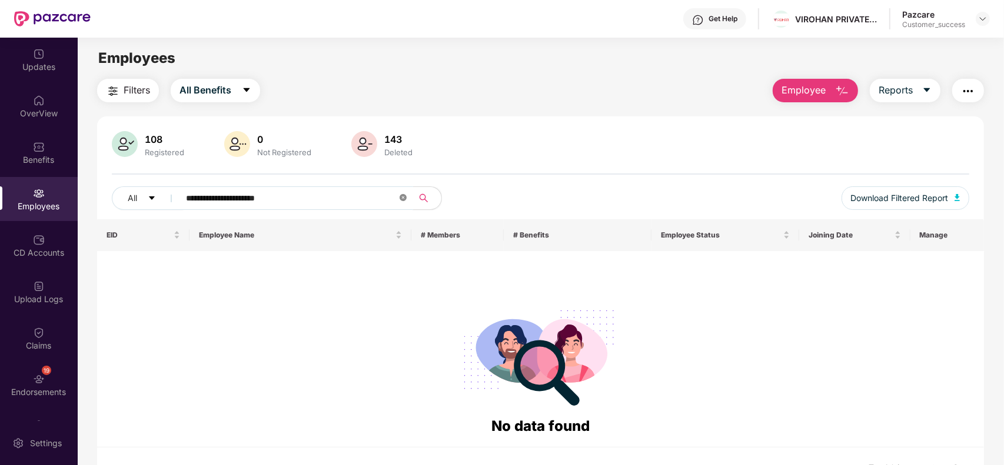
click at [400, 199] on icon "close-circle" at bounding box center [403, 197] width 7 height 7
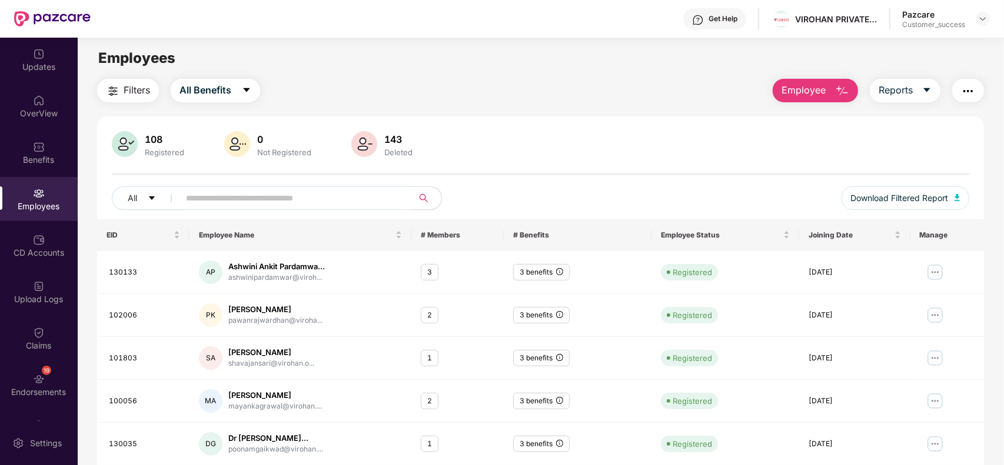
paste input "**********"
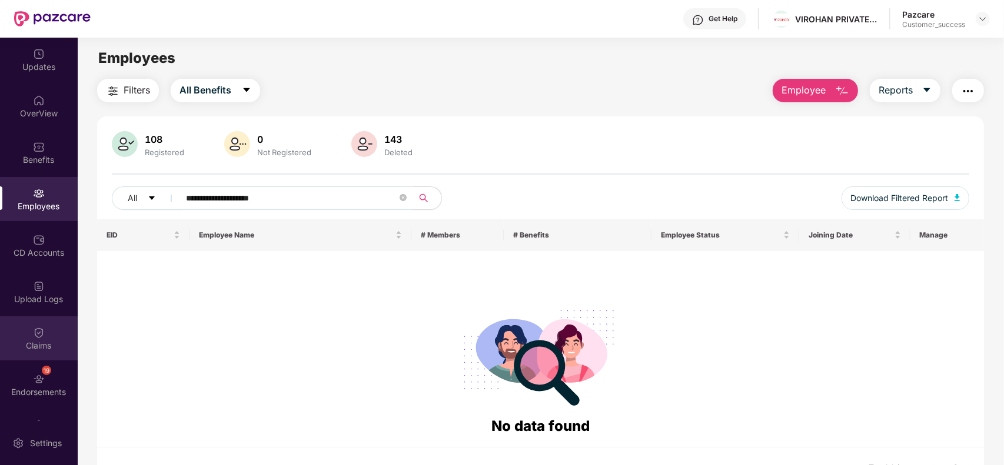
type input "**********"
click at [49, 322] on div "Claims" at bounding box center [39, 339] width 78 height 44
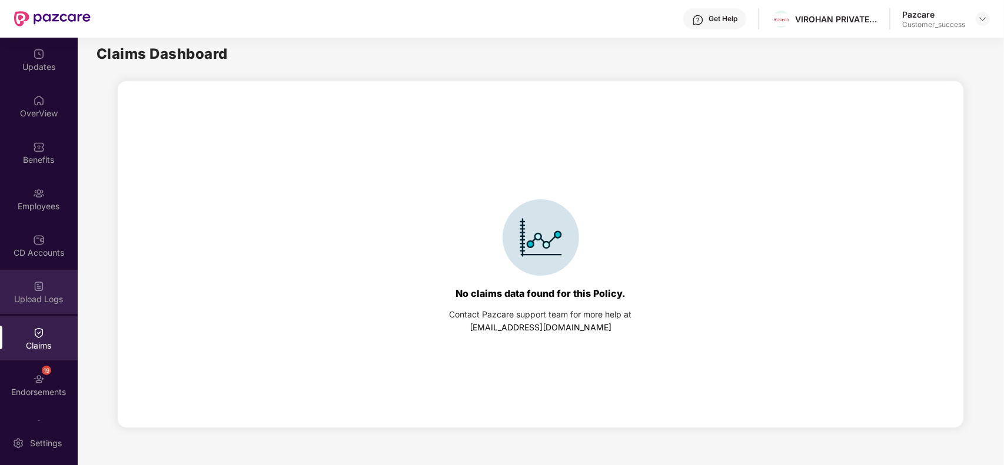
click at [49, 301] on div "Upload Logs" at bounding box center [39, 300] width 78 height 12
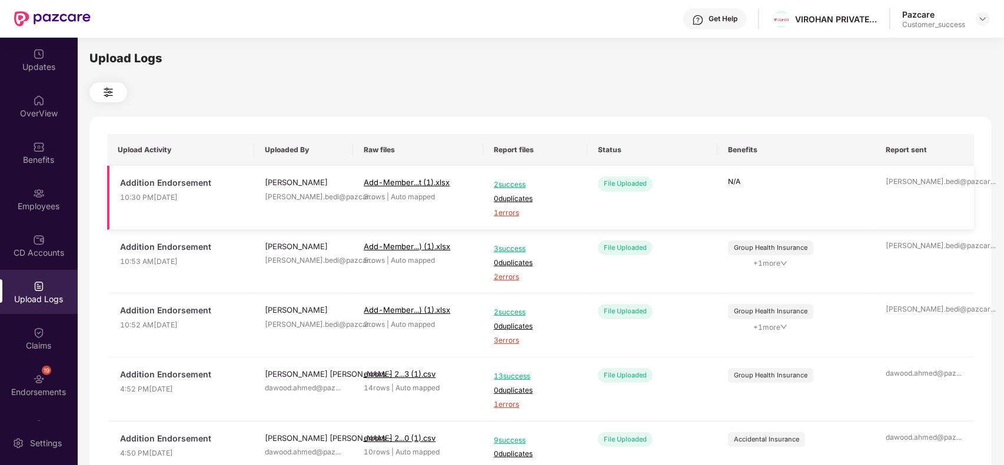
click at [507, 183] on span "2 success" at bounding box center [535, 184] width 83 height 11
click at [25, 201] on div "Employees" at bounding box center [39, 207] width 78 height 12
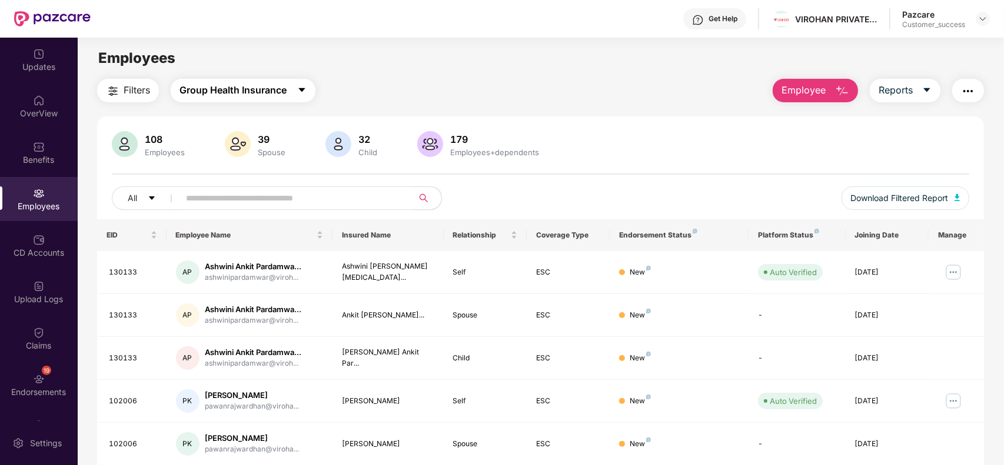
click at [282, 88] on span "Group Health Insurance" at bounding box center [232, 90] width 107 height 15
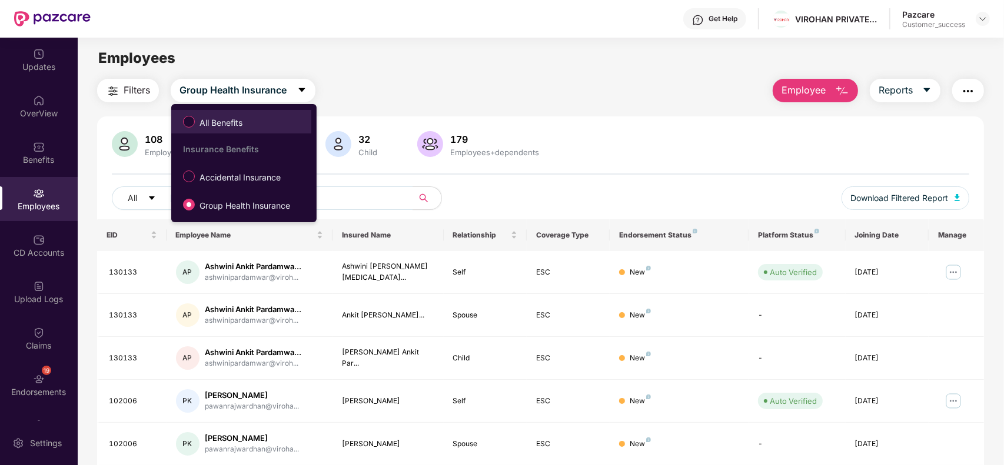
click at [259, 118] on span "All Benefits" at bounding box center [241, 122] width 128 height 20
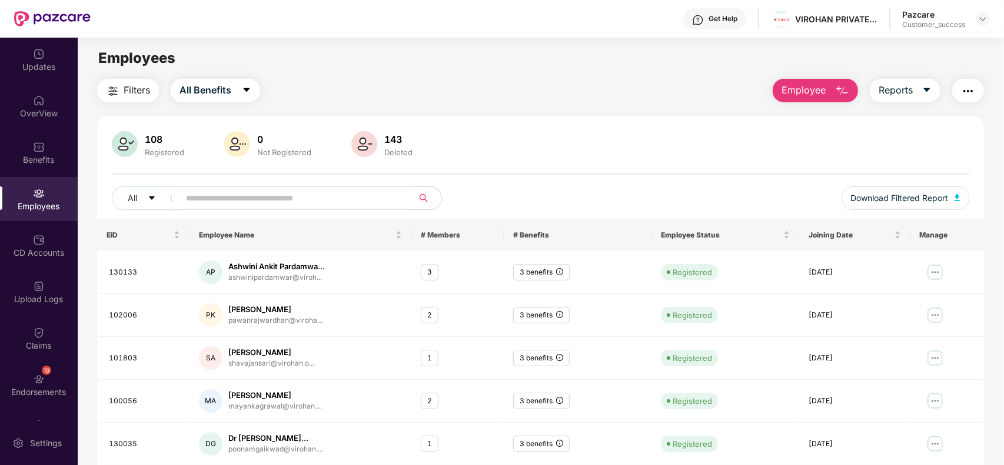
click at [222, 201] on input "text" at bounding box center [291, 198] width 211 height 18
paste input "**********"
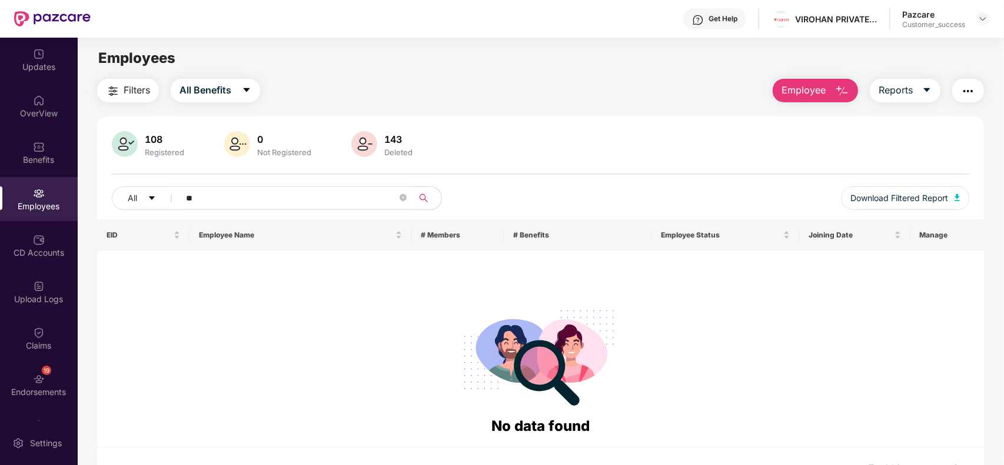
type input "*"
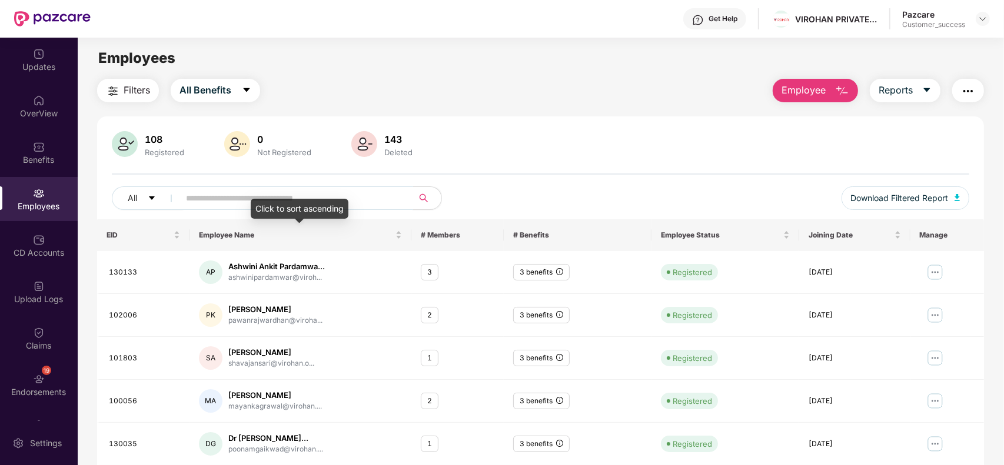
paste input "******"
type input "******"
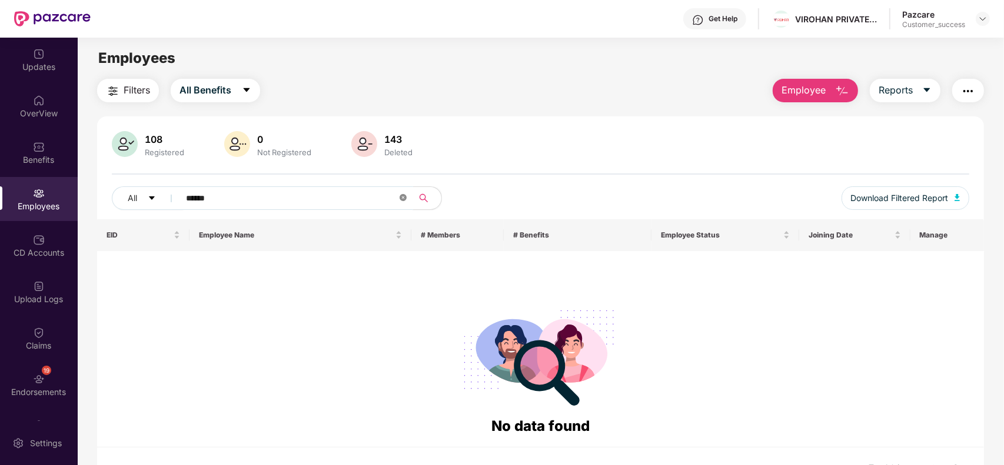
click at [400, 200] on icon "close-circle" at bounding box center [403, 197] width 7 height 7
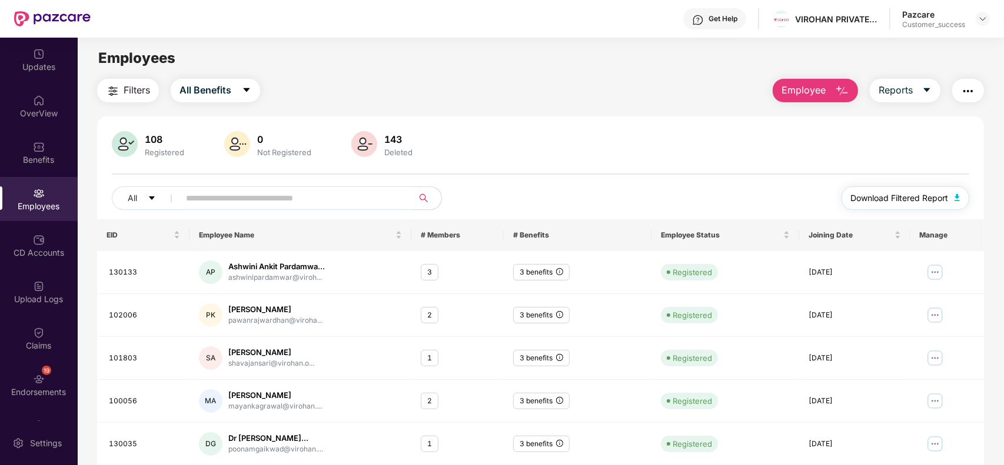
click at [924, 190] on button "Download Filtered Report" at bounding box center [905, 199] width 128 height 24
paste input "******"
click at [305, 197] on input "******" at bounding box center [291, 198] width 211 height 18
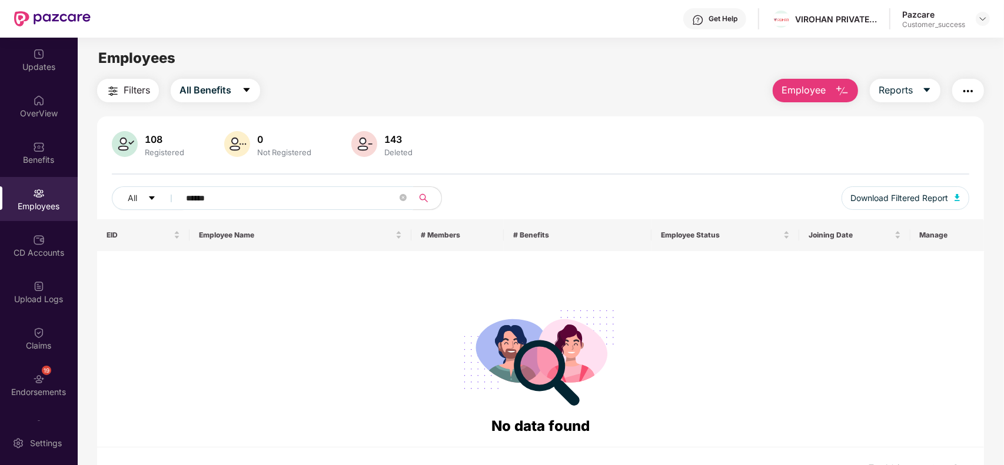
click at [184, 199] on span "******" at bounding box center [292, 199] width 241 height 24
click at [185, 199] on span "******" at bounding box center [292, 199] width 241 height 24
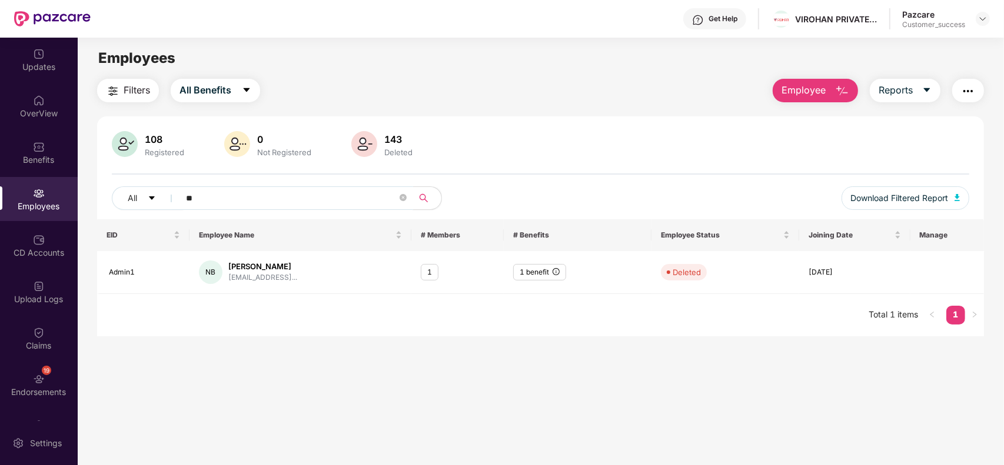
type input "*"
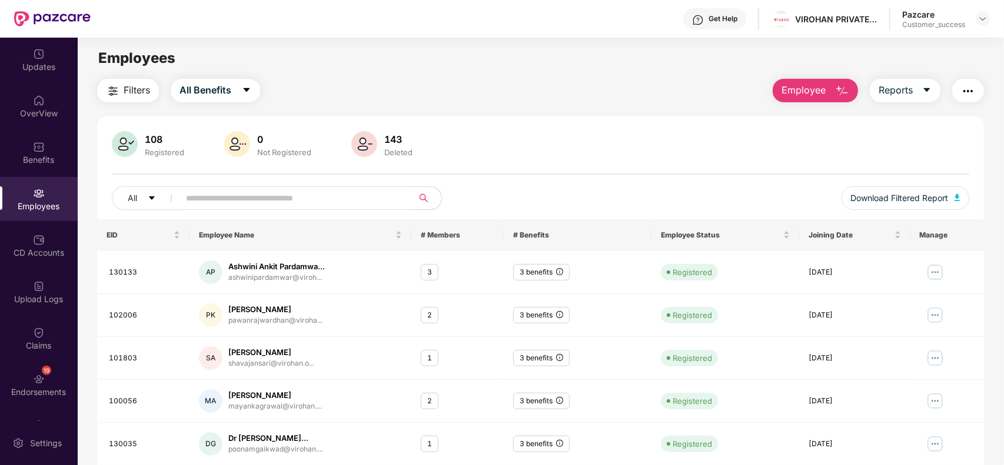
click at [798, 81] on button "Employee" at bounding box center [815, 91] width 85 height 24
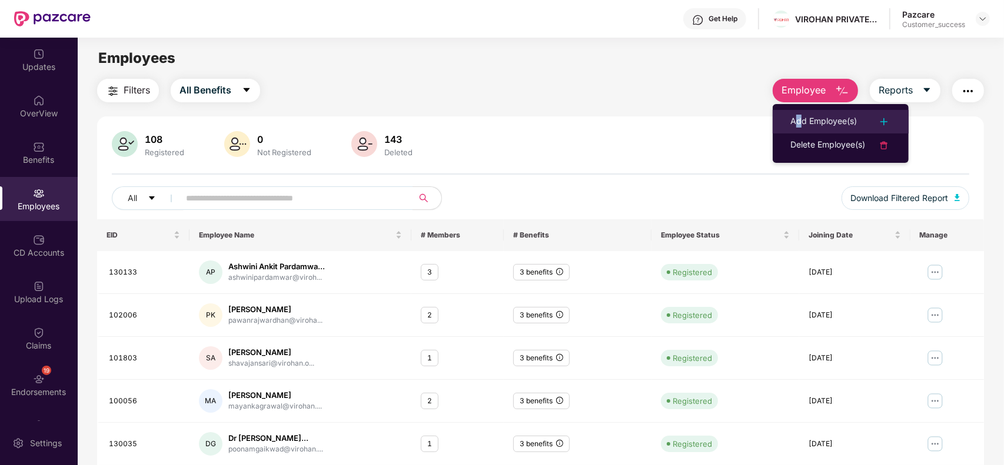
drag, startPoint x: 798, startPoint y: 109, endPoint x: 798, endPoint y: 125, distance: 15.9
click at [798, 125] on ul "Add Employee(s) Delete Employee(s)" at bounding box center [841, 133] width 136 height 59
click at [798, 125] on div "Add Employee(s)" at bounding box center [823, 122] width 66 height 14
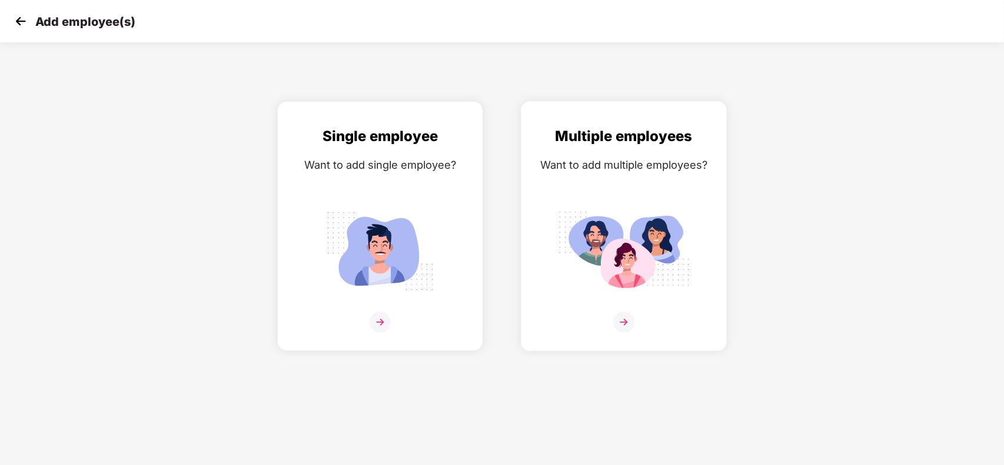
click at [684, 168] on div "Want to add multiple employees?" at bounding box center [623, 165] width 181 height 17
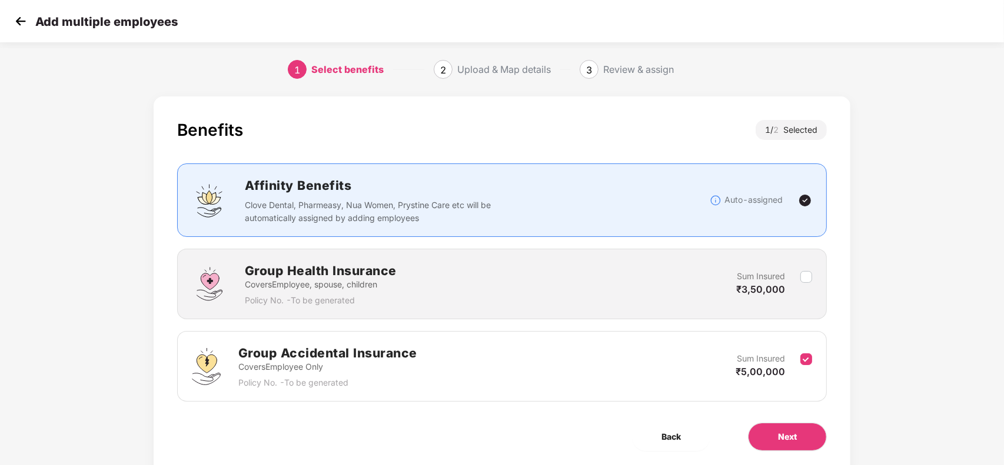
click at [807, 342] on div "Group Accidental Insurance Covers Employee Only Policy No. - To be generated Su…" at bounding box center [502, 366] width 650 height 71
click at [803, 368] on label at bounding box center [806, 366] width 12 height 29
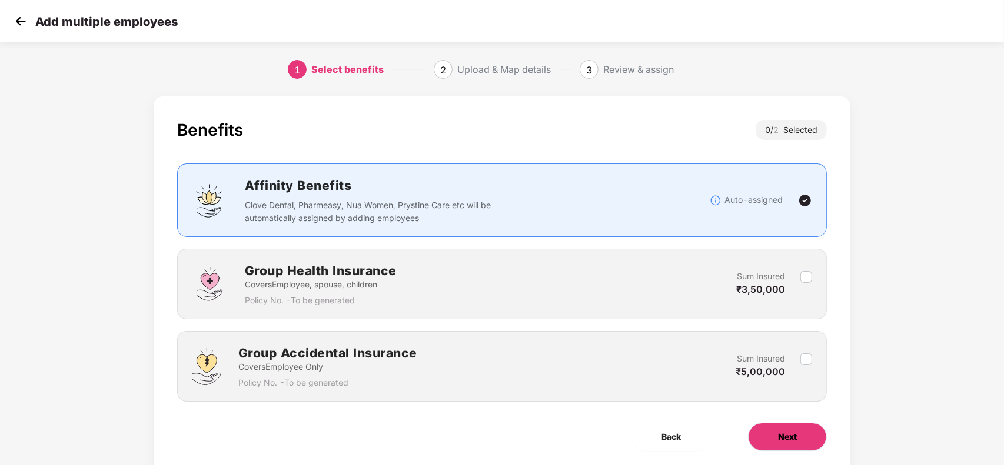
click at [783, 428] on button "Next" at bounding box center [787, 437] width 79 height 28
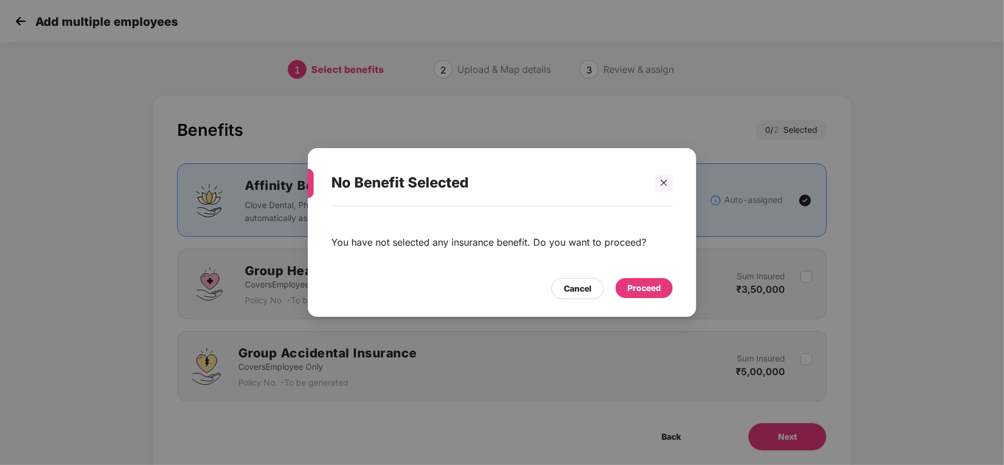
click at [648, 289] on div "Proceed" at bounding box center [644, 288] width 34 height 13
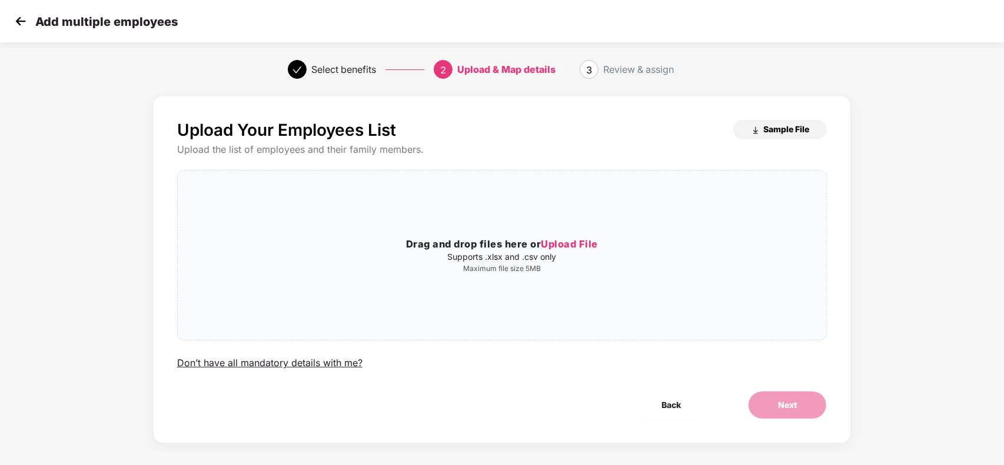
click at [788, 122] on button "Sample File" at bounding box center [780, 129] width 94 height 19
click at [13, 15] on img at bounding box center [21, 21] width 18 height 18
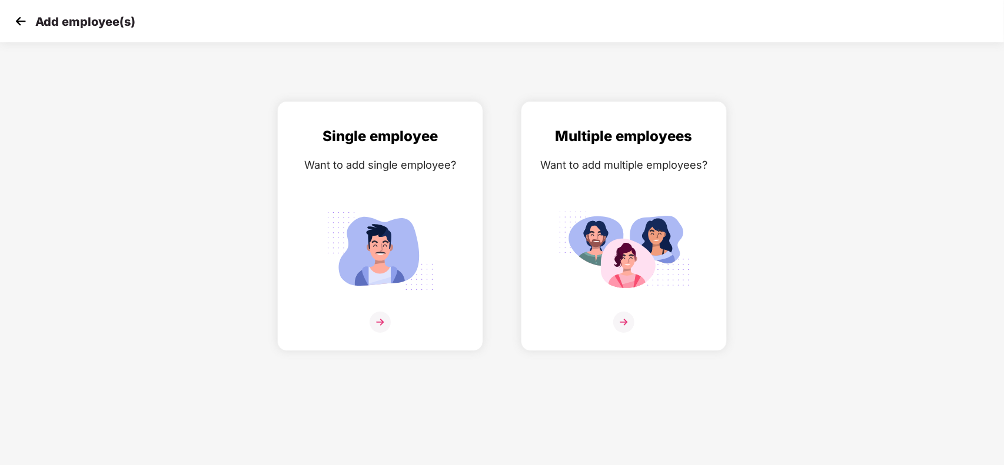
click at [13, 15] on img at bounding box center [21, 21] width 18 height 18
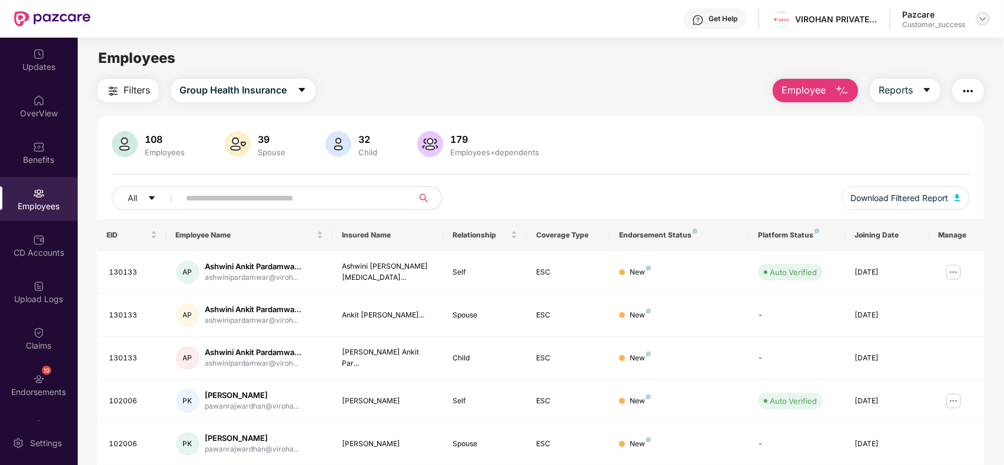
click at [983, 18] on img at bounding box center [982, 18] width 9 height 9
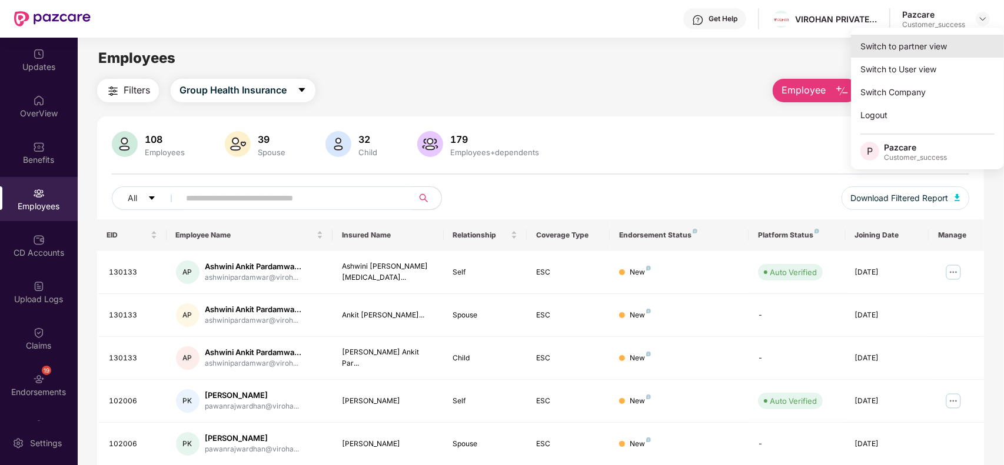
click at [916, 41] on div "Switch to partner view" at bounding box center [927, 46] width 153 height 23
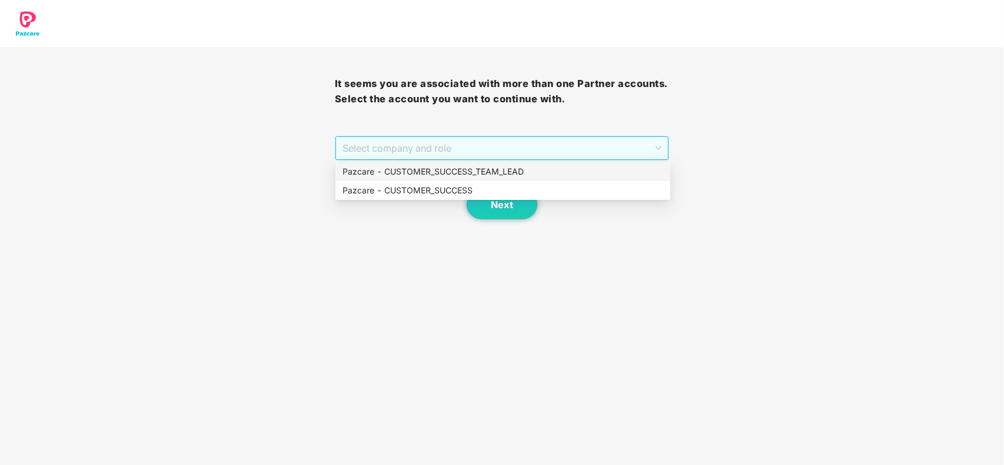
click at [570, 155] on span "Select company and role" at bounding box center [502, 148] width 320 height 22
click at [477, 185] on div "Pazcare - CUSTOMER_SUCCESS" at bounding box center [502, 190] width 321 height 13
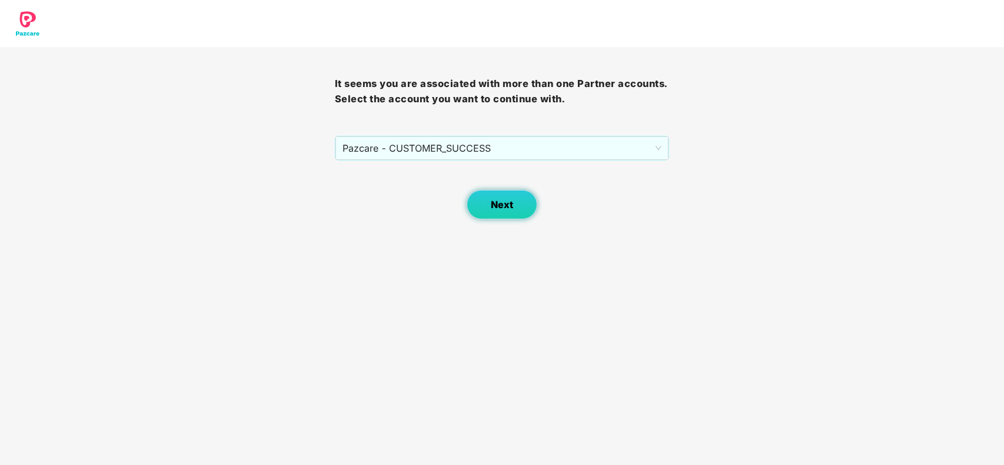
click at [484, 202] on button "Next" at bounding box center [502, 204] width 71 height 29
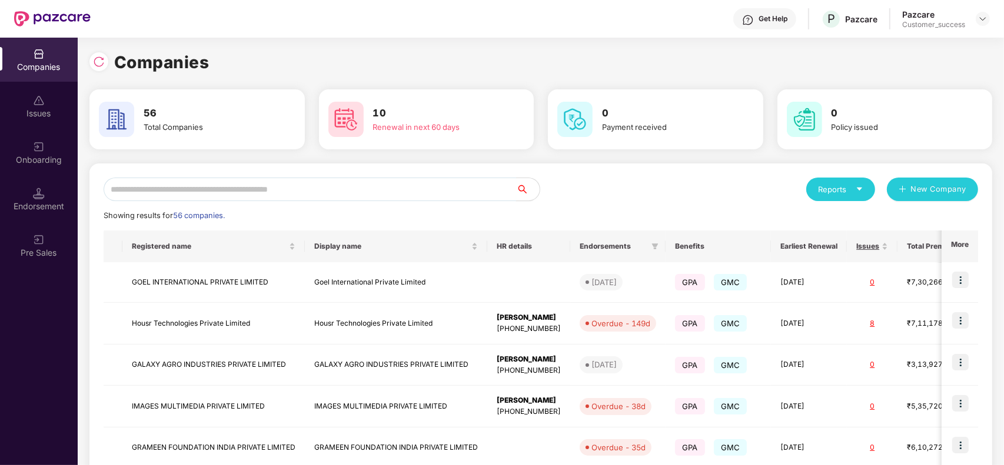
click at [278, 189] on input "text" at bounding box center [310, 190] width 412 height 24
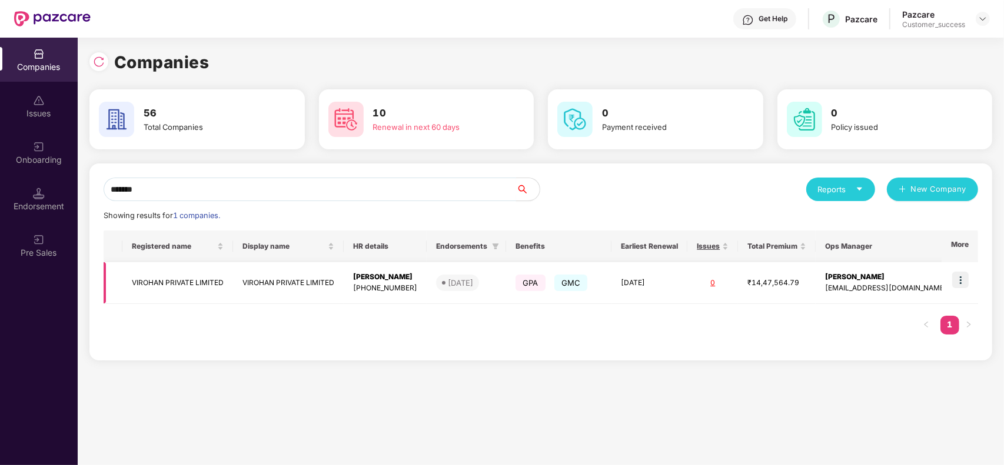
type input "*******"
click at [953, 278] on img at bounding box center [960, 280] width 16 height 16
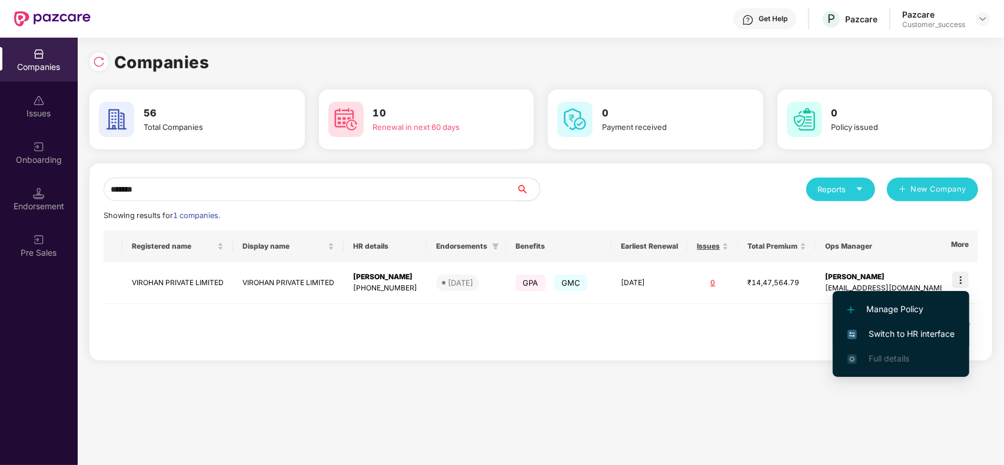
click at [897, 331] on span "Switch to HR interface" at bounding box center [900, 334] width 107 height 13
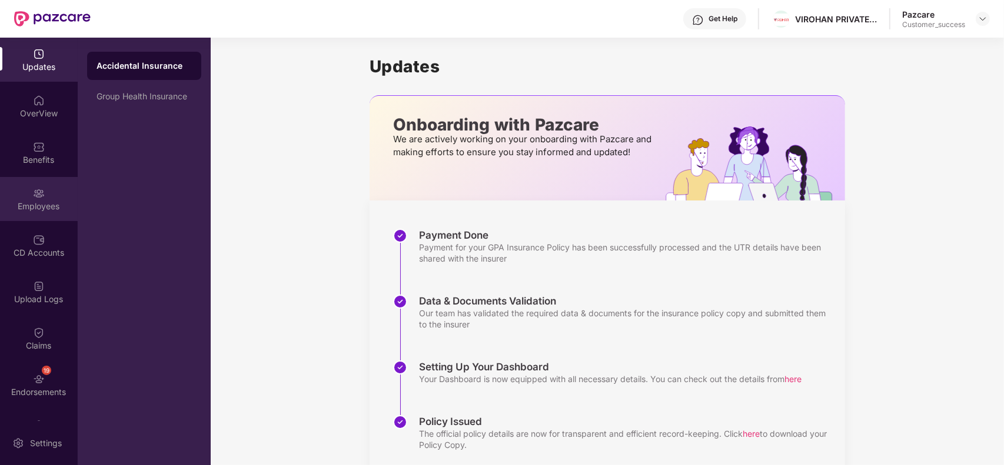
click at [45, 213] on div "Employees" at bounding box center [39, 199] width 78 height 44
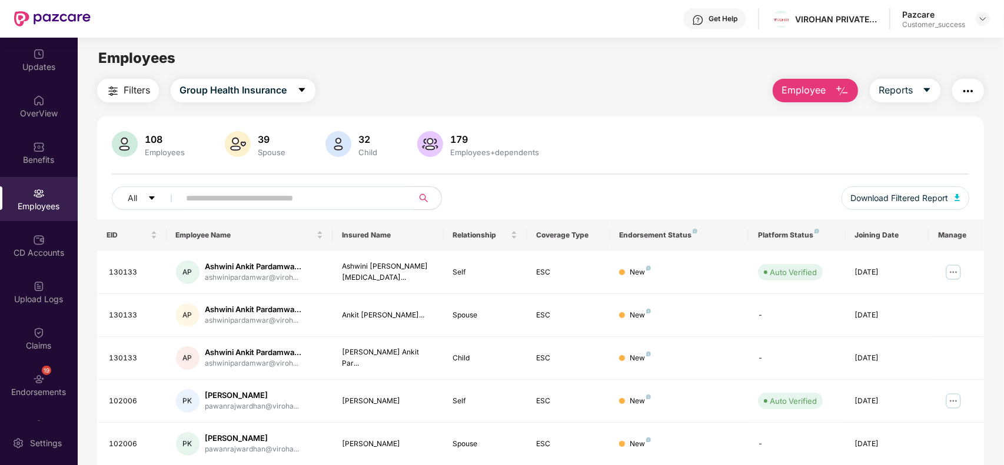
click at [815, 88] on span "Employee" at bounding box center [803, 90] width 44 height 15
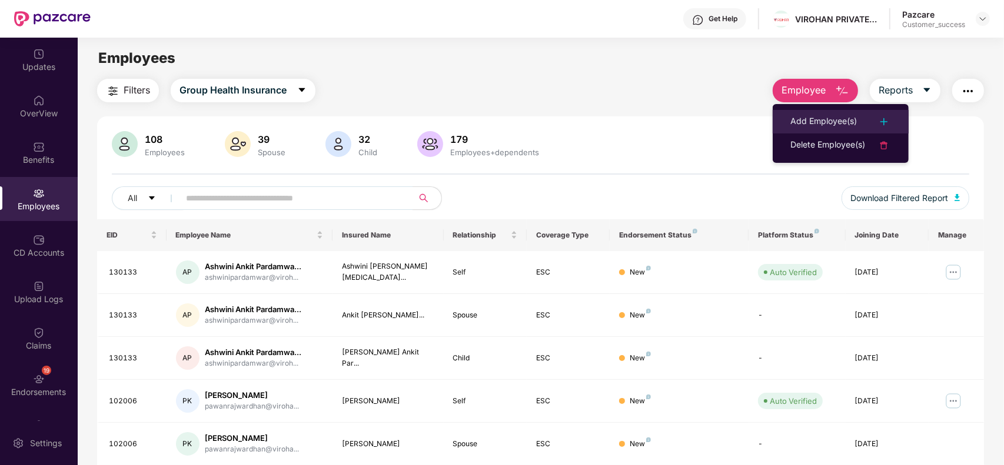
click at [808, 113] on li "Add Employee(s)" at bounding box center [841, 122] width 136 height 24
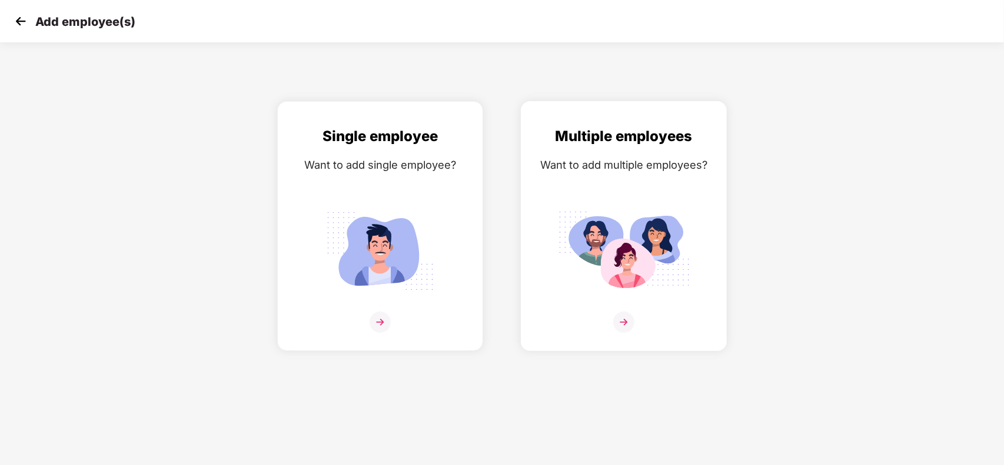
click at [674, 127] on div "Multiple employees" at bounding box center [623, 136] width 181 height 22
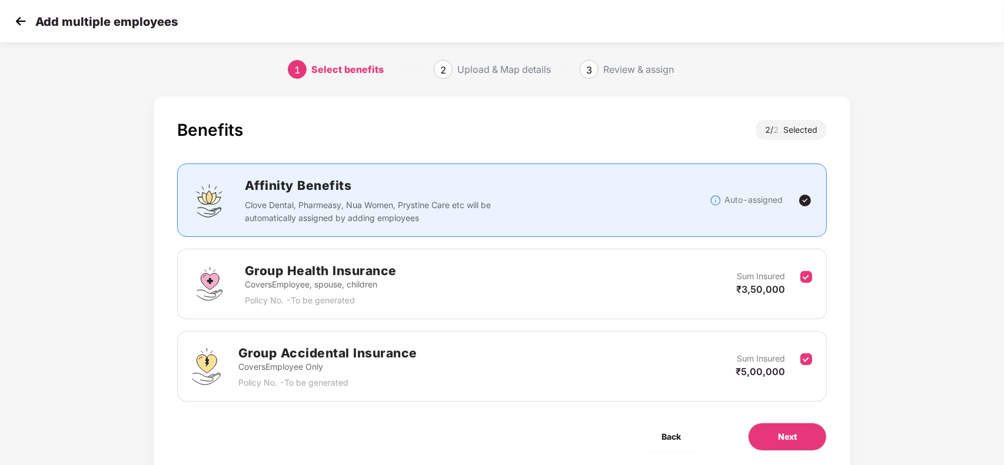
click at [813, 364] on div "Group Accidental Insurance Covers Employee Only Policy No. - To be generated Su…" at bounding box center [502, 366] width 650 height 71
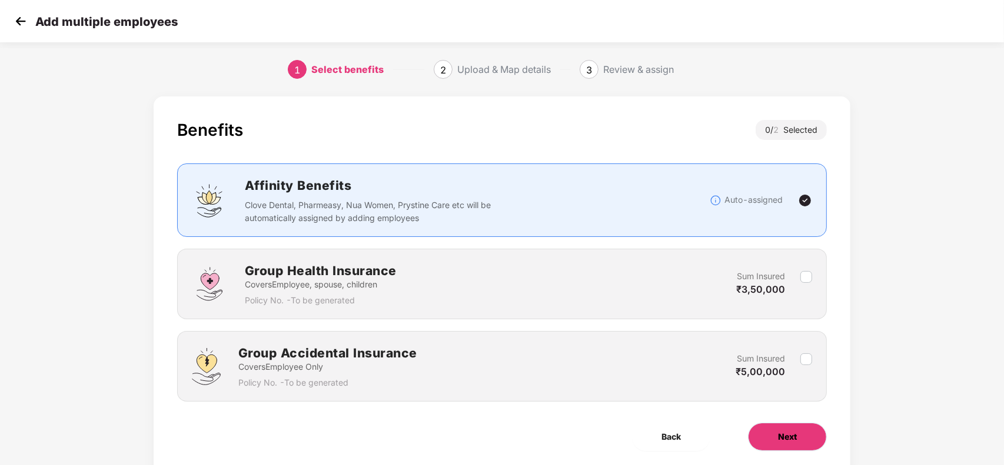
click at [790, 436] on span "Next" at bounding box center [787, 437] width 19 height 13
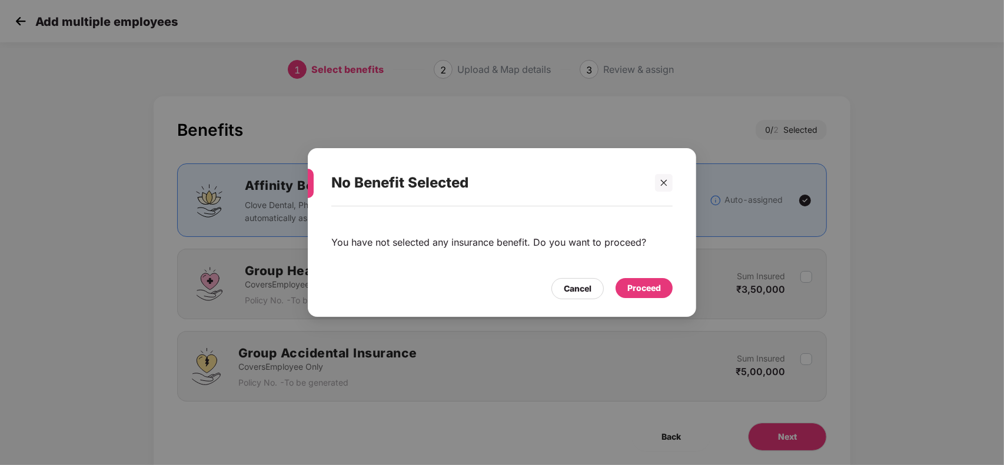
click at [627, 282] on div "Proceed" at bounding box center [644, 288] width 34 height 13
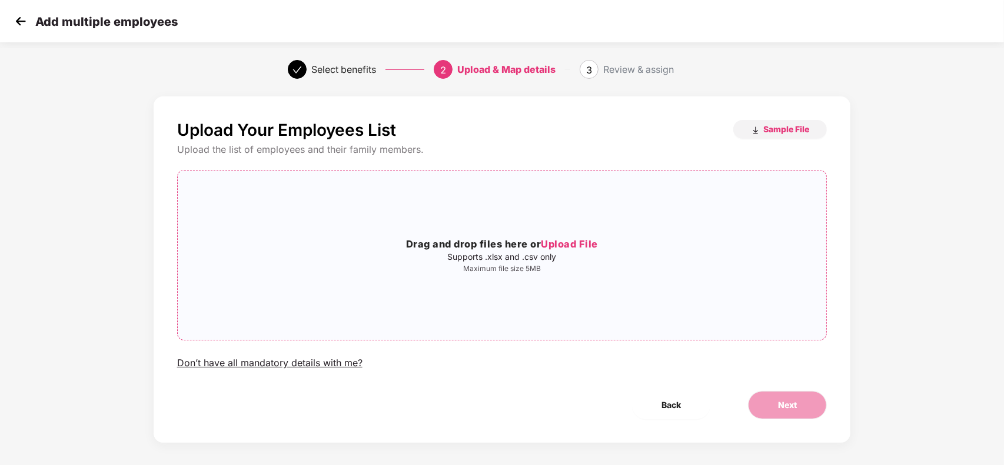
click at [577, 257] on p "Supports .xlsx and .csv only" at bounding box center [502, 256] width 649 height 9
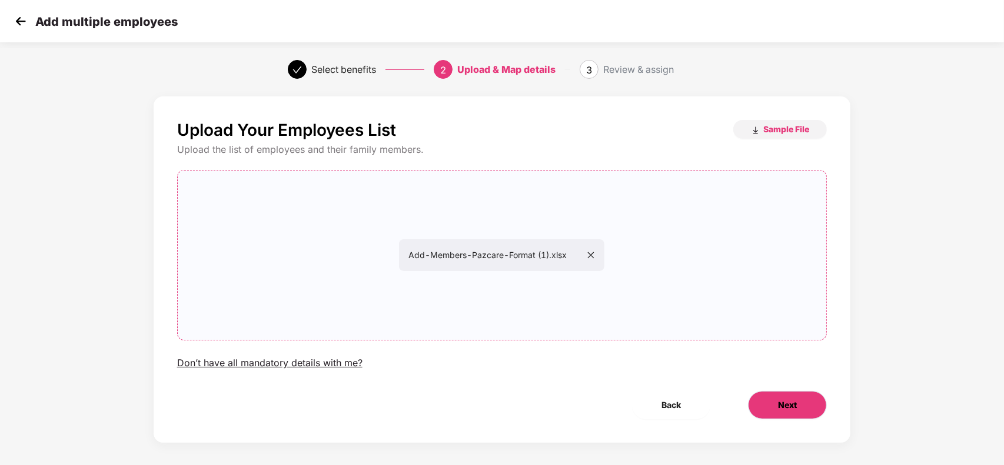
drag, startPoint x: 740, startPoint y: 398, endPoint x: 762, endPoint y: 403, distance: 22.8
click at [762, 403] on button "Next" at bounding box center [787, 405] width 79 height 28
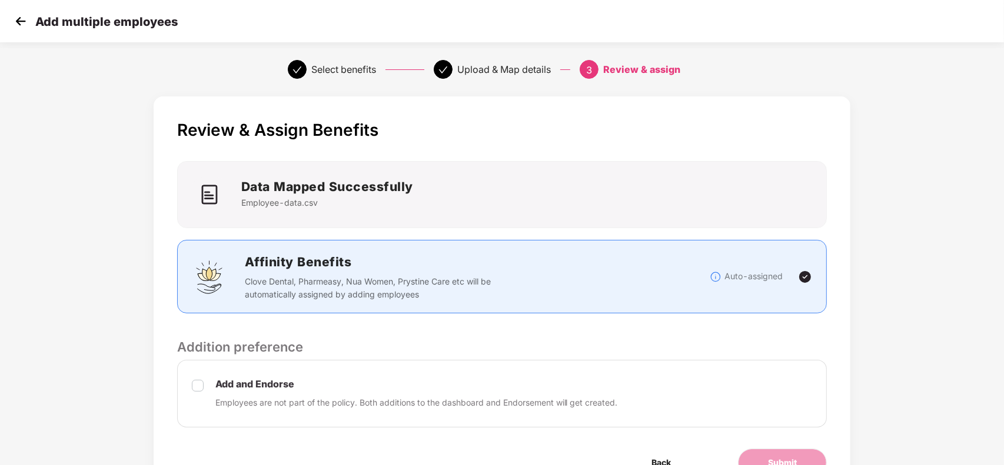
scroll to position [65, 0]
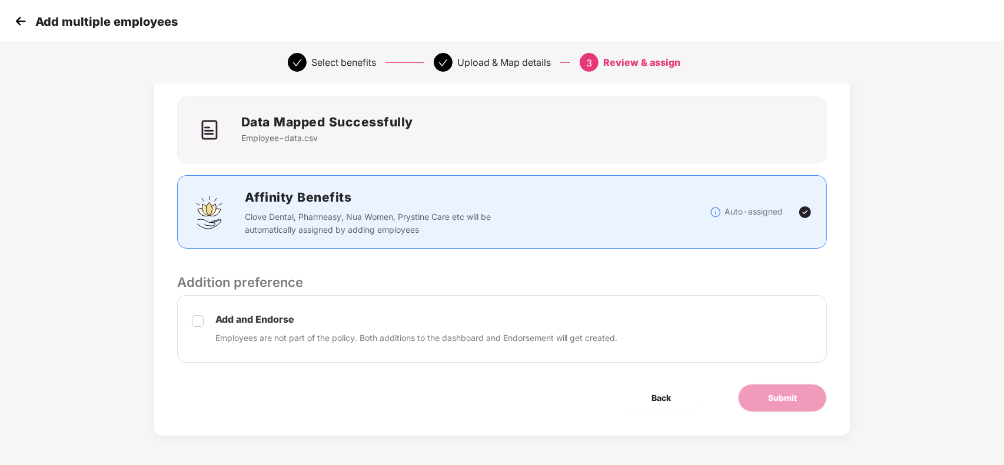
click at [384, 334] on p "Employees are not part of the policy. Both additions to the dashboard and Endor…" at bounding box center [416, 338] width 402 height 13
click at [802, 401] on button "Submit" at bounding box center [782, 398] width 89 height 28
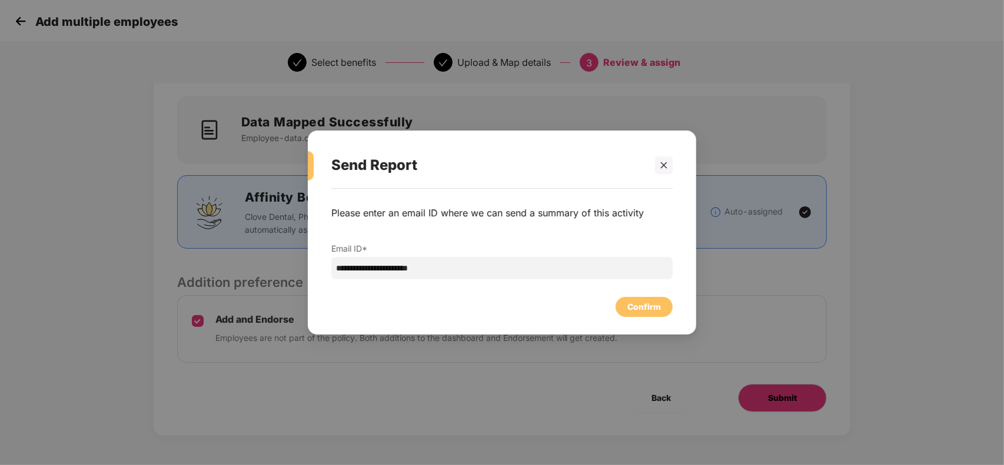
scroll to position [0, 0]
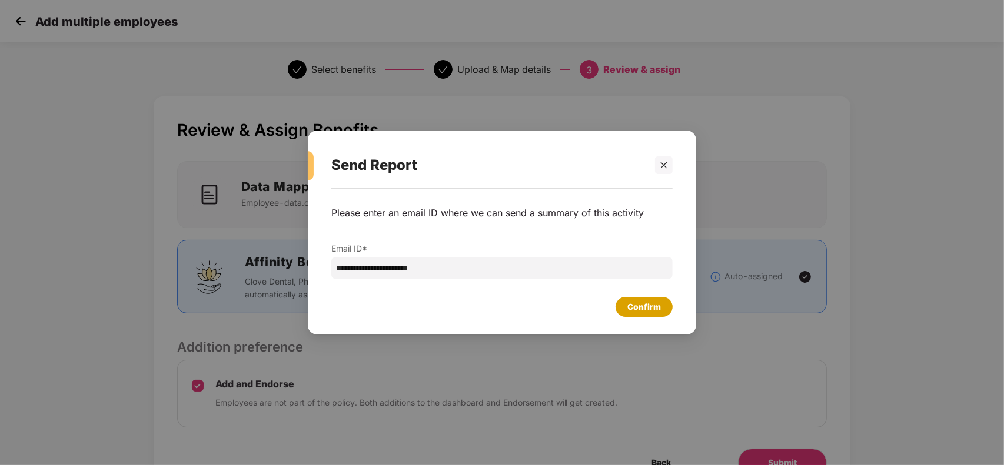
click at [655, 307] on div "Confirm" at bounding box center [644, 307] width 34 height 13
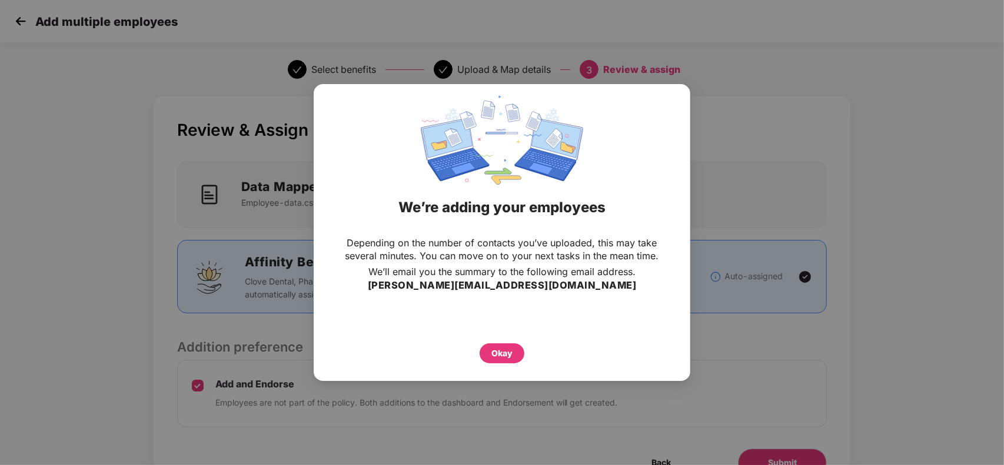
click at [496, 331] on div "Okay" at bounding box center [502, 346] width 330 height 35
click at [493, 345] on div "Okay" at bounding box center [502, 354] width 45 height 20
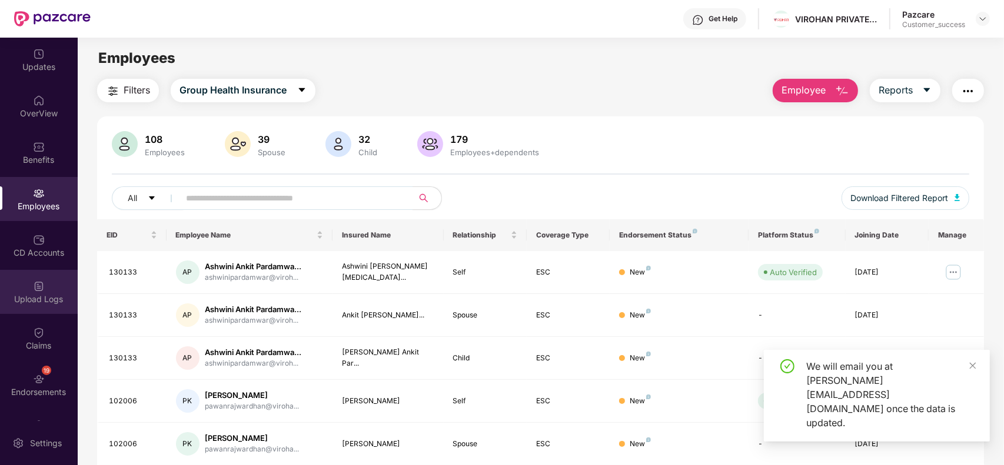
click at [40, 287] on img at bounding box center [39, 287] width 12 height 12
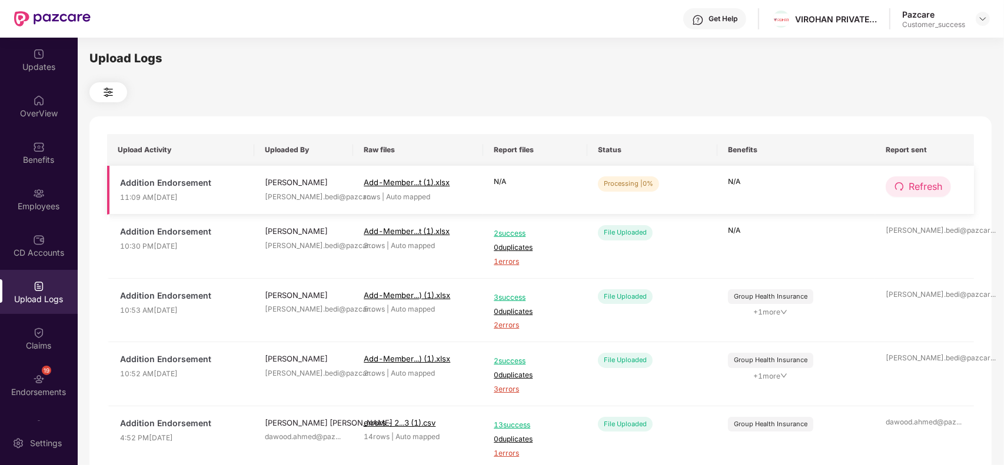
click at [921, 181] on span "Refresh" at bounding box center [926, 186] width 34 height 15
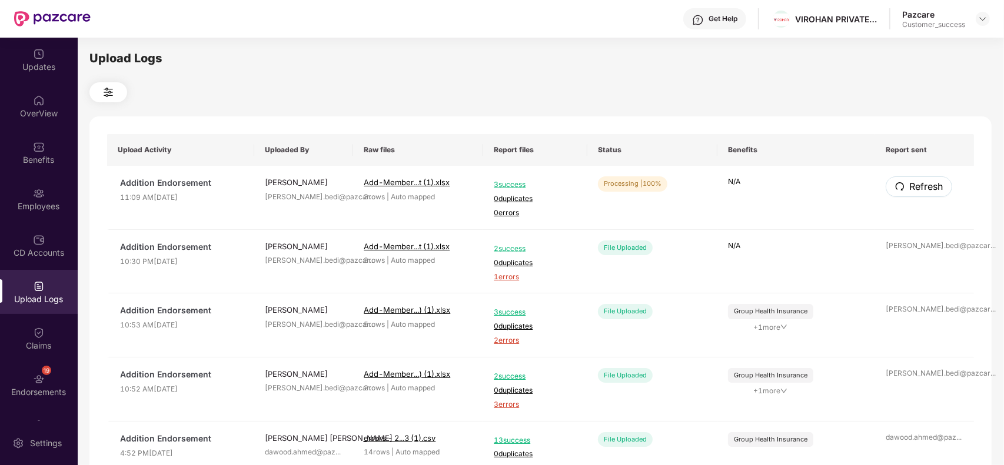
click at [921, 181] on span "Refresh" at bounding box center [926, 186] width 34 height 15
click at [28, 202] on div "Employees" at bounding box center [39, 207] width 78 height 12
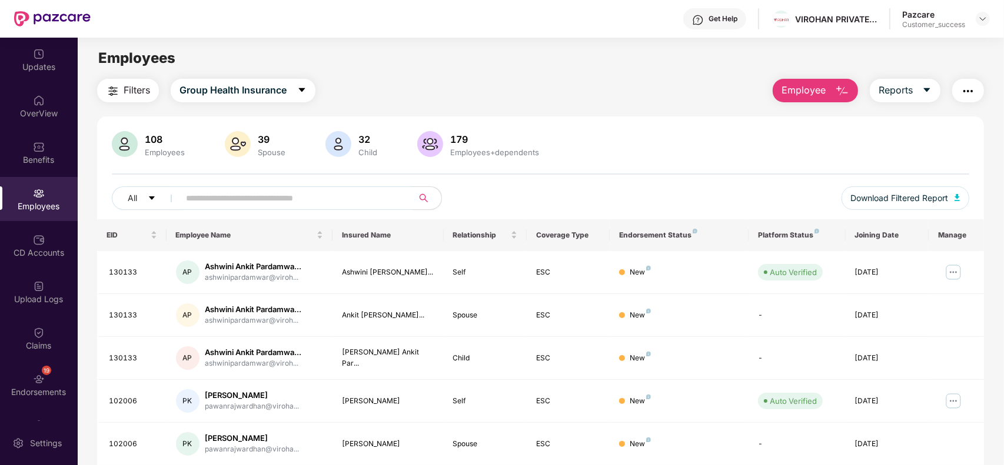
click at [308, 75] on main "Employees Filters Group Health Insurance Employee Reports 108 Employees 39 Spou…" at bounding box center [541, 270] width 926 height 465
click at [293, 84] on button "Group Health Insurance" at bounding box center [243, 91] width 145 height 24
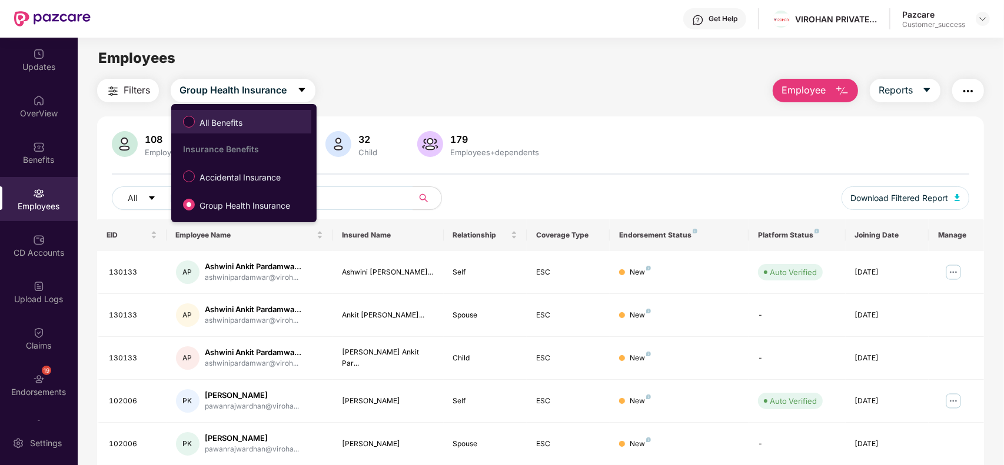
click at [254, 118] on span "All Benefits" at bounding box center [241, 122] width 128 height 20
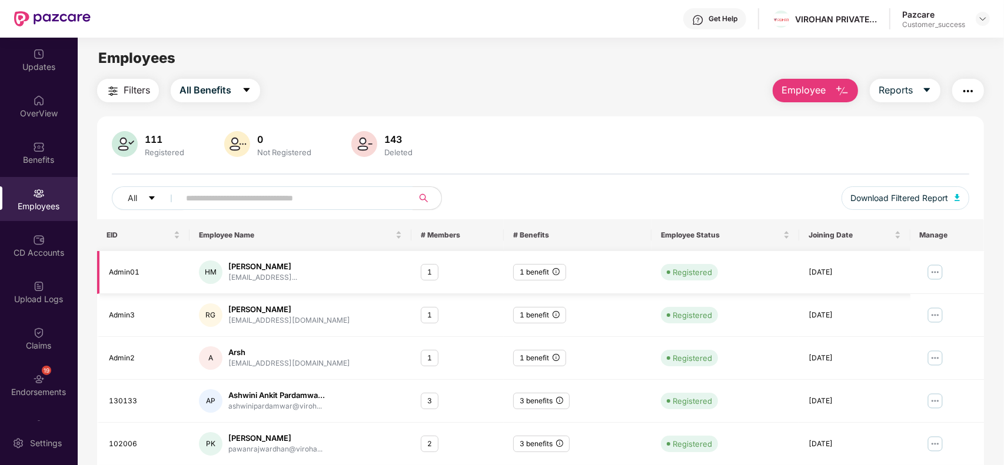
click at [936, 272] on img at bounding box center [935, 272] width 19 height 19
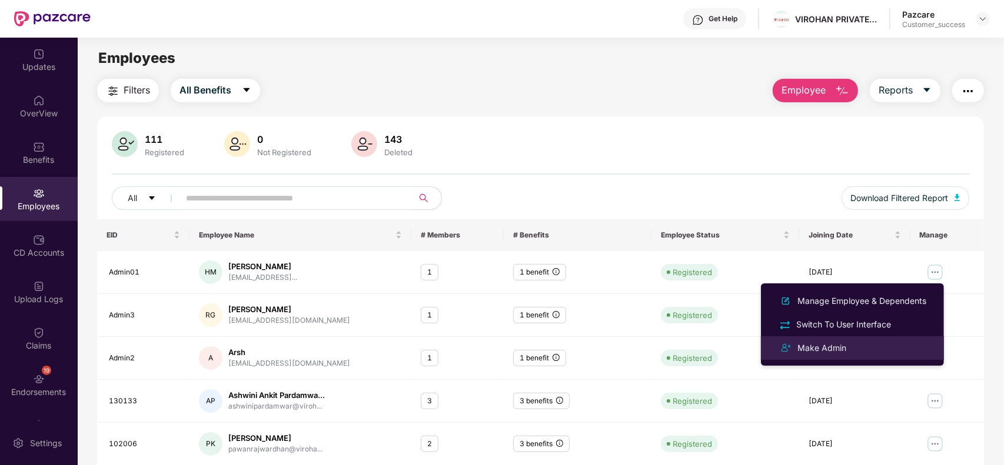
click at [872, 337] on li "Make Admin" at bounding box center [852, 349] width 183 height 24
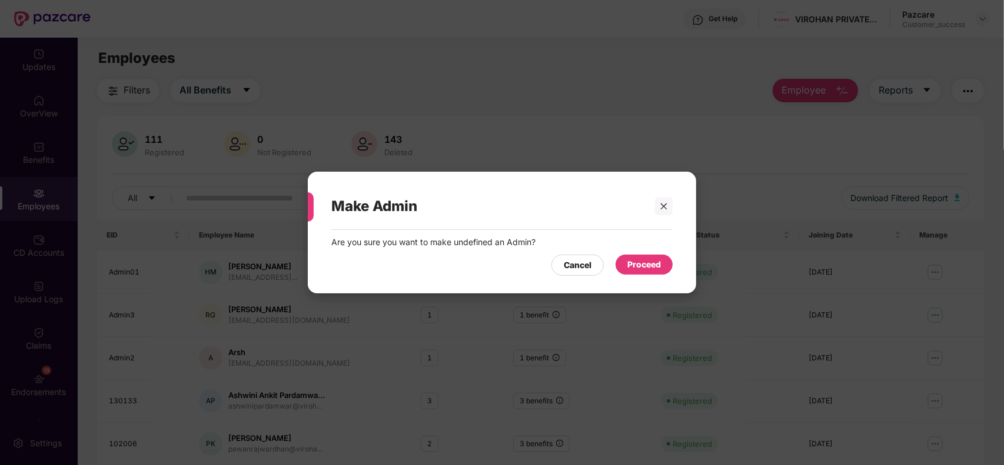
click at [681, 268] on div "Are you sure you want to make undefined an Admin? Cancel Proceed" at bounding box center [502, 256] width 388 height 52
click at [665, 267] on div "Proceed" at bounding box center [643, 265] width 57 height 20
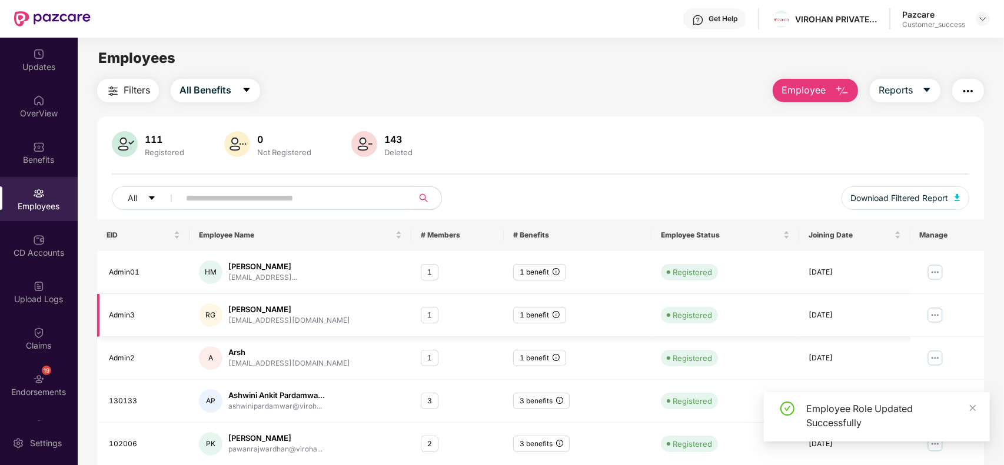
click at [937, 310] on img at bounding box center [935, 315] width 19 height 19
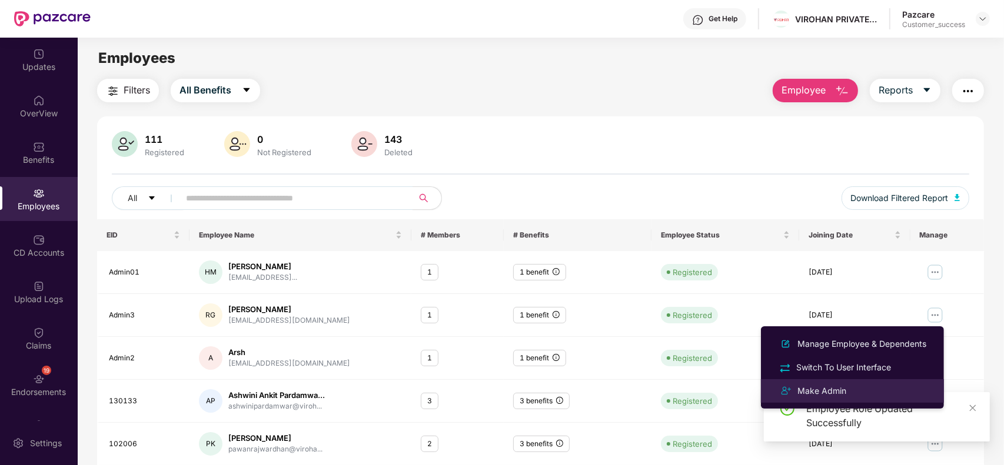
click at [813, 389] on div "Make Admin" at bounding box center [822, 391] width 54 height 13
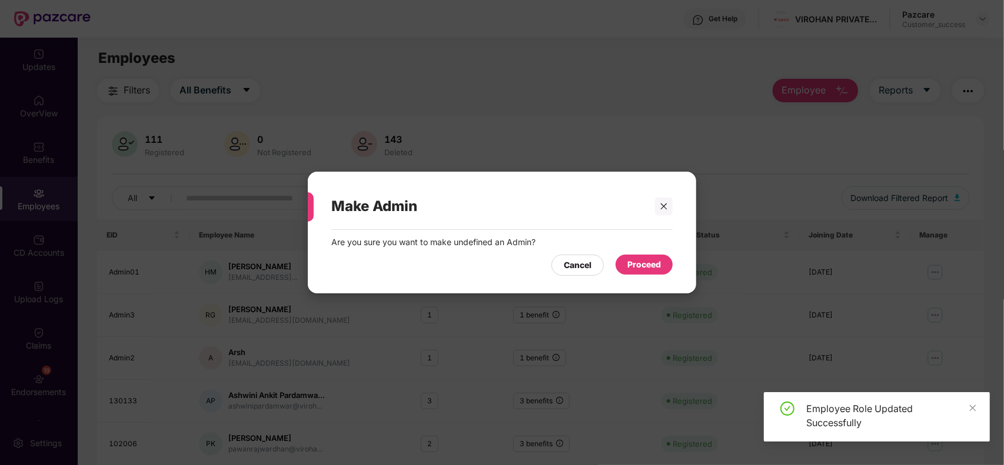
click at [634, 258] on div "Proceed" at bounding box center [644, 264] width 34 height 13
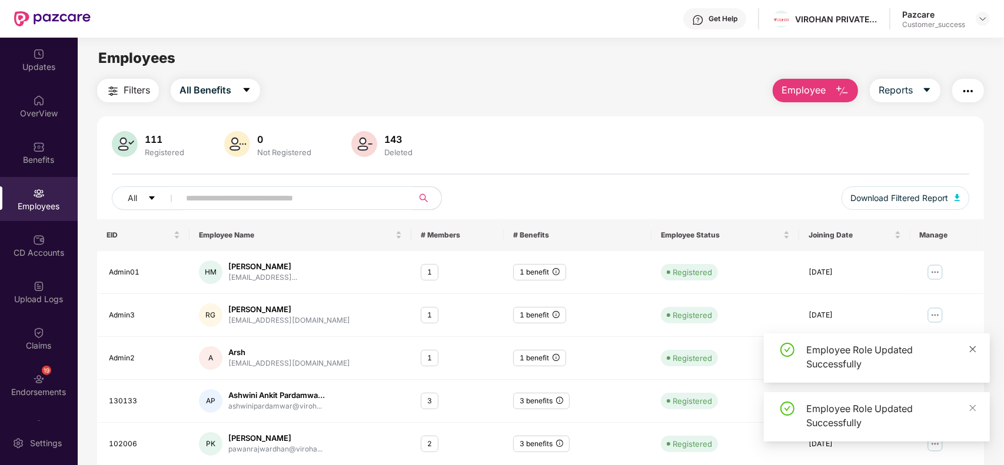
click at [974, 352] on icon "close" at bounding box center [973, 349] width 8 height 8
click at [973, 407] on icon "close" at bounding box center [973, 408] width 6 height 6
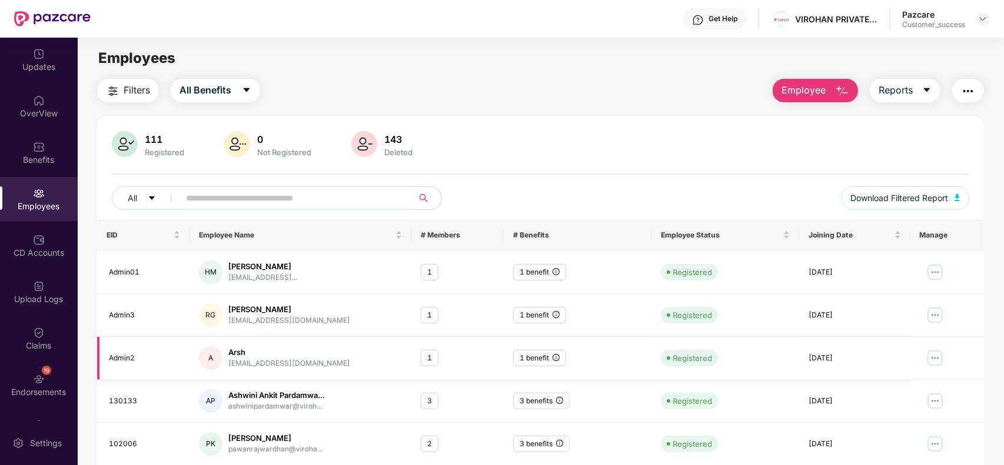
click at [934, 357] on img at bounding box center [935, 358] width 19 height 19
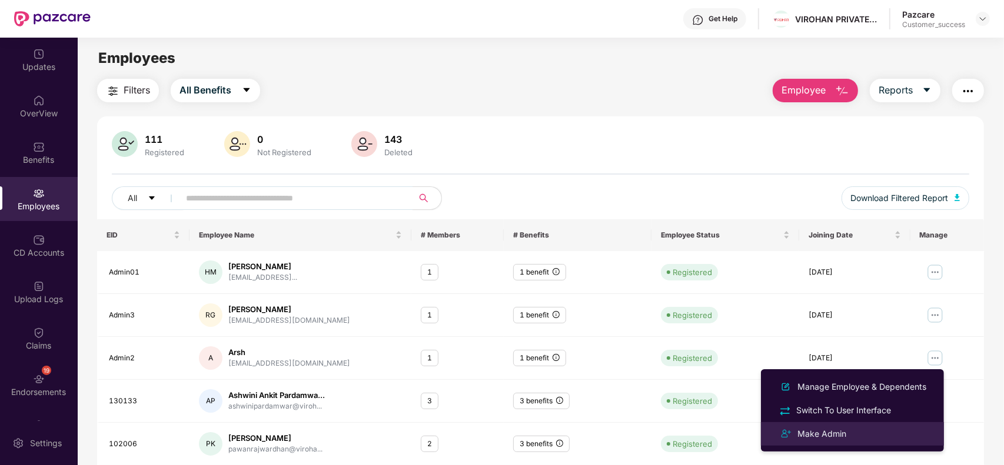
click at [813, 431] on div "Make Admin" at bounding box center [822, 434] width 54 height 13
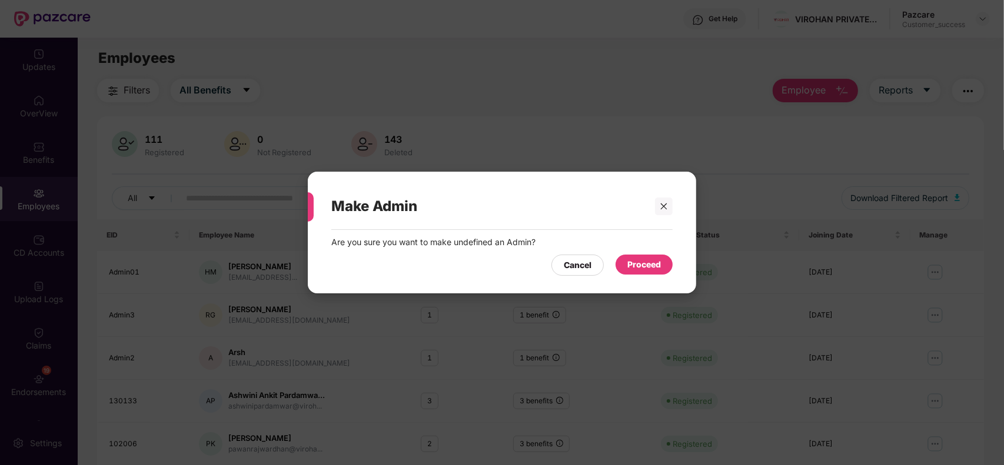
click at [653, 254] on div "Cancel Proceed" at bounding box center [501, 262] width 341 height 27
click at [647, 260] on div "Proceed" at bounding box center [644, 264] width 34 height 13
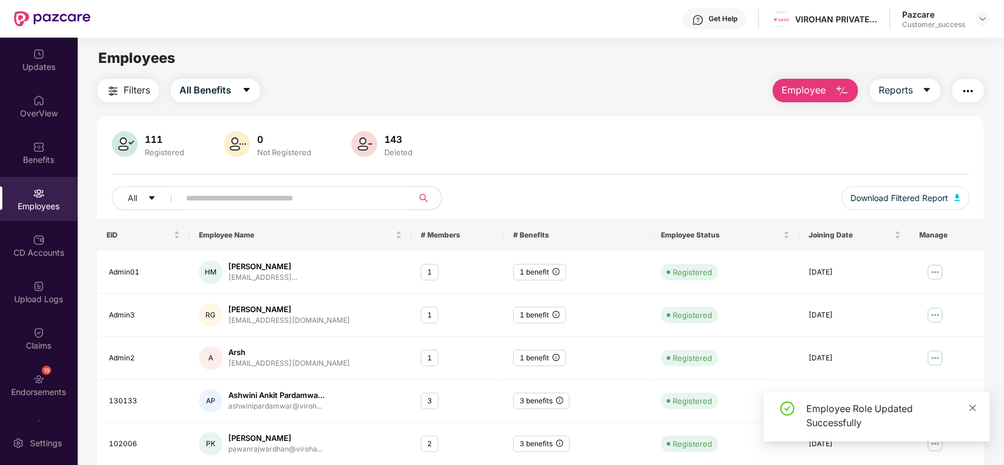
click at [973, 402] on link at bounding box center [973, 408] width 8 height 13
